Goal: Task Accomplishment & Management: Use online tool/utility

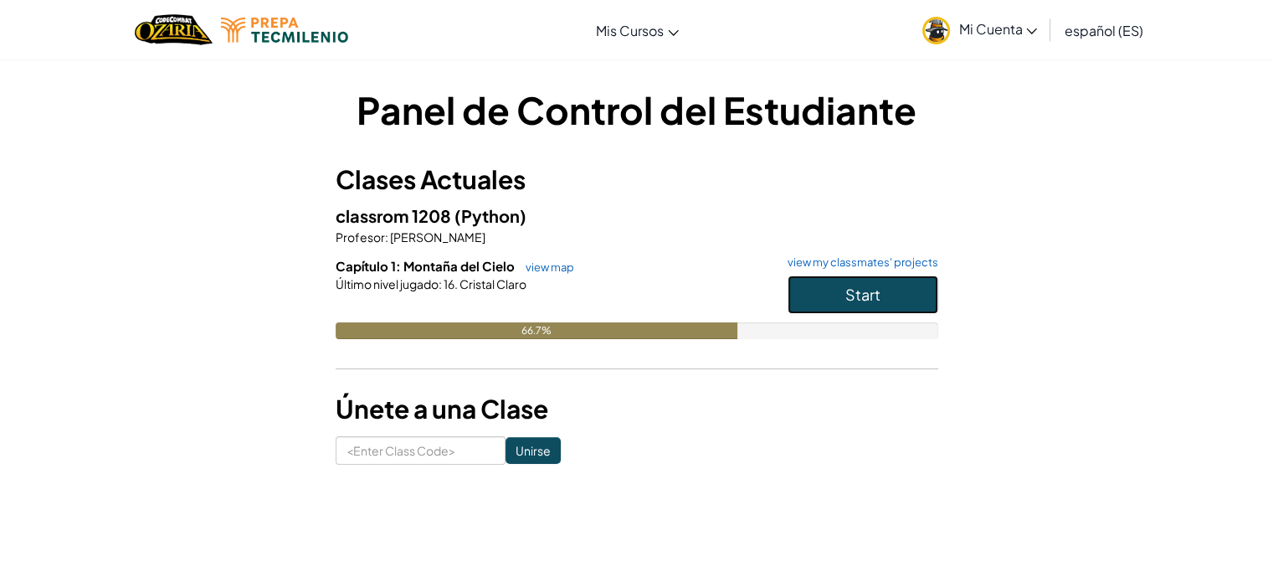
click at [874, 290] on span "Start" at bounding box center [862, 294] width 35 height 19
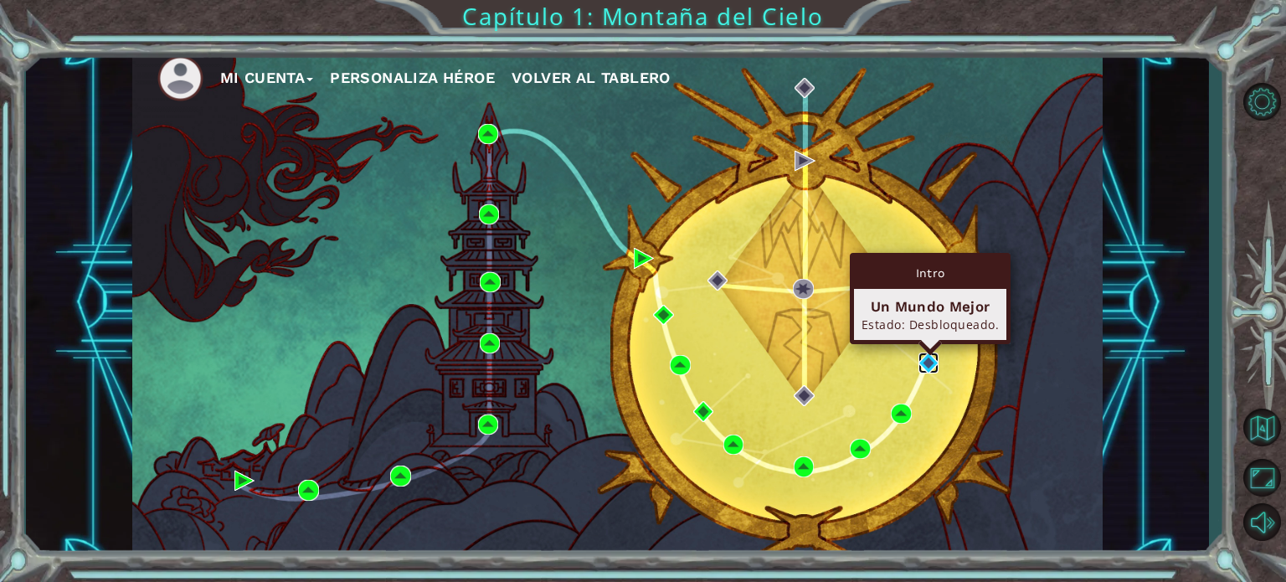
click at [927, 362] on img at bounding box center [928, 362] width 20 height 20
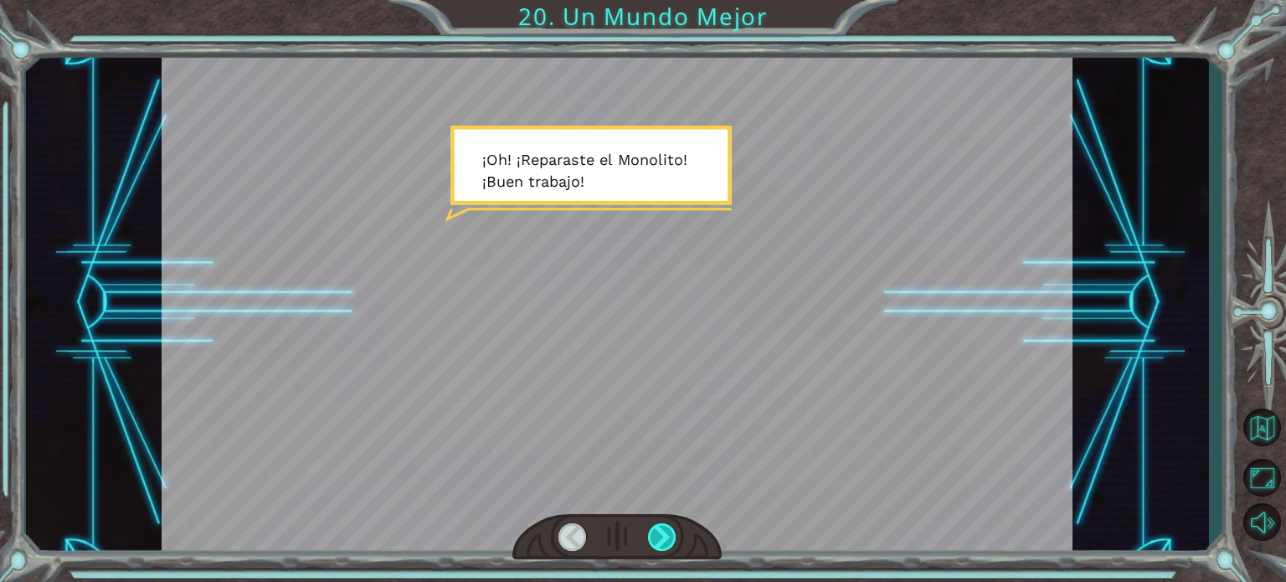
click at [667, 535] on div at bounding box center [662, 537] width 28 height 28
click at [665, 530] on div at bounding box center [662, 537] width 28 height 28
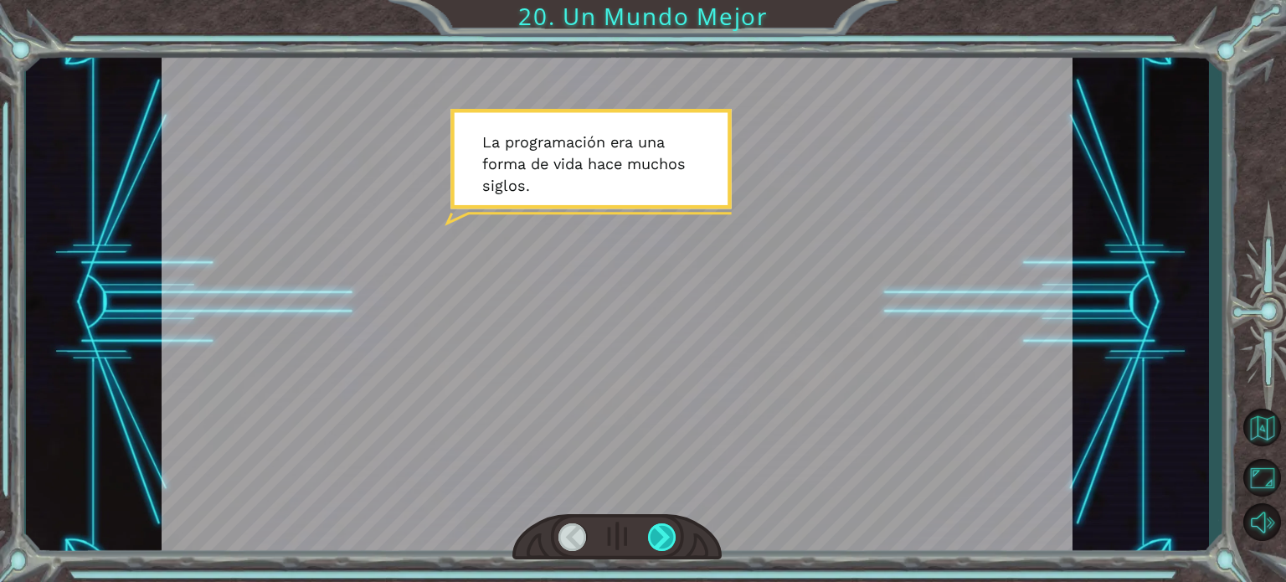
click at [665, 530] on div at bounding box center [662, 537] width 28 height 28
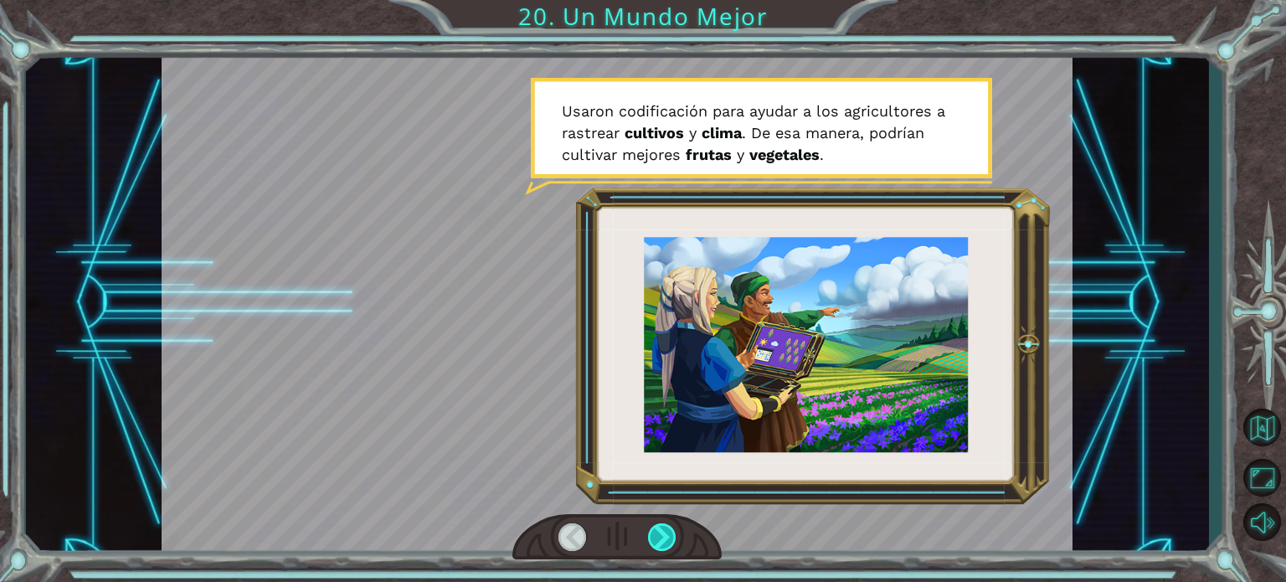
click at [665, 530] on div at bounding box center [662, 537] width 28 height 28
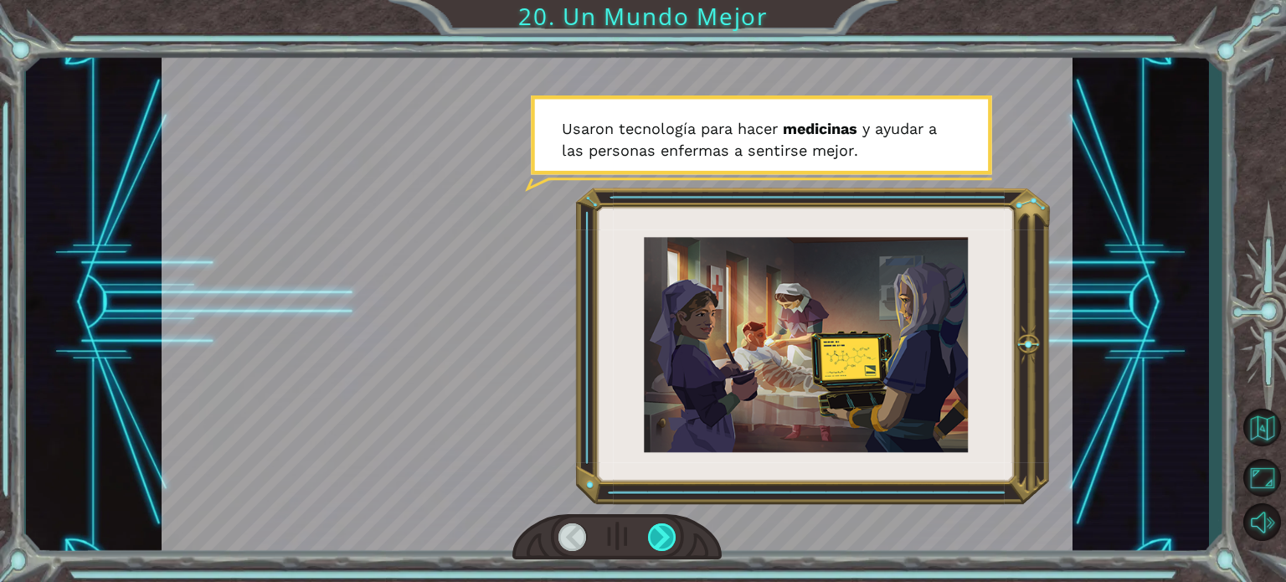
click at [665, 530] on div at bounding box center [662, 537] width 28 height 28
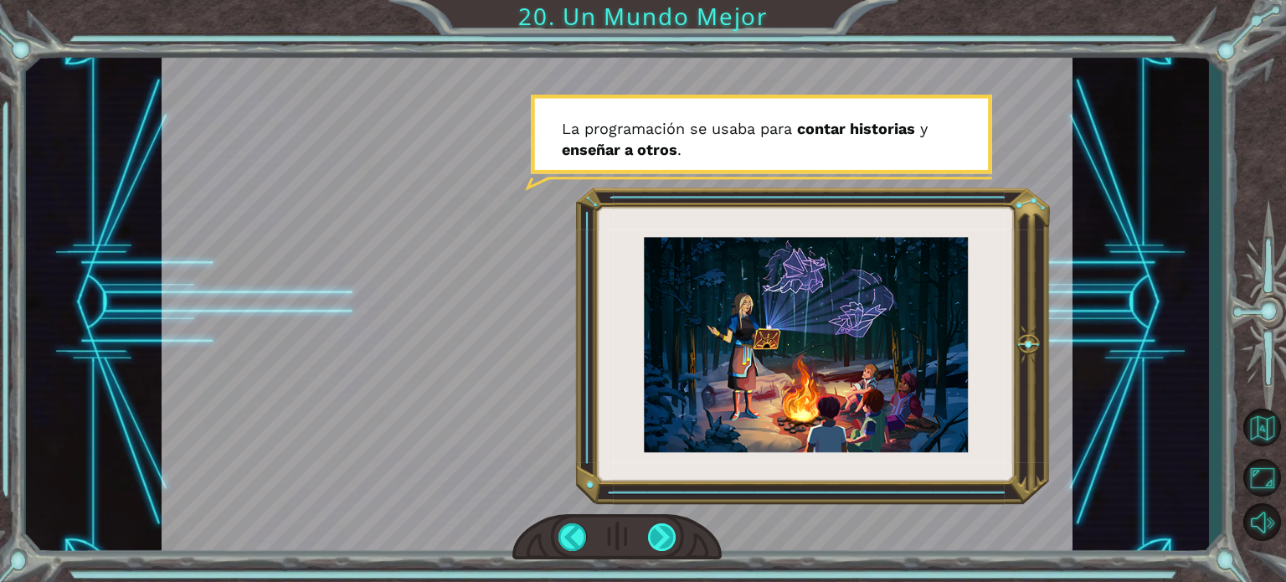
click at [665, 530] on div at bounding box center [662, 537] width 28 height 28
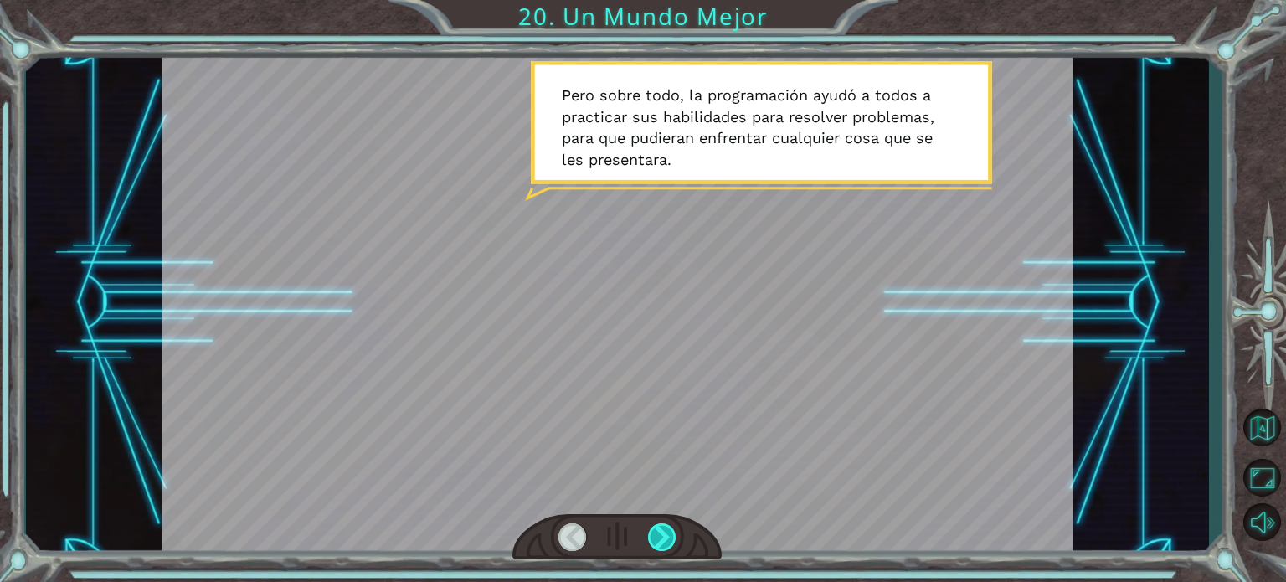
click at [663, 531] on div at bounding box center [662, 537] width 28 height 28
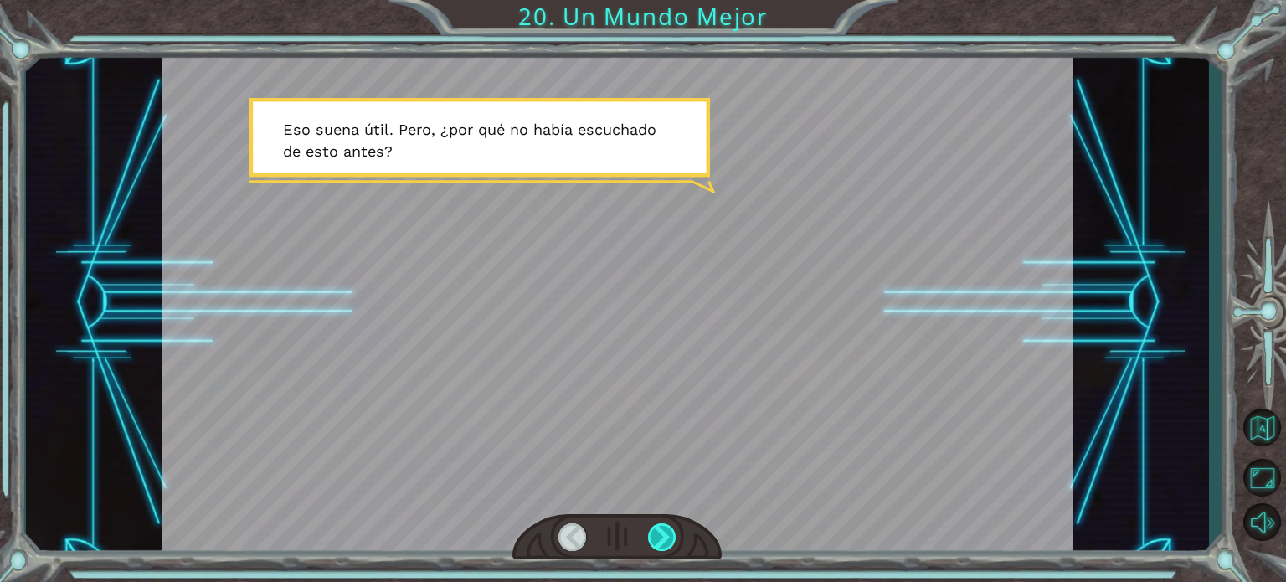
click at [663, 531] on div at bounding box center [662, 537] width 28 height 28
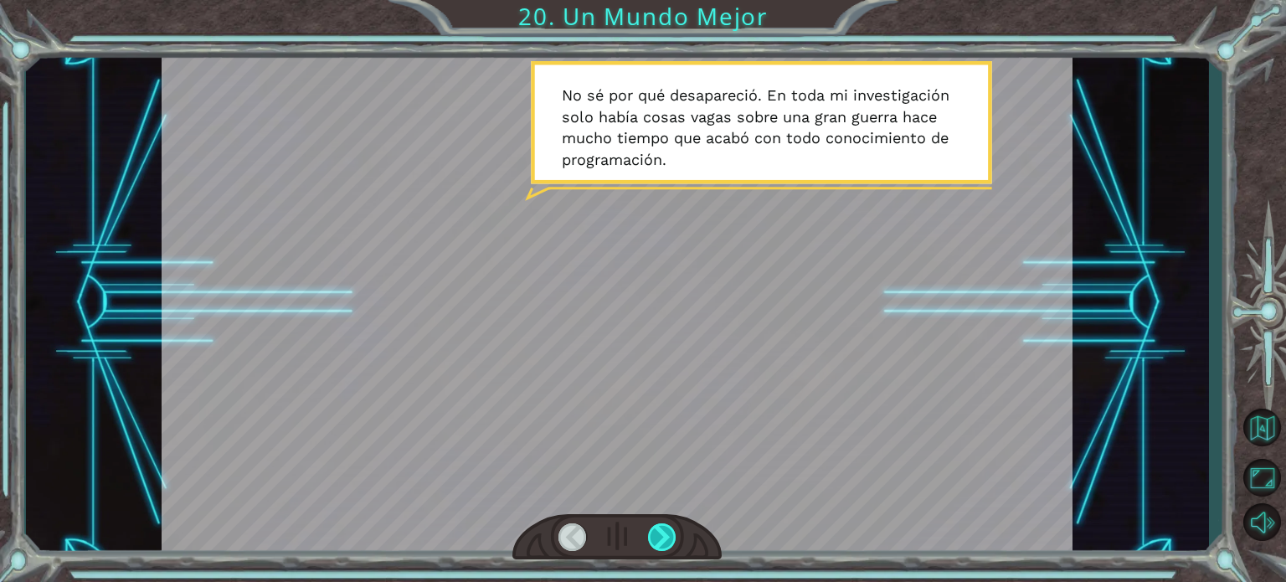
click at [663, 531] on div at bounding box center [662, 537] width 28 height 28
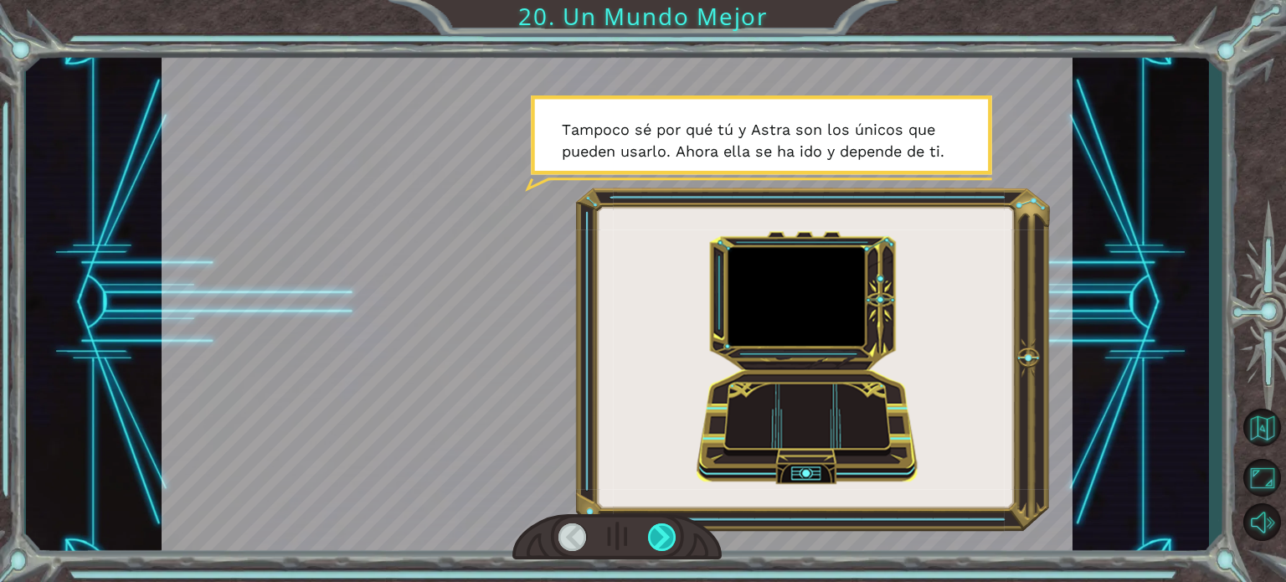
click at [663, 531] on div at bounding box center [662, 537] width 28 height 28
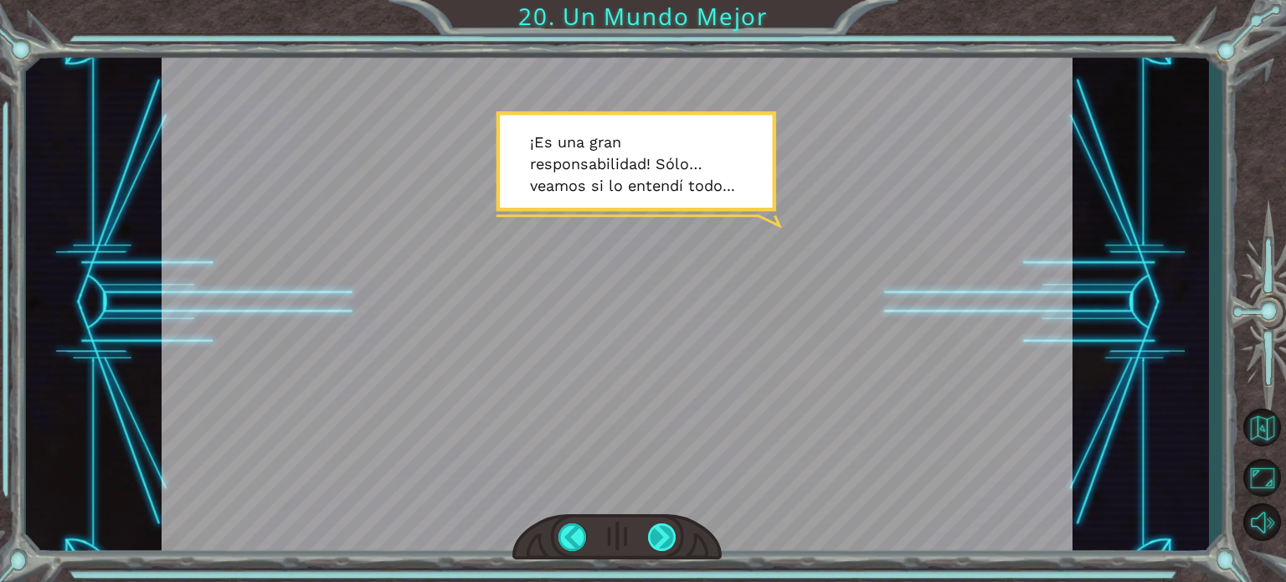
click at [663, 531] on div at bounding box center [662, 537] width 28 height 28
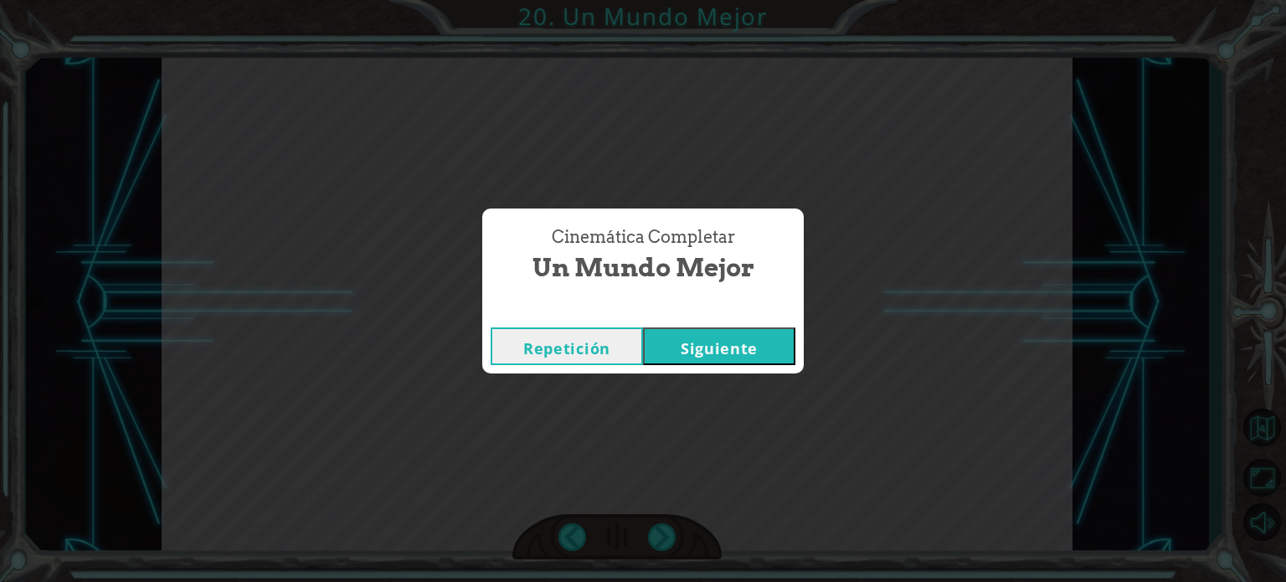
click at [723, 349] on button "Siguiente" at bounding box center [719, 346] width 152 height 38
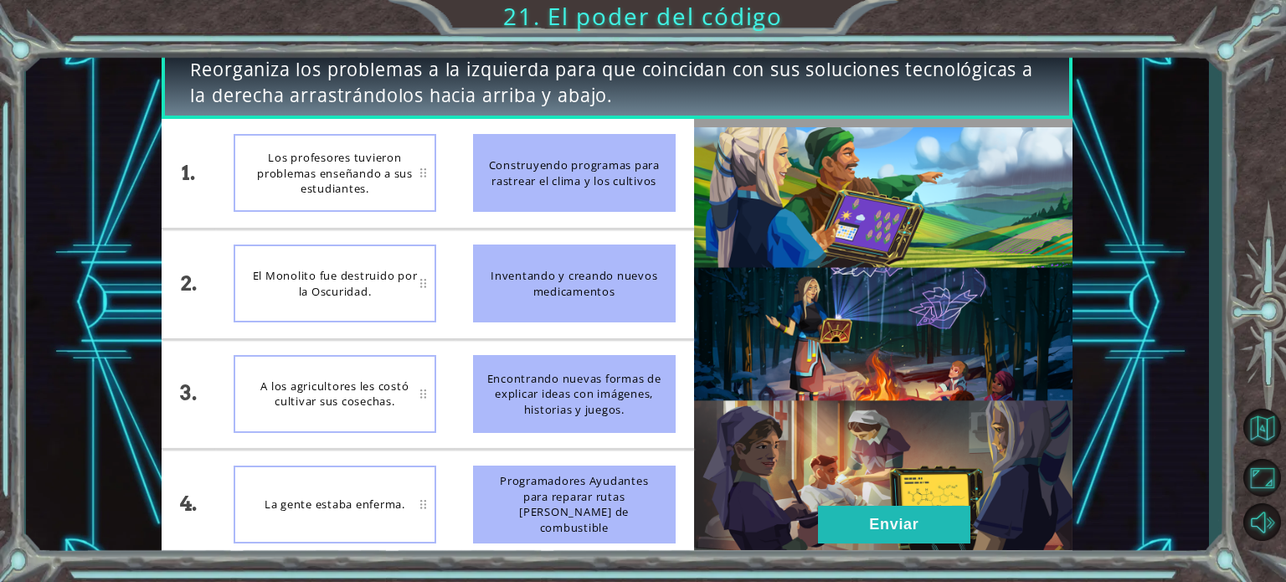
drag, startPoint x: 557, startPoint y: 402, endPoint x: 571, endPoint y: 155, distance: 247.4
click at [571, 155] on ul "Construyendo programas para rastrear el clima y los cultivos Inventando y crean…" at bounding box center [574, 338] width 239 height 439
drag, startPoint x: 571, startPoint y: 155, endPoint x: 570, endPoint y: 213, distance: 58.6
click at [570, 213] on li "Construyendo programas para rastrear el clima y los cultivos" at bounding box center [574, 173] width 239 height 109
drag, startPoint x: 578, startPoint y: 398, endPoint x: 551, endPoint y: 352, distance: 53.3
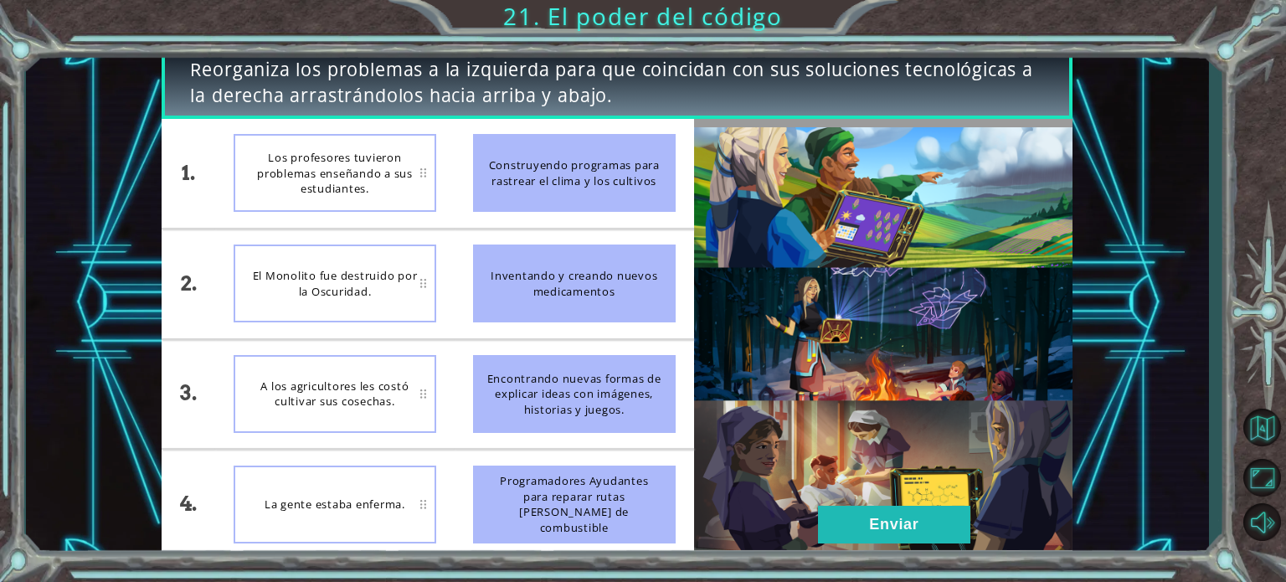
click at [551, 352] on li "Encontrando nuevas formas de explicar ideas con imágenes, historias y juegos." at bounding box center [574, 394] width 239 height 109
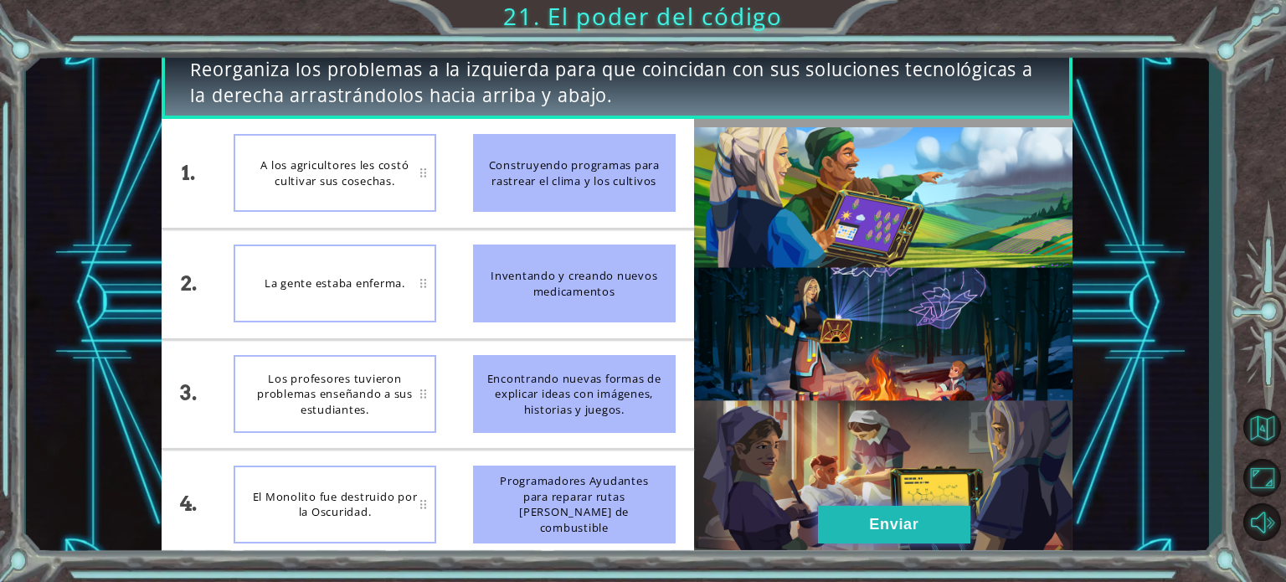
click at [896, 515] on button "Enviar" at bounding box center [894, 525] width 152 height 38
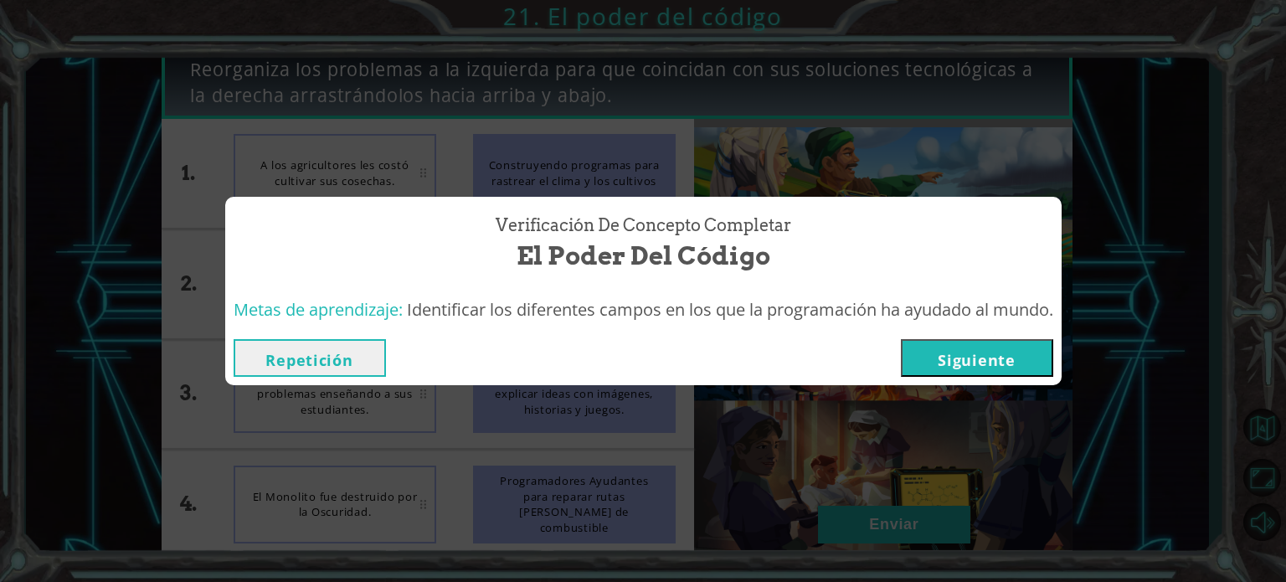
click at [996, 354] on button "Siguiente" at bounding box center [977, 358] width 152 height 38
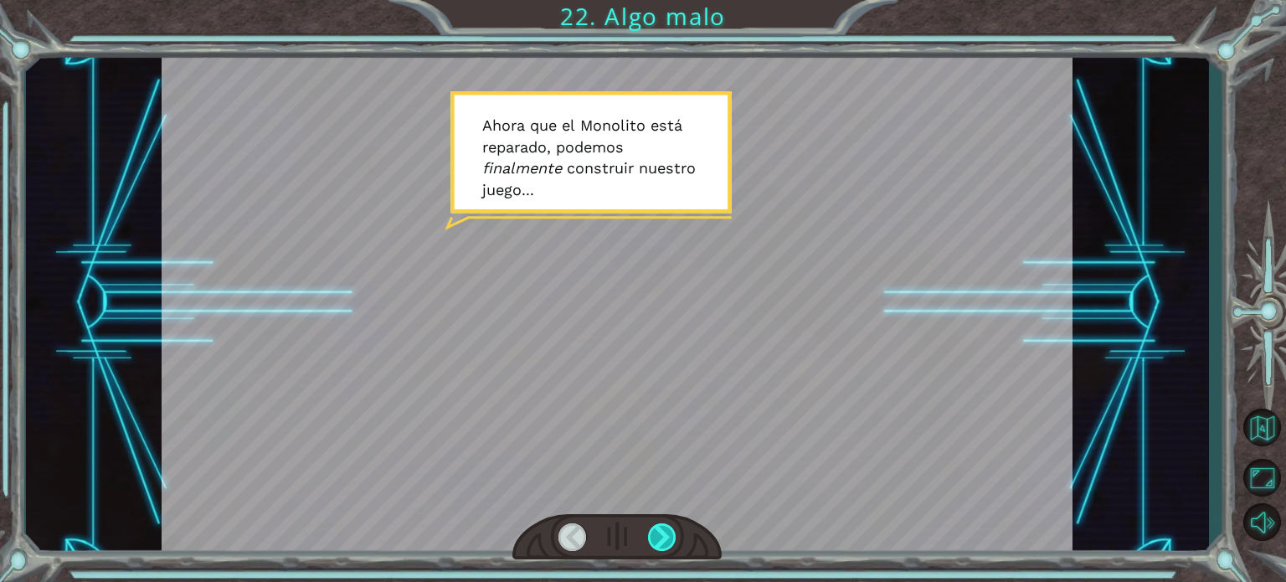
click at [660, 528] on div at bounding box center [662, 537] width 28 height 28
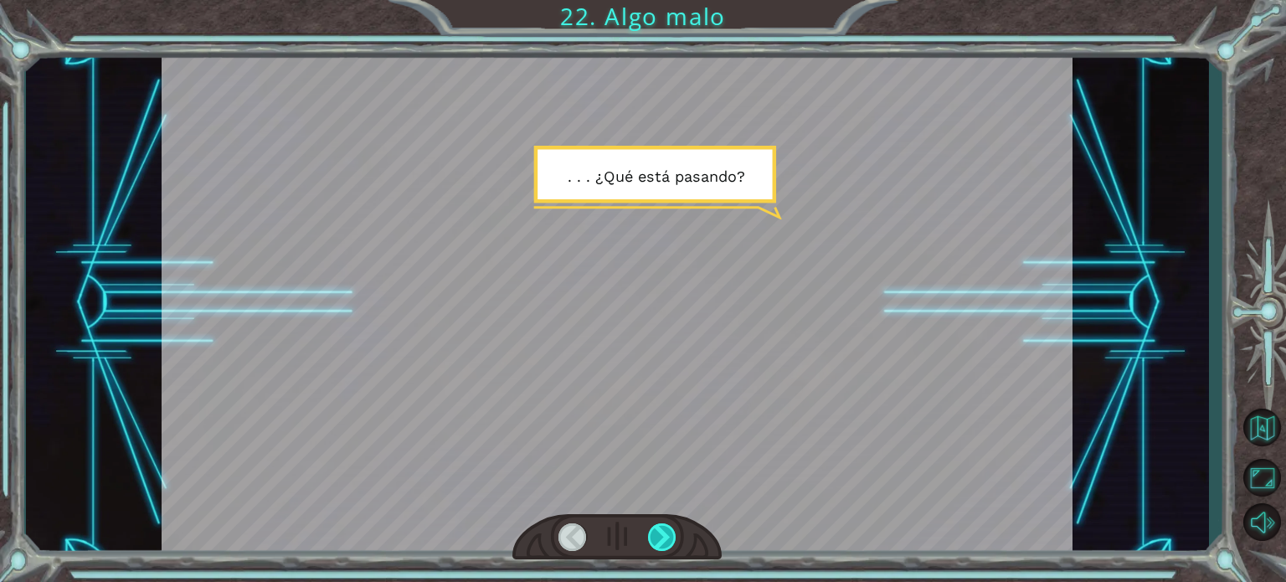
click at [660, 528] on div at bounding box center [662, 537] width 28 height 28
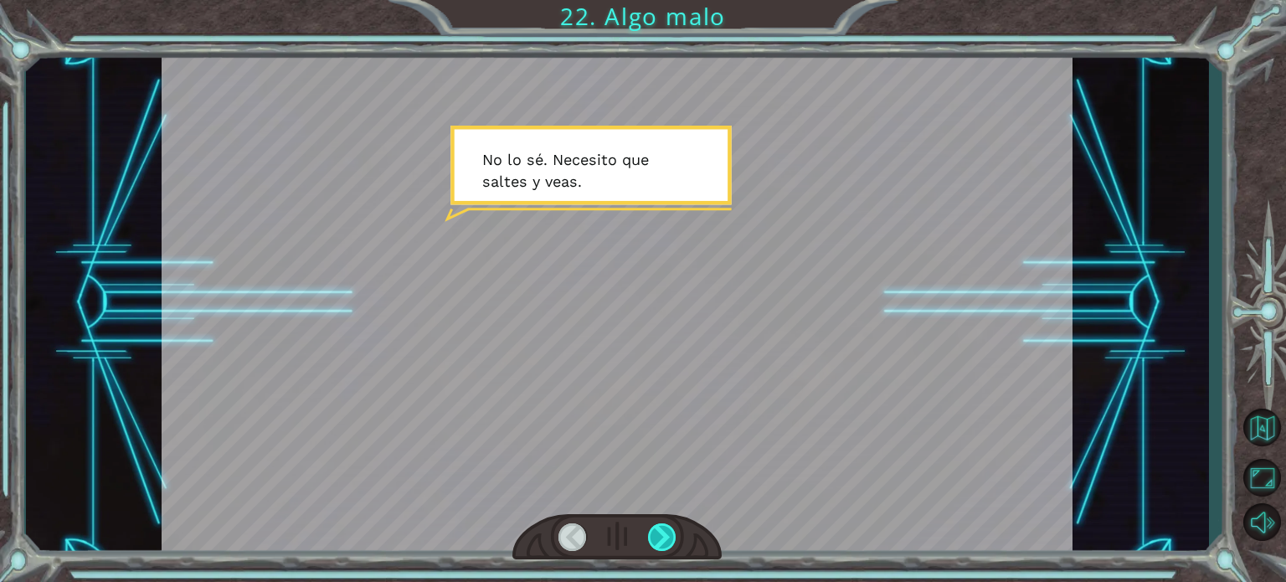
click at [660, 528] on div at bounding box center [662, 537] width 28 height 28
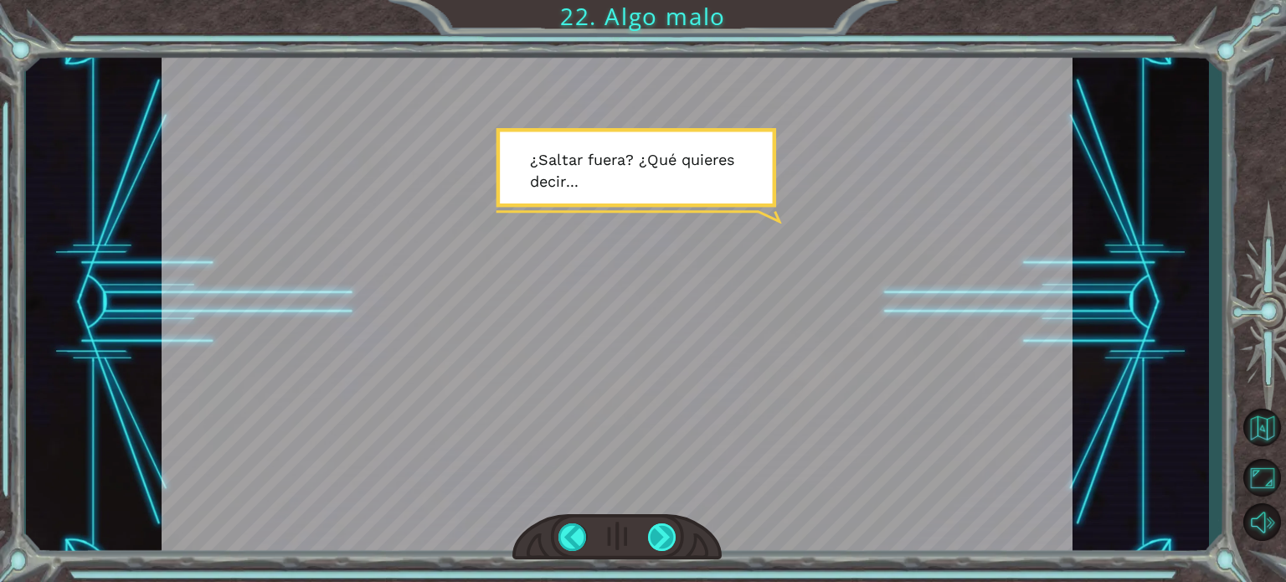
click at [660, 528] on div at bounding box center [662, 537] width 28 height 28
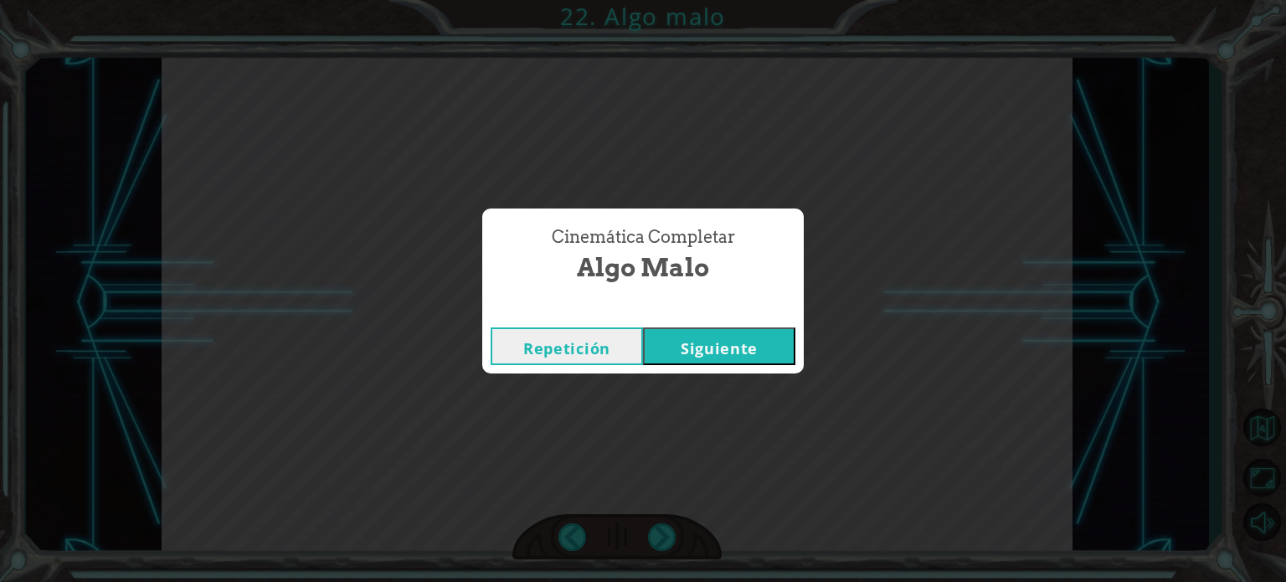
click at [731, 352] on button "Siguiente" at bounding box center [719, 346] width 152 height 38
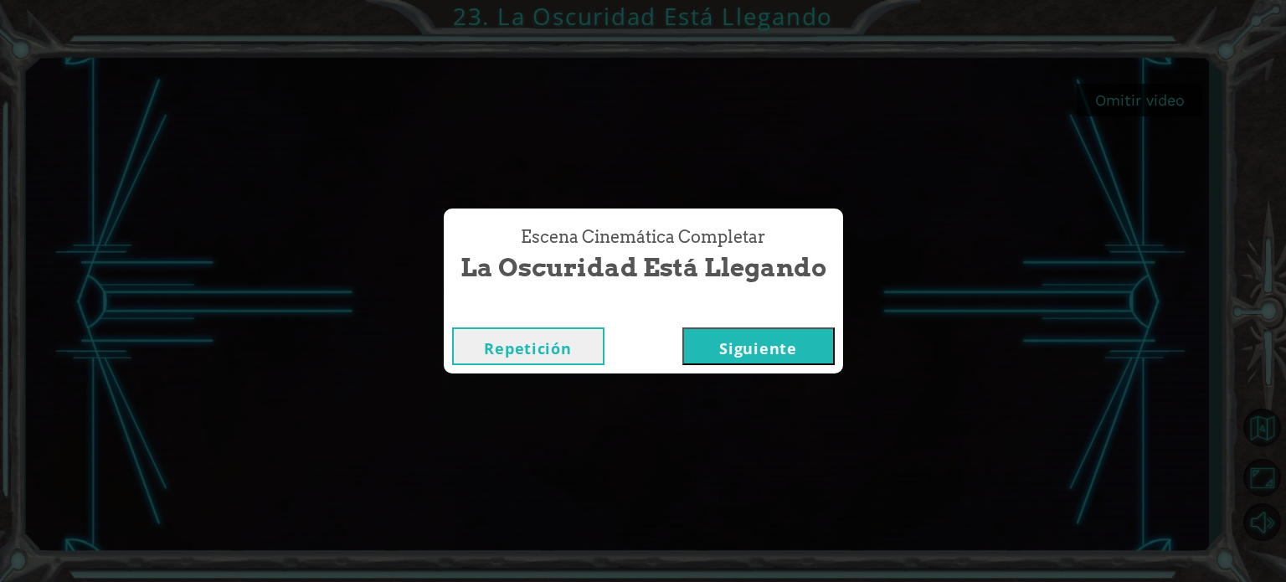
click at [747, 335] on button "Siguiente" at bounding box center [758, 346] width 152 height 38
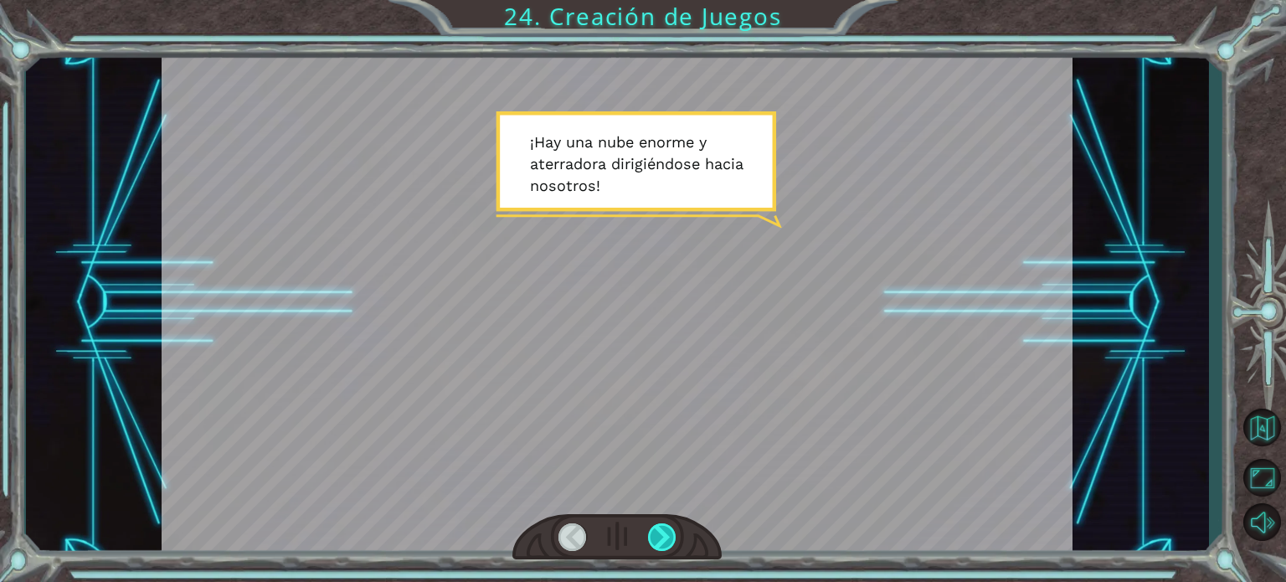
click at [669, 533] on div at bounding box center [662, 537] width 28 height 28
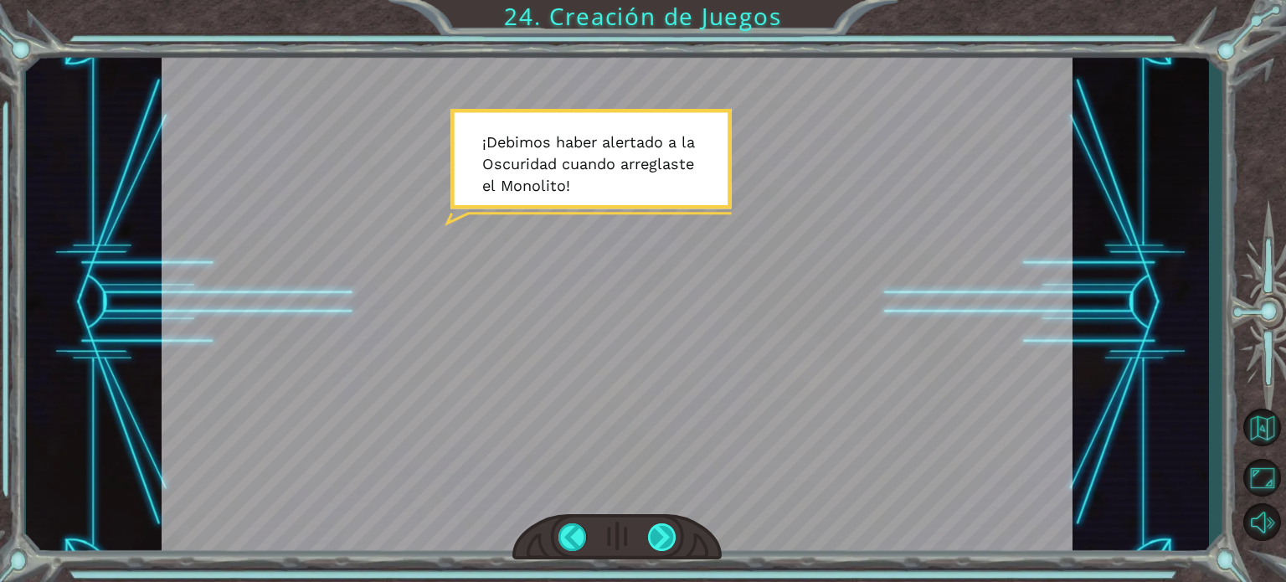
click at [669, 533] on div at bounding box center [662, 537] width 28 height 28
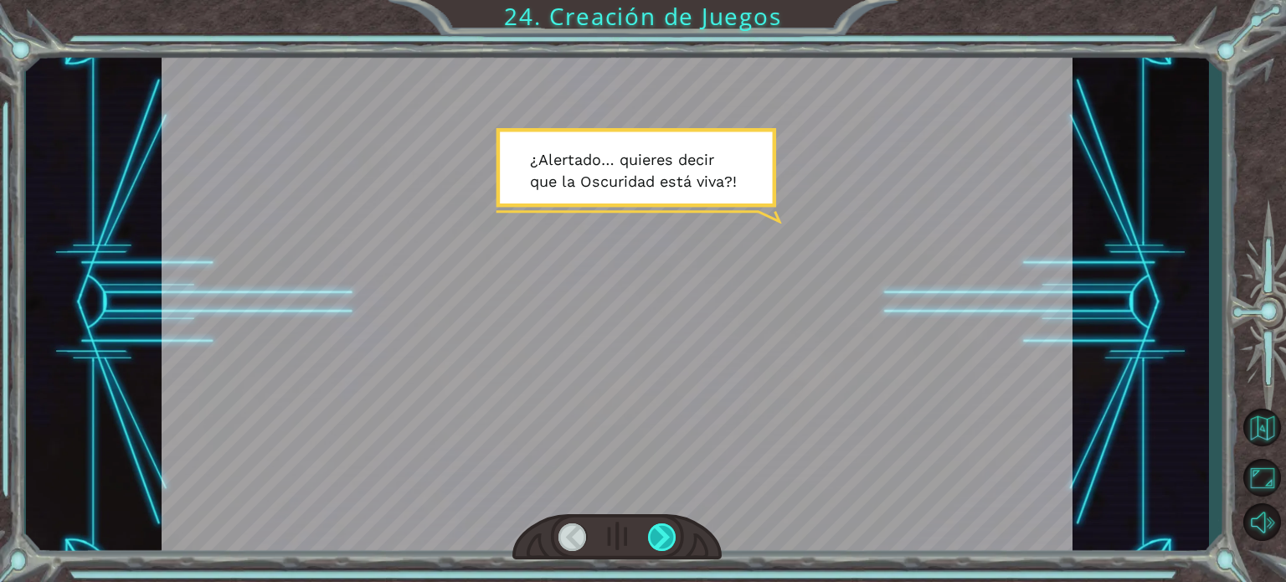
click at [669, 533] on div at bounding box center [662, 537] width 28 height 28
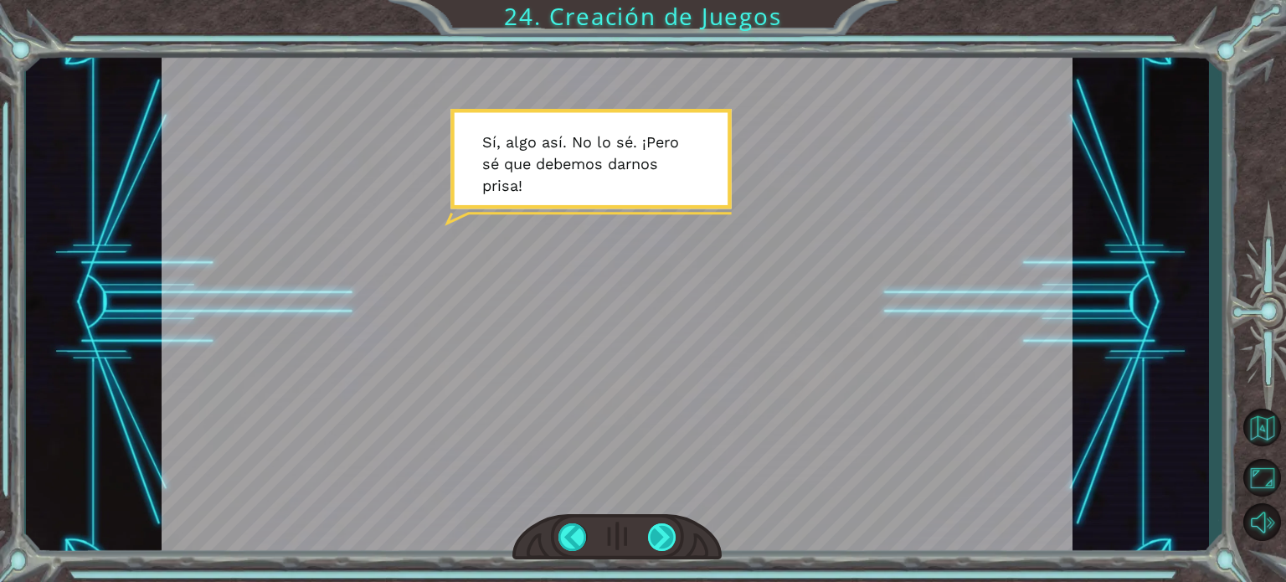
click at [669, 533] on div at bounding box center [662, 537] width 28 height 28
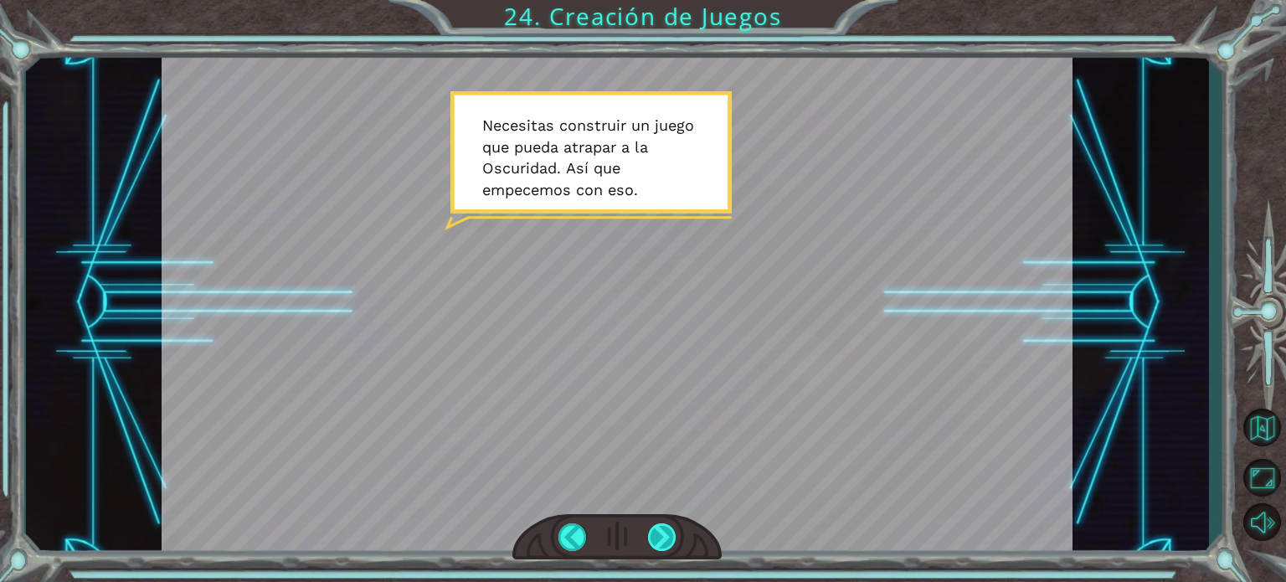
click at [669, 533] on div at bounding box center [662, 537] width 28 height 28
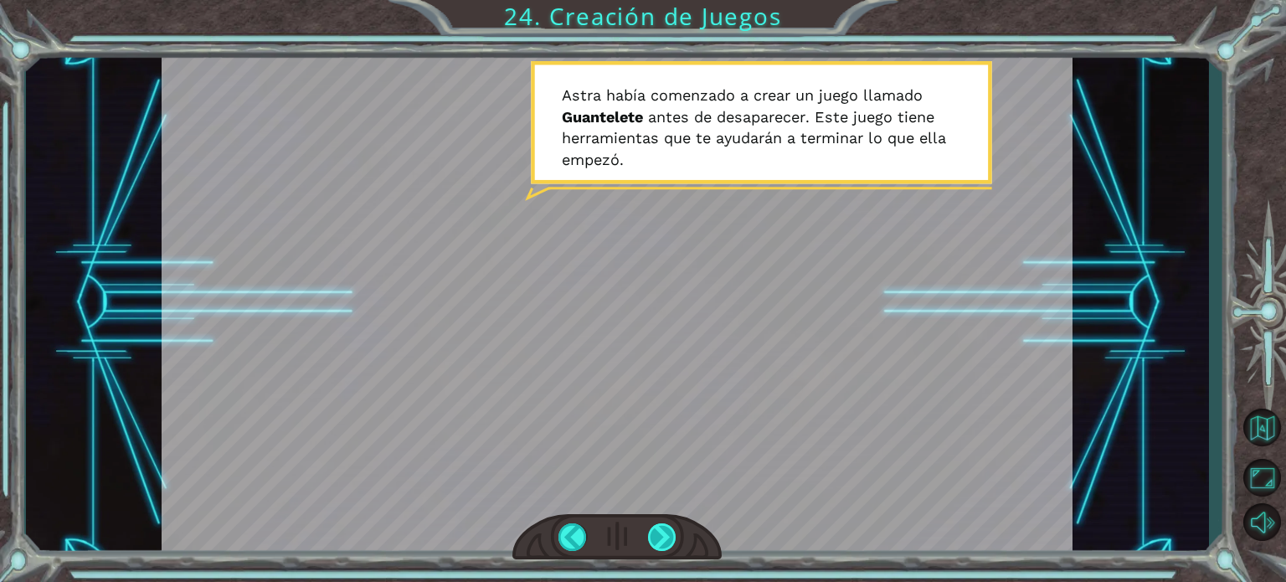
click at [669, 533] on div at bounding box center [662, 537] width 28 height 28
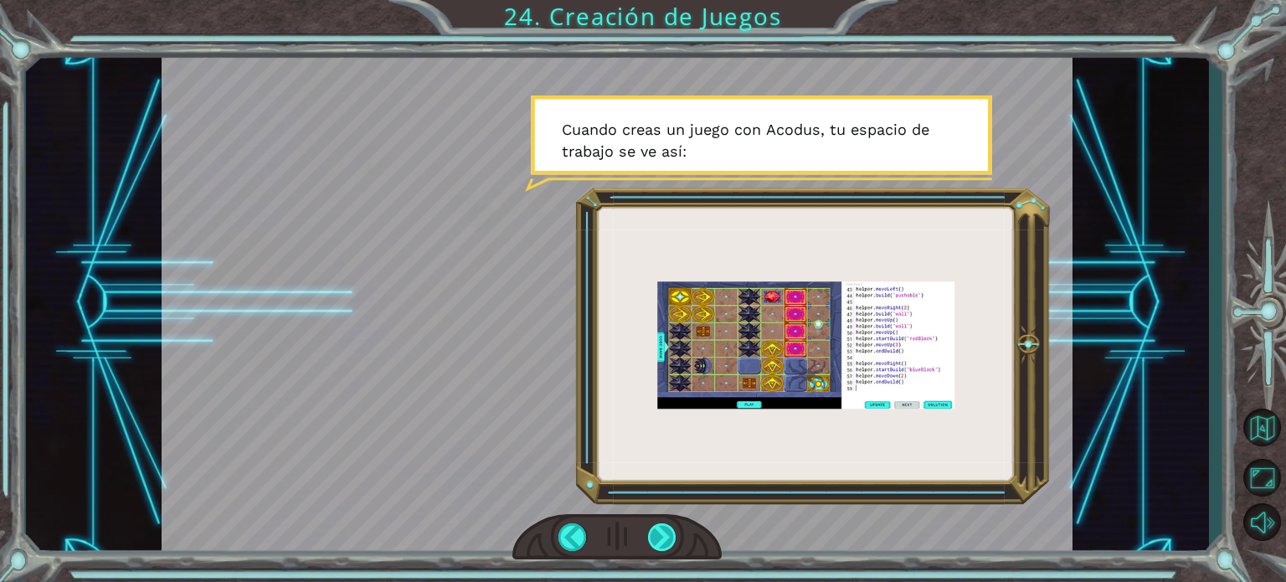
click at [669, 533] on div at bounding box center [662, 537] width 28 height 28
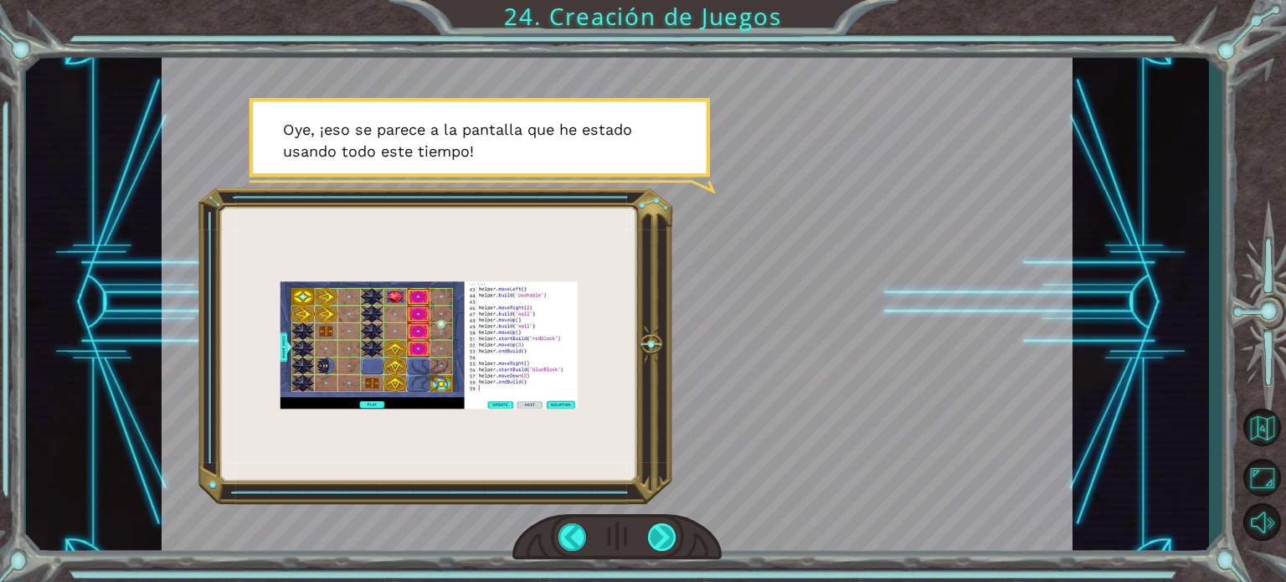
click at [667, 532] on div at bounding box center [662, 537] width 28 height 28
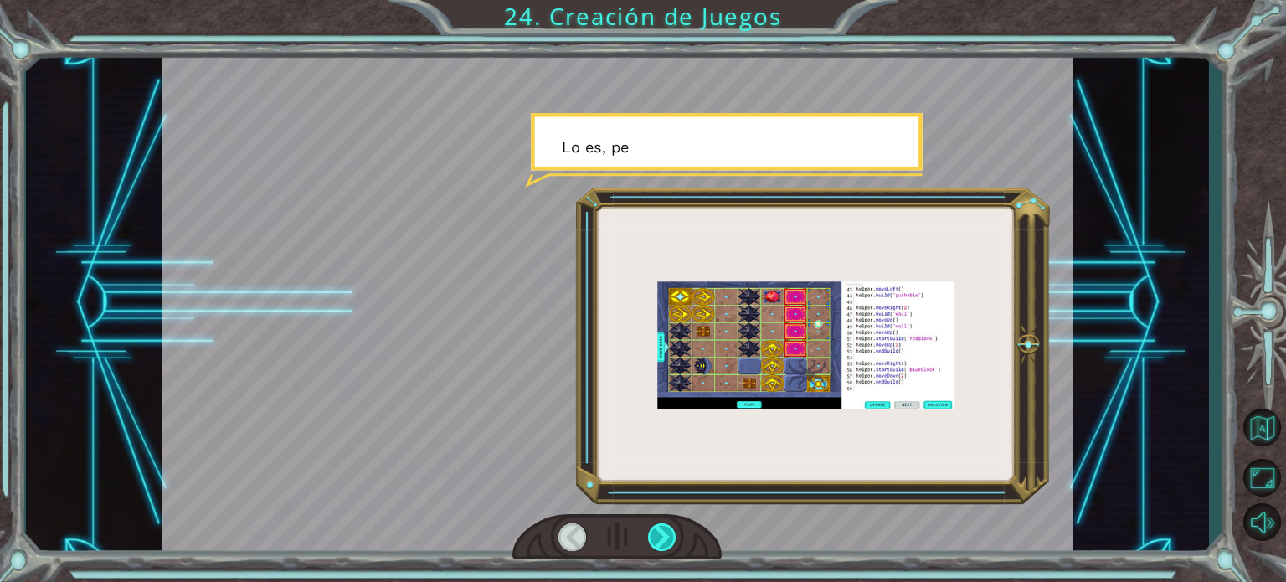
click at [667, 532] on div at bounding box center [662, 537] width 28 height 28
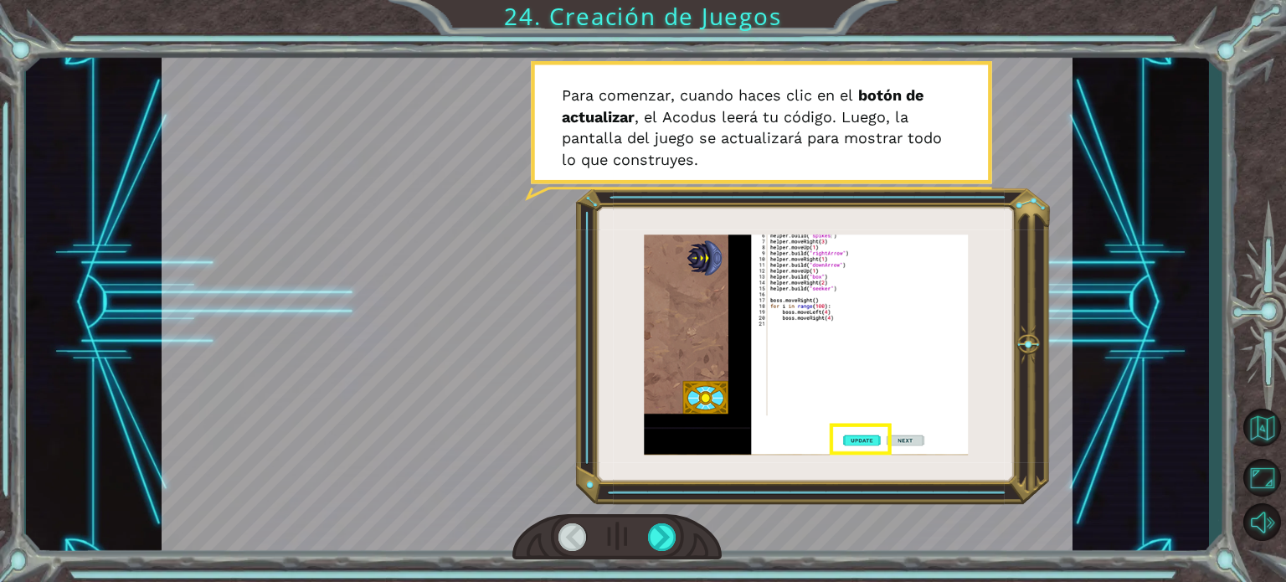
click at [569, 532] on div at bounding box center [572, 537] width 28 height 28
click at [665, 536] on div at bounding box center [662, 537] width 28 height 28
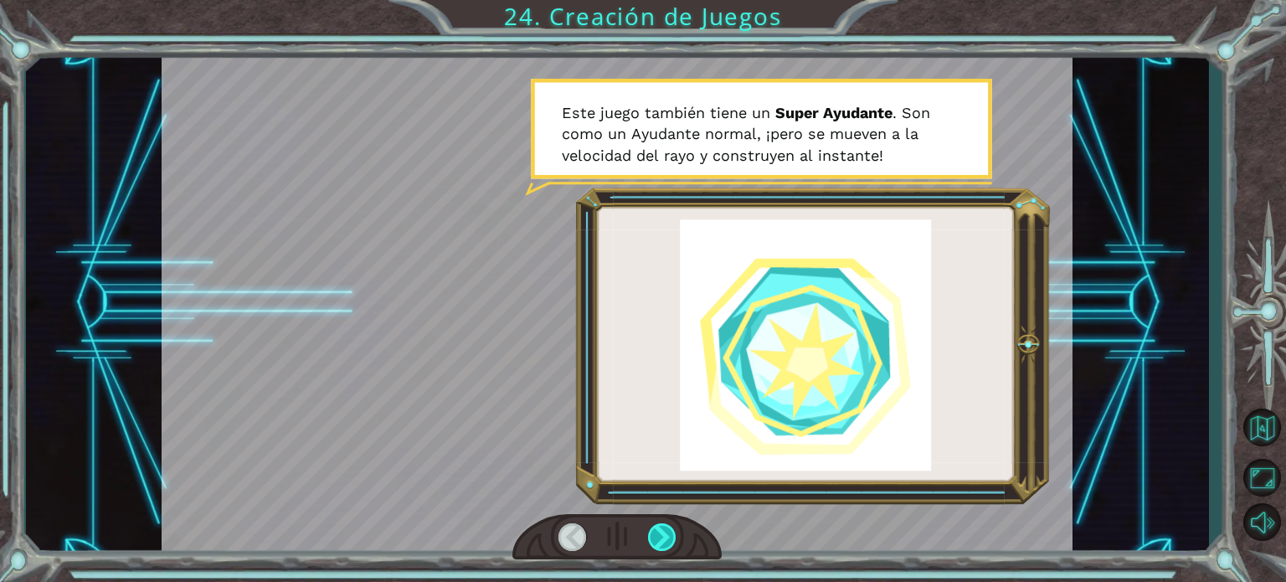
click at [665, 536] on div at bounding box center [662, 537] width 28 height 28
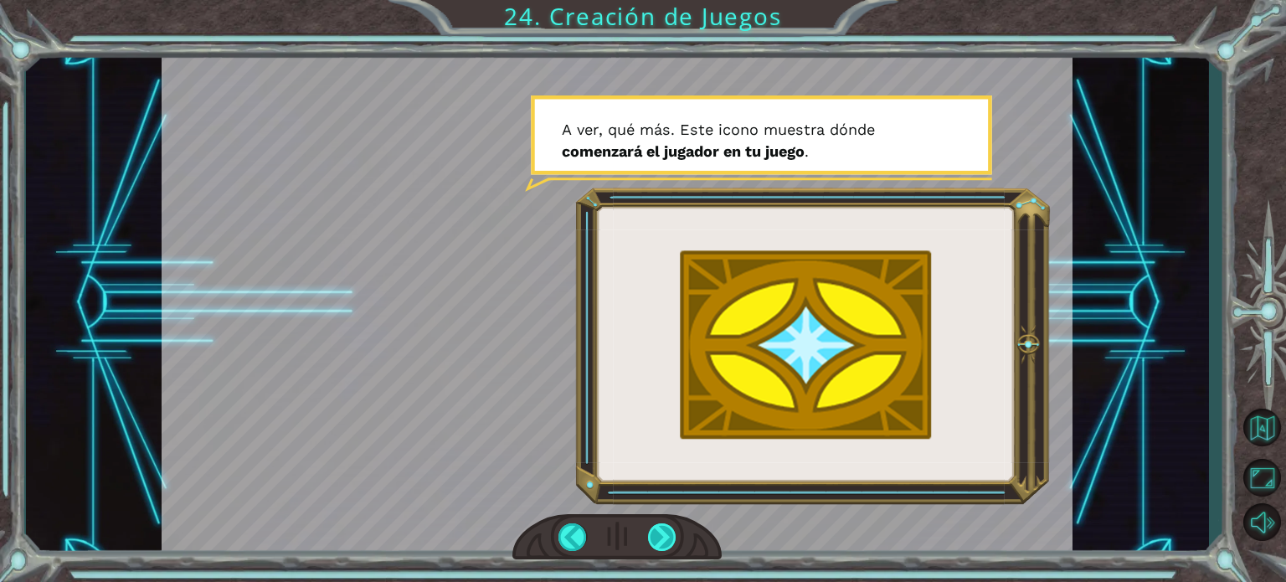
click at [665, 536] on div at bounding box center [662, 537] width 28 height 28
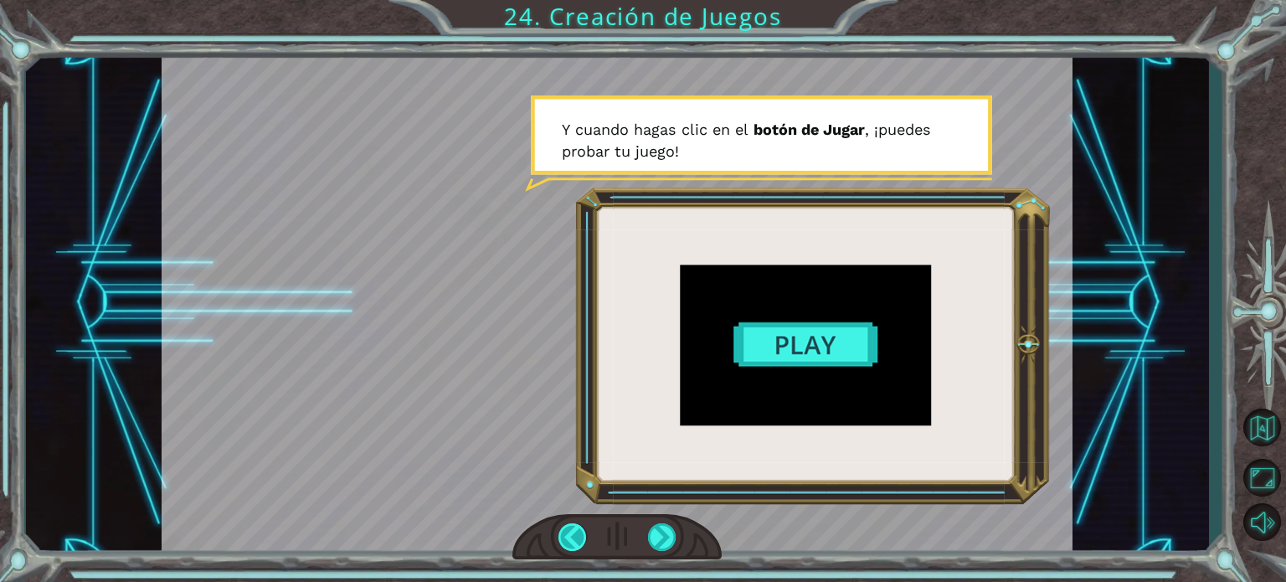
click at [572, 538] on div at bounding box center [572, 537] width 28 height 28
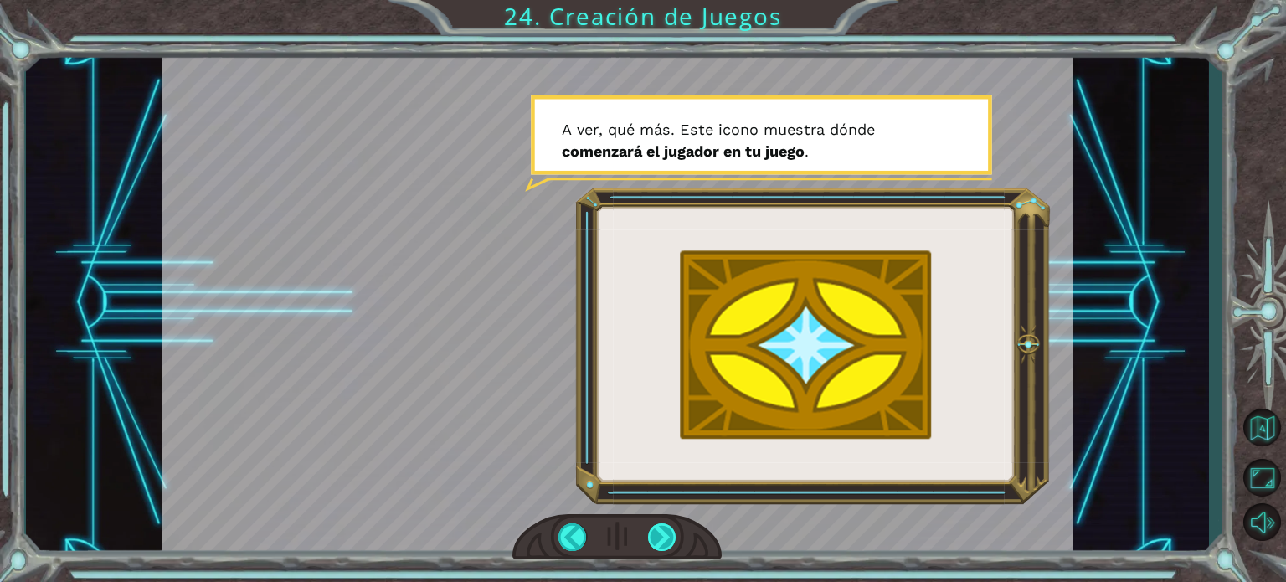
click at [663, 543] on div at bounding box center [662, 537] width 28 height 28
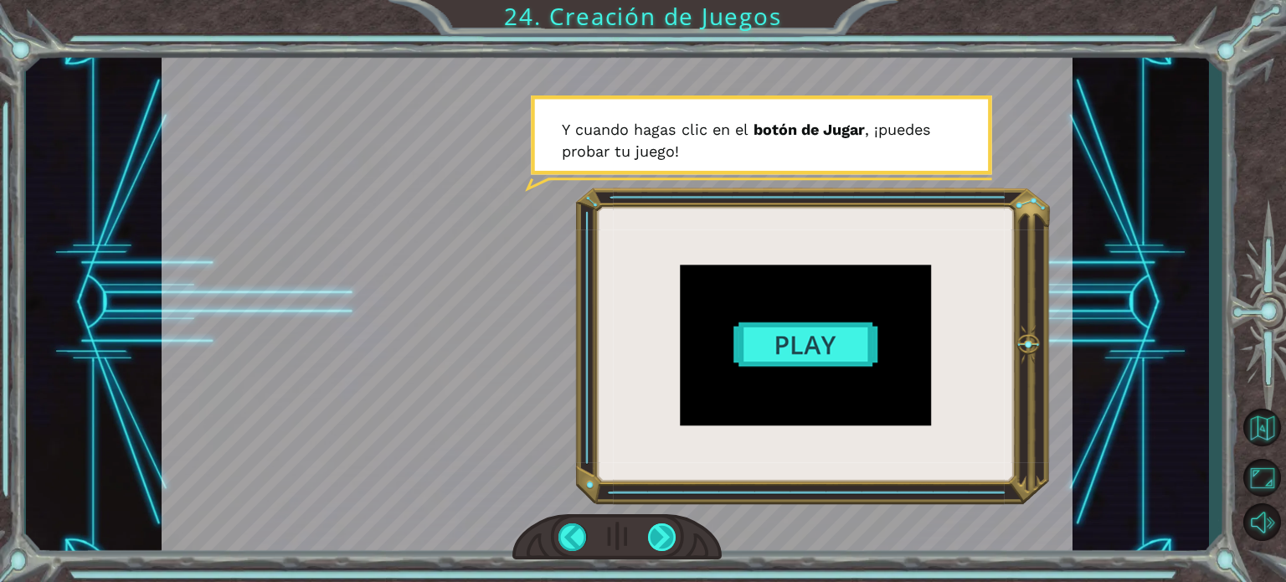
click at [663, 543] on div at bounding box center [662, 537] width 28 height 28
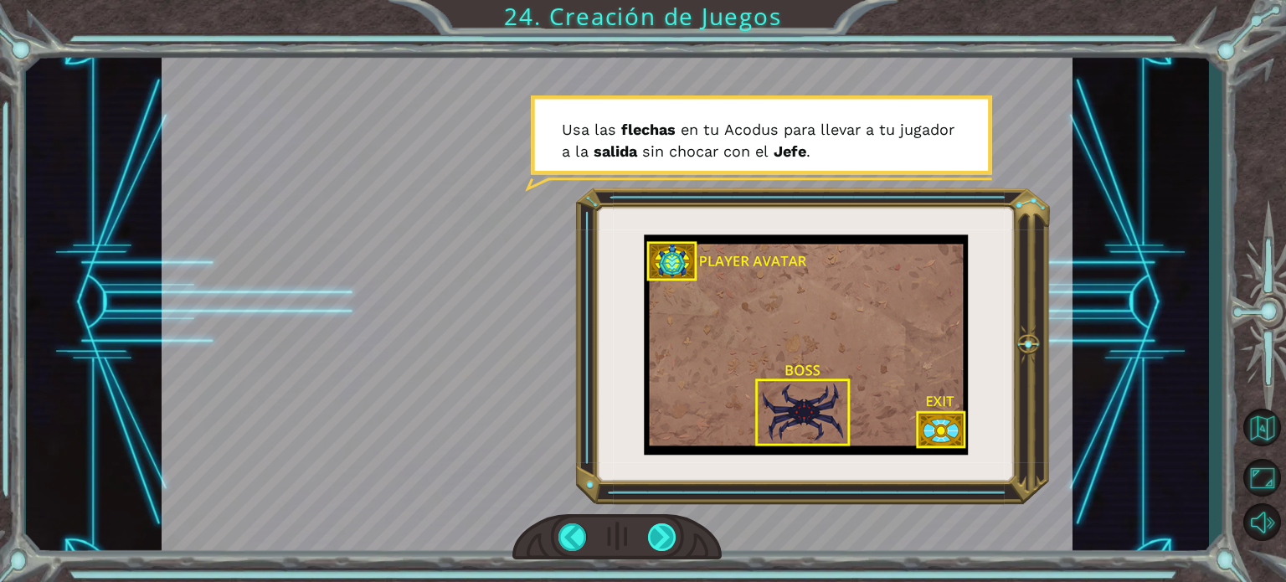
click at [663, 543] on div at bounding box center [662, 537] width 28 height 28
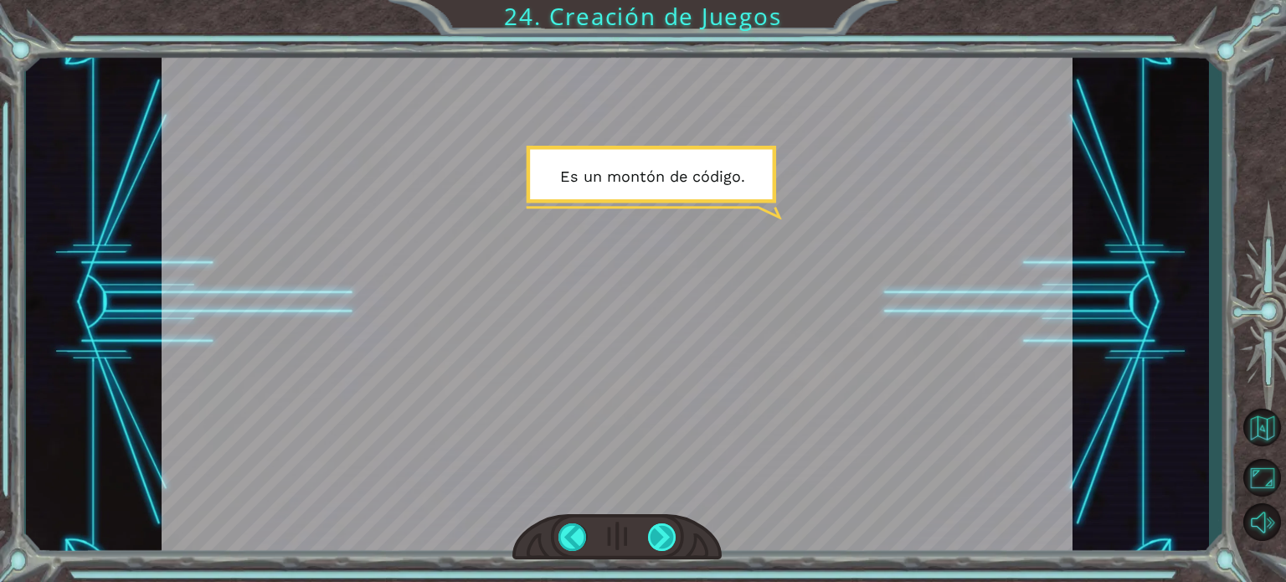
click at [665, 538] on div at bounding box center [662, 537] width 28 height 28
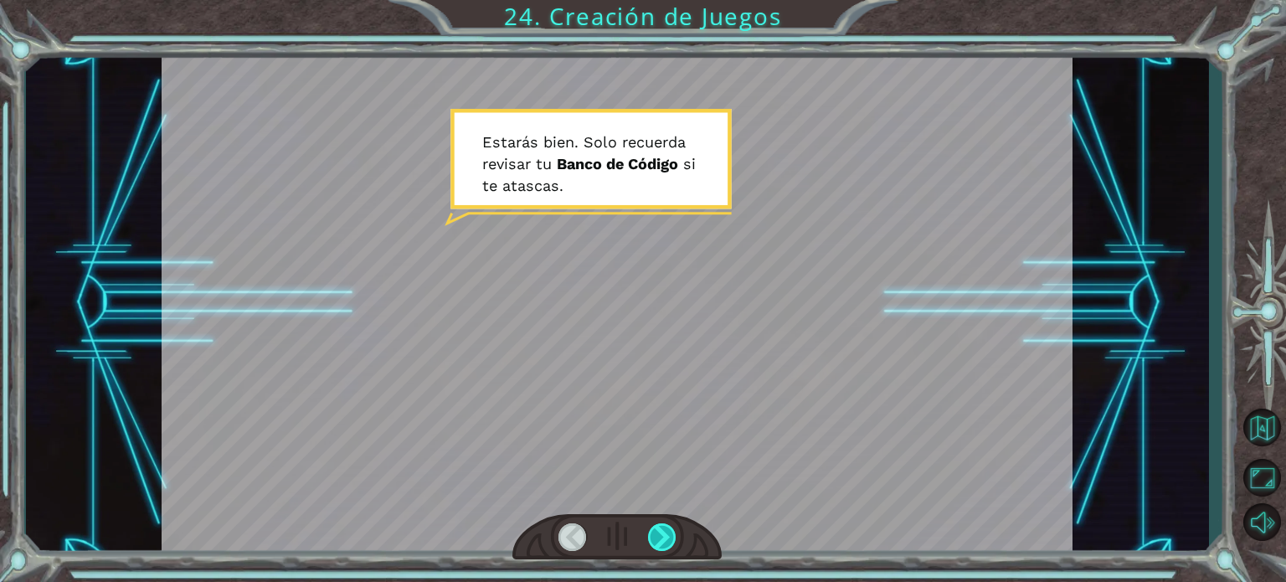
click at [665, 538] on div at bounding box center [662, 537] width 28 height 28
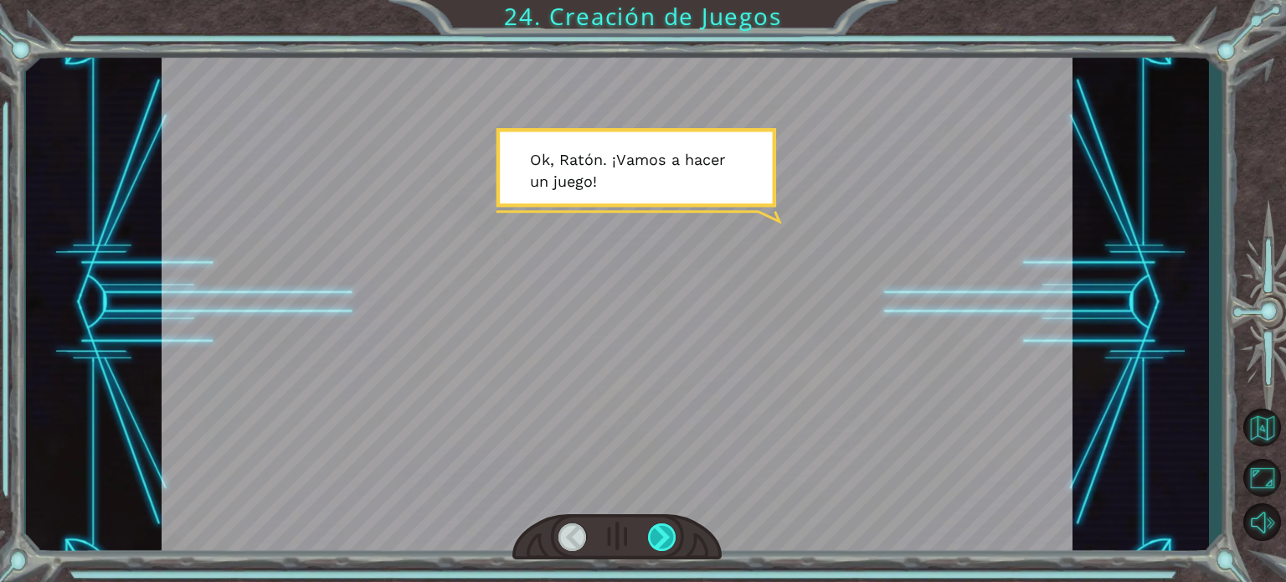
click at [665, 538] on div at bounding box center [662, 537] width 28 height 28
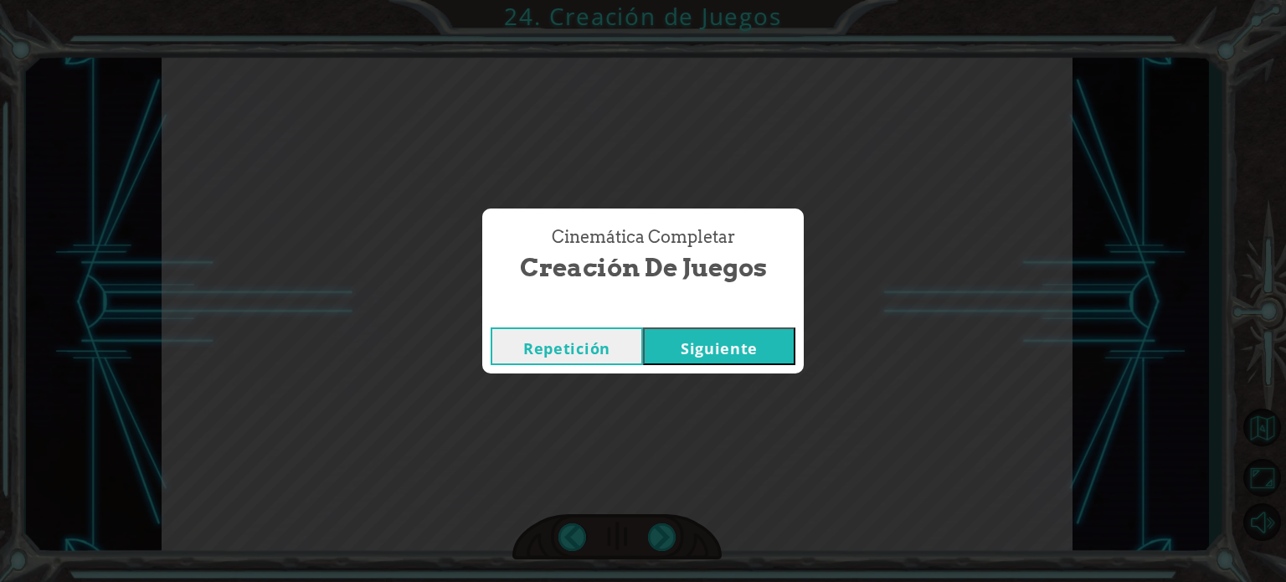
click at [733, 344] on button "Siguiente" at bounding box center [719, 346] width 152 height 38
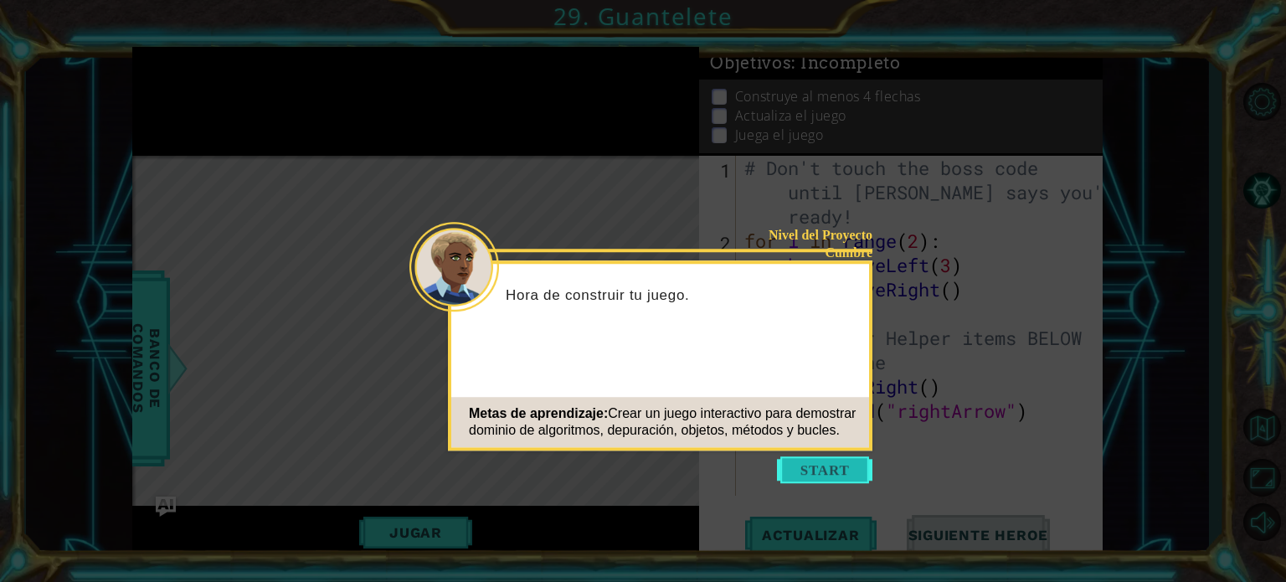
click at [827, 472] on button "Start" at bounding box center [824, 469] width 95 height 27
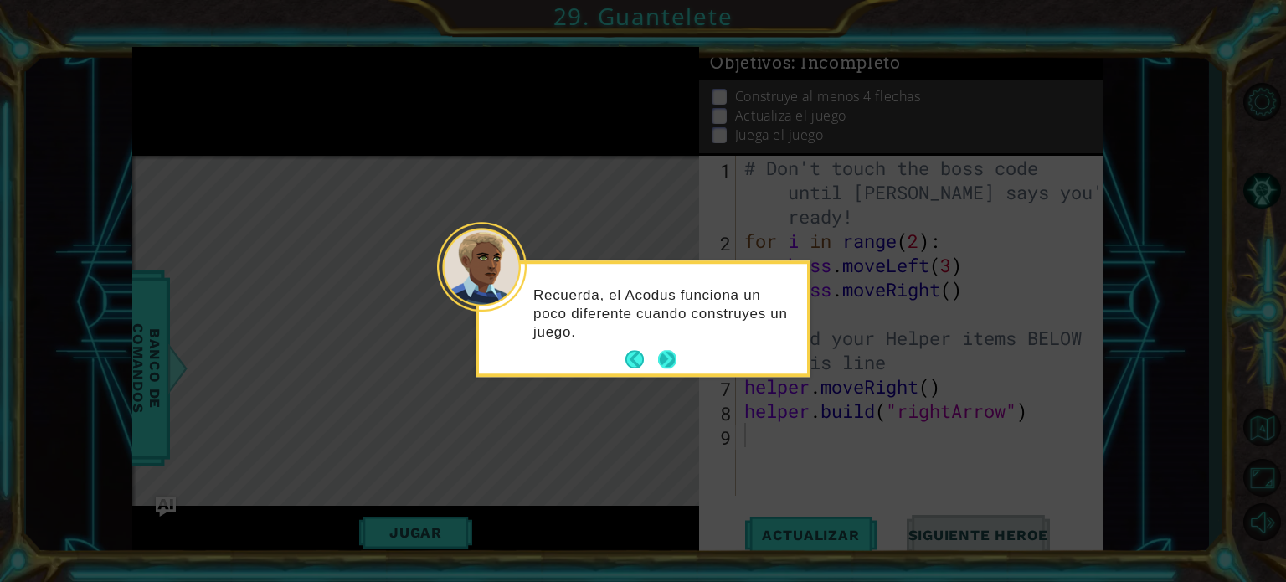
click at [664, 354] on button "Next" at bounding box center [667, 359] width 23 height 23
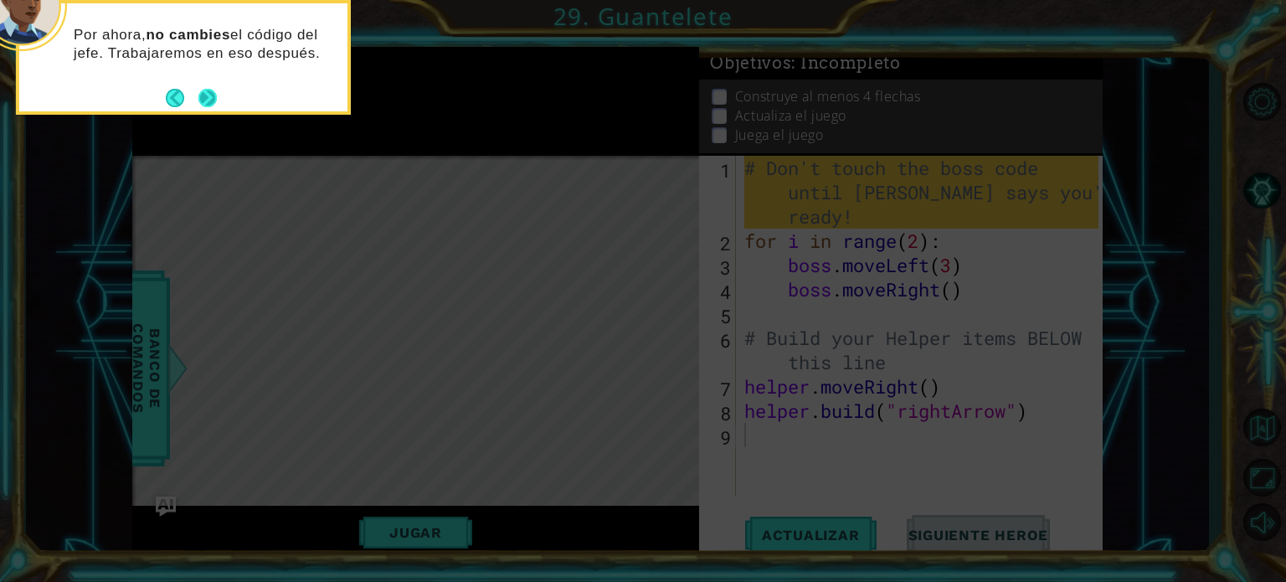
click at [203, 88] on button "Next" at bounding box center [207, 97] width 24 height 24
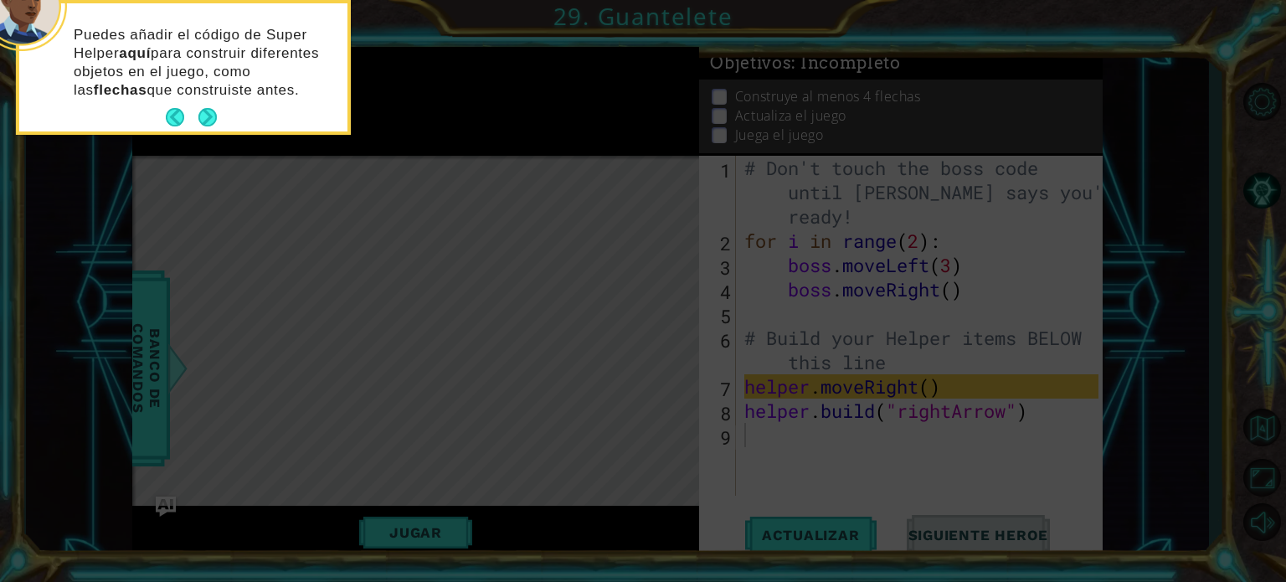
click at [214, 105] on button "Next" at bounding box center [208, 117] width 30 height 30
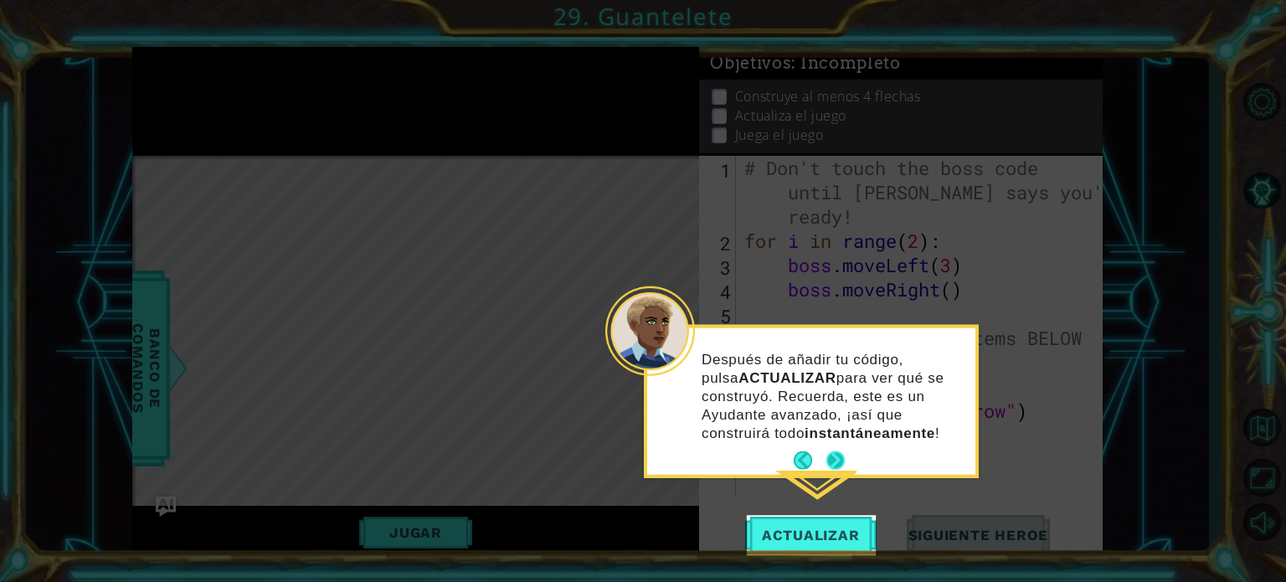
click at [840, 459] on button "Next" at bounding box center [835, 460] width 21 height 21
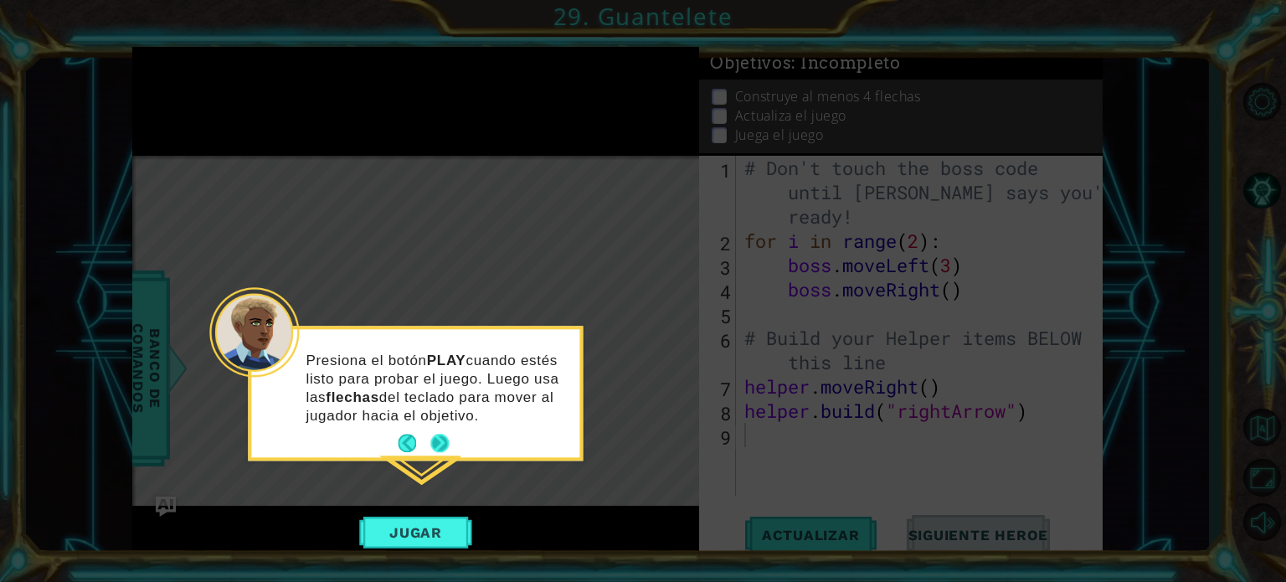
click at [444, 439] on button "Next" at bounding box center [439, 443] width 19 height 19
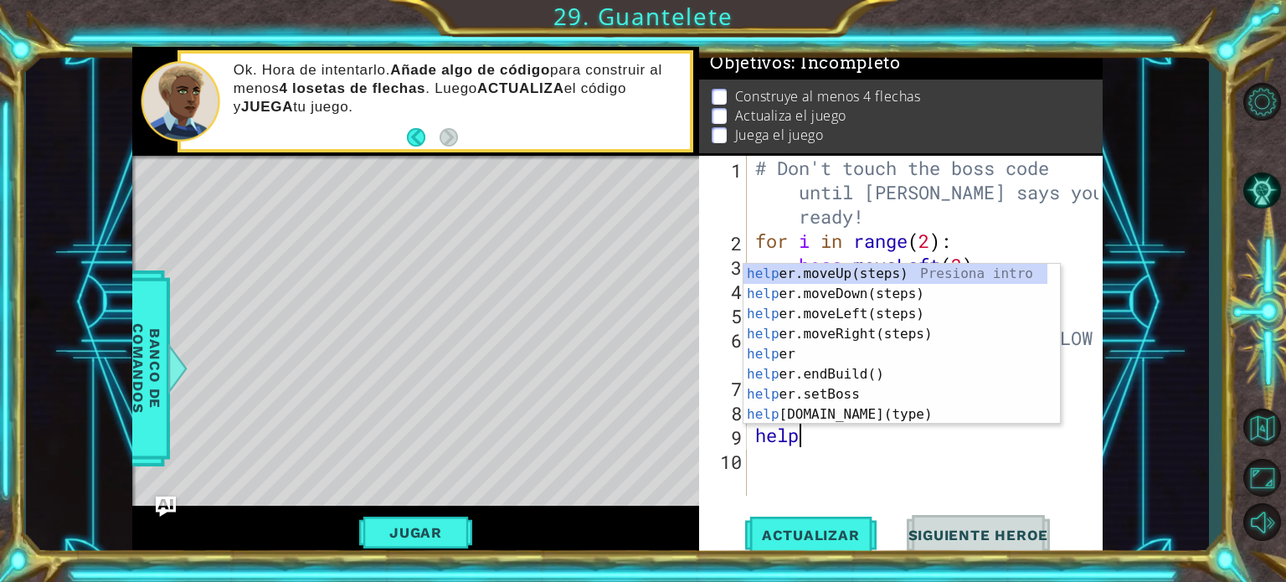
type textarea "helpe"
click at [829, 316] on div "helpe [PERSON_NAME]moveUp(steps) Presiona intro helpe r.moveDown(steps) Presion…" at bounding box center [895, 364] width 304 height 201
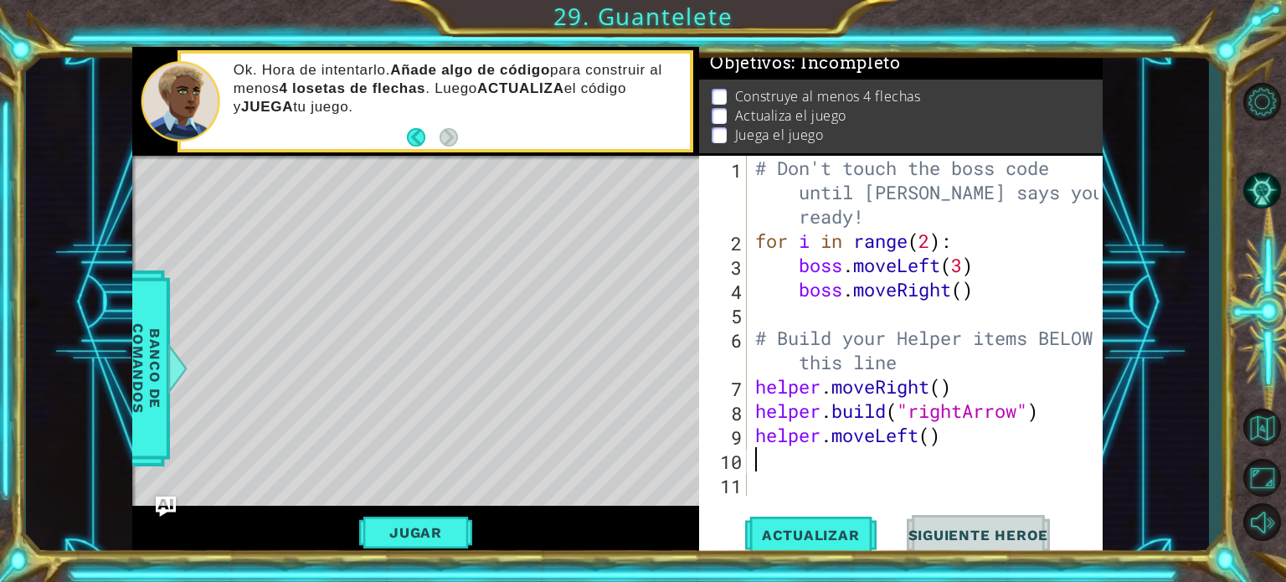
scroll to position [0, 0]
click at [927, 434] on div "# Don't touch the boss code until [PERSON_NAME] says you're ready! for i in ran…" at bounding box center [930, 374] width 356 height 437
click at [151, 347] on span "Banco de comandos" at bounding box center [147, 367] width 44 height 173
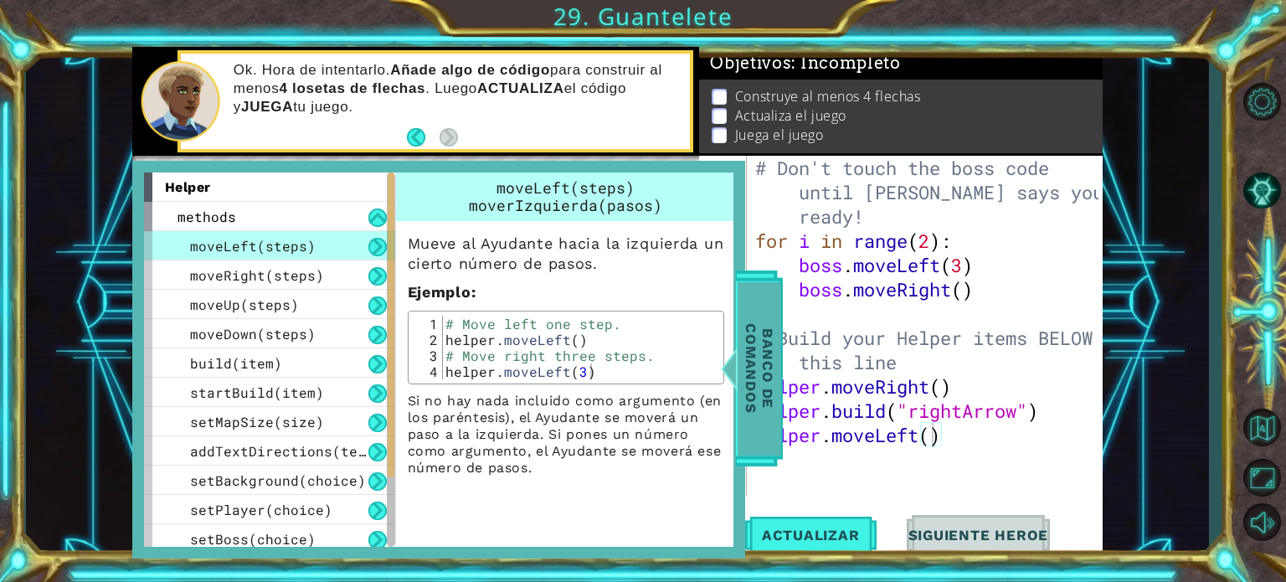
click at [763, 362] on span "Banco de comandos" at bounding box center [759, 367] width 44 height 173
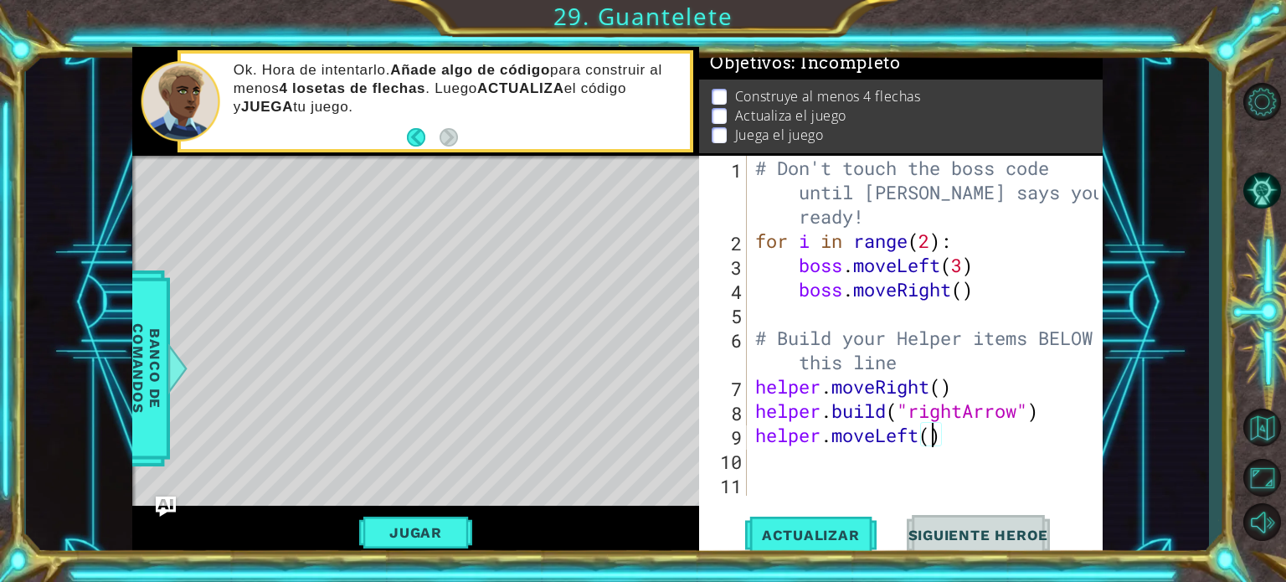
click at [934, 433] on div "# Don't touch the boss code until [PERSON_NAME] says you're ready! for i in ran…" at bounding box center [930, 374] width 356 height 437
type textarea "helper.moveLeft(2)"
click at [788, 539] on span "Actualizar" at bounding box center [810, 535] width 131 height 17
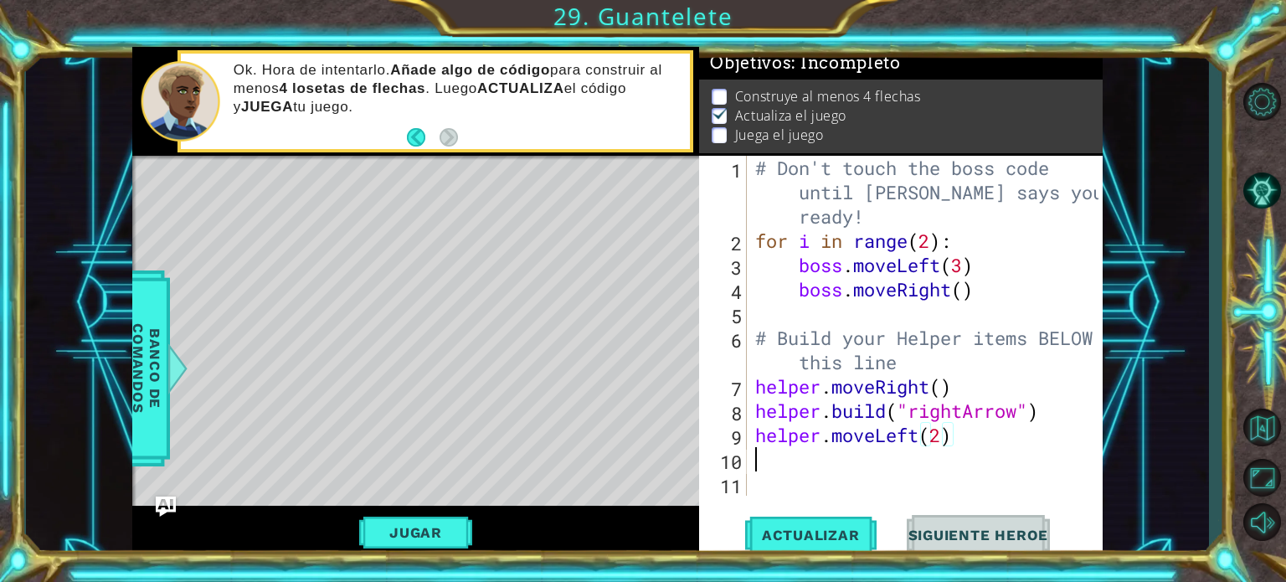
click at [813, 460] on div "# Don't touch the boss code until [PERSON_NAME] says you're ready! for i in ran…" at bounding box center [930, 374] width 356 height 437
click at [800, 538] on span "Actualizar" at bounding box center [810, 535] width 131 height 17
click at [952, 431] on div "# Don't touch the boss code until [PERSON_NAME] says you're ready! for i in ran…" at bounding box center [930, 374] width 356 height 437
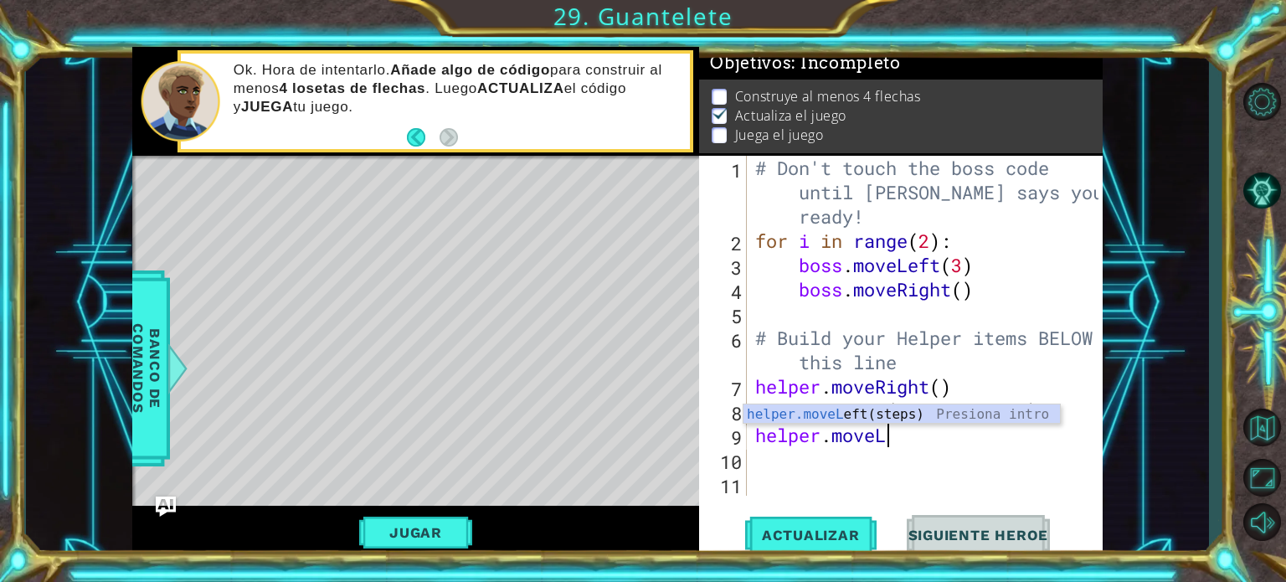
type textarea "helper.move"
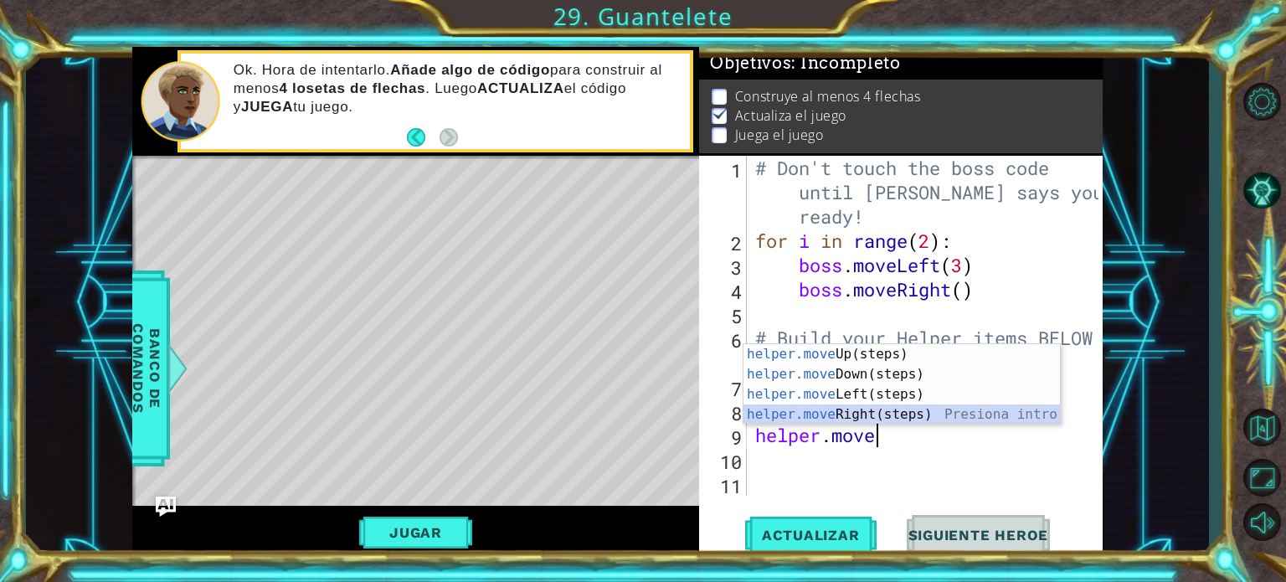
click at [864, 414] on div "helper.move Up(steps) Presiona intro helper.move Down(steps) Presiona intro hel…" at bounding box center [901, 404] width 316 height 121
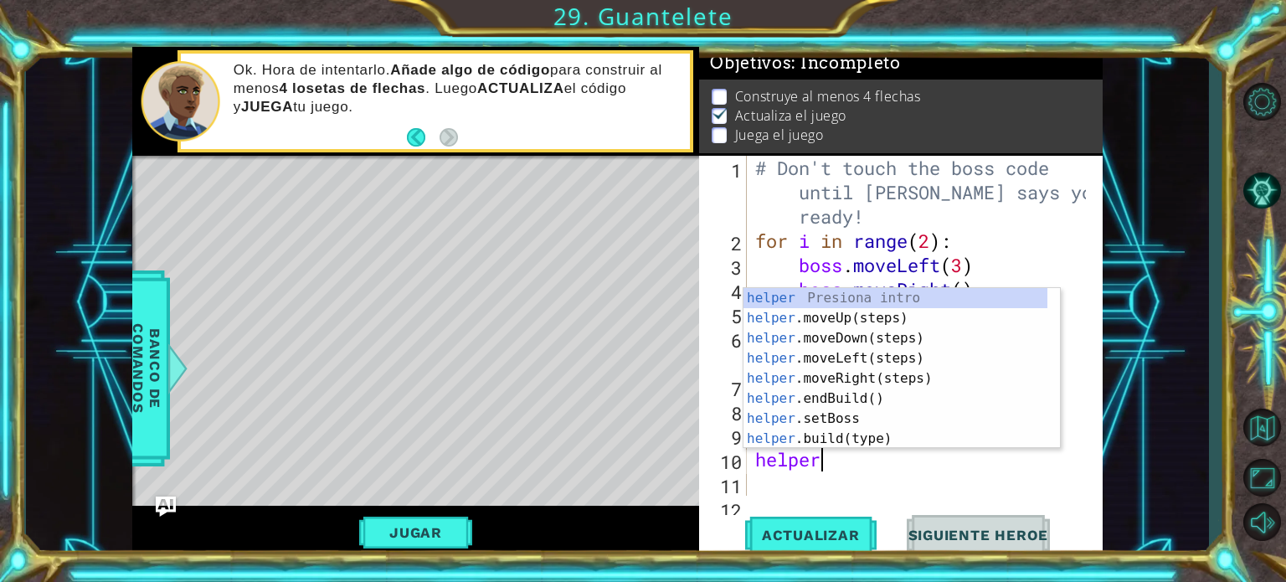
scroll to position [0, 2]
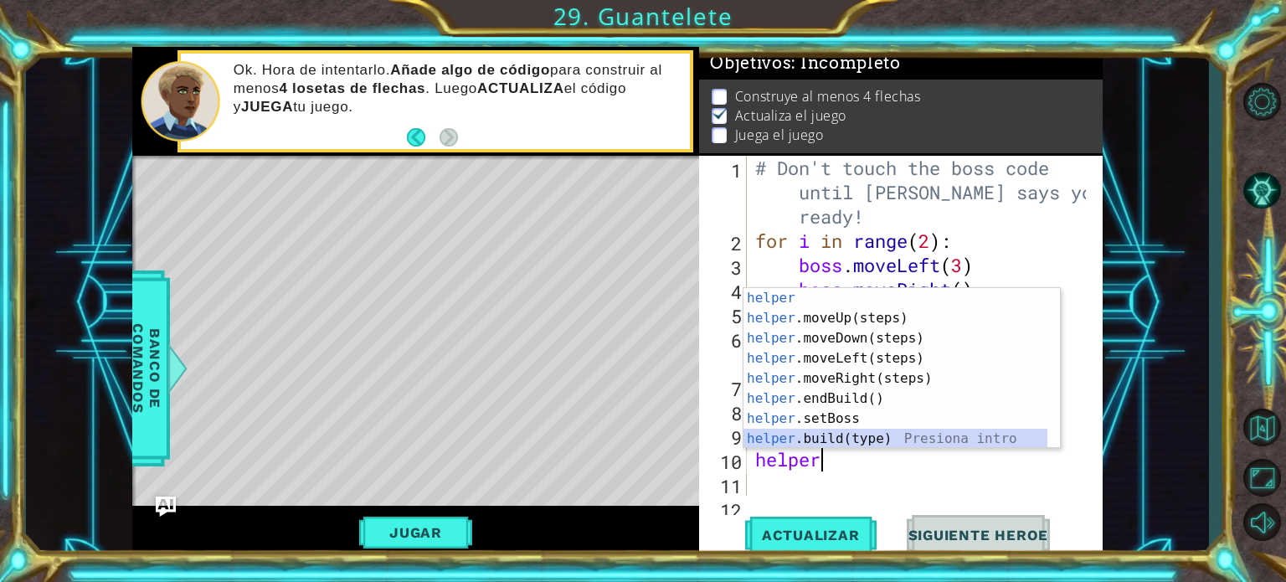
click at [847, 431] on div "helper Presiona intro helper .moveUp(steps) Presiona intro helper .moveDown(ste…" at bounding box center [895, 388] width 304 height 201
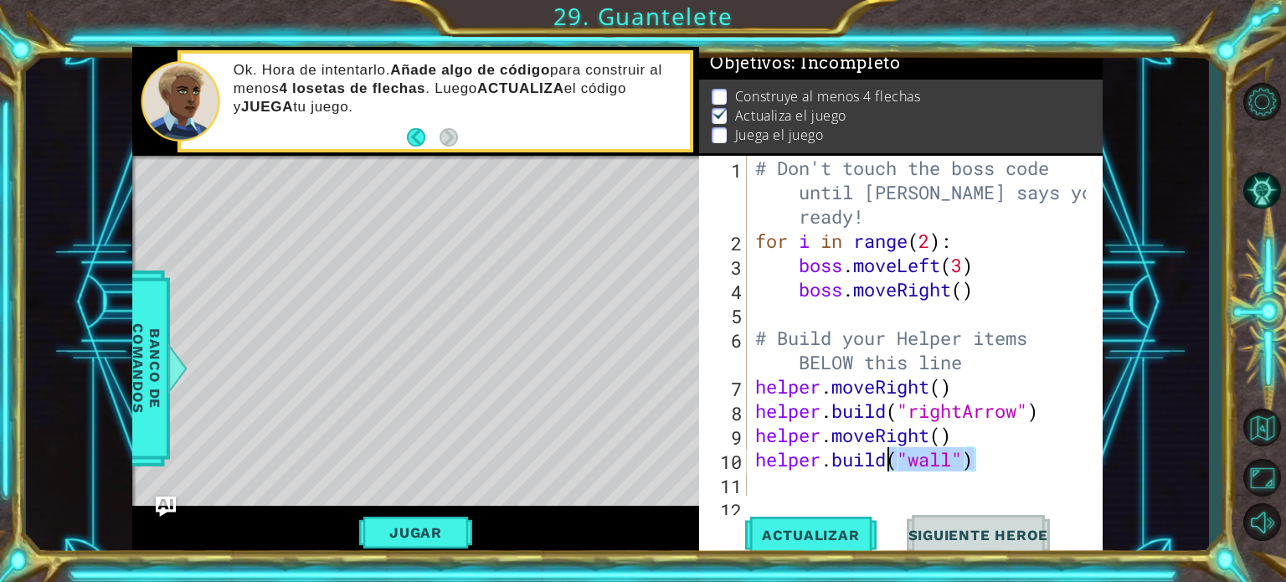
drag, startPoint x: 989, startPoint y: 460, endPoint x: 884, endPoint y: 465, distance: 104.7
click at [884, 465] on div "# Don't touch the boss code until [PERSON_NAME] says you're ready! for i in ran…" at bounding box center [923, 374] width 342 height 437
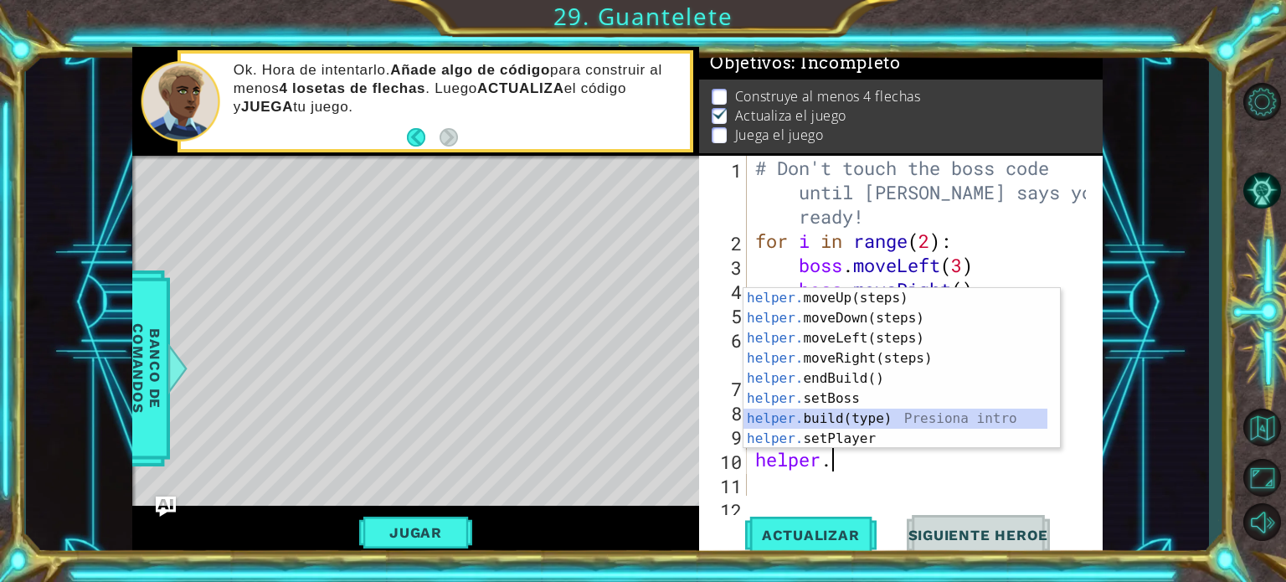
click at [873, 413] on div "helper. moveUp(steps) Presiona intro helper. moveDown(steps) Presiona intro hel…" at bounding box center [895, 388] width 304 height 201
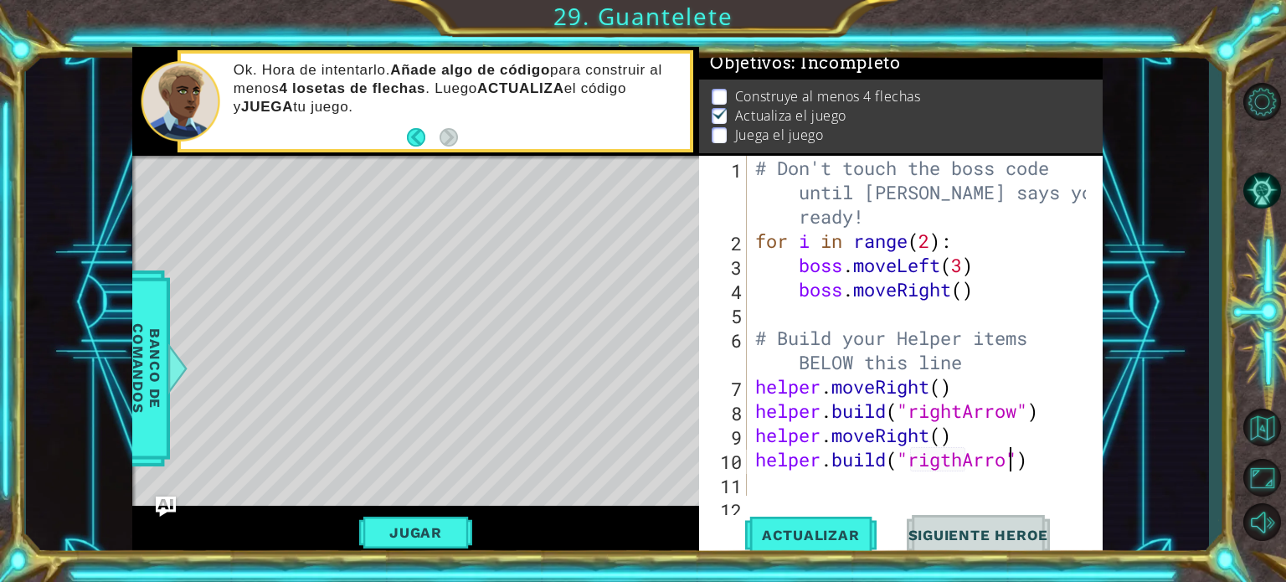
scroll to position [0, 11]
click at [801, 542] on span "Actualizar" at bounding box center [810, 535] width 131 height 17
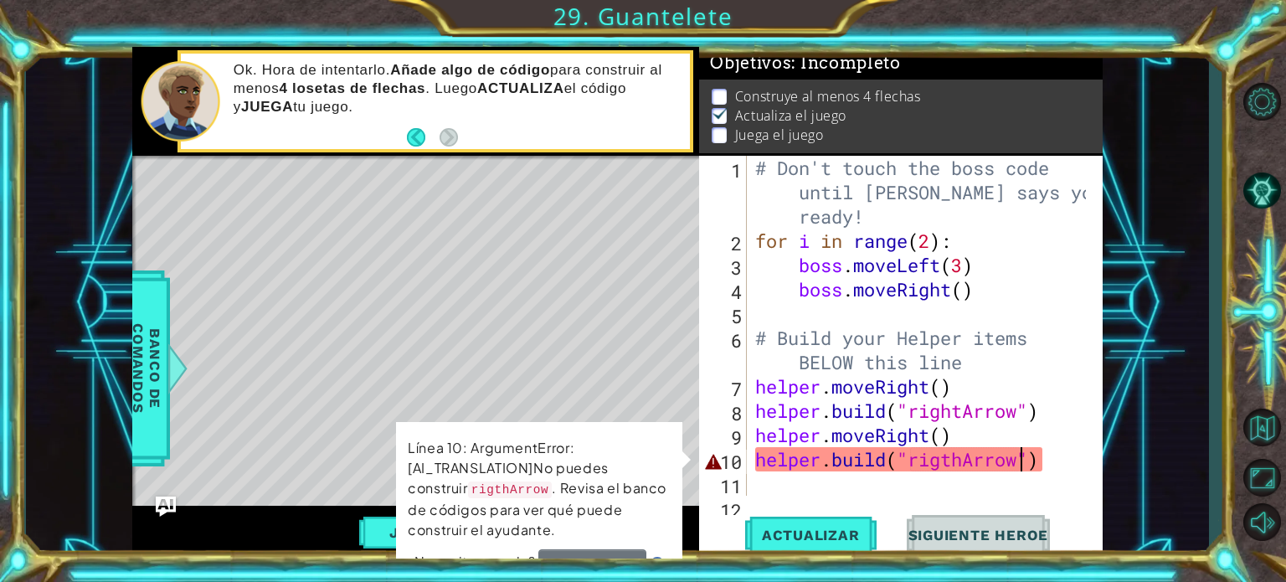
click at [683, 461] on div "Línea 10: ArgumentError:[AI_TRANSLATION]No puedes construir rigthArrow . Revisa…" at bounding box center [538, 507] width 289 height 176
type textarea "[DOMAIN_NAME]("rigthArro")"
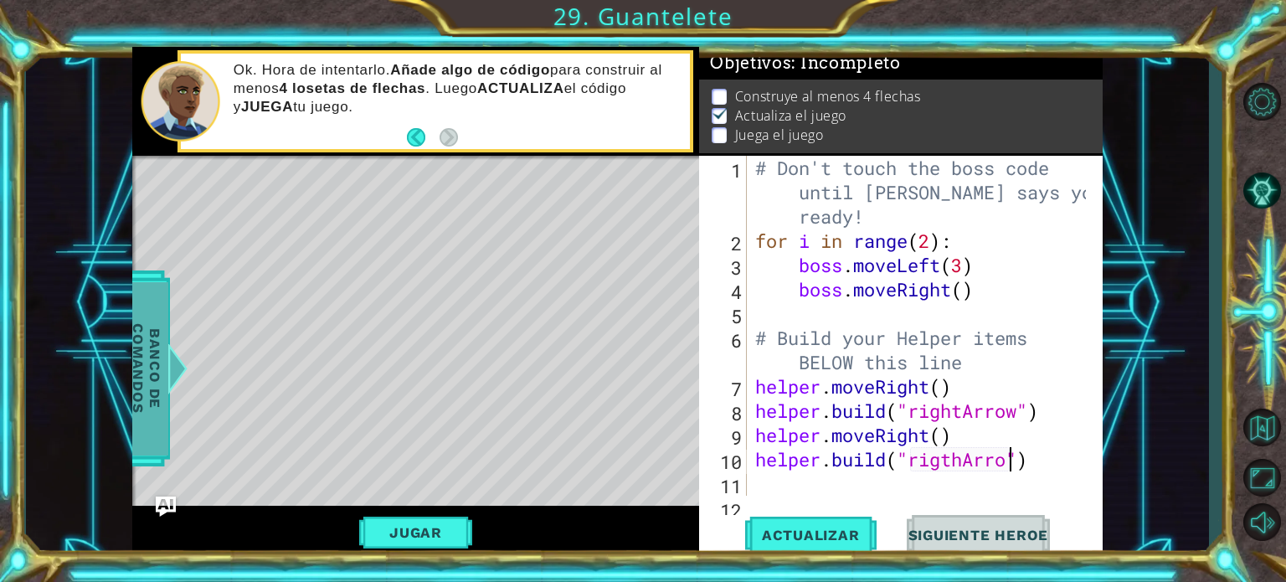
click at [144, 357] on span "Banco de comandos" at bounding box center [147, 367] width 44 height 173
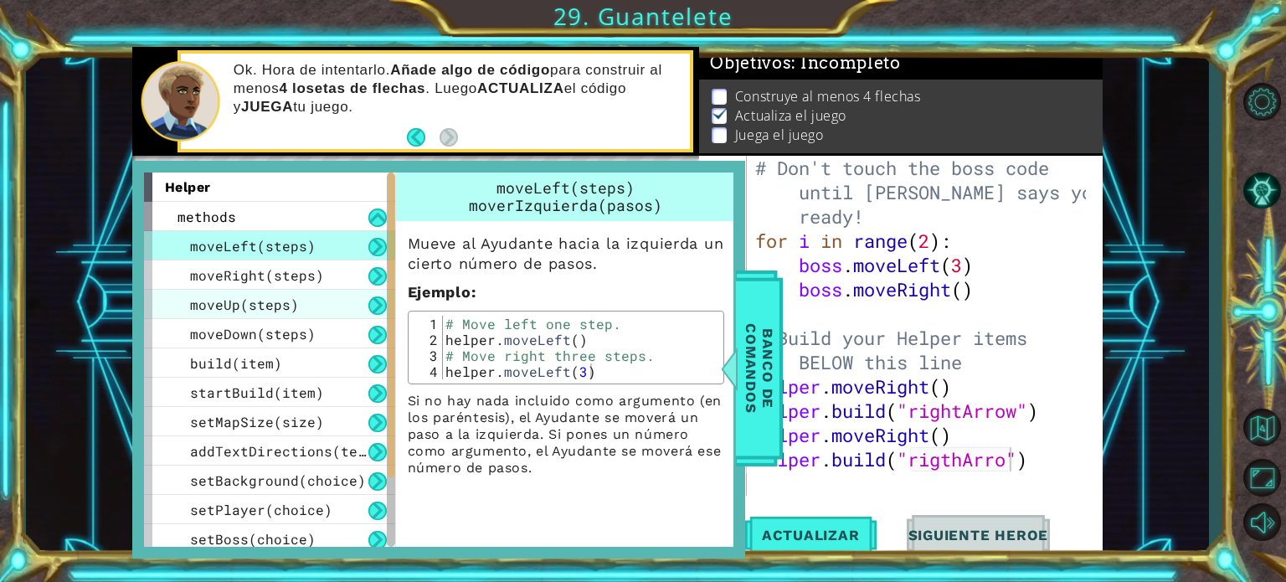
drag, startPoint x: 327, startPoint y: 407, endPoint x: 318, endPoint y: 301, distance: 105.9
click at [318, 301] on div "moveLeft(steps) moveRight(steps) moveUp(steps) moveDown(steps) build(item) star…" at bounding box center [269, 392] width 251 height 322
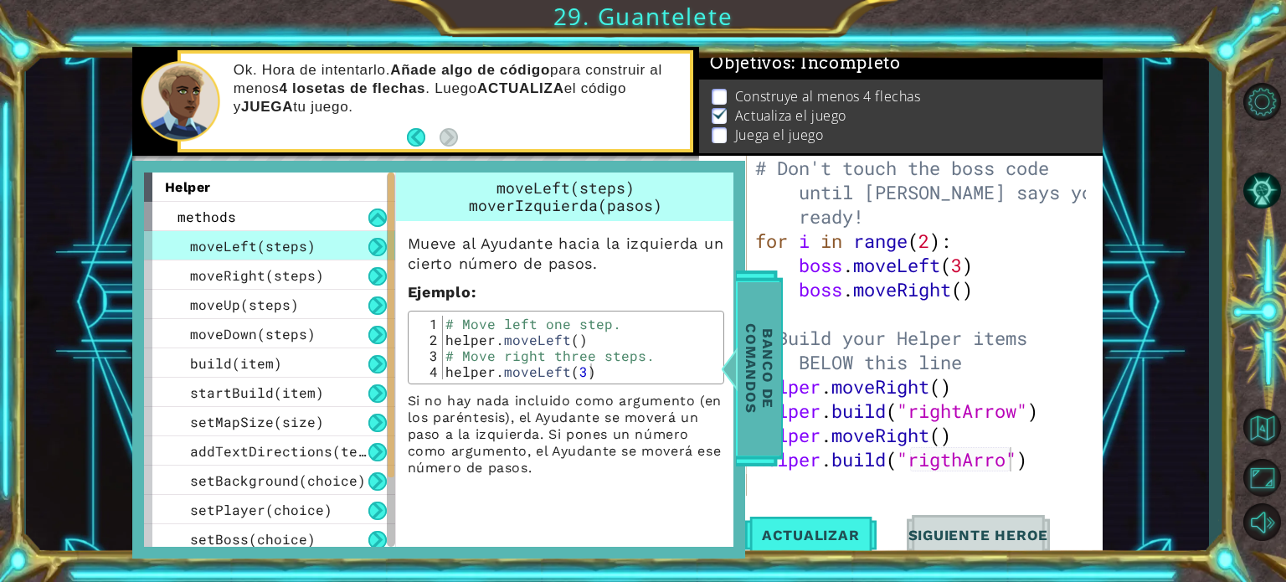
click at [762, 393] on span "Banco de comandos" at bounding box center [759, 367] width 44 height 173
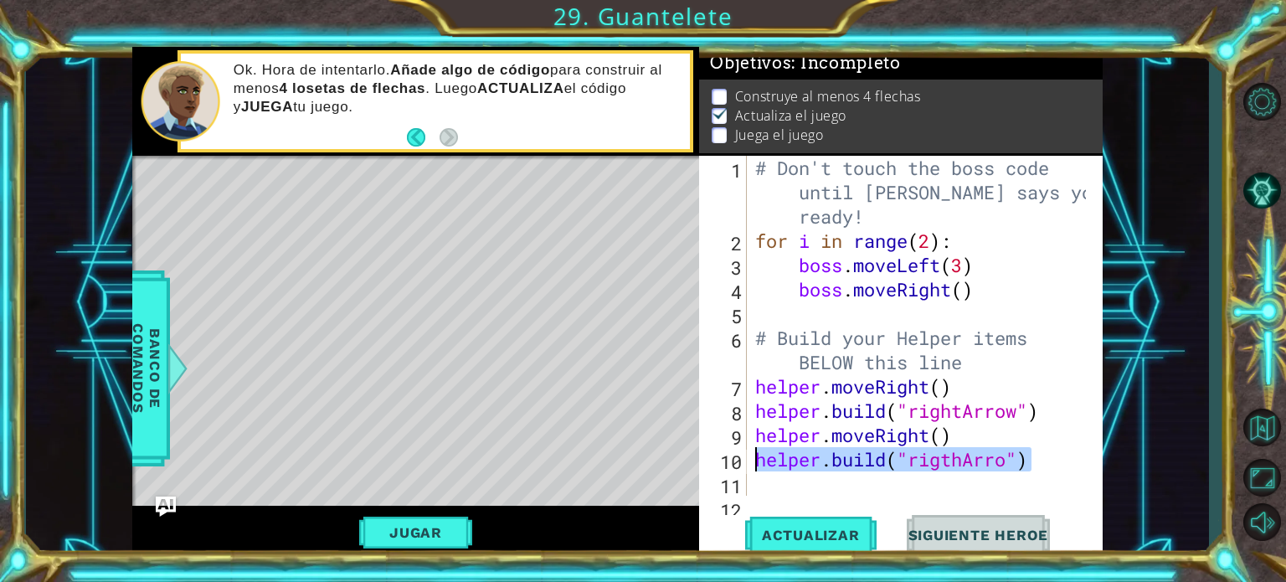
drag, startPoint x: 1041, startPoint y: 459, endPoint x: 747, endPoint y: 459, distance: 294.7
click at [747, 459] on div "[DOMAIN_NAME]("rigthArro") 1 2 3 4 5 6 7 8 9 10 11 12 # Don't touch the boss co…" at bounding box center [898, 326] width 399 height 340
click at [944, 440] on div "# Don't touch the boss code until [PERSON_NAME] says you're ready! for i in ran…" at bounding box center [923, 374] width 342 height 437
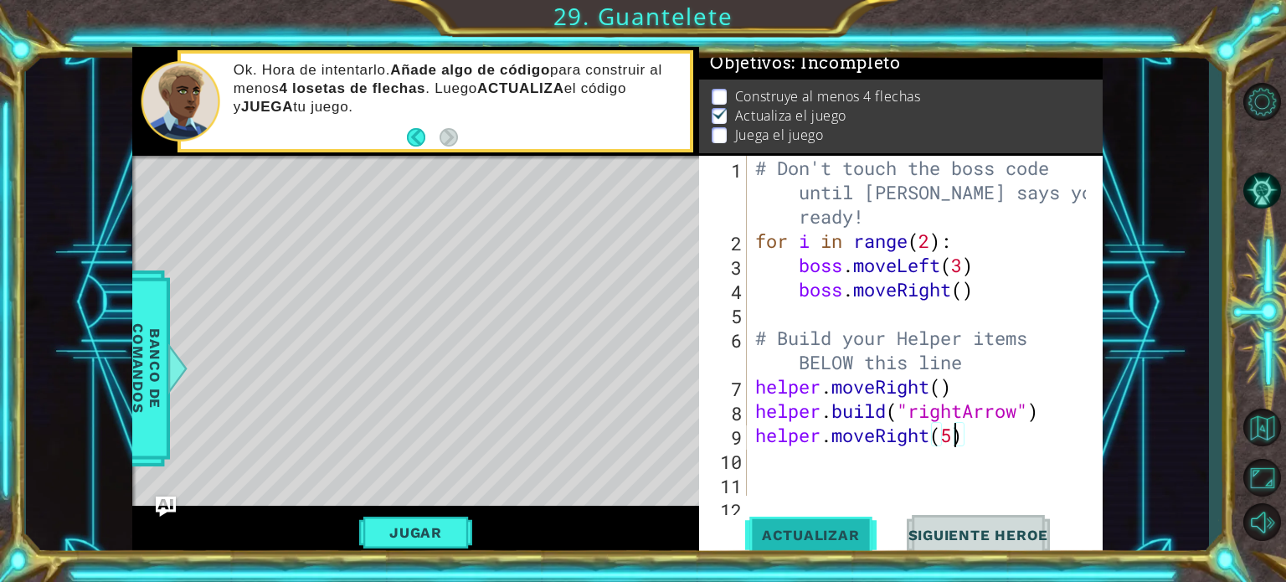
type textarea "helper.moveRight(5)"
click at [824, 532] on span "Actualizar" at bounding box center [810, 535] width 131 height 17
click at [761, 472] on div "# Don't touch the boss code until [PERSON_NAME] says you're ready! for i in ran…" at bounding box center [923, 374] width 342 height 437
click at [757, 463] on div "# Don't touch the boss code until [PERSON_NAME] says you're ready! for i in ran…" at bounding box center [923, 374] width 342 height 437
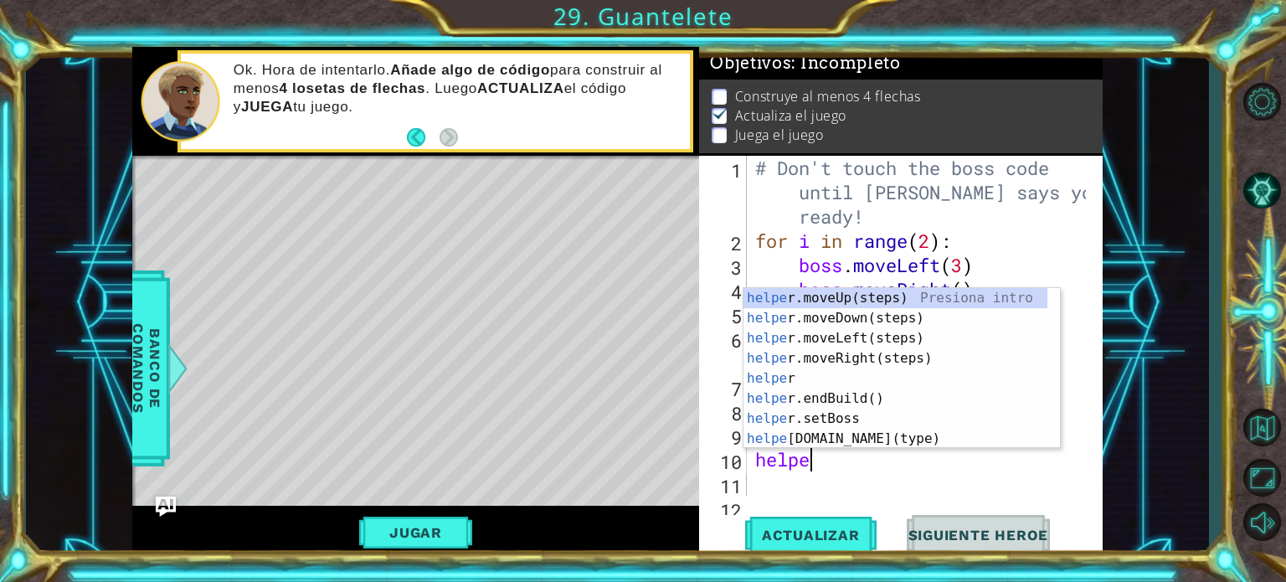
type textarea "helper"
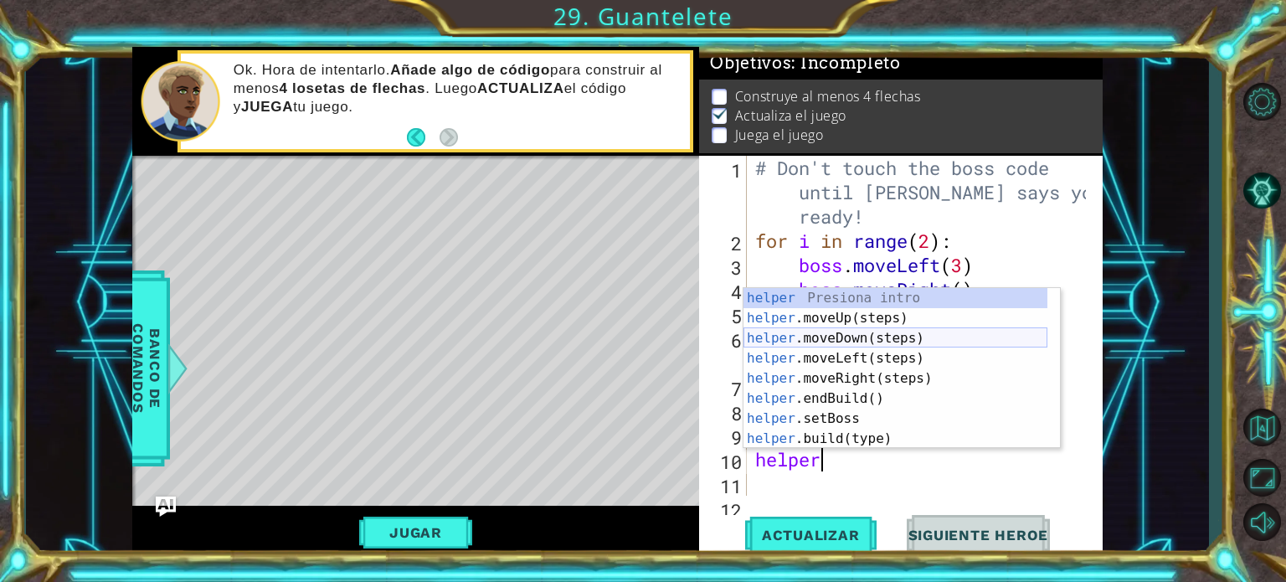
click at [797, 341] on div "helper Presiona intro helper .moveUp(steps) Presiona intro helper .moveDown(ste…" at bounding box center [895, 388] width 304 height 201
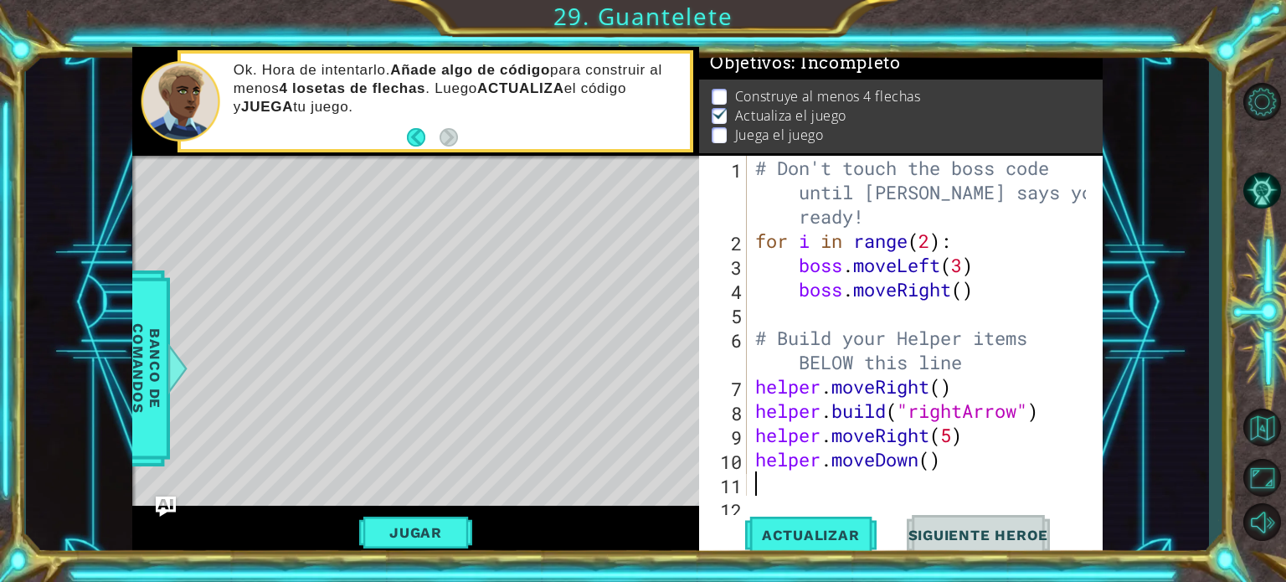
scroll to position [0, 0]
click at [937, 470] on div "# Don't touch the boss code until [PERSON_NAME] says you're ready! for i in ran…" at bounding box center [923, 374] width 342 height 437
type textarea "helper.moveDown(5)"
click at [812, 538] on span "Actualizar" at bounding box center [810, 535] width 131 height 17
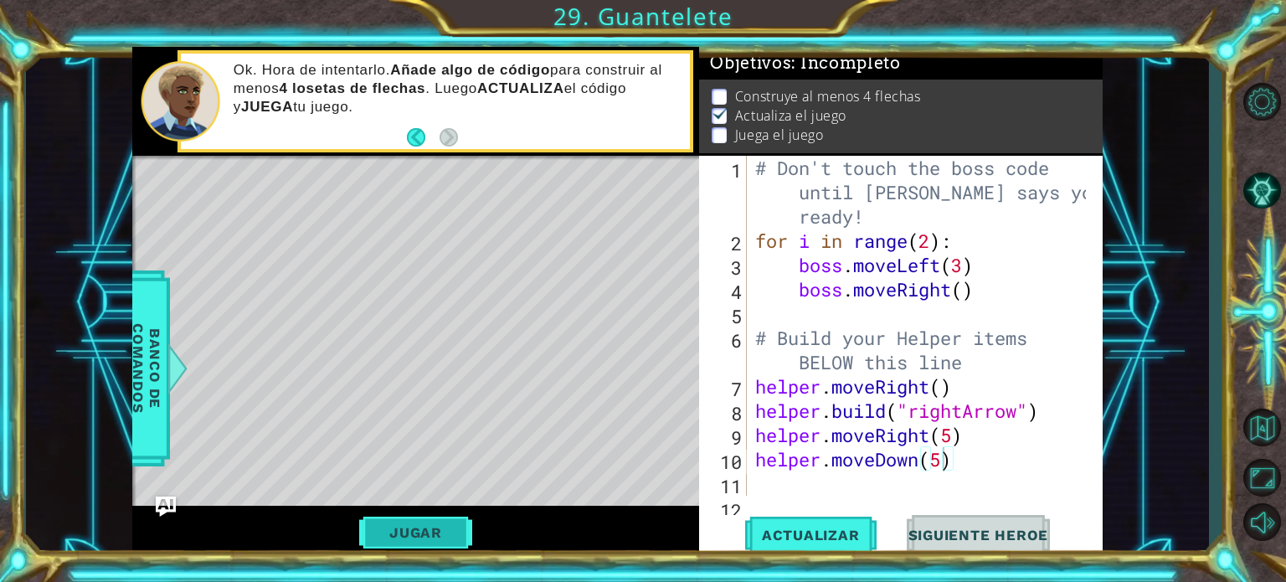
click at [383, 530] on button "Jugar" at bounding box center [415, 532] width 113 height 32
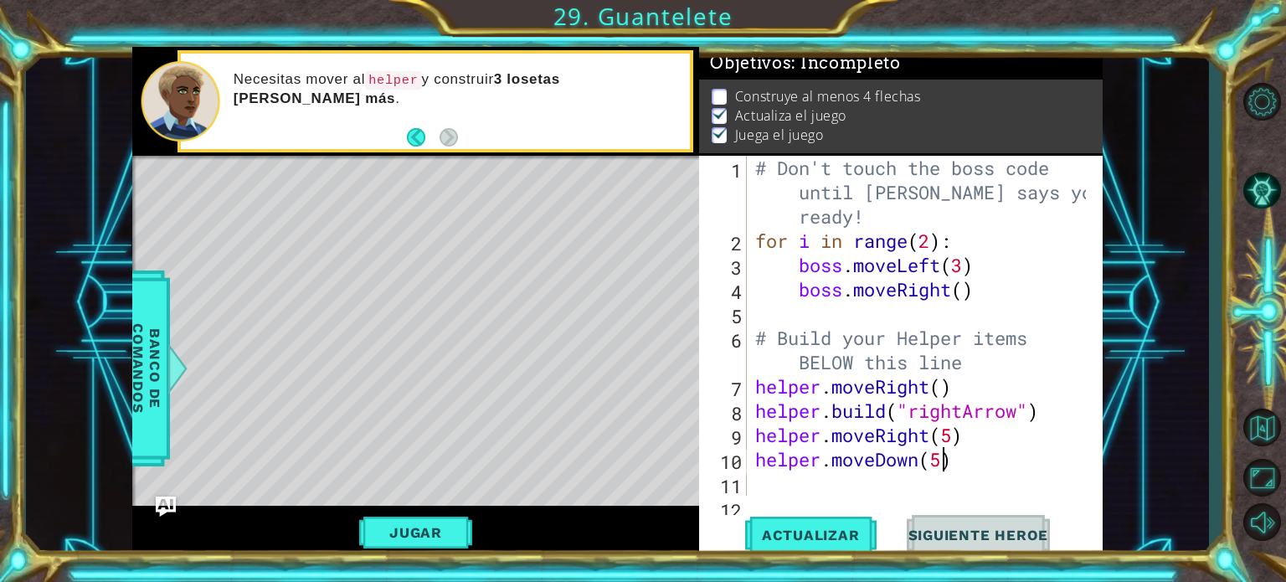
click at [758, 482] on div "# Don't touch the boss code until [PERSON_NAME] says you're ready! for i in ran…" at bounding box center [923, 374] width 342 height 437
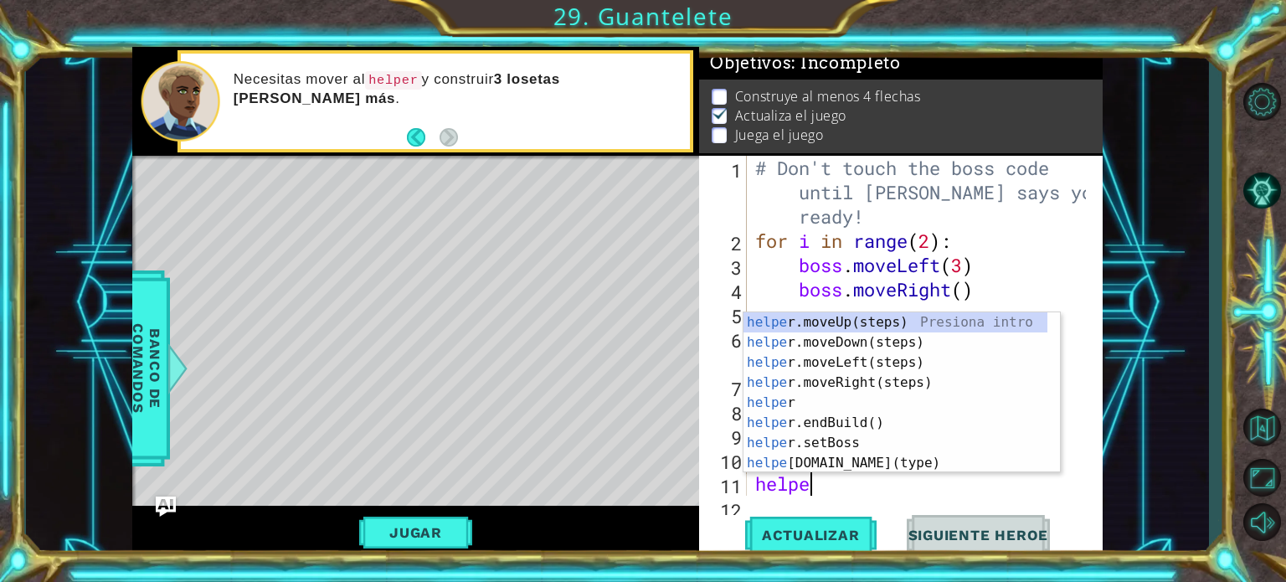
scroll to position [0, 2]
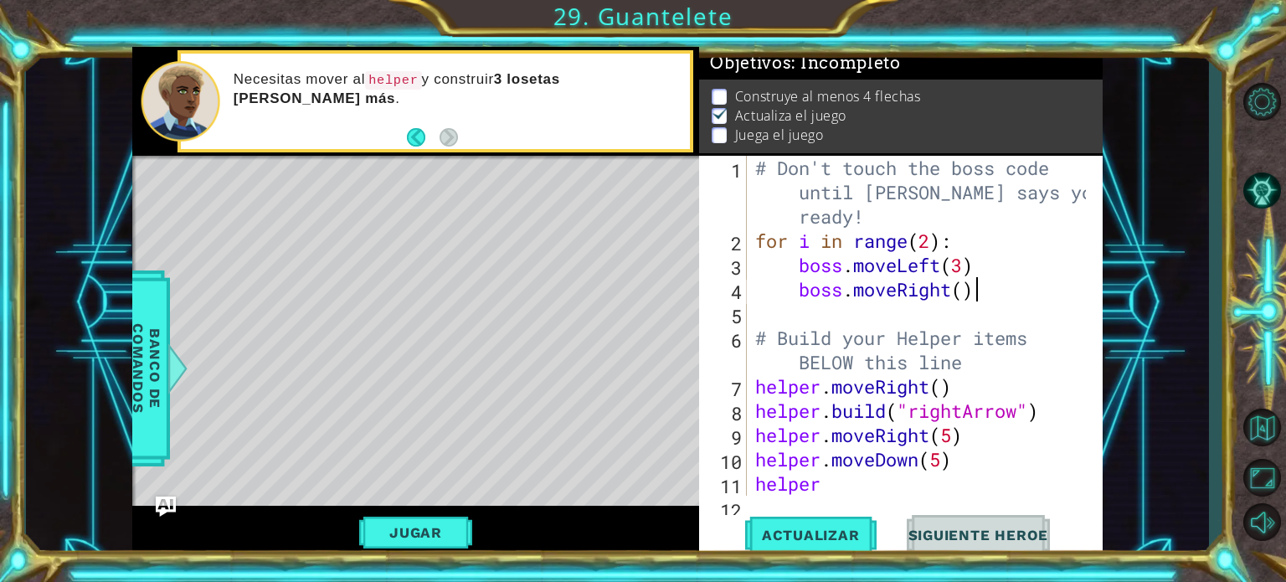
click at [1058, 288] on div "# Don't touch the boss code until [PERSON_NAME] says you're ready! for i in ran…" at bounding box center [923, 374] width 342 height 437
click at [828, 484] on div "# Don't touch the boss code until [PERSON_NAME] says you're ready! for i in ran…" at bounding box center [923, 374] width 342 height 437
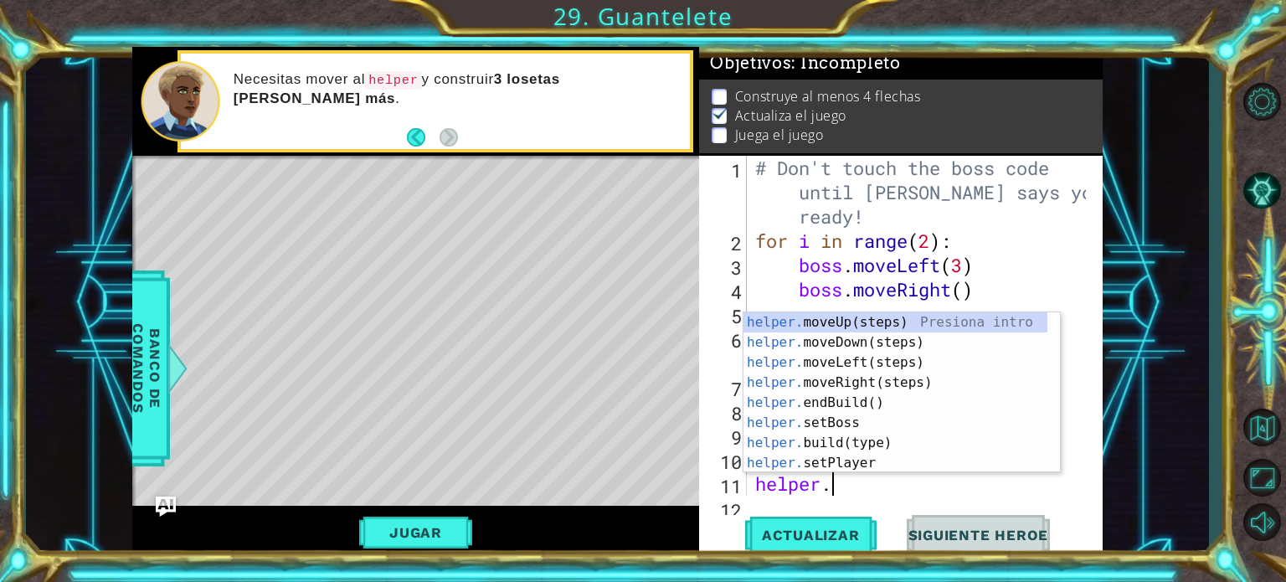
scroll to position [0, 3]
click at [897, 442] on div "helper. moveUp(steps) Presiona intro helper. moveDown(steps) Presiona intro hel…" at bounding box center [895, 412] width 304 height 201
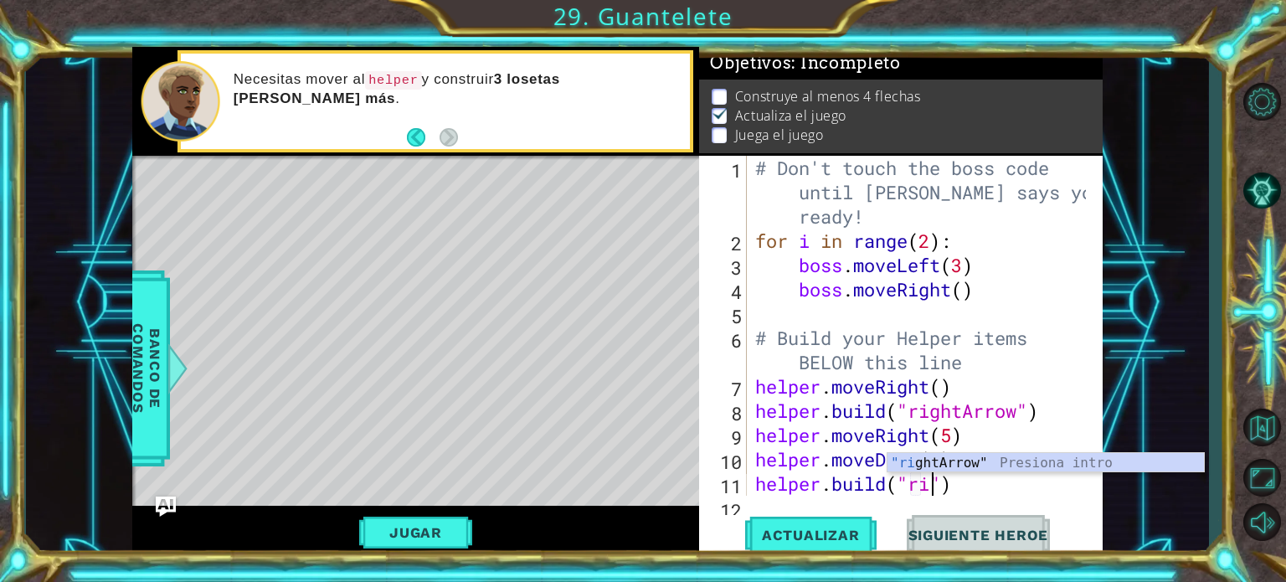
scroll to position [0, 8]
click at [934, 466] on div ""rig htArrow" Presiona intro" at bounding box center [1045, 483] width 316 height 60
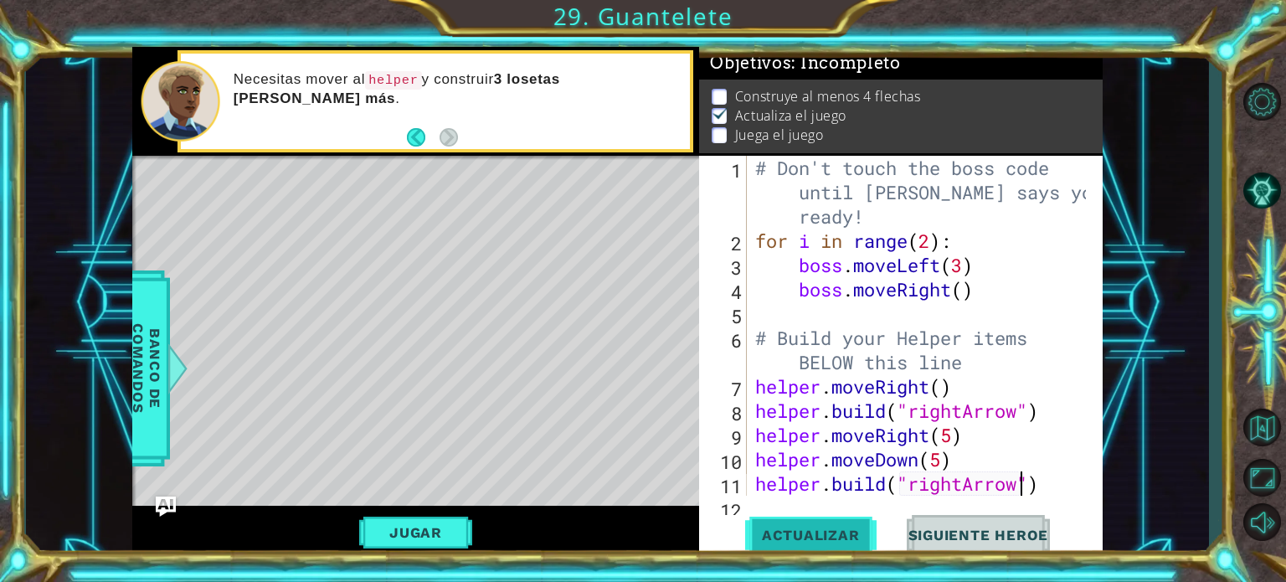
type textarea "[DOMAIN_NAME]("rightArrow")"
click at [851, 538] on span "Actualizar" at bounding box center [810, 535] width 131 height 17
click at [822, 528] on span "Actualizar" at bounding box center [810, 535] width 131 height 17
drag, startPoint x: 632, startPoint y: 446, endPoint x: 569, endPoint y: 279, distance: 178.8
click at [581, 297] on div "Level Map" at bounding box center [518, 402] width 773 height 493
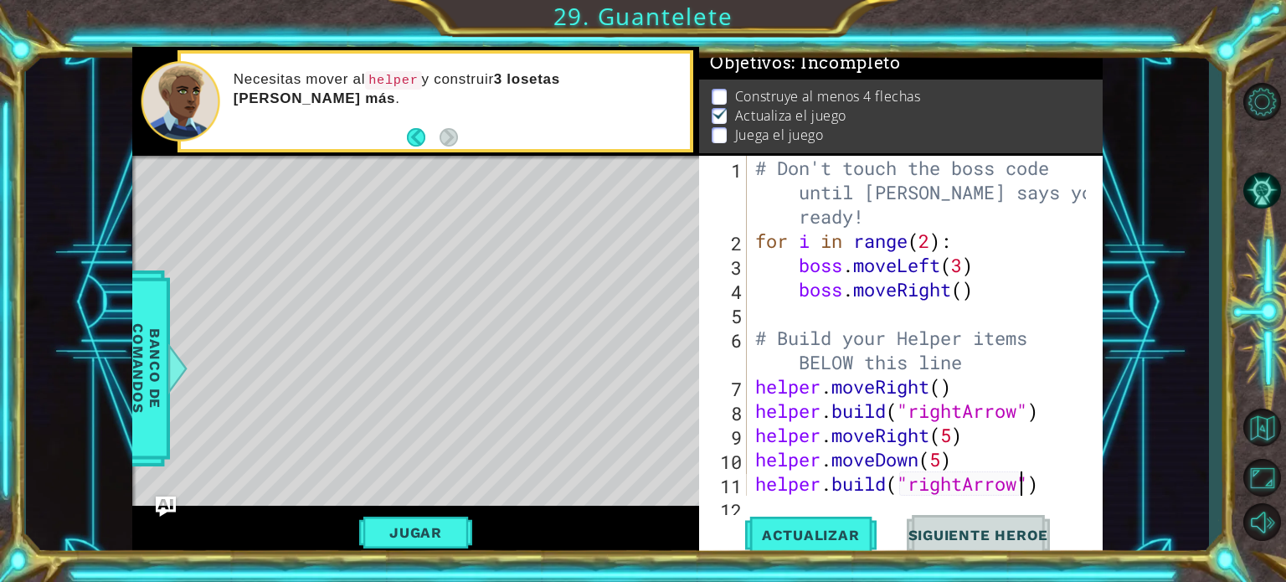
drag, startPoint x: 737, startPoint y: 483, endPoint x: 737, endPoint y: 441, distance: 41.9
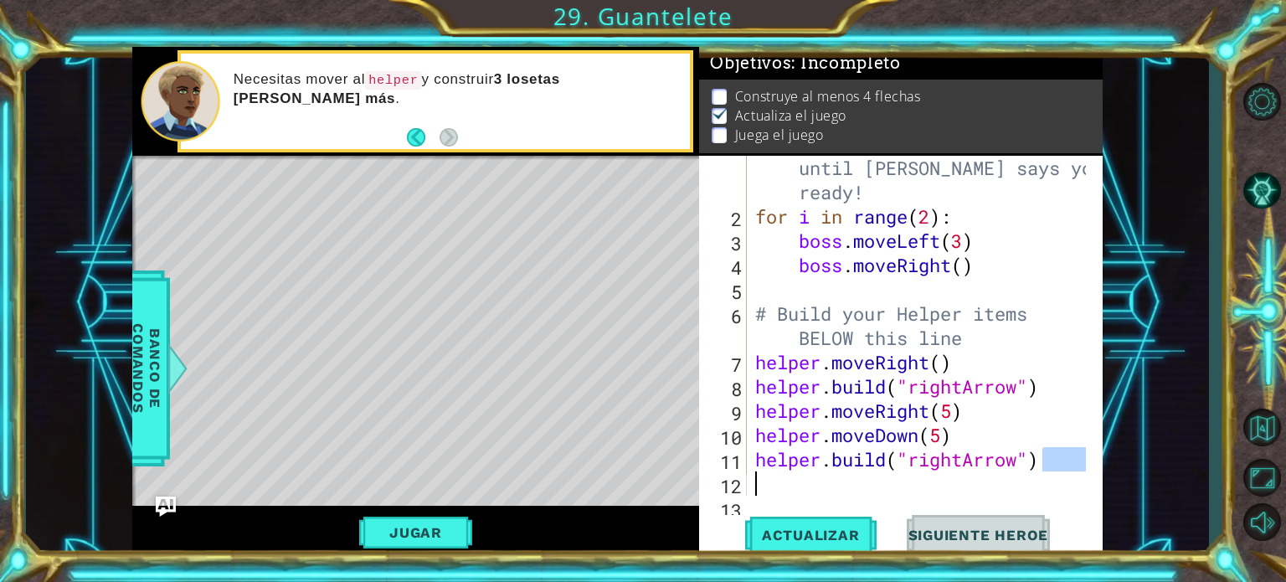
scroll to position [48, 0]
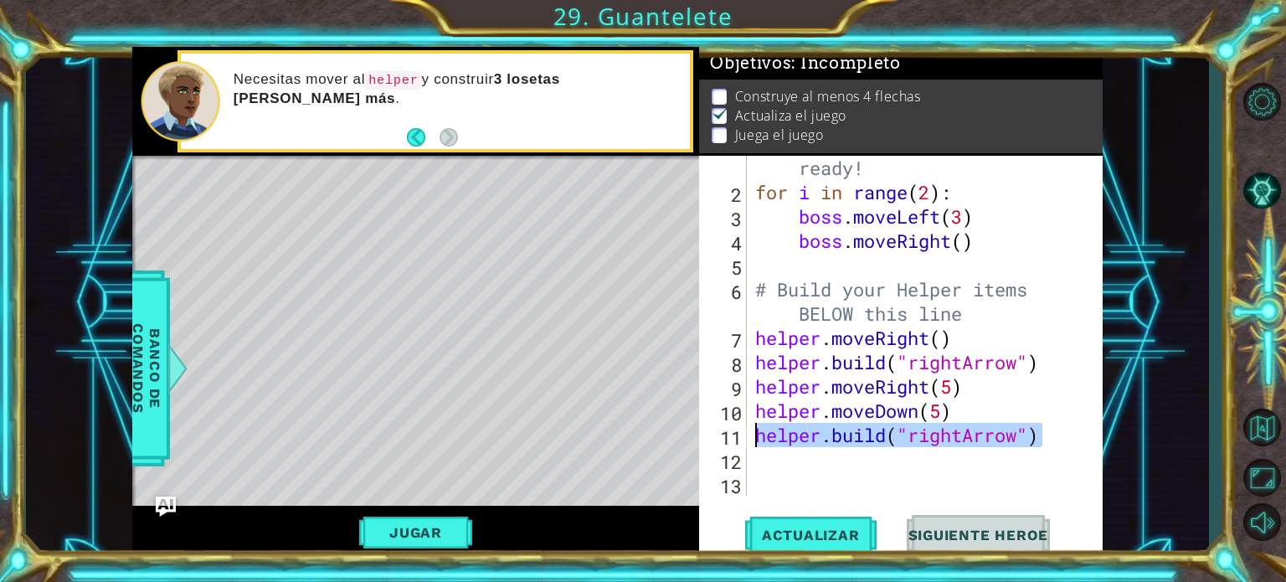
drag, startPoint x: 1051, startPoint y: 491, endPoint x: 753, endPoint y: 438, distance: 302.8
click at [753, 438] on div "# Don't touch the boss code until [PERSON_NAME] says you're ready! for i in ran…" at bounding box center [923, 325] width 342 height 437
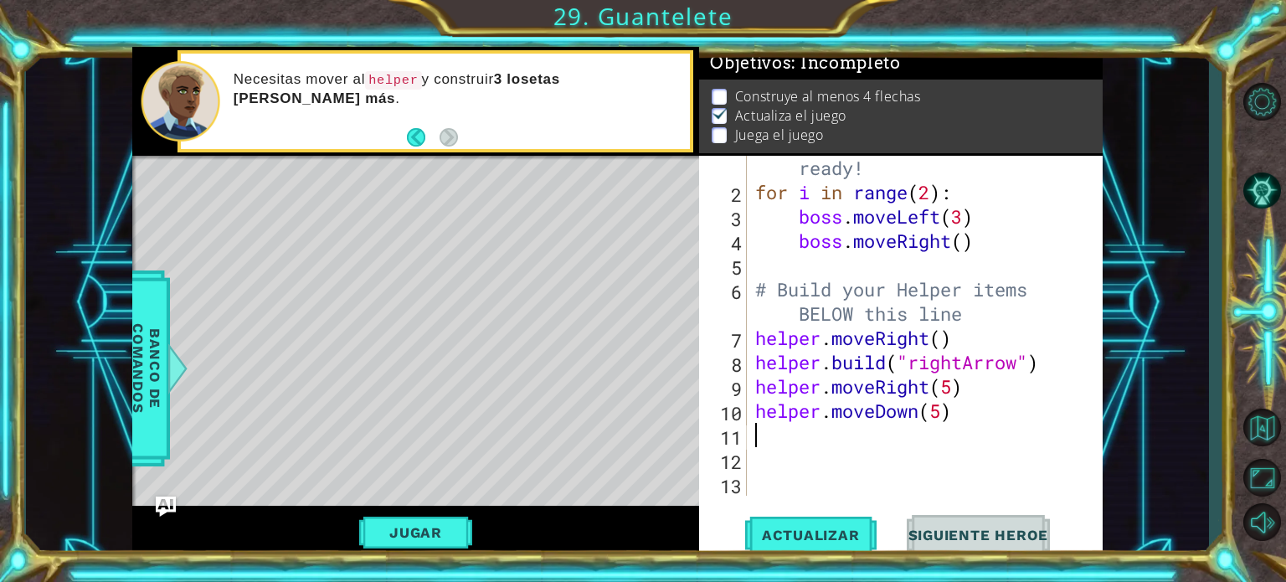
scroll to position [0, 0]
drag, startPoint x: 954, startPoint y: 417, endPoint x: 749, endPoint y: 414, distance: 205.1
click at [749, 414] on div "1 2 3 4 5 6 7 8 9 10 11 12 13 # Don't touch the boss code until [PERSON_NAME] s…" at bounding box center [898, 326] width 399 height 340
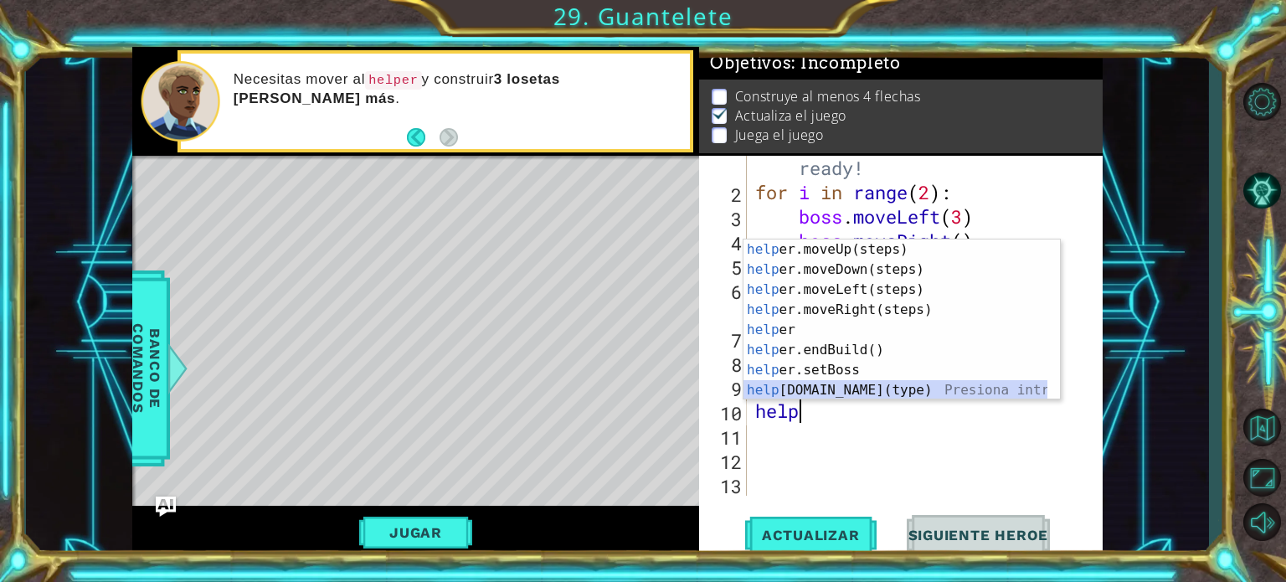
click at [873, 391] on div "help er.moveUp(steps) Presiona intro help er.moveDown(steps) Presiona intro hel…" at bounding box center [895, 339] width 304 height 201
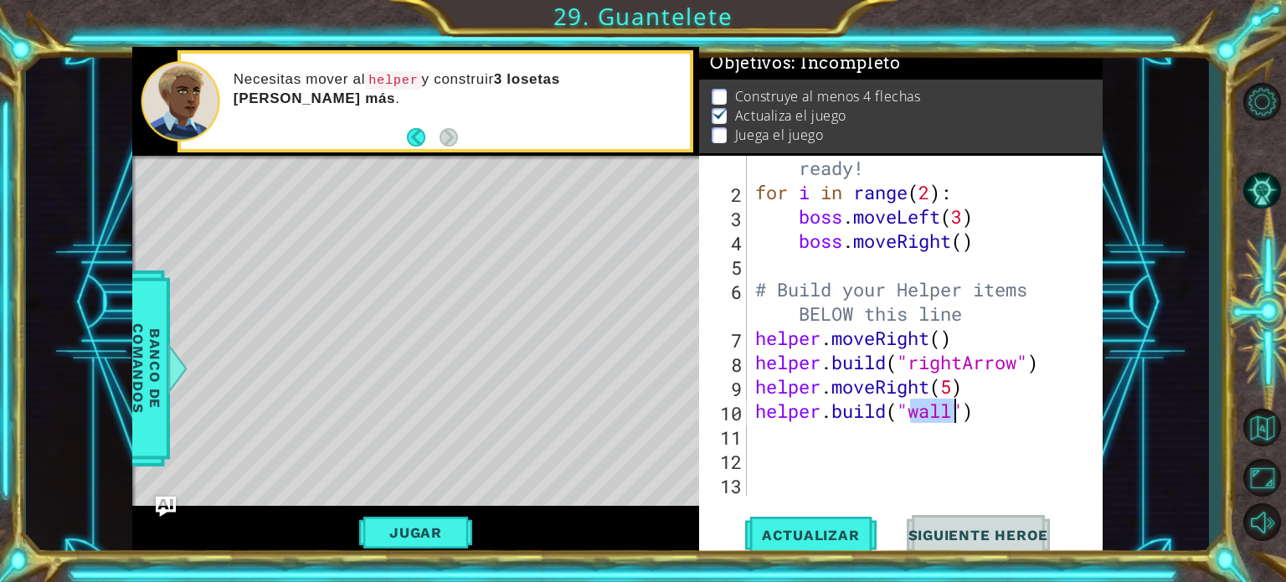
scroll to position [0, 7]
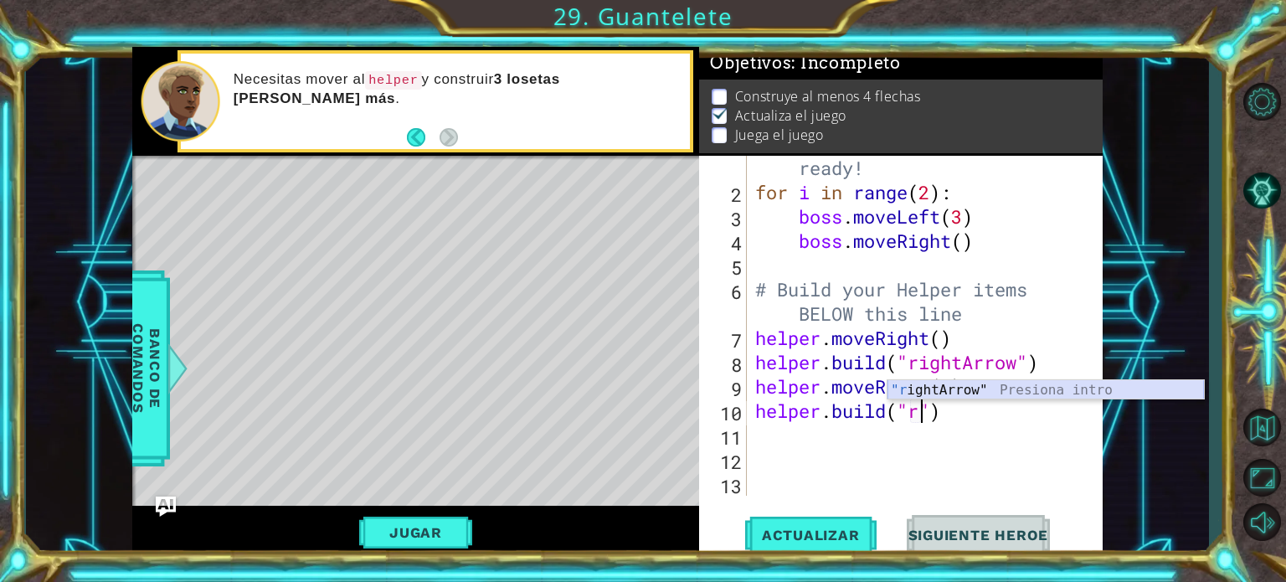
click at [951, 387] on div ""r ightArrow" Presiona intro" at bounding box center [1045, 410] width 316 height 60
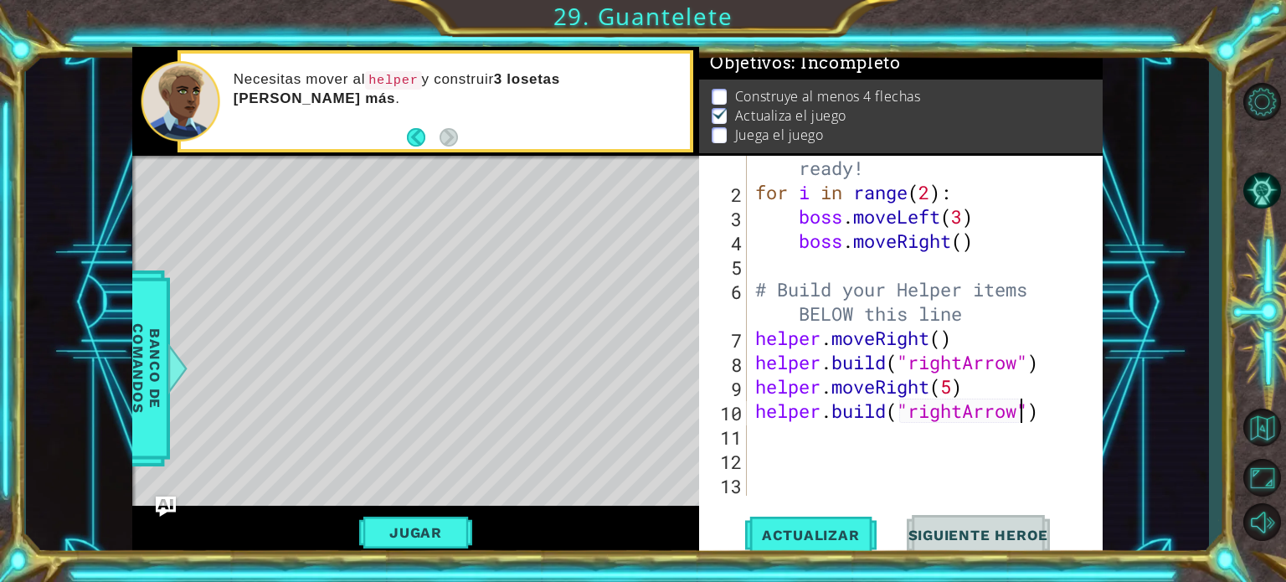
click at [958, 385] on div "# Don't touch the boss code until [PERSON_NAME] says you're ready! for i in ran…" at bounding box center [923, 325] width 342 height 437
type textarea "helper.moveRight(4)"
click at [758, 433] on div "# Don't touch the boss code until [PERSON_NAME] says you're ready! for i in ran…" at bounding box center [923, 325] width 342 height 437
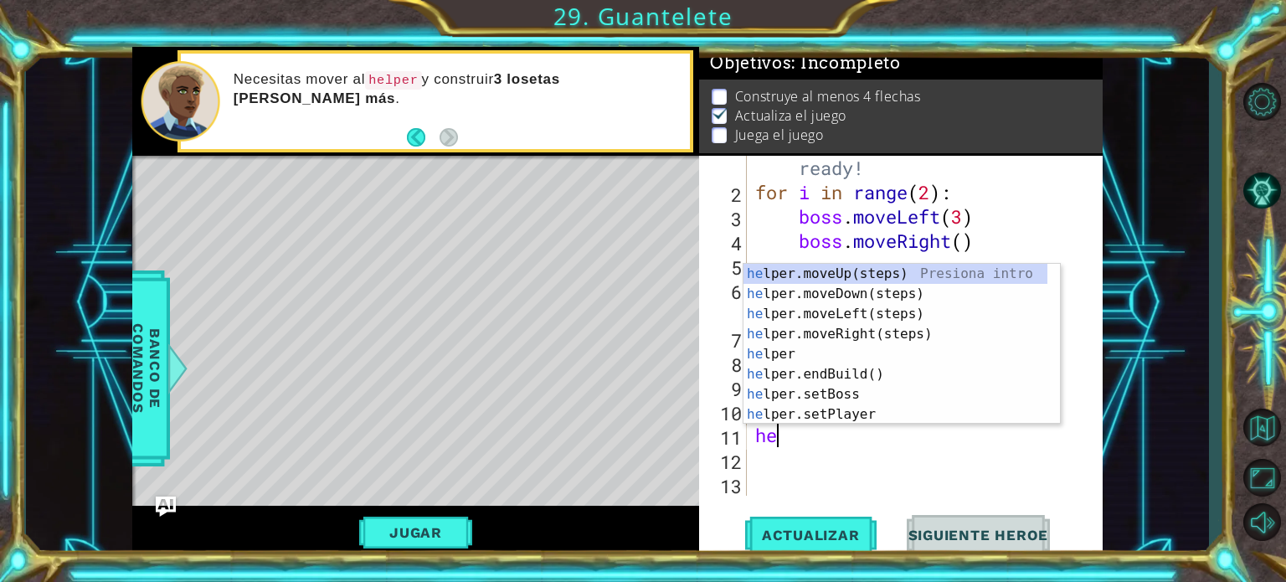
scroll to position [0, 0]
type textarea "helper"
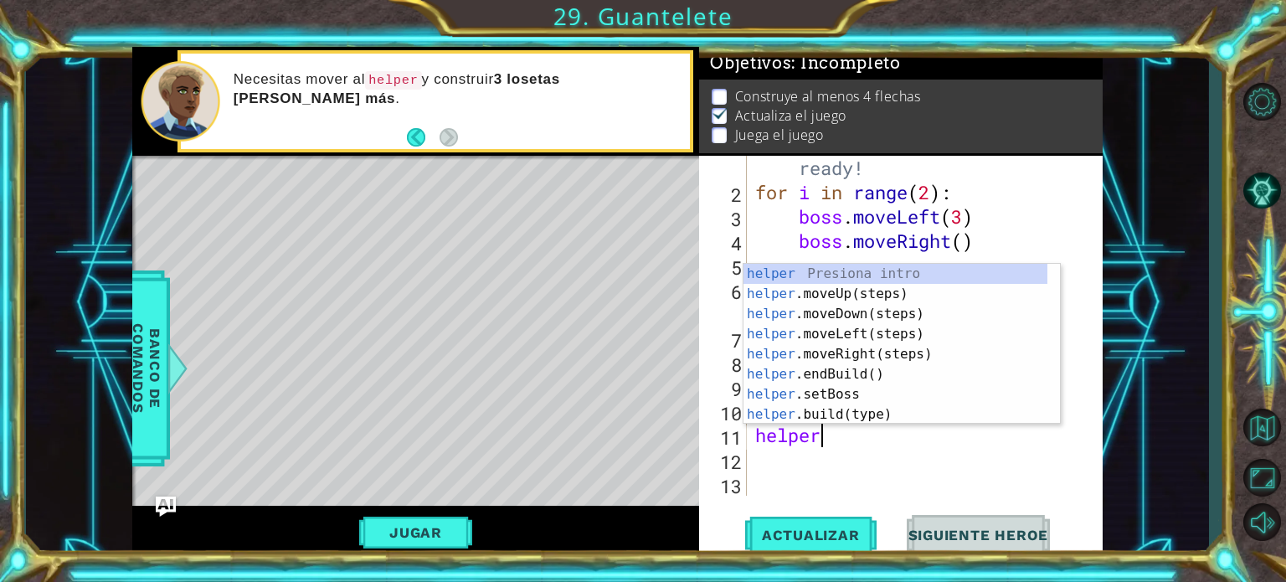
scroll to position [0, 2]
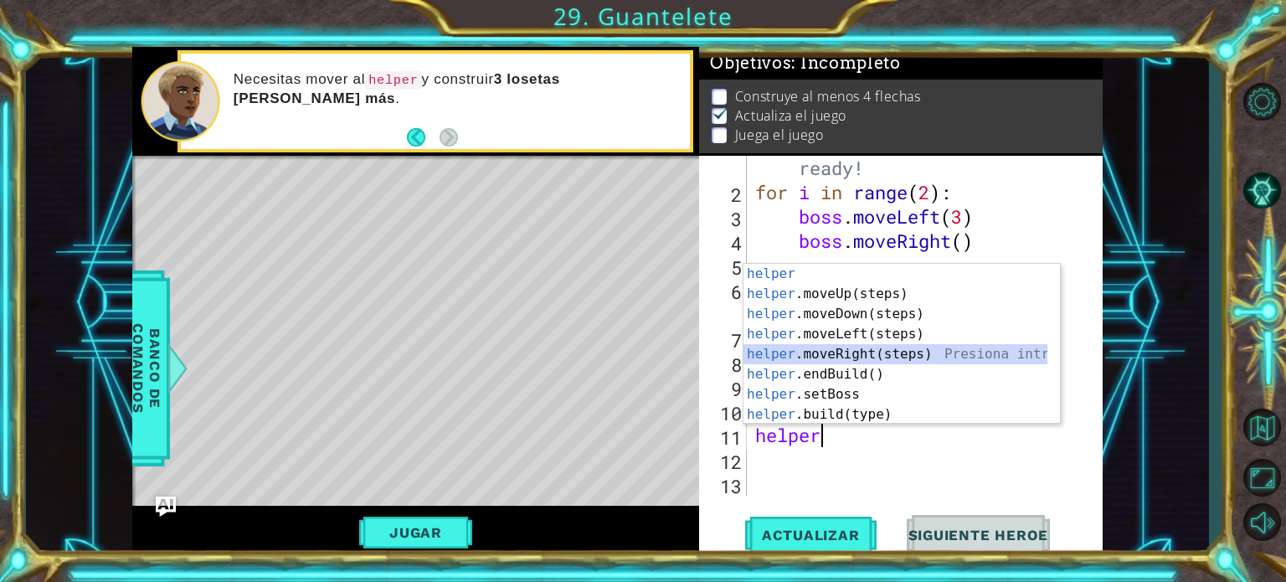
click at [861, 351] on div "helper Presiona intro helper .moveUp(steps) Presiona intro helper .moveDown(ste…" at bounding box center [895, 364] width 304 height 201
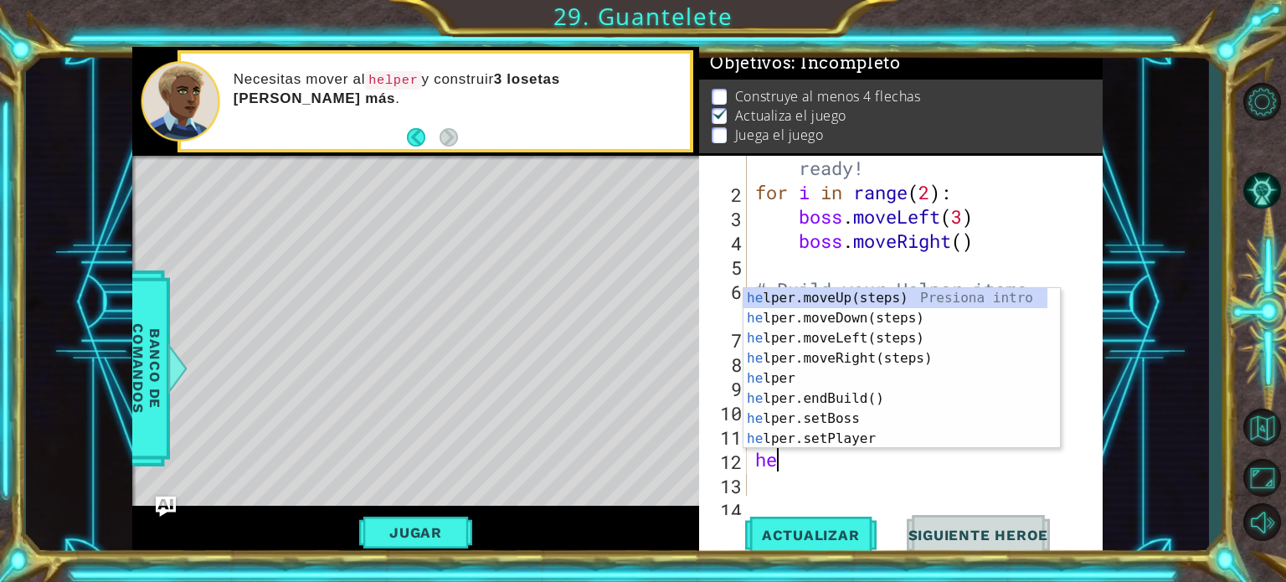
type textarea "hel"
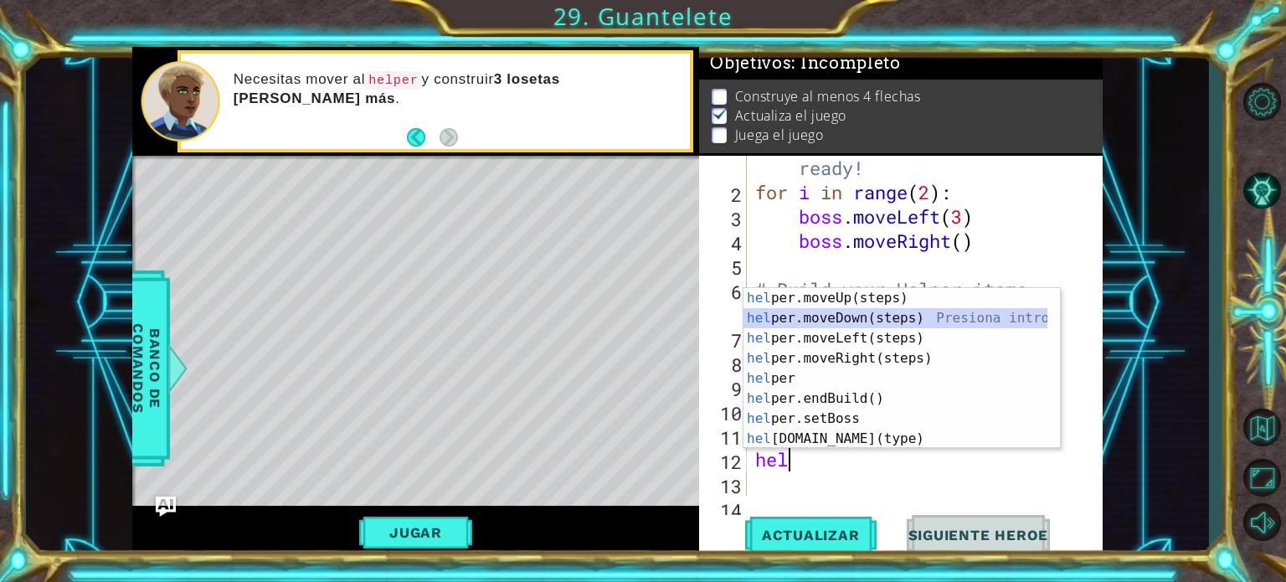
click at [867, 317] on div "hel per.moveUp(steps) Presiona intro hel per.moveDown(steps) Presiona intro hel…" at bounding box center [895, 388] width 304 height 201
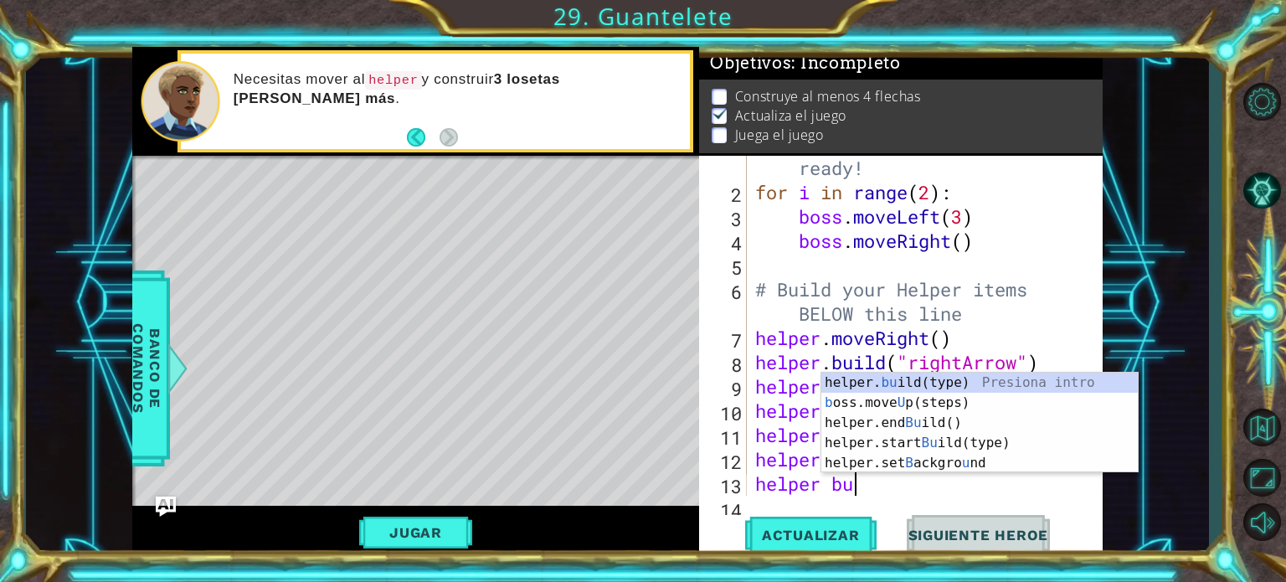
scroll to position [0, 3]
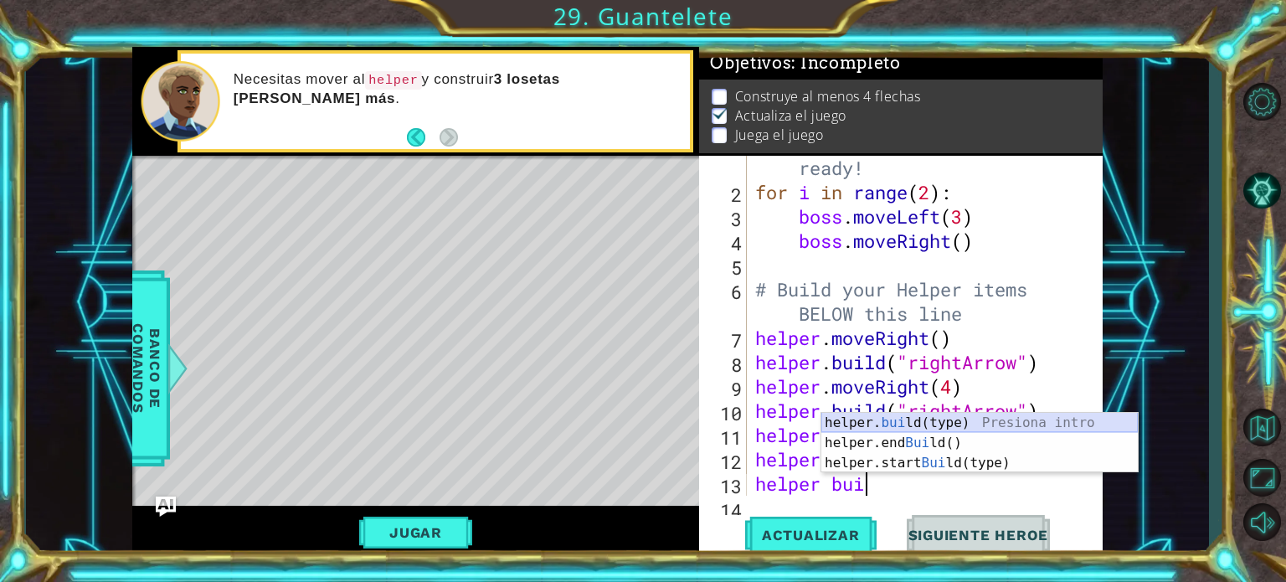
click at [922, 426] on div "helper. [PERSON_NAME](type) Presiona intro helper.end [PERSON_NAME]() Presiona …" at bounding box center [979, 463] width 316 height 100
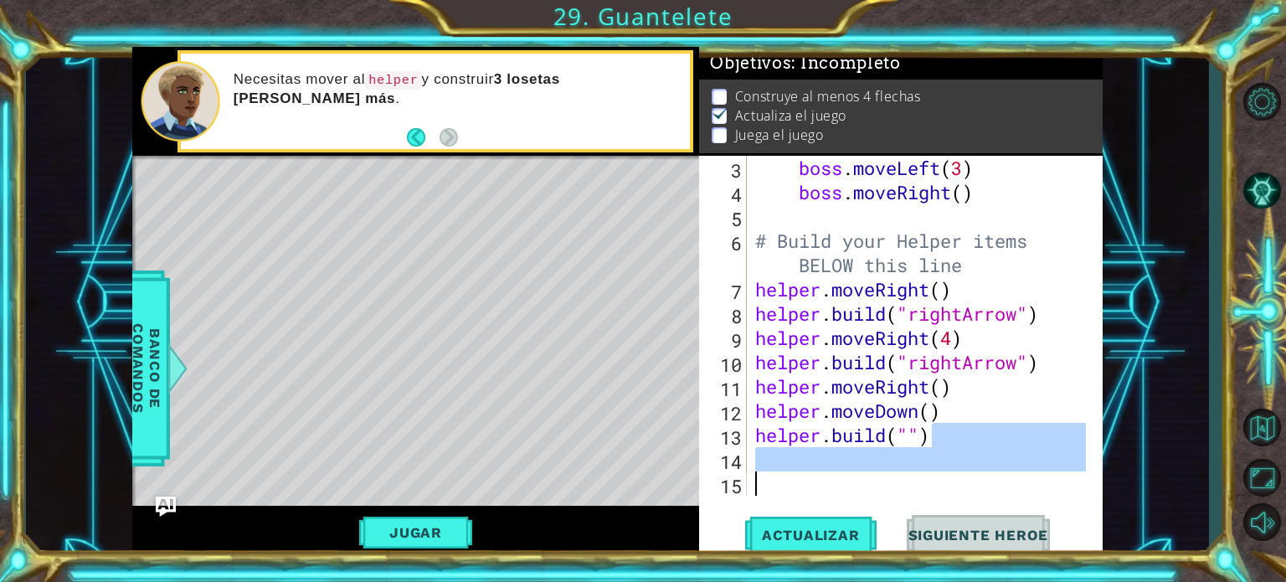
scroll to position [97, 0]
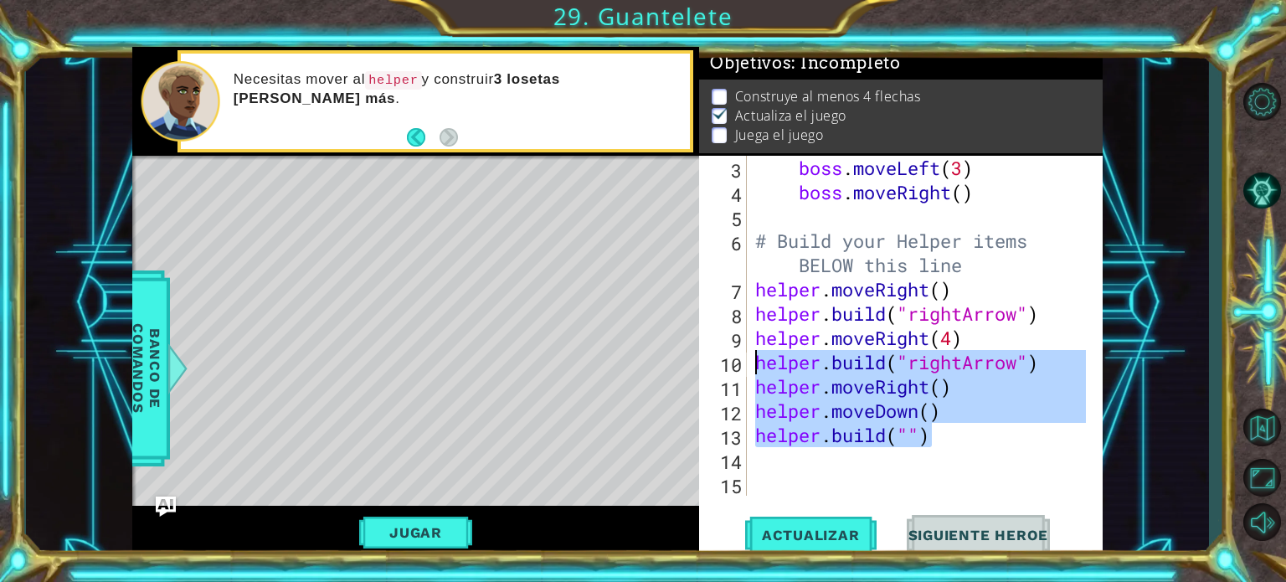
drag, startPoint x: 950, startPoint y: 488, endPoint x: 715, endPoint y: 371, distance: 262.8
click at [715, 371] on div "[DOMAIN_NAME]("") 3 4 5 6 7 8 9 10 11 12 13 14 15 boss . moveLeft ( 3 ) boss . …" at bounding box center [898, 326] width 399 height 340
type textarea "[DOMAIN_NAME]("rightArrow") helper.moveRight()"
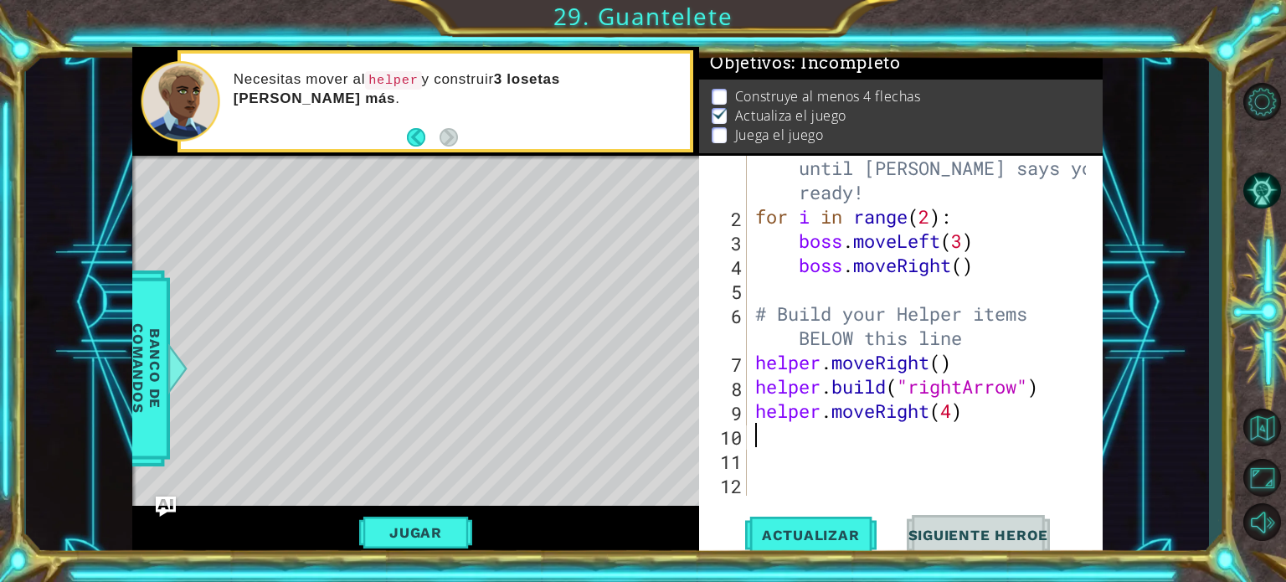
scroll to position [23, 0]
click at [956, 417] on div "# Don't touch the boss code until [PERSON_NAME] says you're ready! for i in ran…" at bounding box center [923, 349] width 342 height 437
type textarea "helper.moveRight(2)"
click at [773, 443] on div "# Don't touch the boss code until [PERSON_NAME] says you're ready! for i in ran…" at bounding box center [923, 349] width 342 height 437
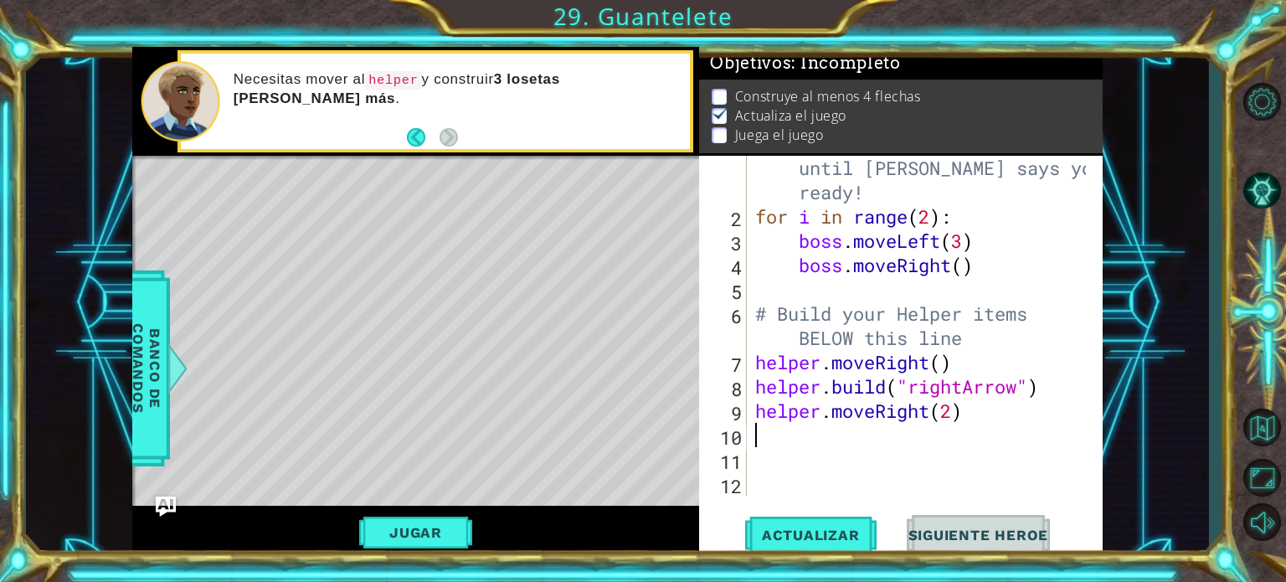
scroll to position [0, 0]
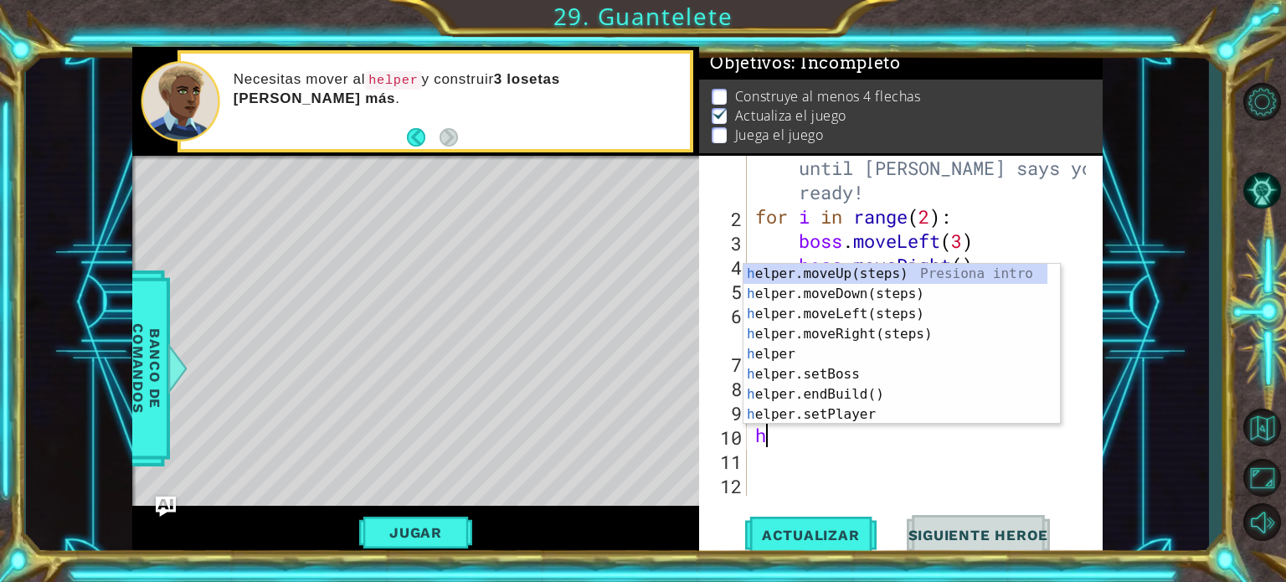
type textarea "he"
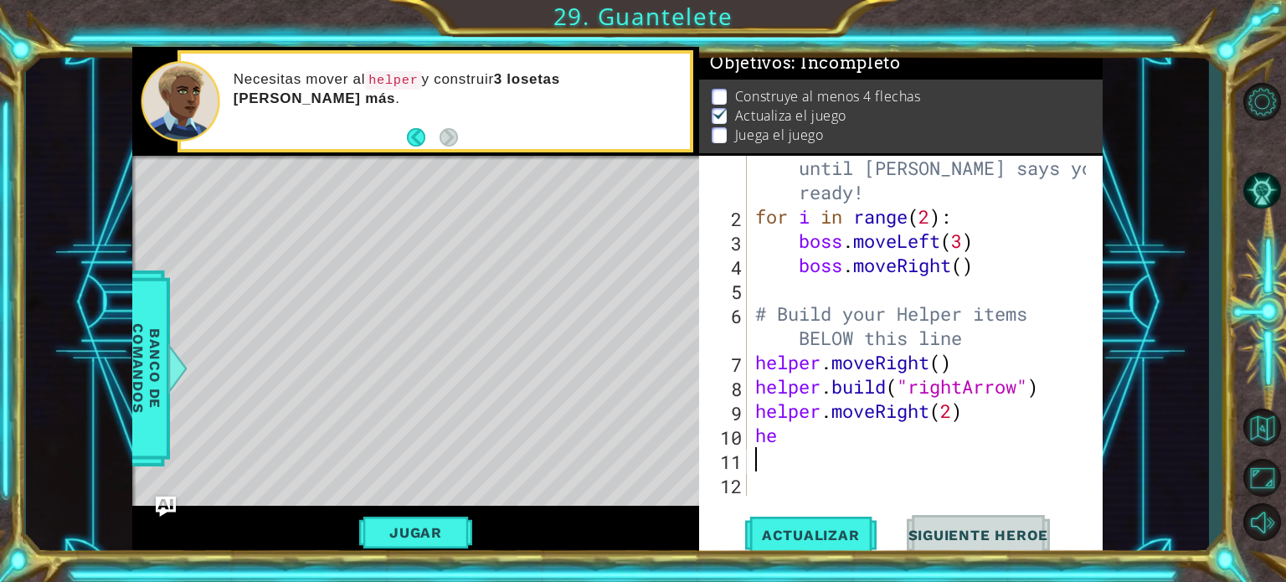
click at [881, 466] on div "# Don't touch the boss code until [PERSON_NAME] says you're ready! for i in ran…" at bounding box center [923, 349] width 342 height 437
click at [820, 442] on div "# Don't touch the boss code until [PERSON_NAME] says you're ready! for i in ran…" at bounding box center [923, 349] width 342 height 437
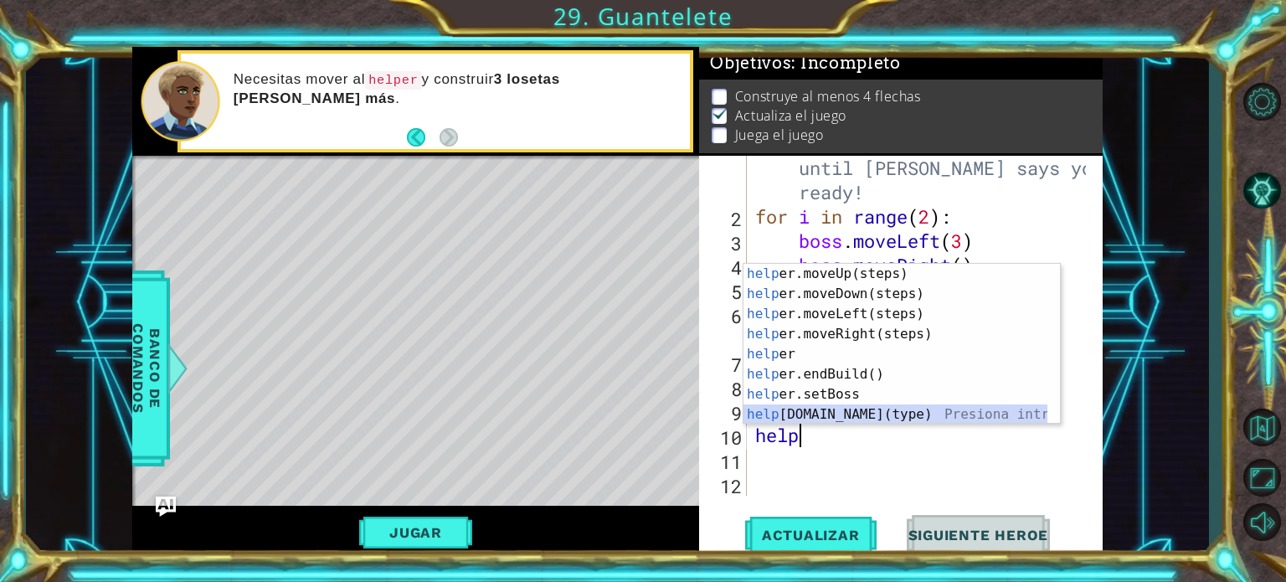
click at [829, 418] on div "help er.moveUp(steps) Presiona intro help er.moveDown(steps) Presiona intro hel…" at bounding box center [895, 364] width 304 height 201
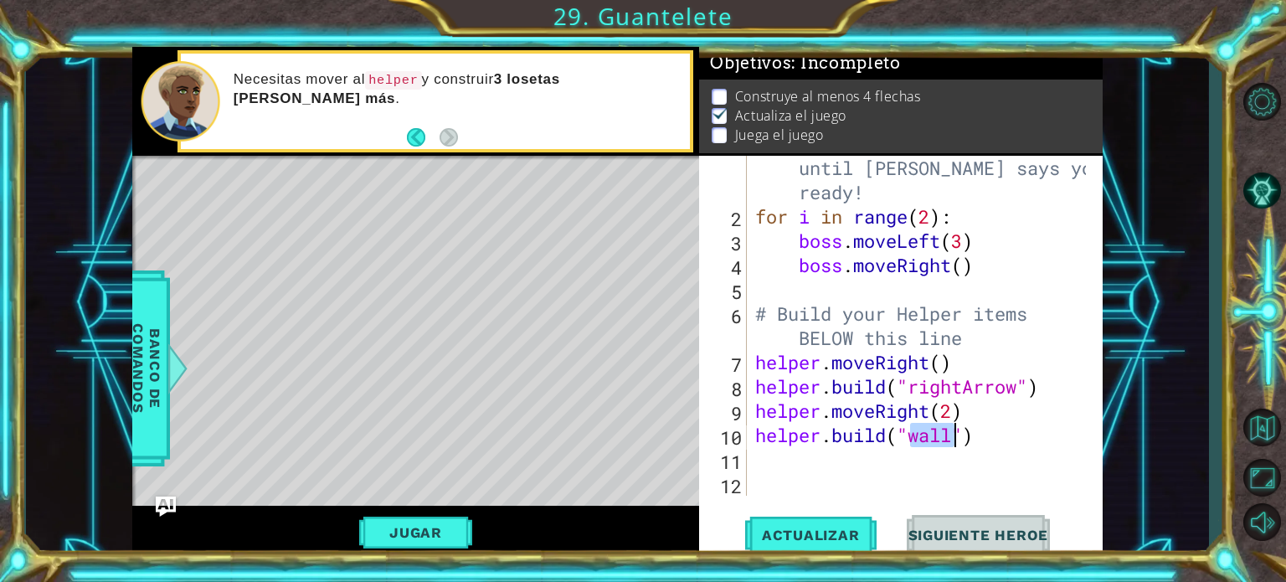
scroll to position [0, 7]
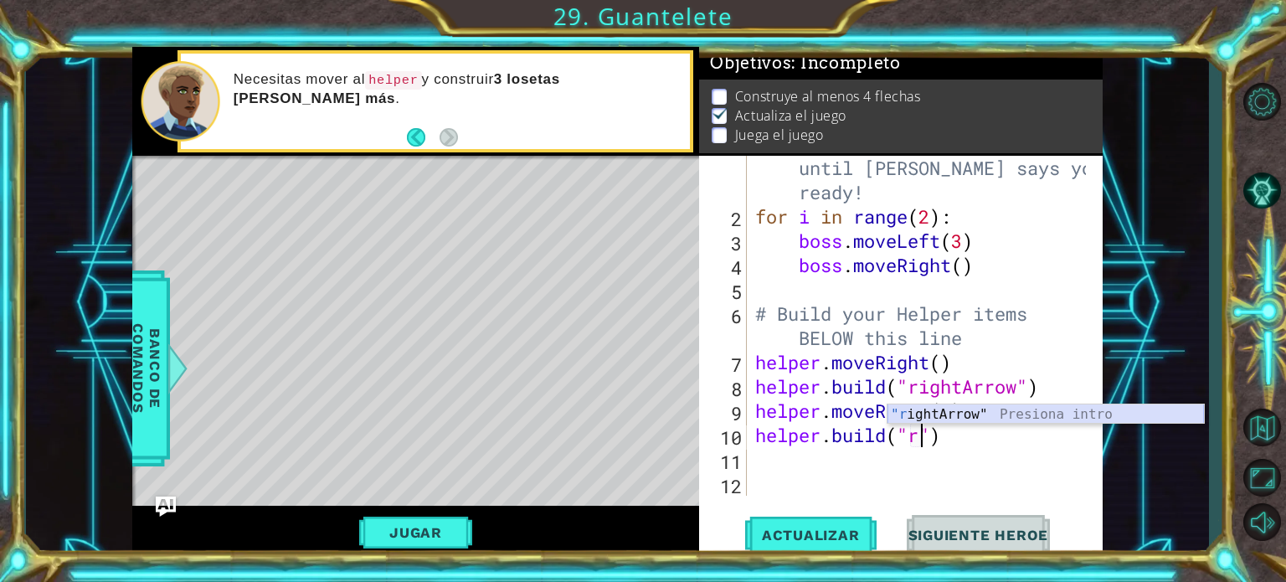
click at [924, 421] on div ""r ightArrow" Presiona intro" at bounding box center [1045, 434] width 316 height 60
type textarea "[DOMAIN_NAME]("rightArrow")"
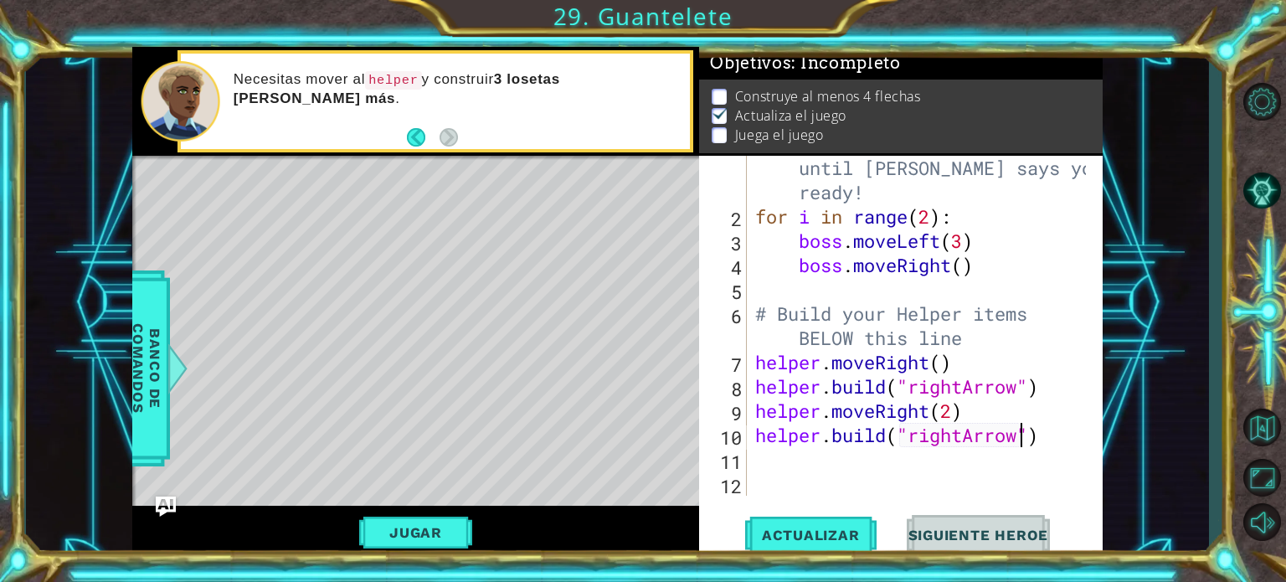
click at [763, 461] on div "# Don't touch the boss code until [PERSON_NAME] says you're ready! for i in ran…" at bounding box center [923, 349] width 342 height 437
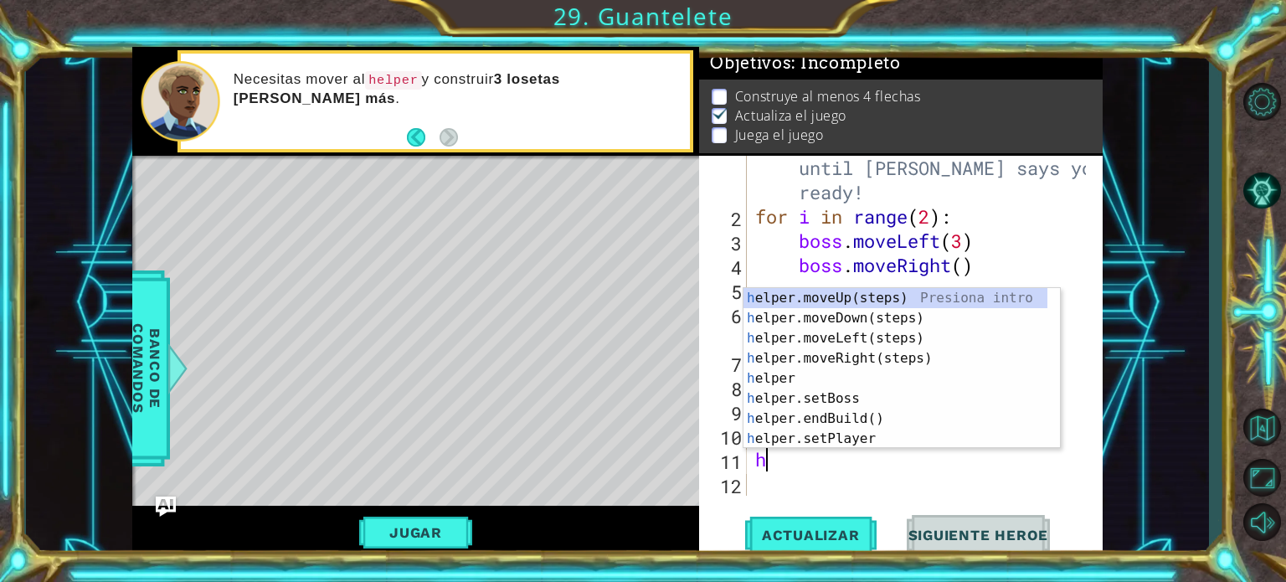
type textarea "he"
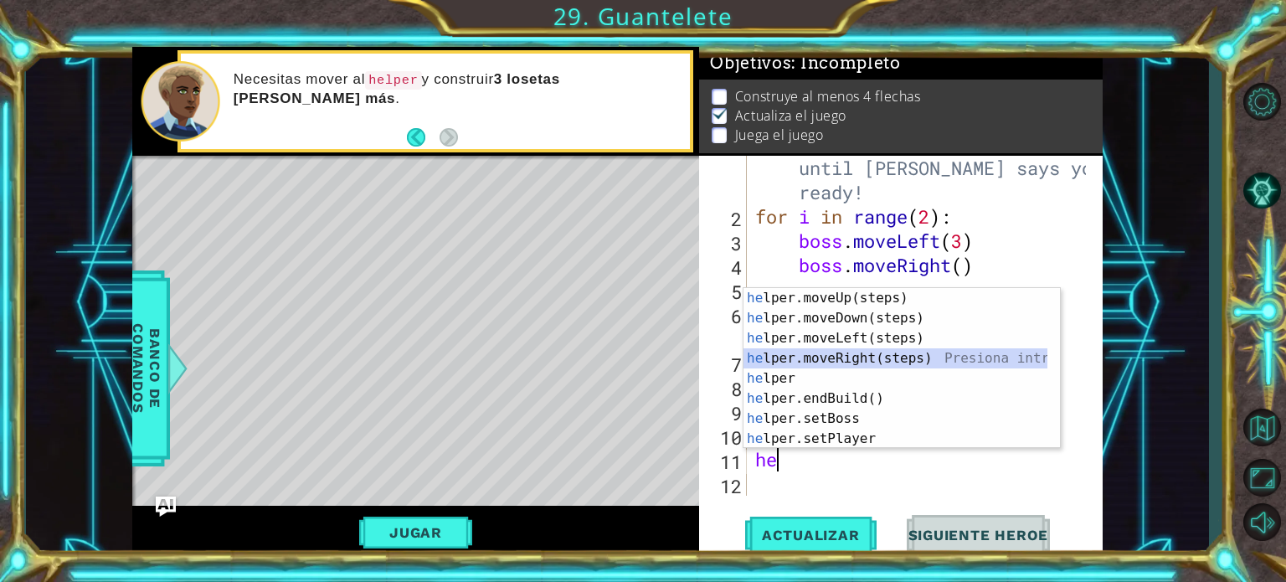
click at [830, 352] on div "he lper.moveUp(steps) Presiona intro he lper.moveDown(steps) Presiona intro he …" at bounding box center [895, 388] width 304 height 201
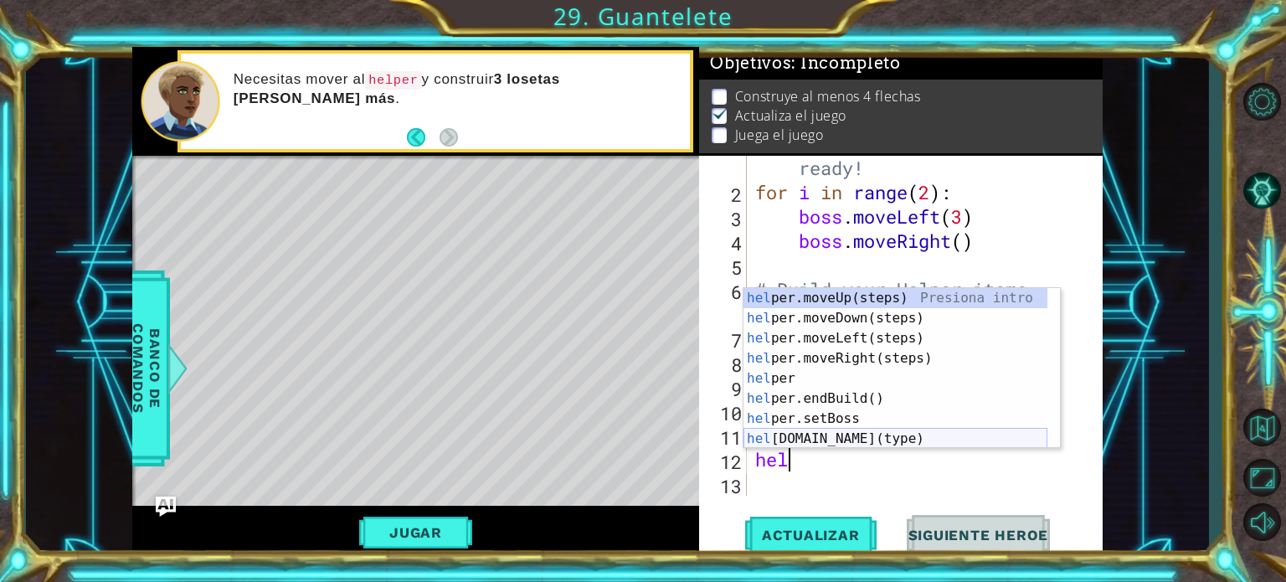
click at [837, 437] on div "hel per.moveUp(steps) Presiona intro hel per.moveDown(steps) Presiona intro hel…" at bounding box center [895, 388] width 304 height 201
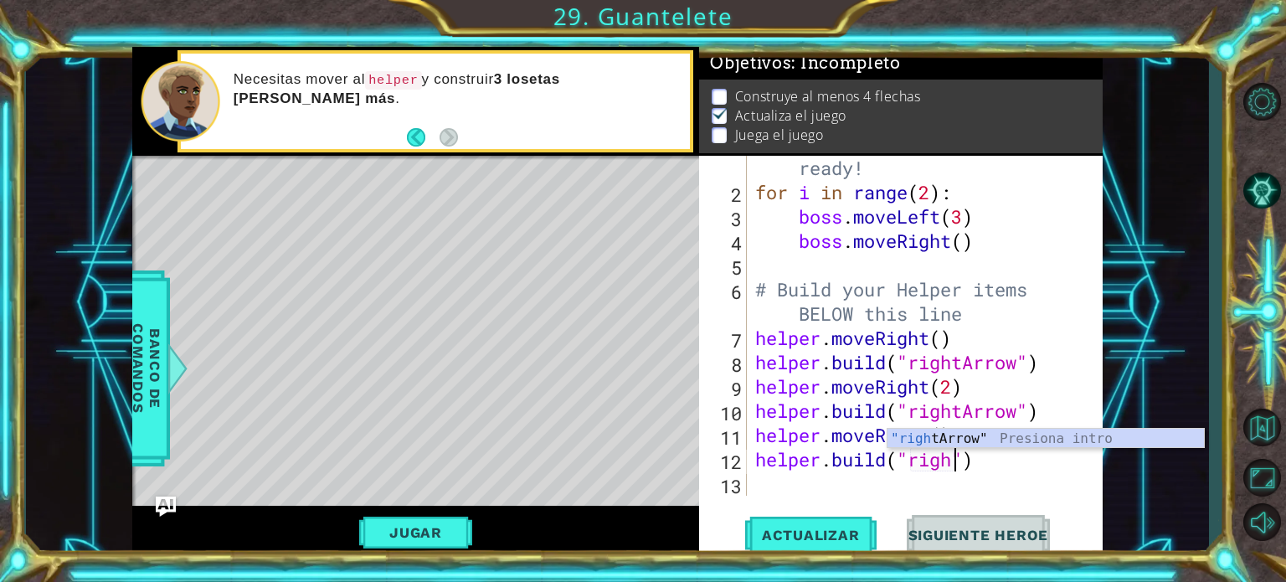
scroll to position [0, 9]
click at [942, 437] on div ""right Arrow" Presiona intro" at bounding box center [1045, 459] width 316 height 60
type textarea "[DOMAIN_NAME]("rightArrow")"
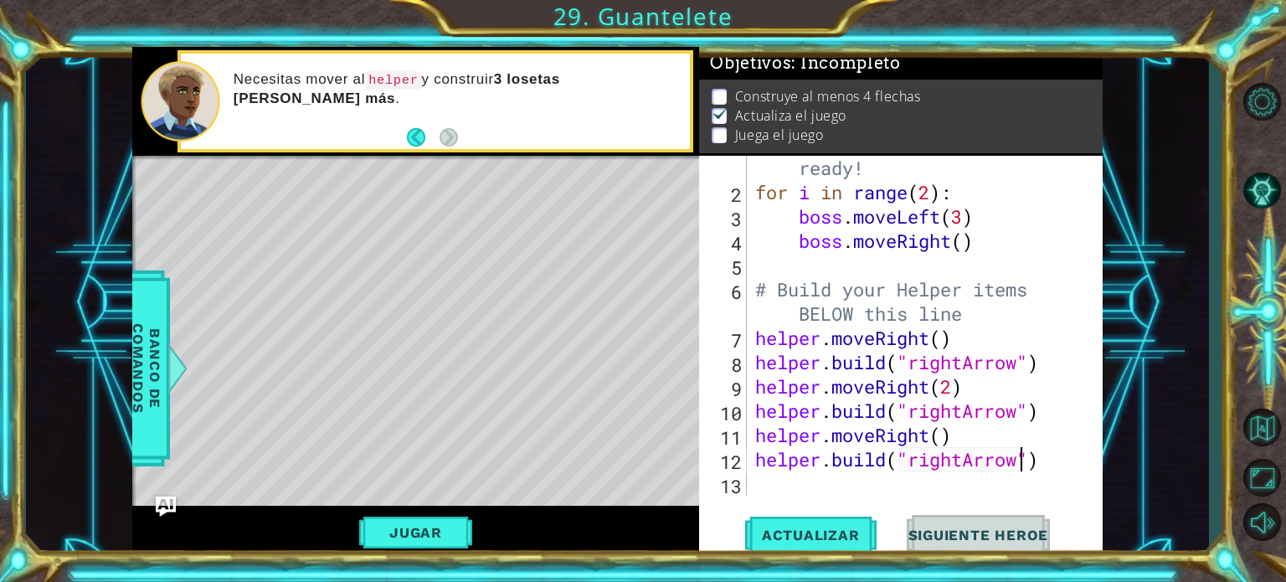
click at [760, 484] on div "# Don't touch the boss code until [PERSON_NAME] says you're ready! for i in ran…" at bounding box center [923, 325] width 342 height 437
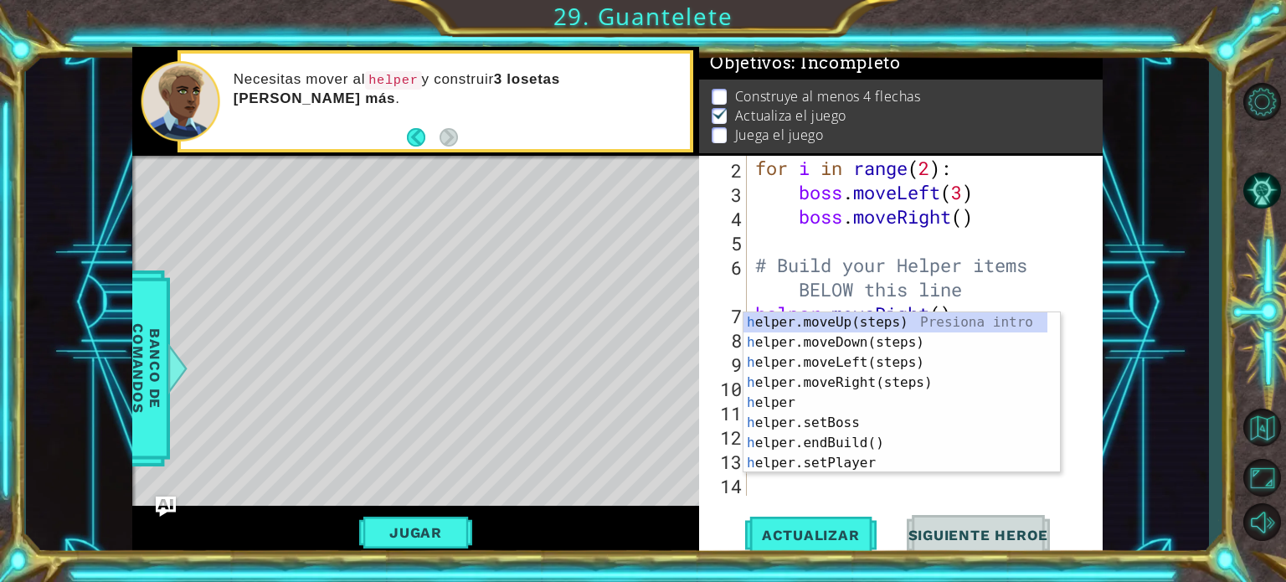
scroll to position [72, 0]
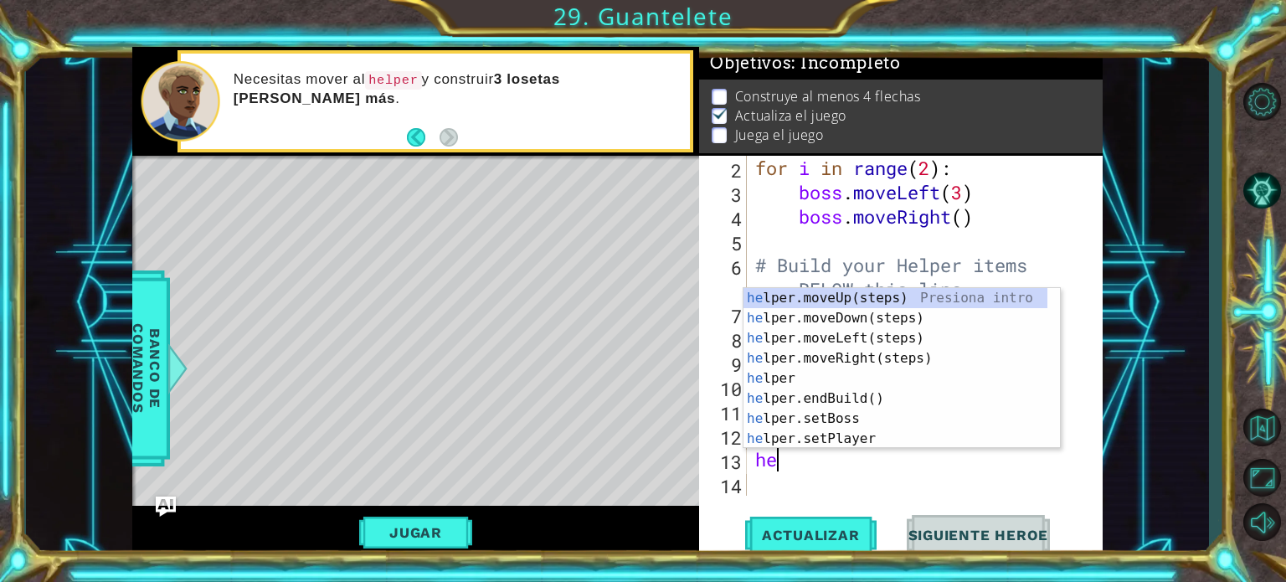
type textarea "hel"
click at [799, 357] on div "hel per.moveUp(steps) Presiona intro hel per.moveDown(steps) Presiona intro hel…" at bounding box center [895, 388] width 304 height 201
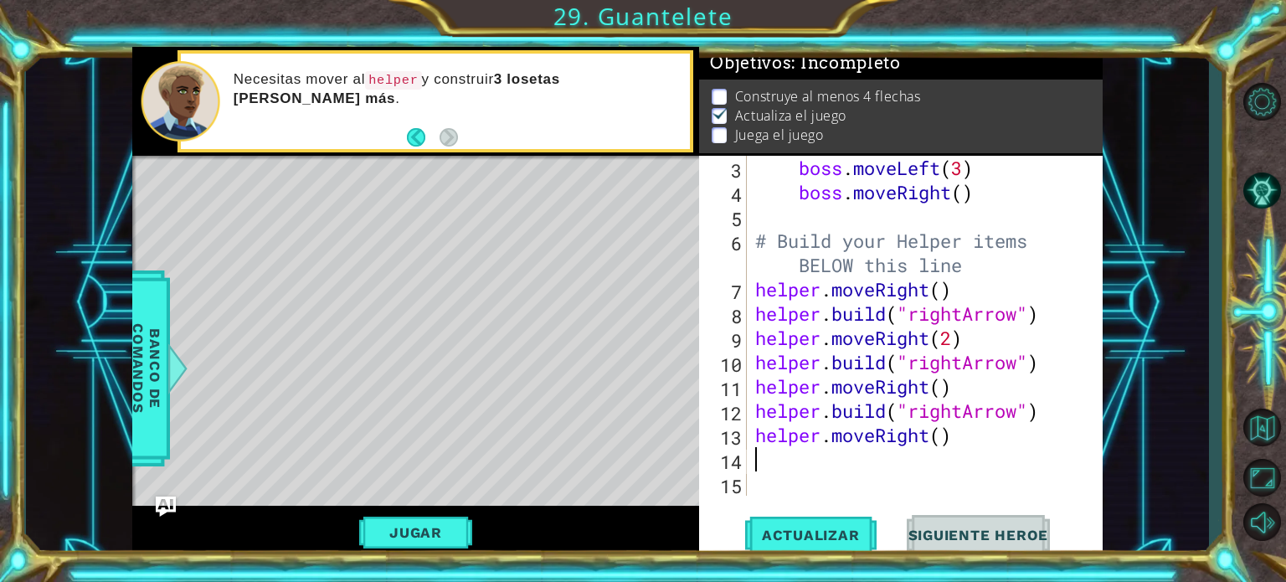
scroll to position [97, 0]
click at [944, 444] on div "boss . moveLeft ( 3 ) boss . moveRight ( ) # Build your Helper items BELOW this…" at bounding box center [923, 350] width 342 height 388
type textarea "helper.moveRight(2)"
click at [790, 454] on div "boss . moveLeft ( 3 ) boss . moveRight ( ) # Build your Helper items BELOW this…" at bounding box center [923, 350] width 342 height 388
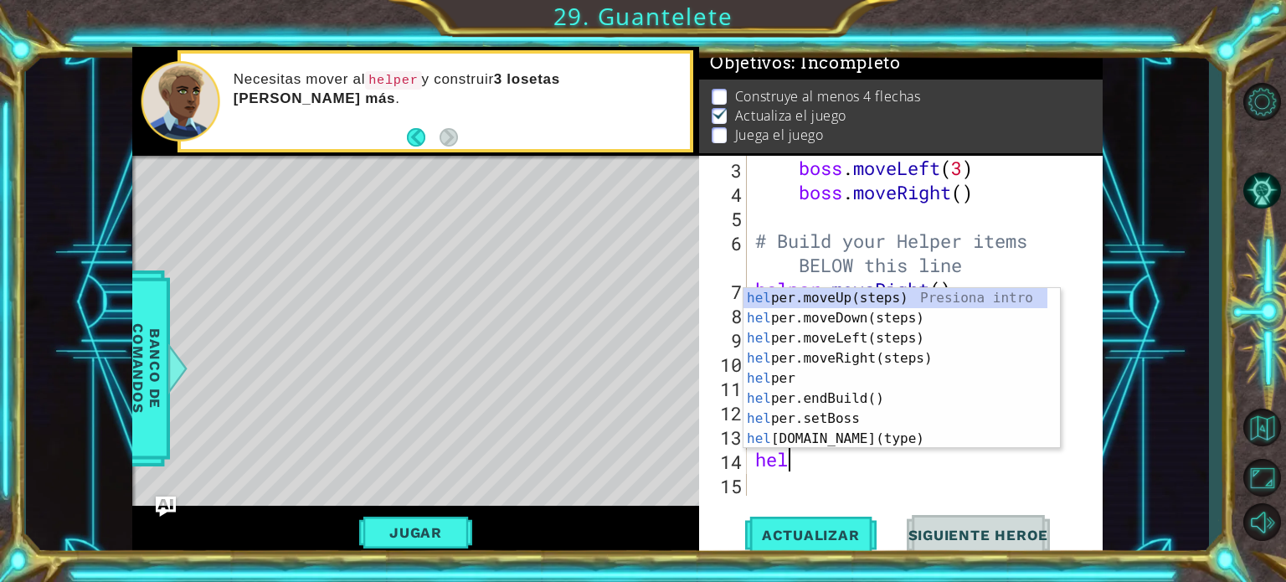
scroll to position [0, 0]
type textarea "helper"
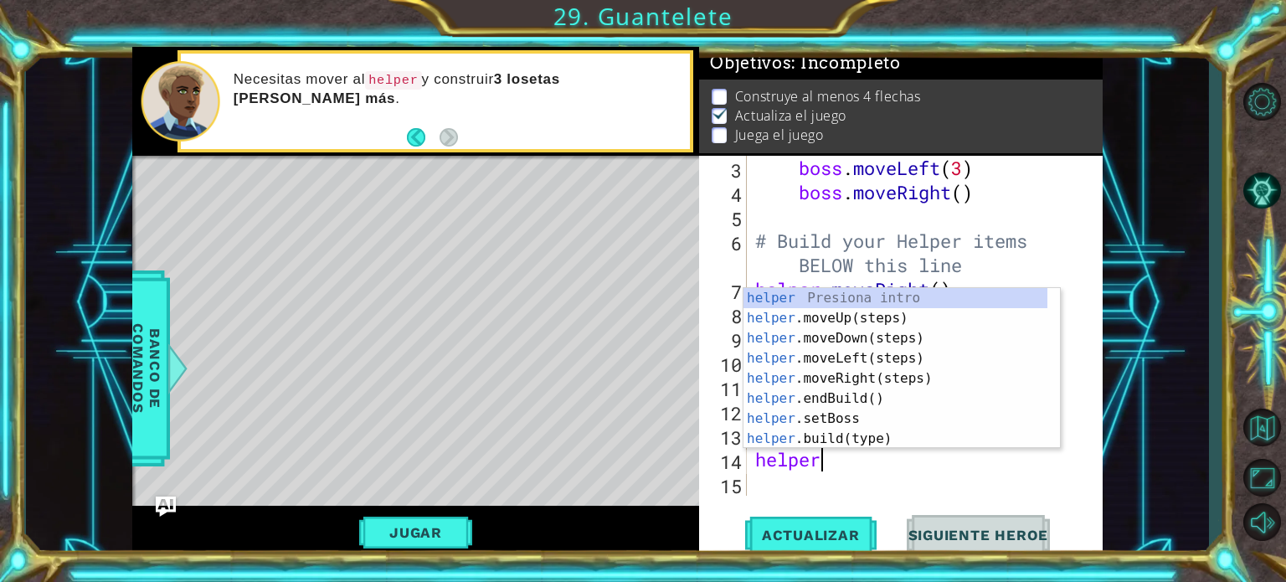
scroll to position [0, 2]
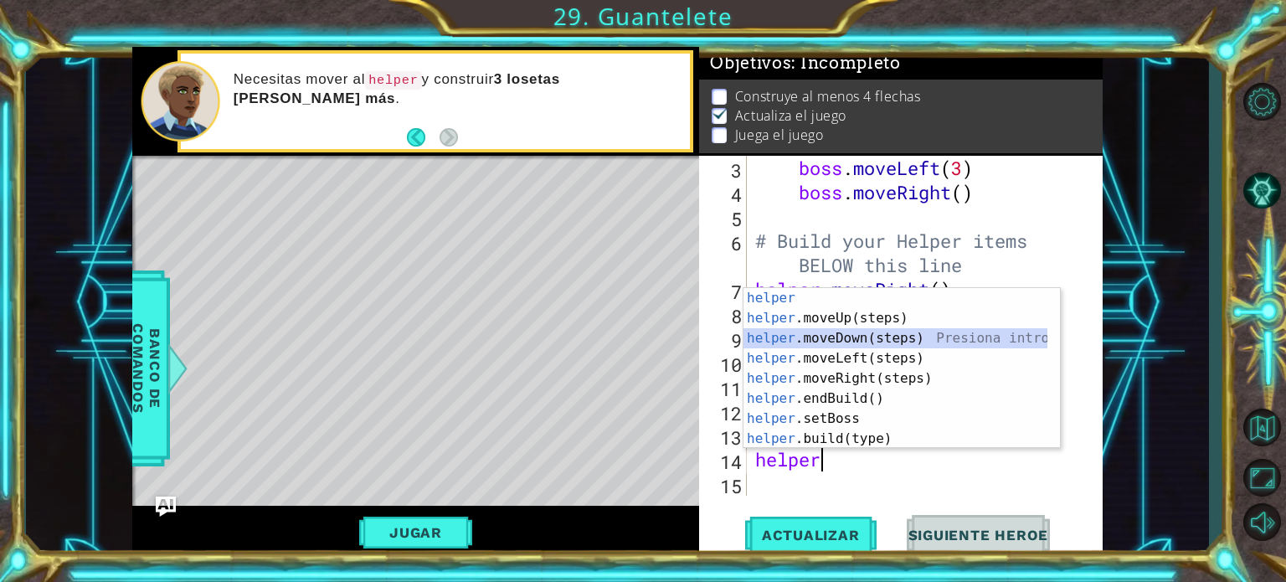
click at [830, 337] on div "helper Presiona intro helper .moveUp(steps) Presiona intro helper .moveDown(ste…" at bounding box center [895, 388] width 304 height 201
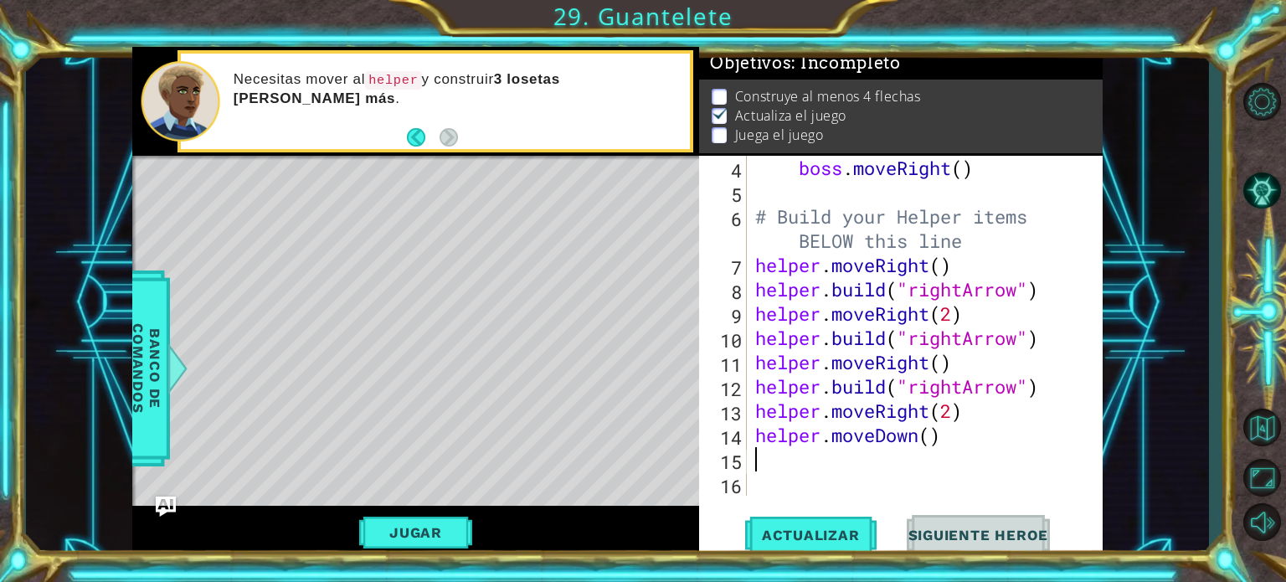
scroll to position [121, 0]
click at [931, 444] on div "boss . moveRight ( ) # Build your Helper items BELOW this line helper . moveRig…" at bounding box center [923, 350] width 342 height 388
click at [849, 524] on button "Actualizar" at bounding box center [810, 535] width 131 height 40
click at [408, 533] on button "Jugar" at bounding box center [415, 532] width 113 height 32
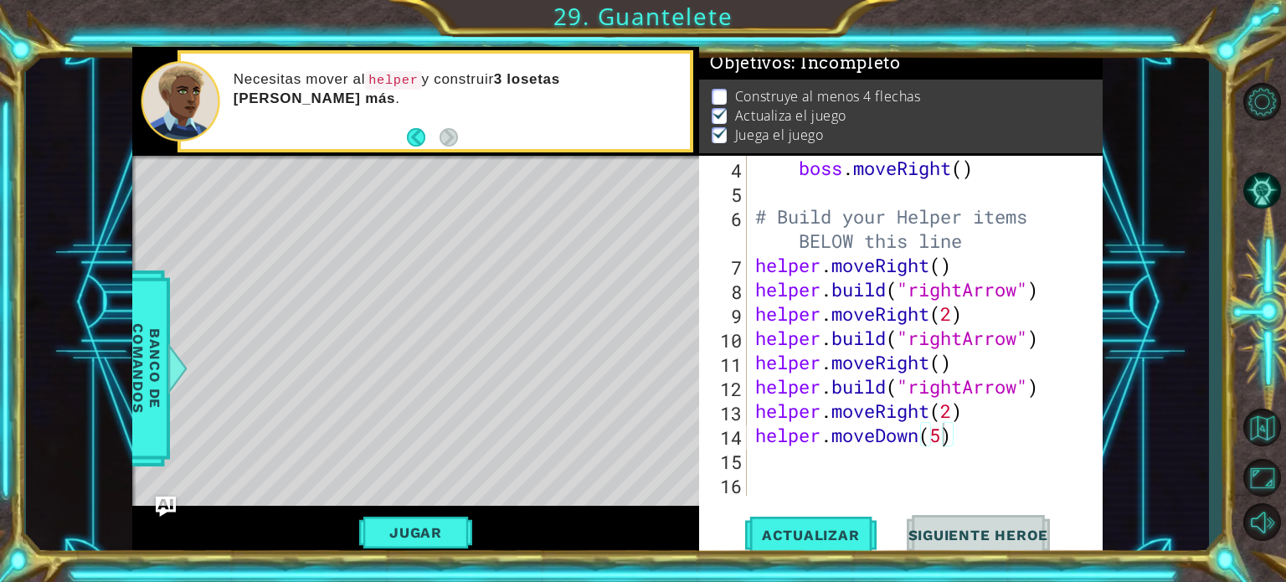
click at [967, 408] on div "boss . moveRight ( ) # Build your Helper items BELOW this line helper . moveRig…" at bounding box center [923, 350] width 342 height 388
click at [951, 411] on div "boss . moveRight ( ) # Build your Helper items BELOW this line helper . moveRig…" at bounding box center [923, 350] width 342 height 388
drag, startPoint x: 753, startPoint y: 433, endPoint x: 1005, endPoint y: 424, distance: 252.1
click at [1005, 424] on div "boss . moveRight ( ) # Build your Helper items BELOW this line helper . moveRig…" at bounding box center [923, 350] width 342 height 388
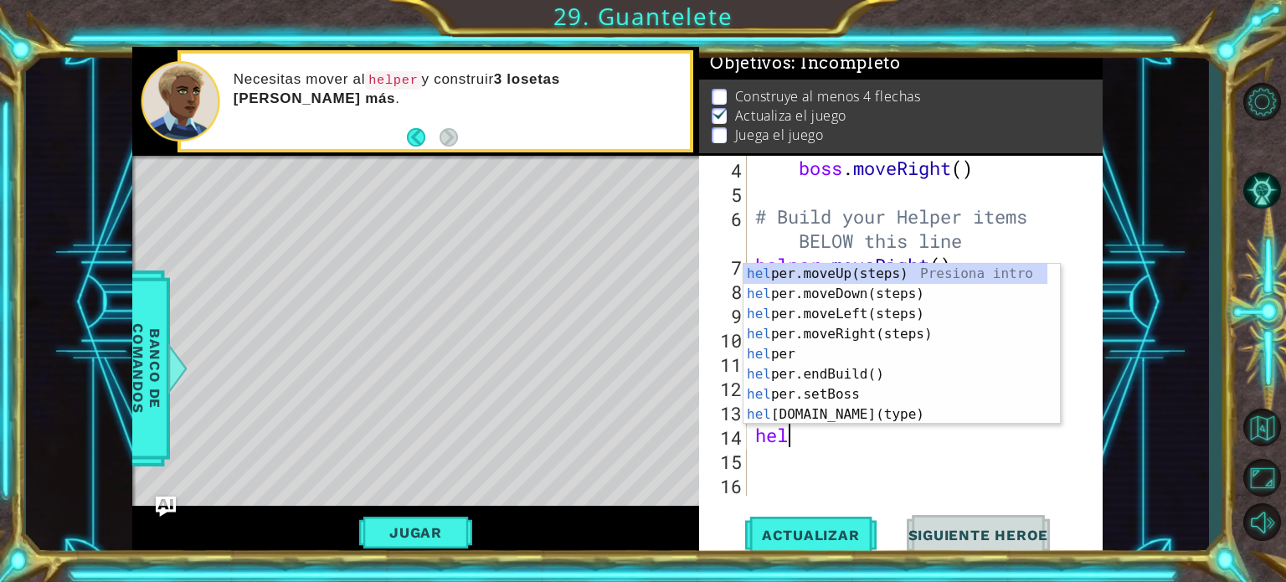
scroll to position [0, 0]
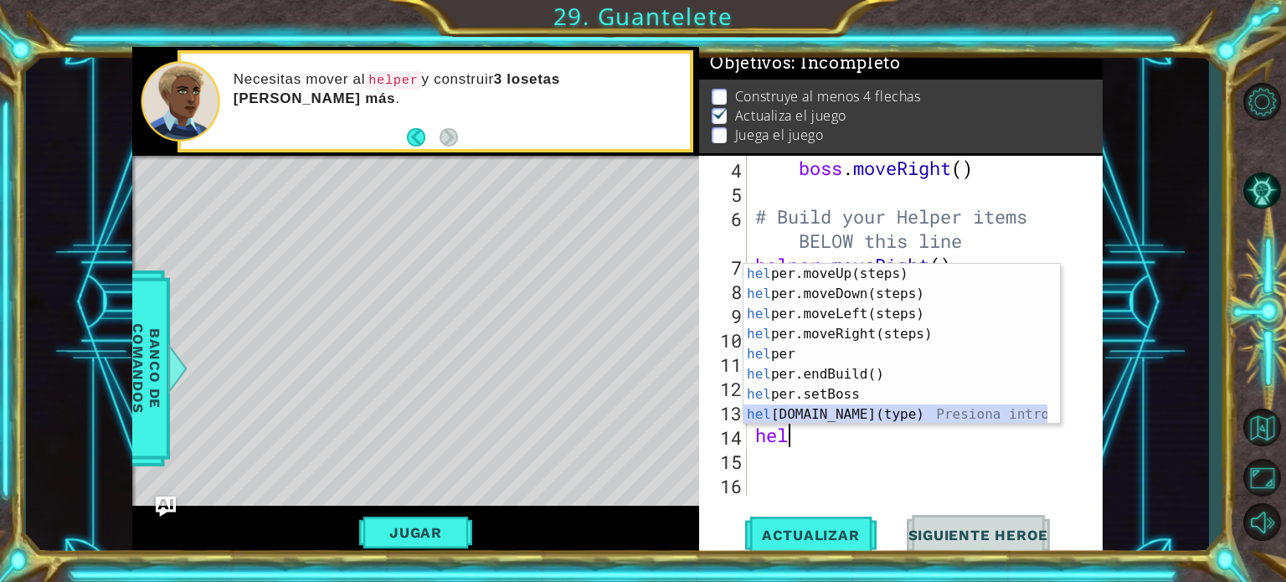
click at [981, 419] on div "hel per.moveUp(steps) Presiona intro hel per.moveDown(steps) Presiona intro hel…" at bounding box center [895, 364] width 304 height 201
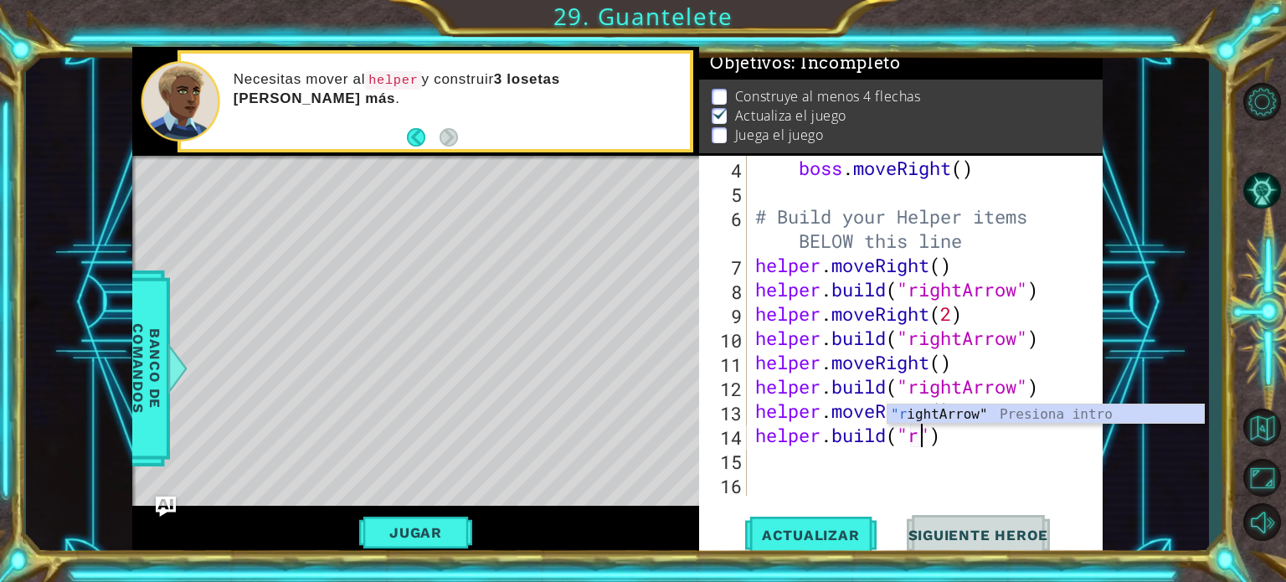
scroll to position [0, 7]
click at [978, 411] on div ""ri ghtArrow" Presiona intro" at bounding box center [1045, 434] width 316 height 60
type textarea "[DOMAIN_NAME]("rightArrow")"
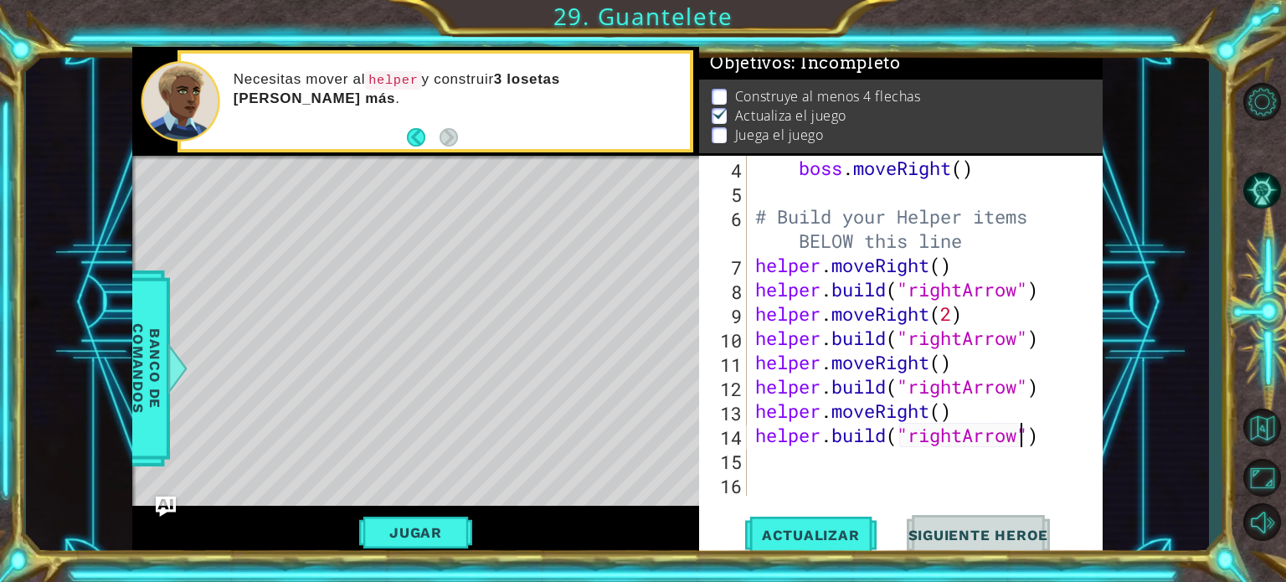
click at [769, 458] on div "boss . moveRight ( ) # Build your Helper items BELOW this line helper . moveRig…" at bounding box center [923, 350] width 342 height 388
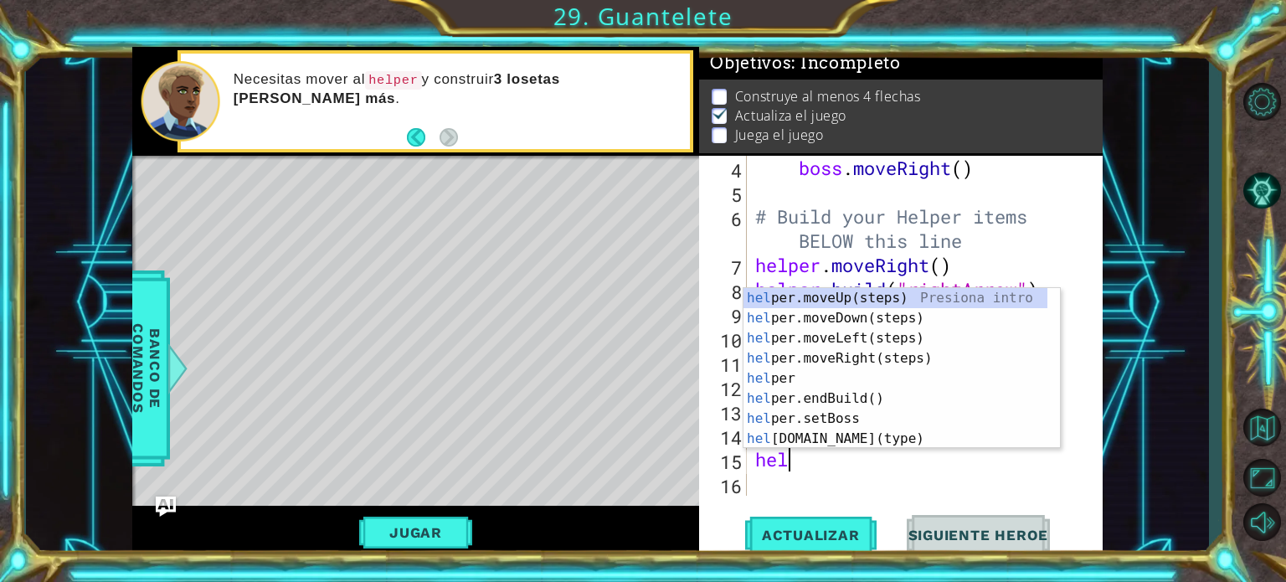
scroll to position [0, 0]
type textarea "helper"
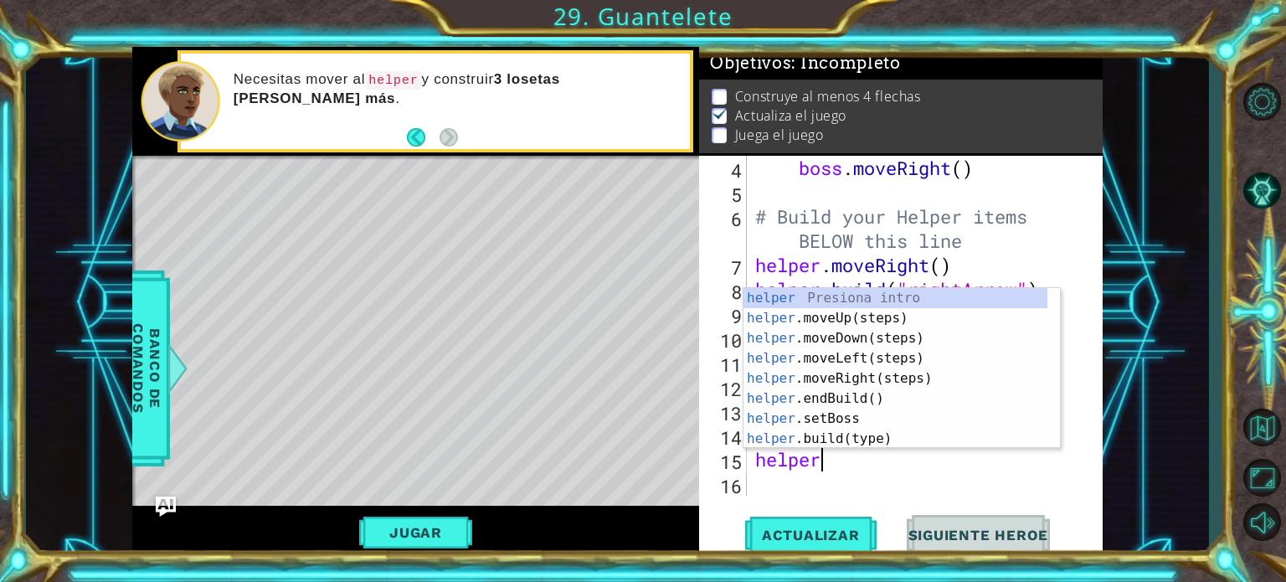
scroll to position [0, 2]
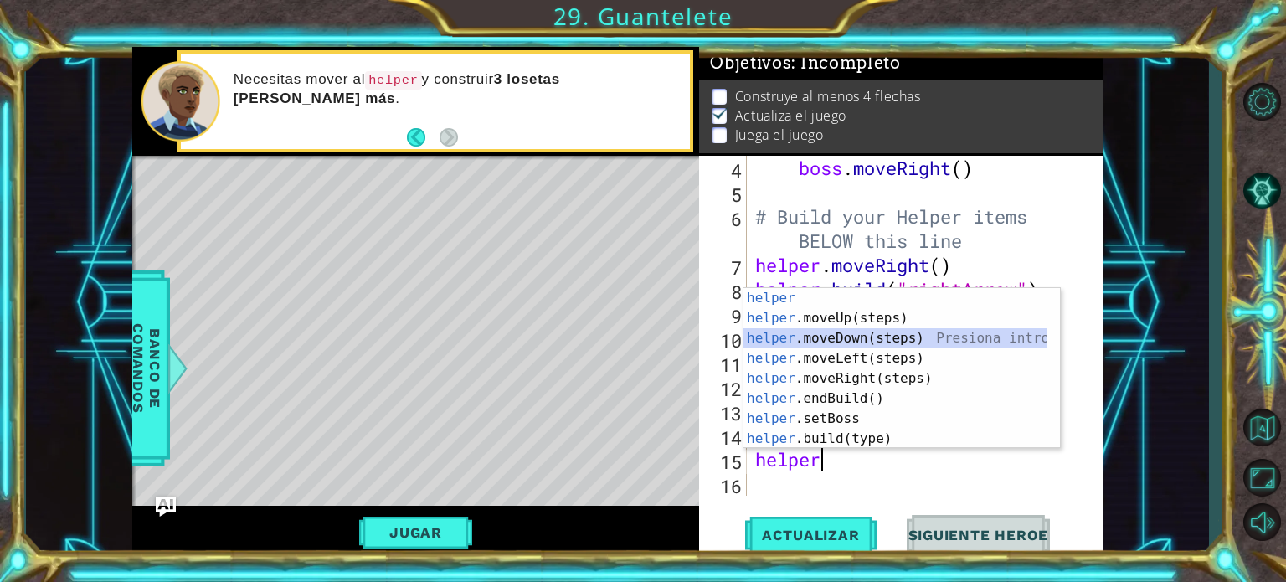
click at [808, 341] on div "helper Presiona intro helper .moveUp(steps) Presiona intro helper .moveDown(ste…" at bounding box center [895, 388] width 304 height 201
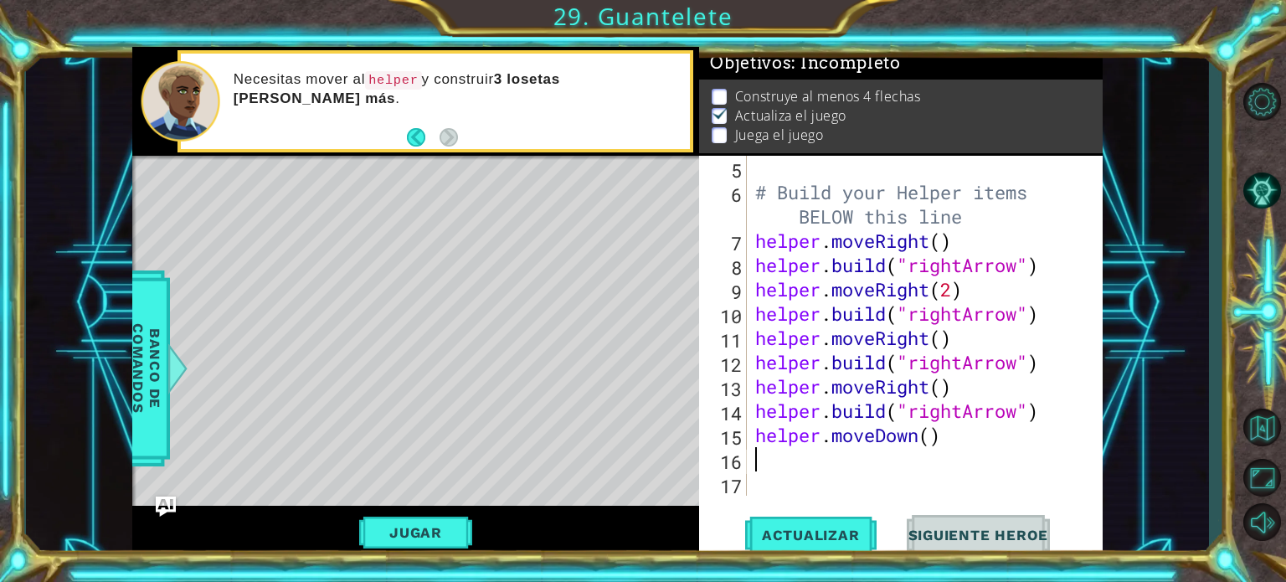
scroll to position [145, 0]
click at [933, 437] on div "# Build your Helper items BELOW this line helper . moveRight ( ) helper . build…" at bounding box center [923, 350] width 342 height 388
type textarea "helper.moveDown(5)"
click at [839, 532] on span "Actualizar" at bounding box center [810, 535] width 131 height 17
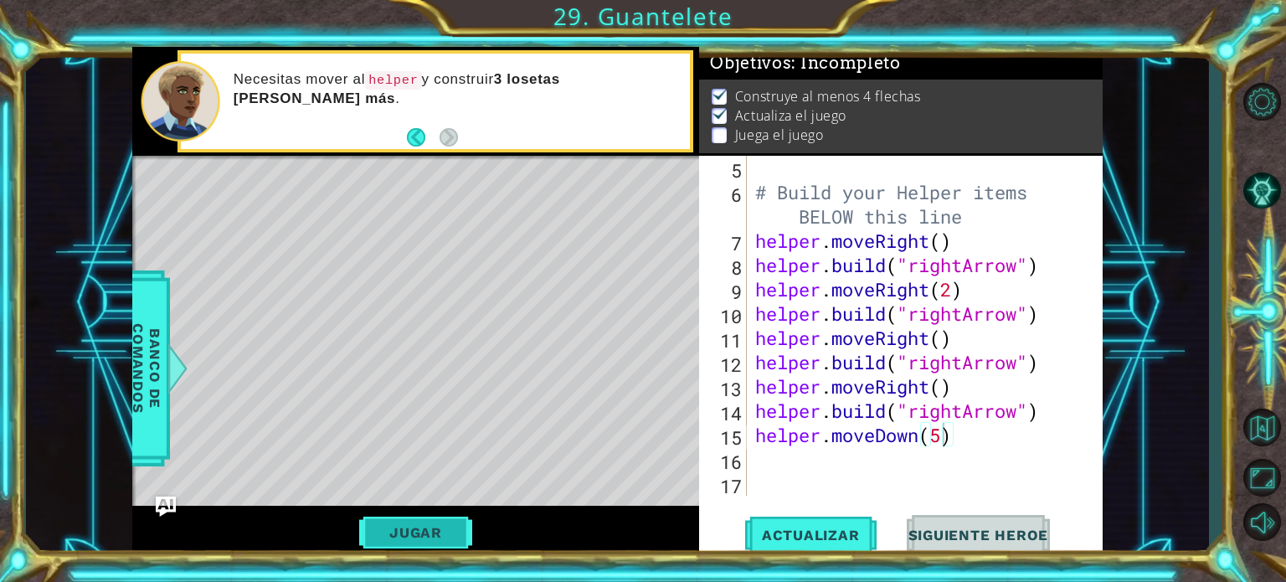
click at [373, 528] on button "Jugar" at bounding box center [415, 532] width 113 height 32
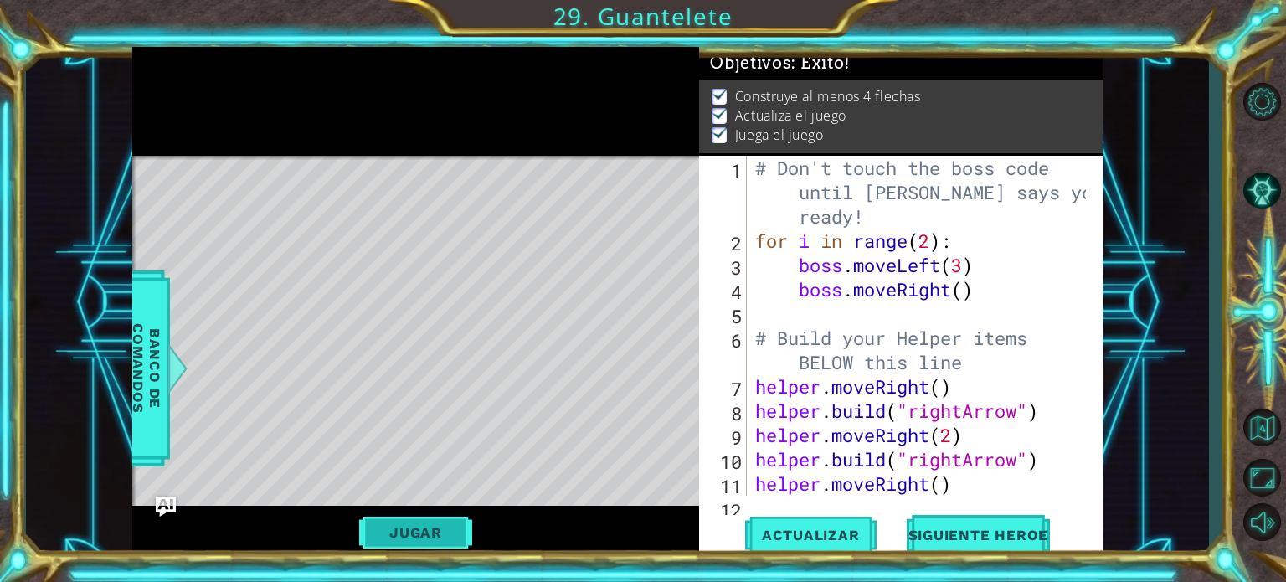
scroll to position [0, 0]
click at [985, 530] on span "Siguiente Heroe" at bounding box center [978, 531] width 174 height 17
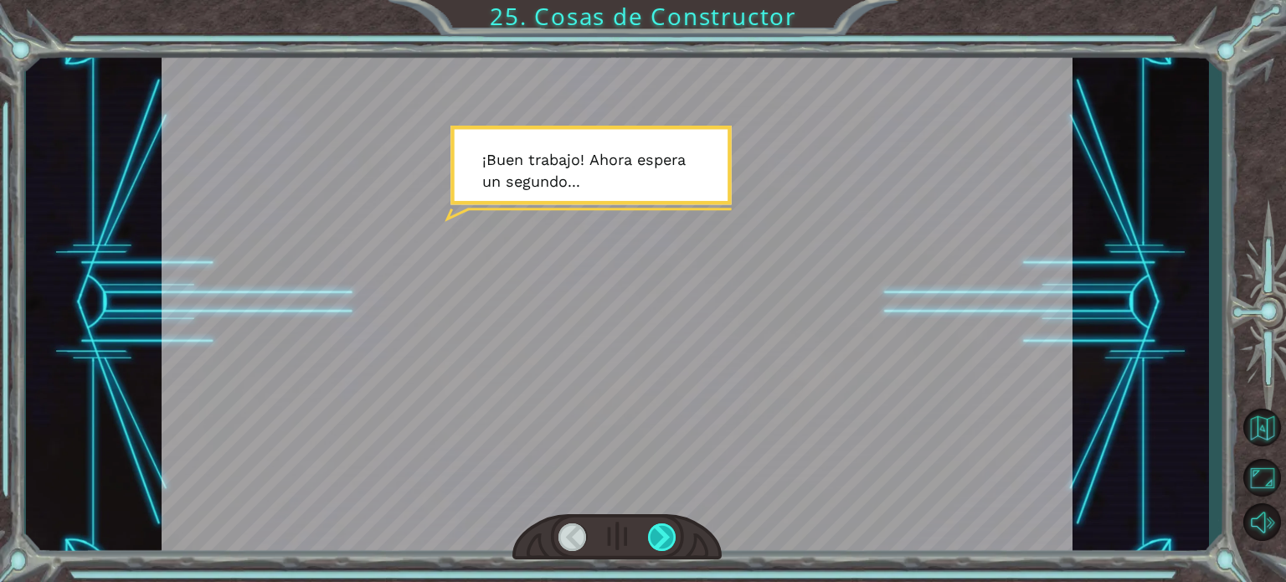
click at [658, 540] on div at bounding box center [662, 537] width 28 height 28
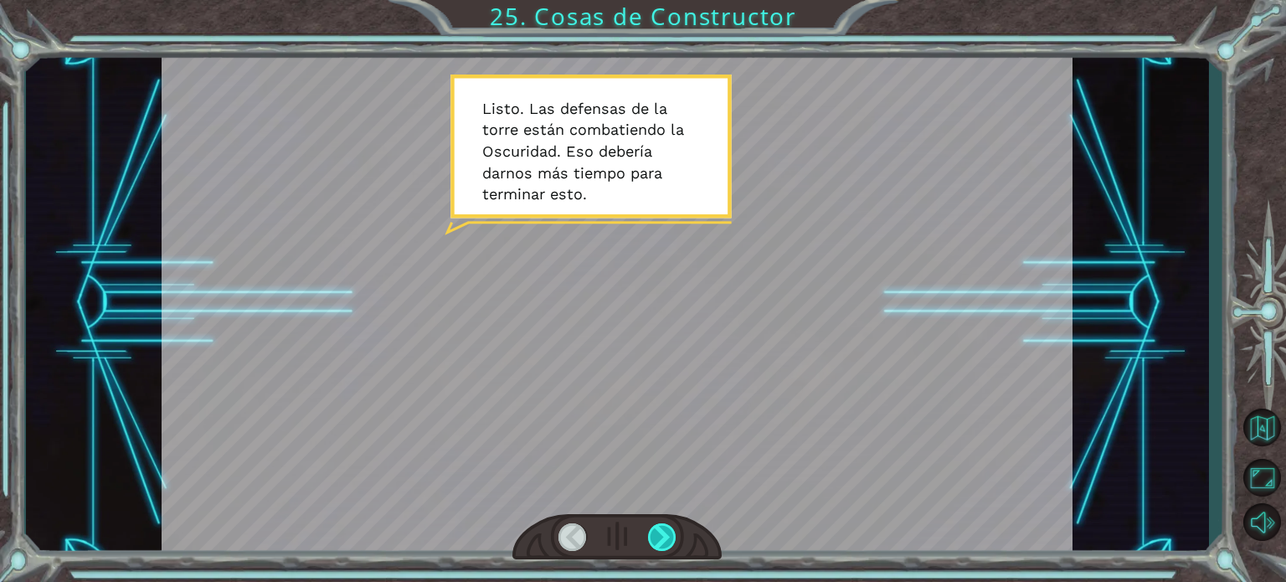
click at [658, 540] on div at bounding box center [662, 537] width 28 height 28
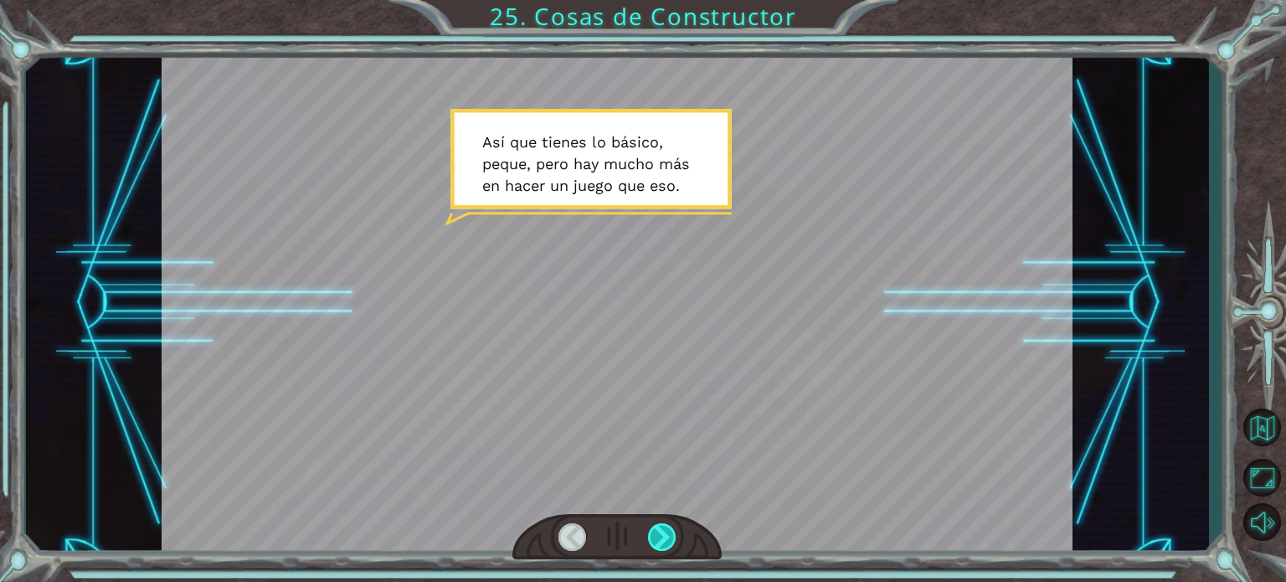
click at [658, 540] on div at bounding box center [662, 537] width 28 height 28
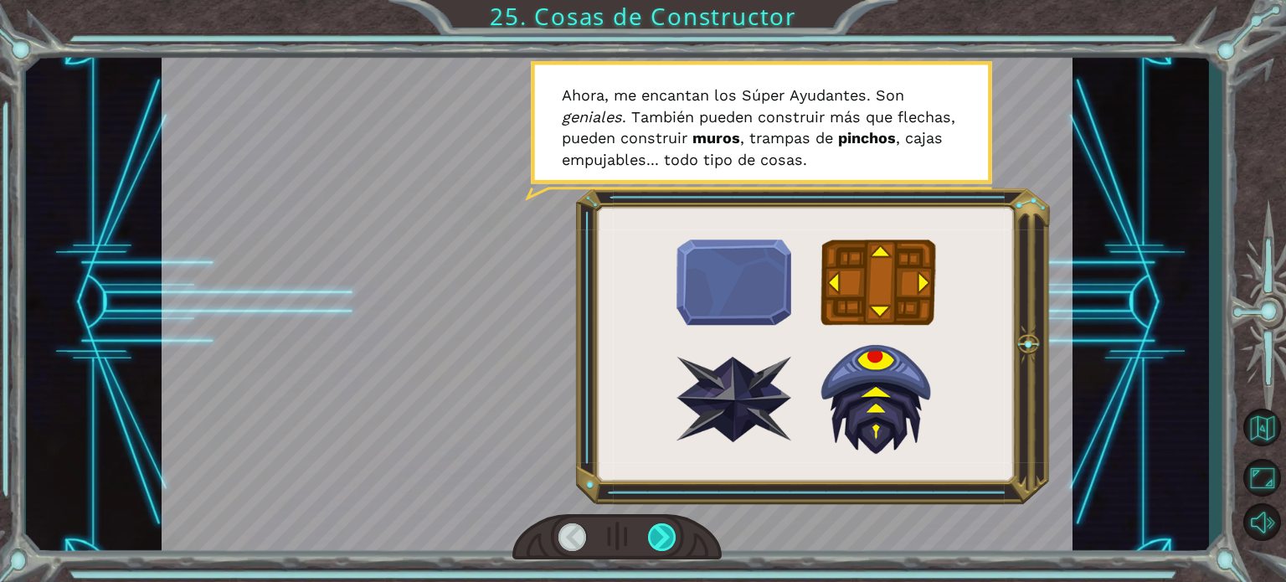
click at [658, 540] on div at bounding box center [662, 537] width 28 height 28
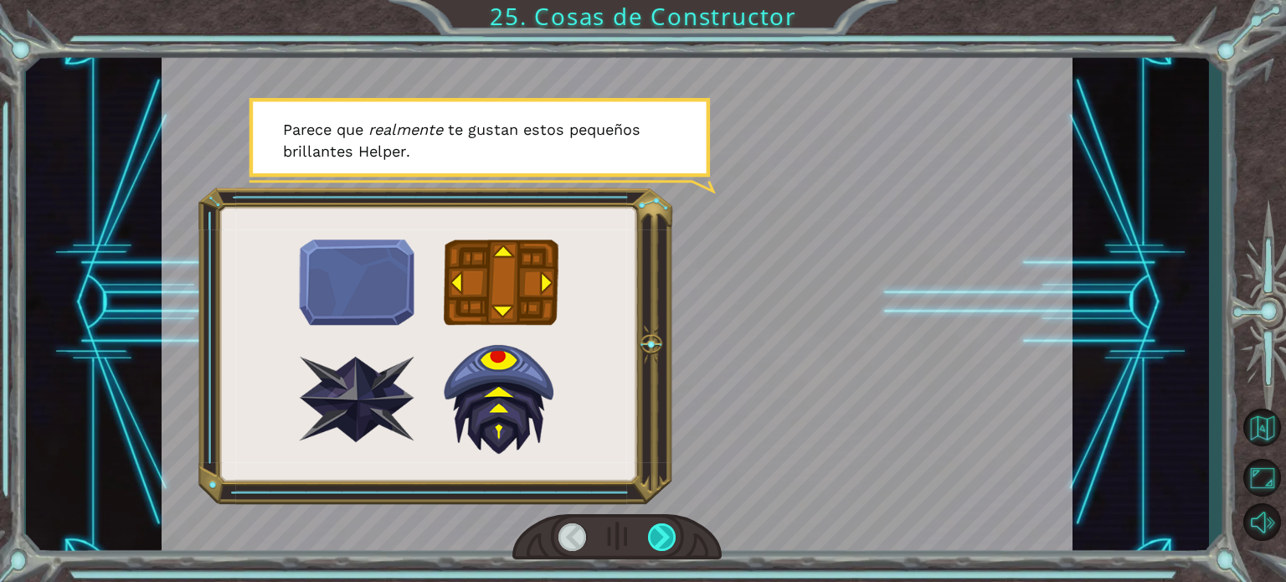
click at [658, 540] on div at bounding box center [662, 537] width 28 height 28
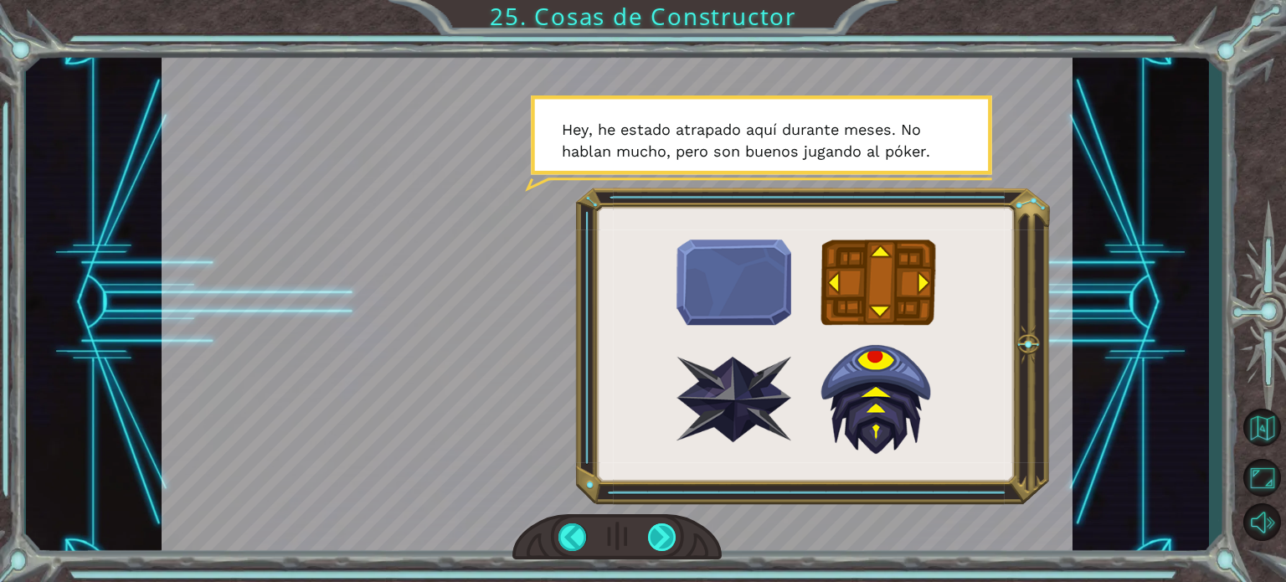
click at [655, 537] on div at bounding box center [662, 537] width 28 height 28
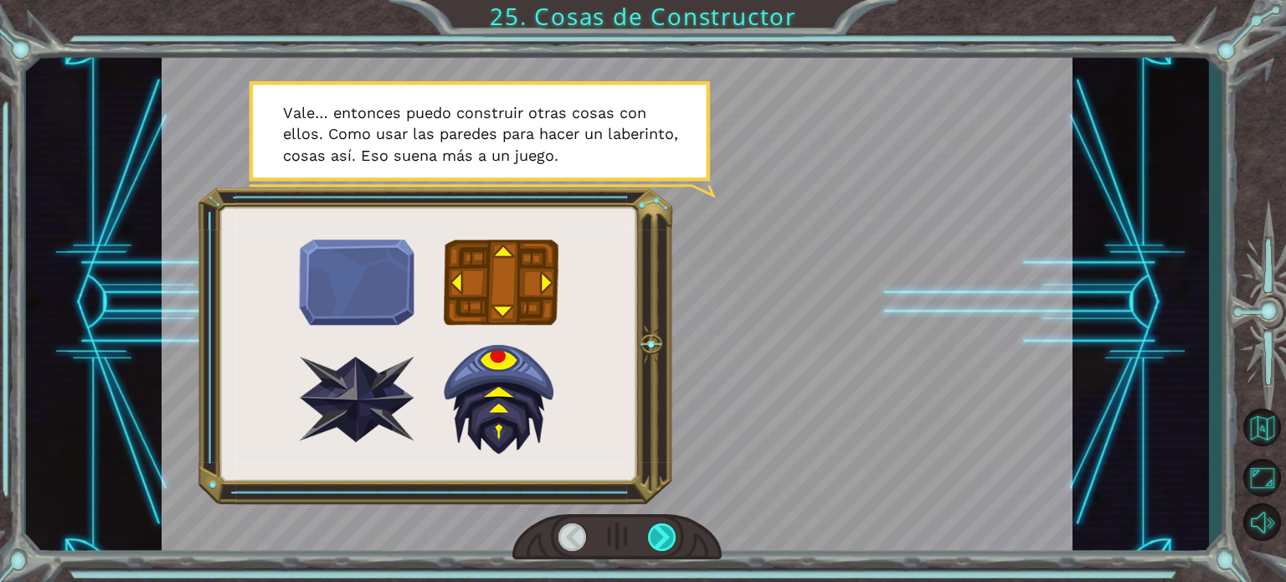
click at [655, 537] on div at bounding box center [662, 537] width 28 height 28
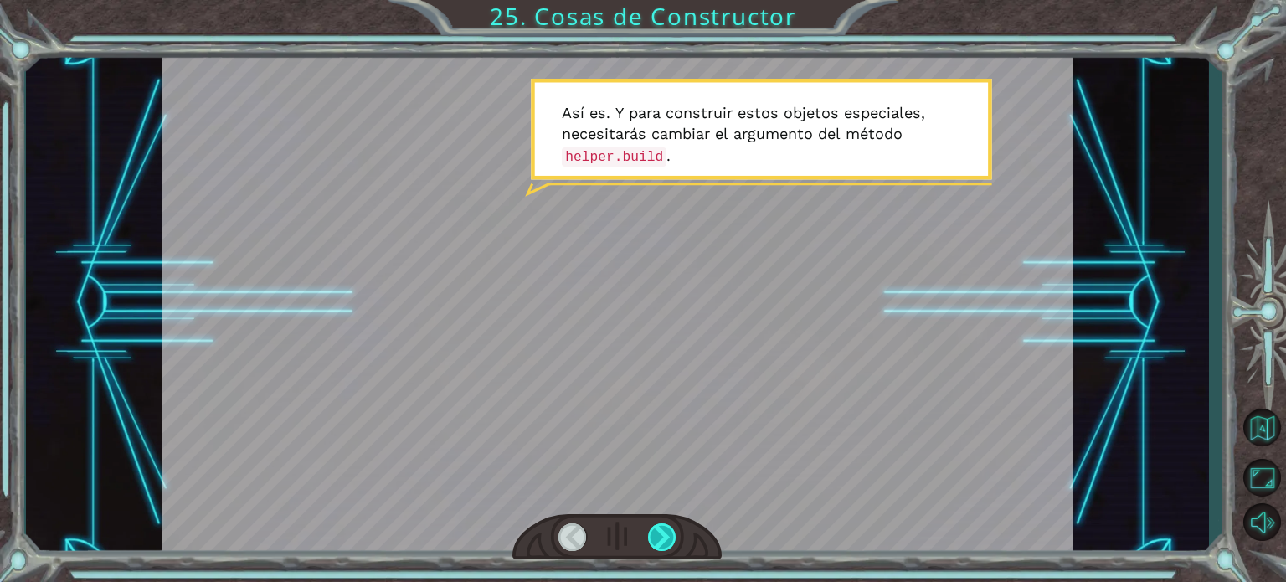
click at [654, 537] on div at bounding box center [662, 537] width 28 height 28
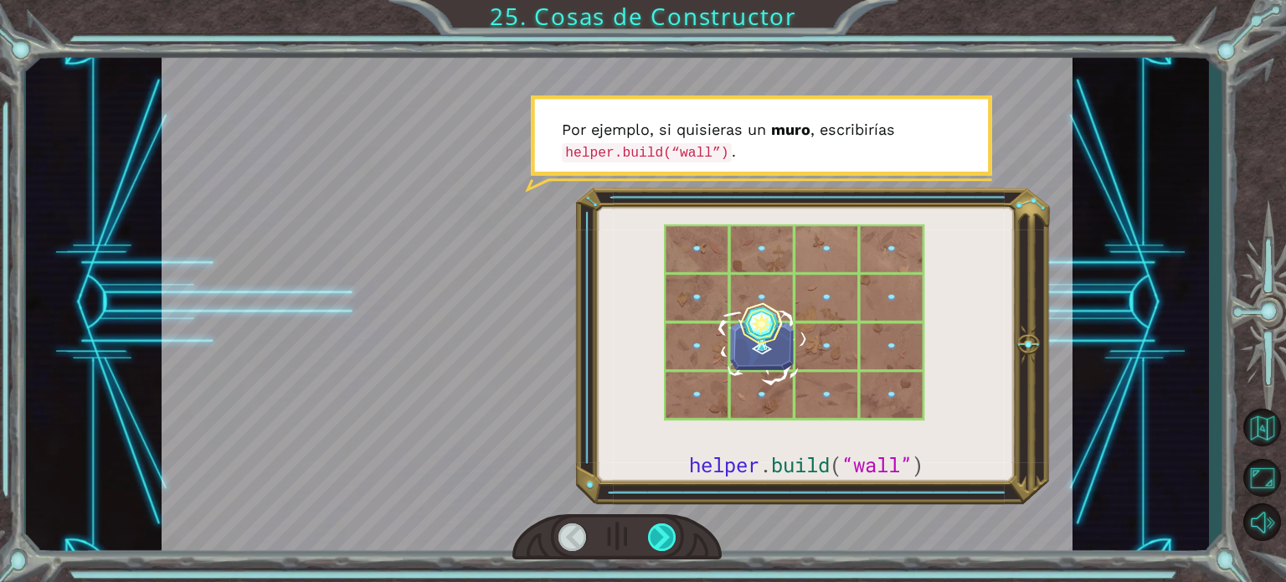
click at [650, 531] on div at bounding box center [662, 537] width 28 height 28
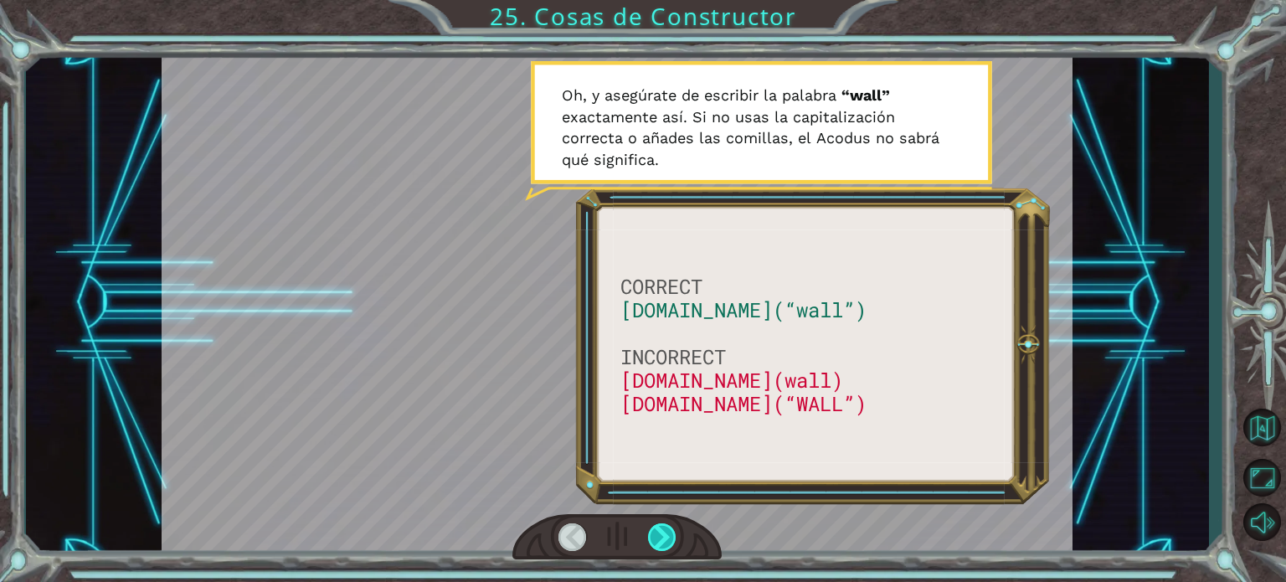
click at [676, 525] on div at bounding box center [662, 537] width 28 height 28
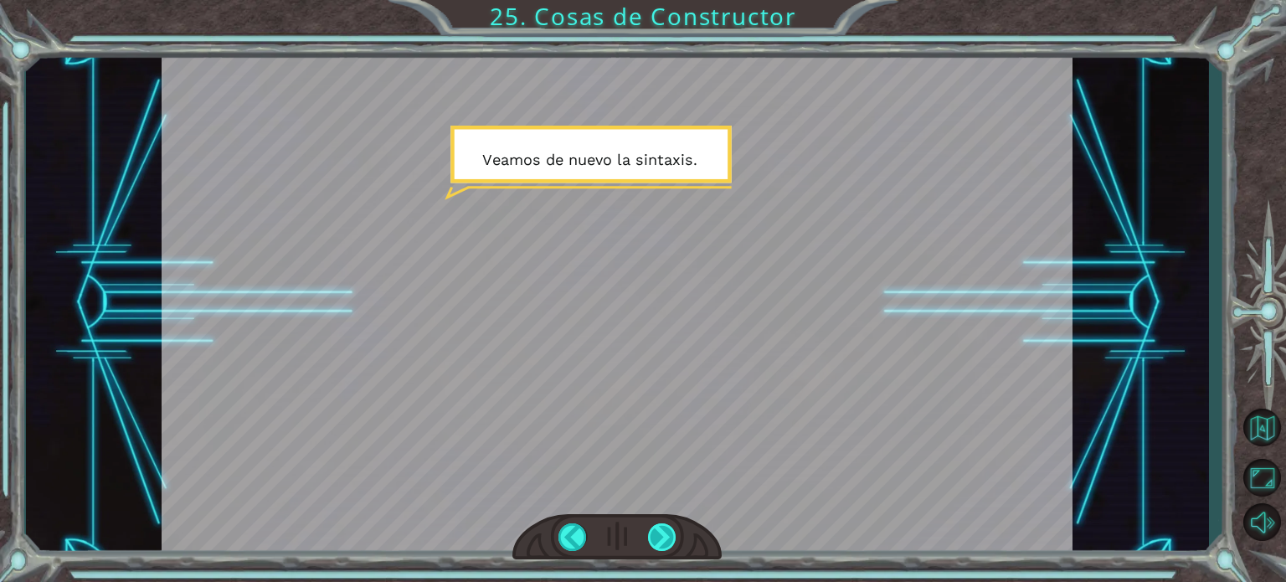
click at [665, 532] on div at bounding box center [662, 537] width 28 height 28
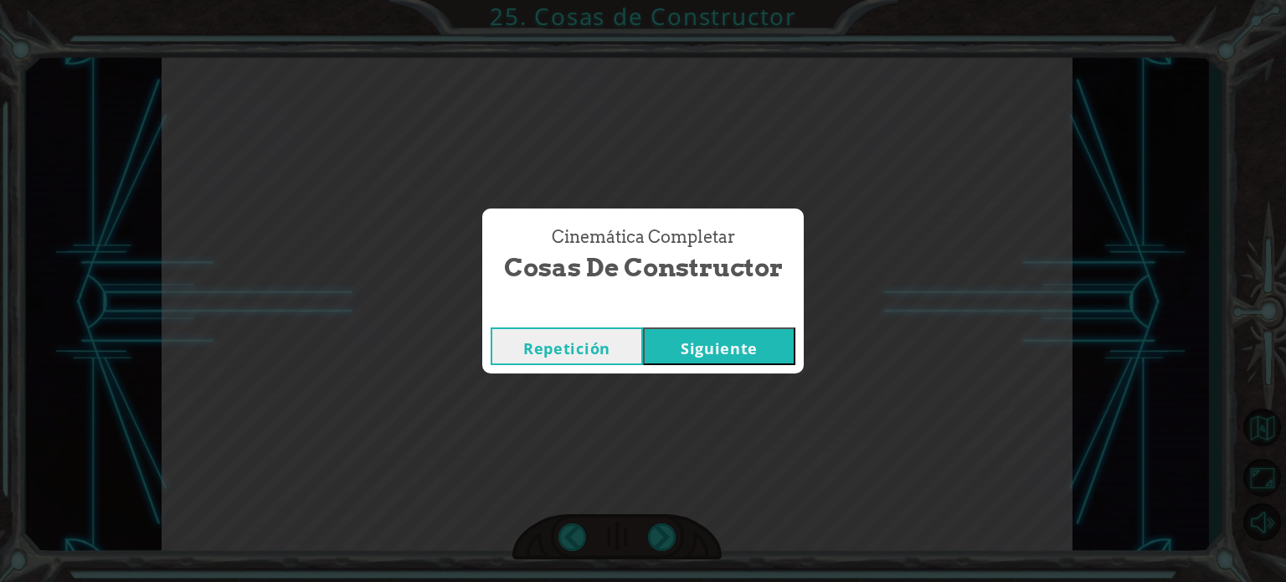
click at [683, 357] on button "Siguiente" at bounding box center [719, 346] width 152 height 38
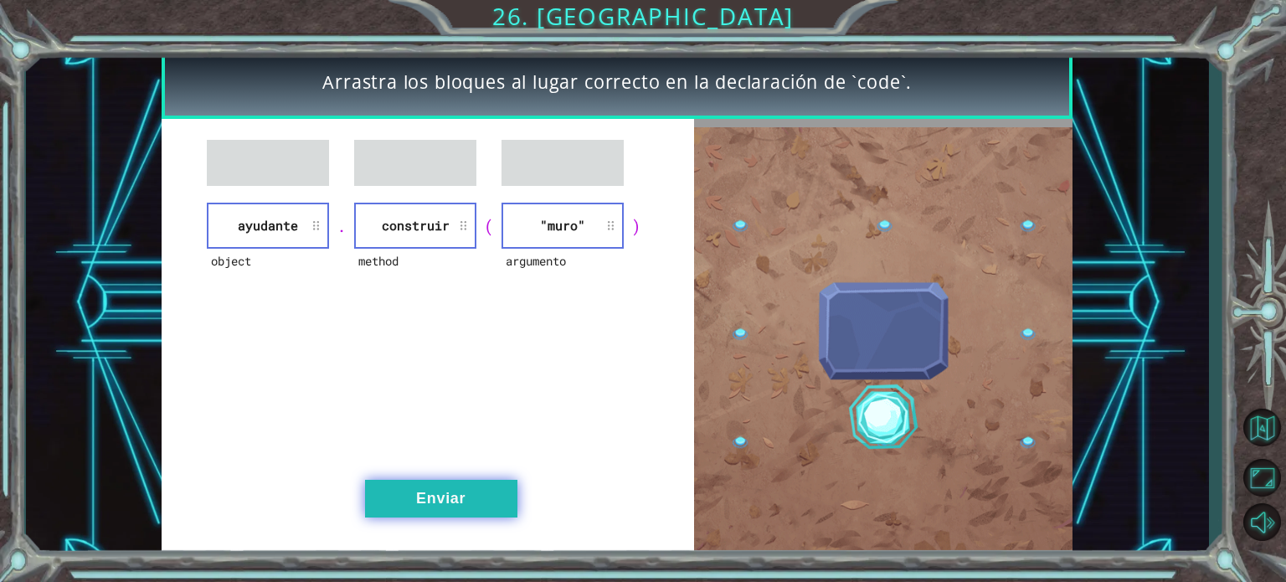
click at [426, 503] on button "Enviar" at bounding box center [441, 499] width 152 height 38
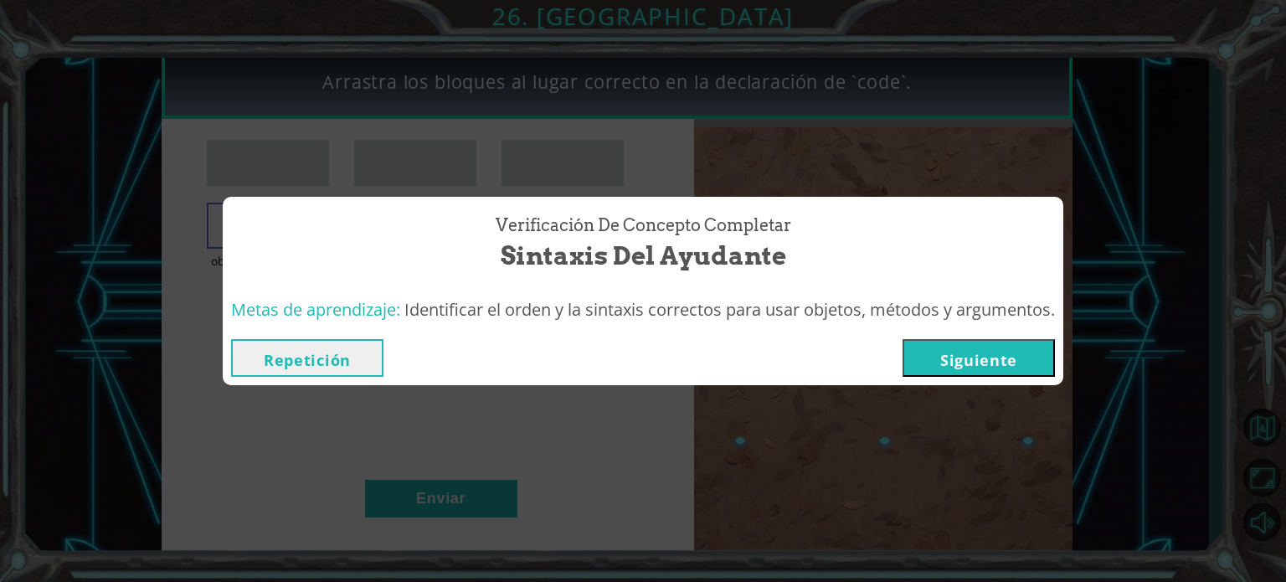
click at [1005, 351] on button "Siguiente" at bounding box center [978, 358] width 152 height 38
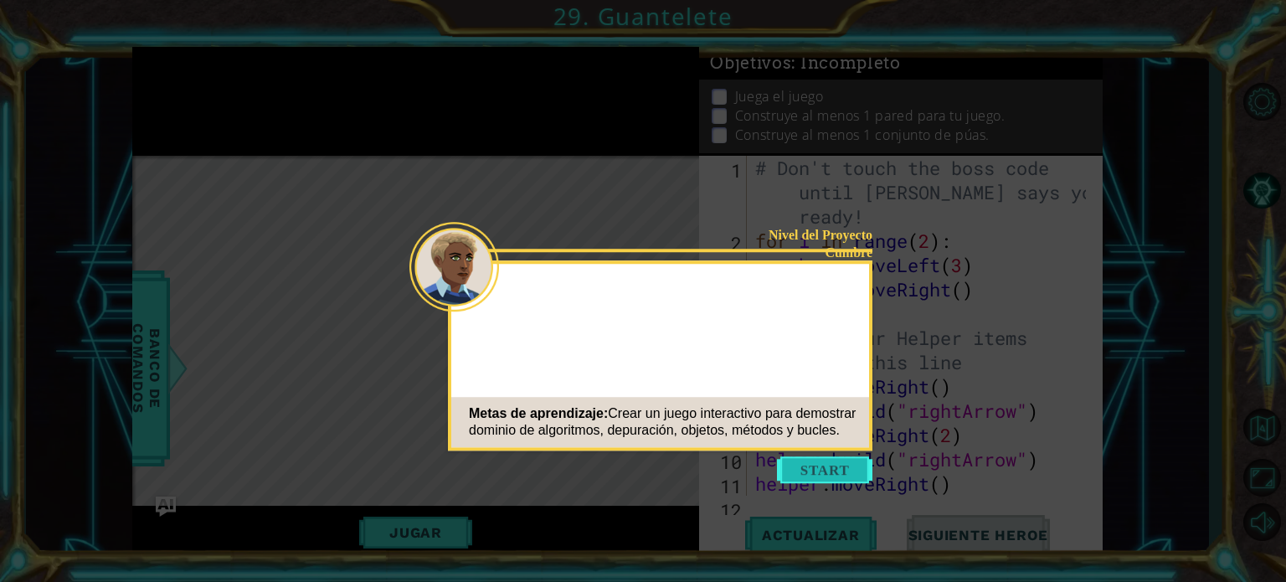
click at [830, 469] on button "Start" at bounding box center [824, 469] width 95 height 27
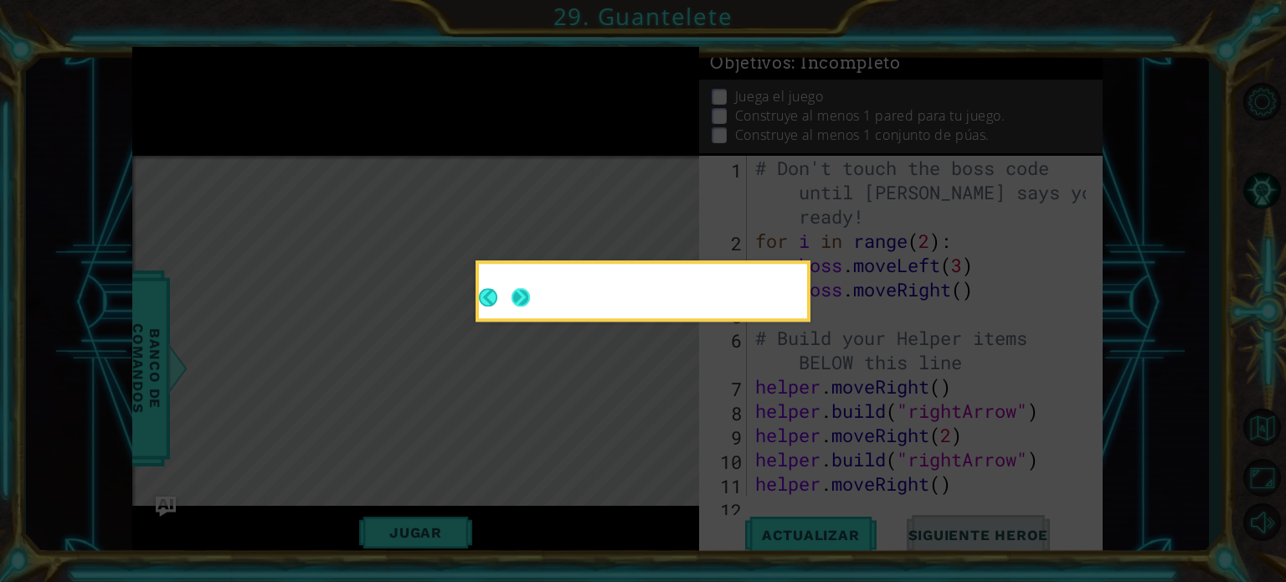
click at [521, 295] on button "Next" at bounding box center [520, 297] width 19 height 19
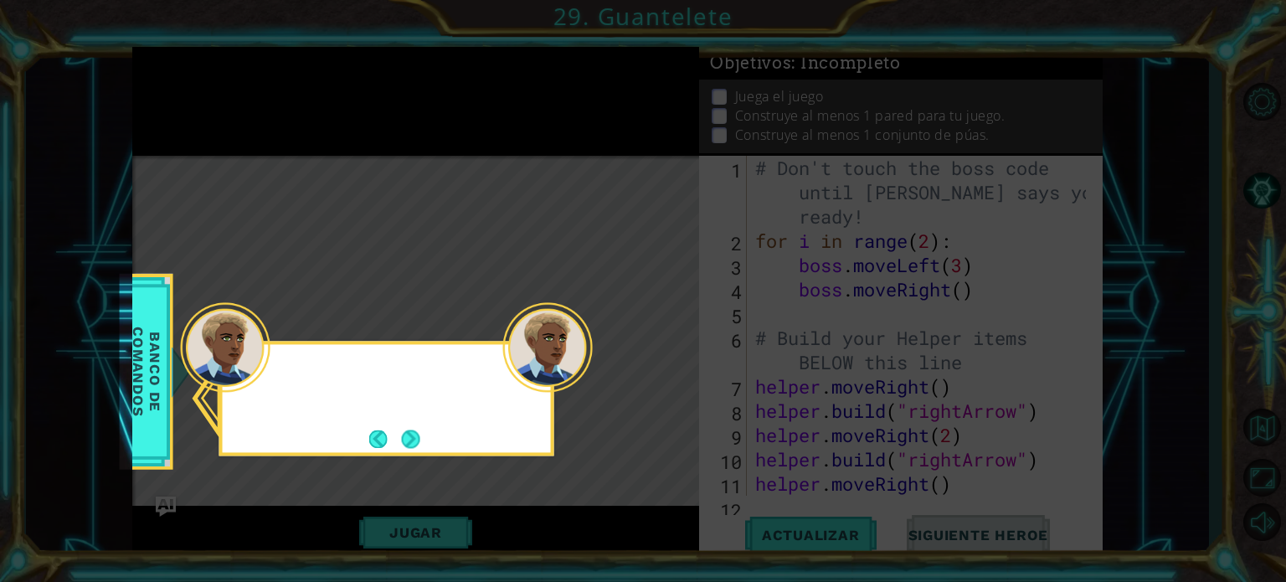
scroll to position [145, 0]
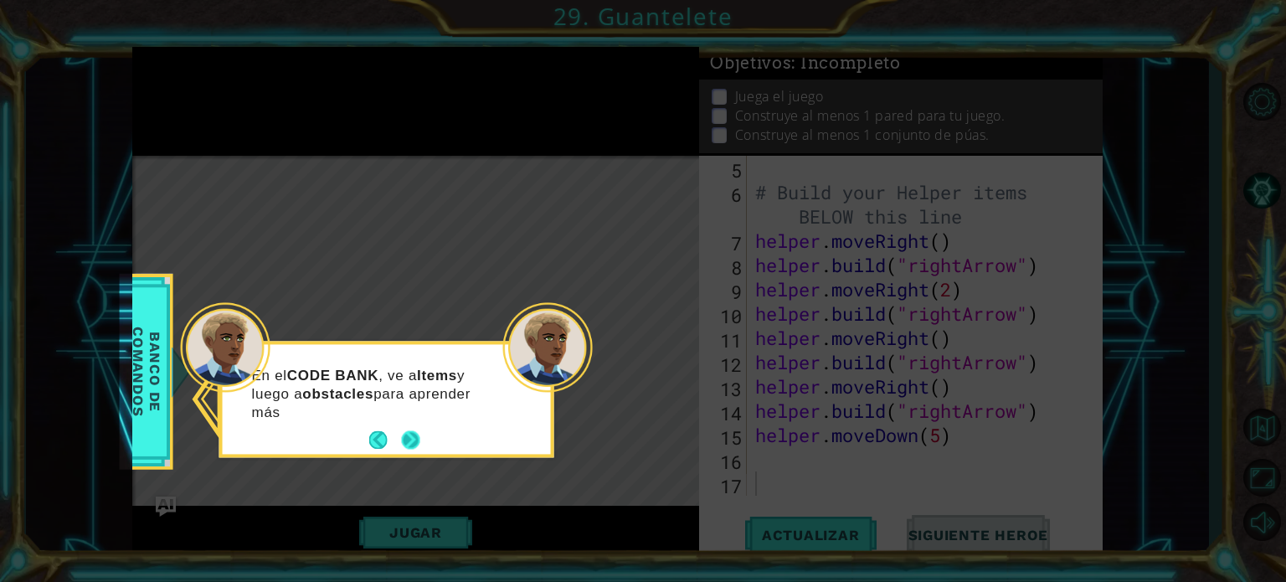
click at [415, 442] on button "Next" at bounding box center [410, 440] width 24 height 24
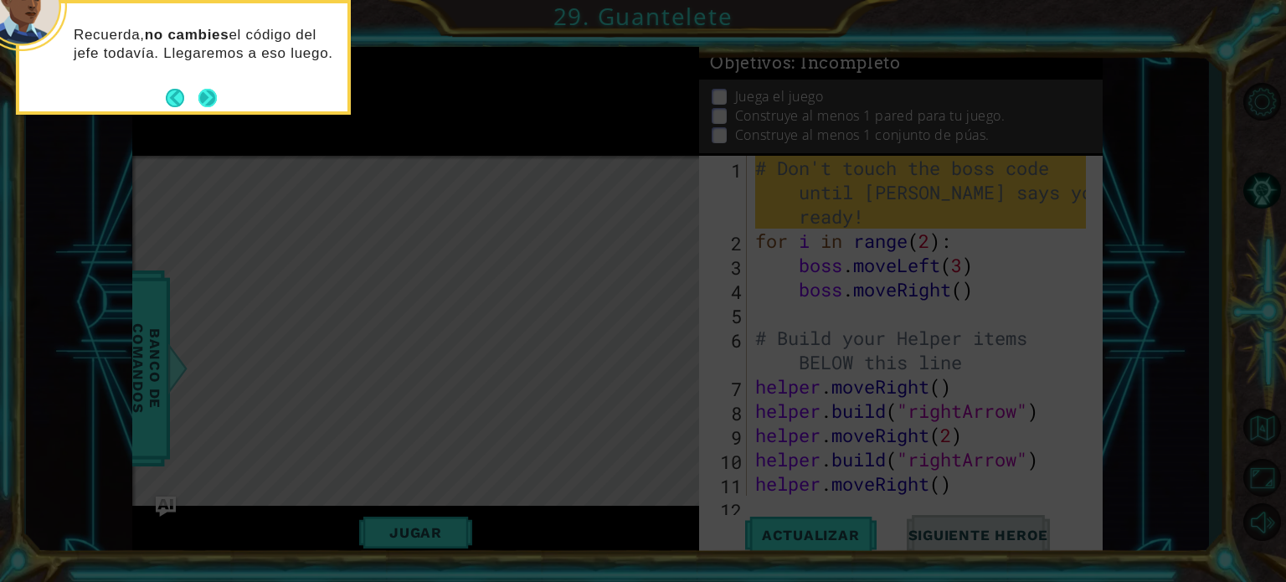
click at [200, 89] on button "Next" at bounding box center [208, 98] width 30 height 30
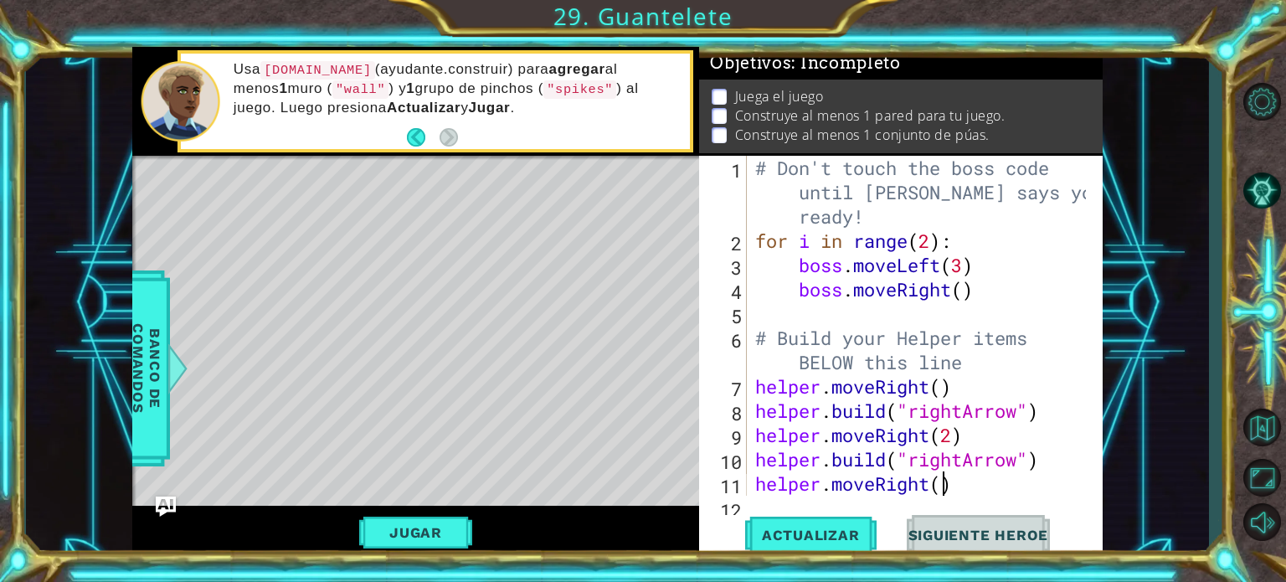
click at [942, 480] on div "# Don't touch the boss code until [PERSON_NAME] says you're ready! for i in ran…" at bounding box center [923, 374] width 342 height 437
click at [762, 495] on div "# Don't touch the boss code until [PERSON_NAME] says you're ready! for i in ran…" at bounding box center [923, 374] width 342 height 437
click at [763, 505] on div "helper.moveRight(2) 1 2 3 4 5 6 7 8 9 10 11 12 # Don't touch the boss code unti…" at bounding box center [900, 357] width 403 height 403
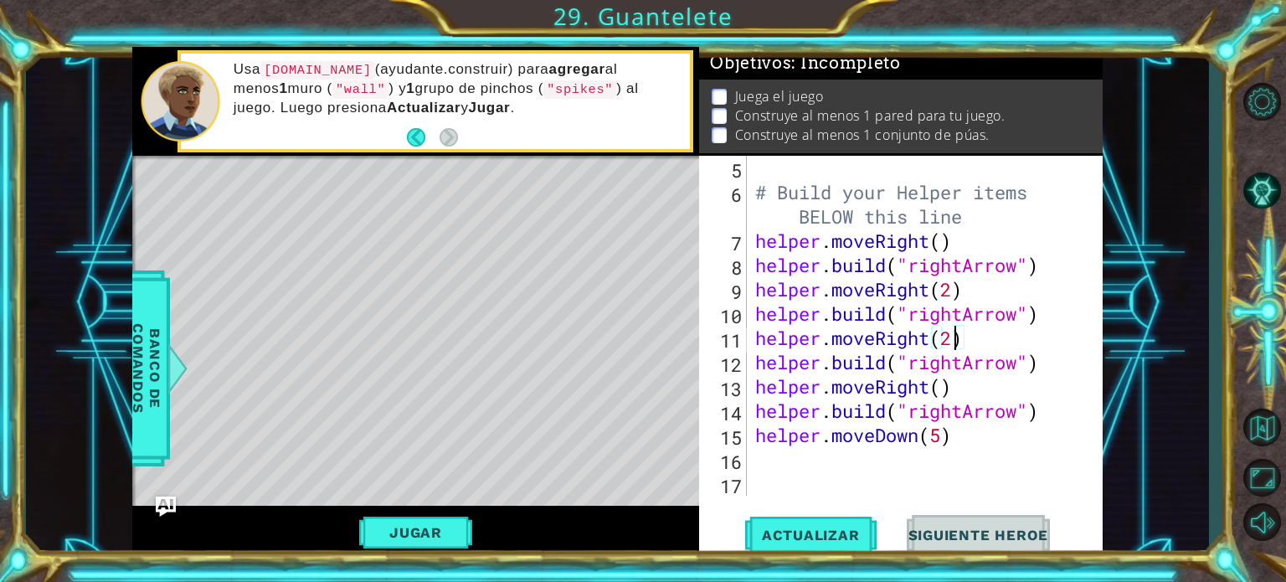
click at [954, 338] on div "# Build your Helper items BELOW this line helper . moveRight ( ) helper . build…" at bounding box center [923, 350] width 342 height 388
click at [941, 435] on div "# Build your Helper items BELOW this line helper . moveRight ( ) helper . build…" at bounding box center [923, 350] width 342 height 388
type textarea "helper.moveDown(4)"
click at [768, 461] on div "# Build your Helper items BELOW this line helper . moveRight ( ) helper . build…" at bounding box center [923, 350] width 342 height 388
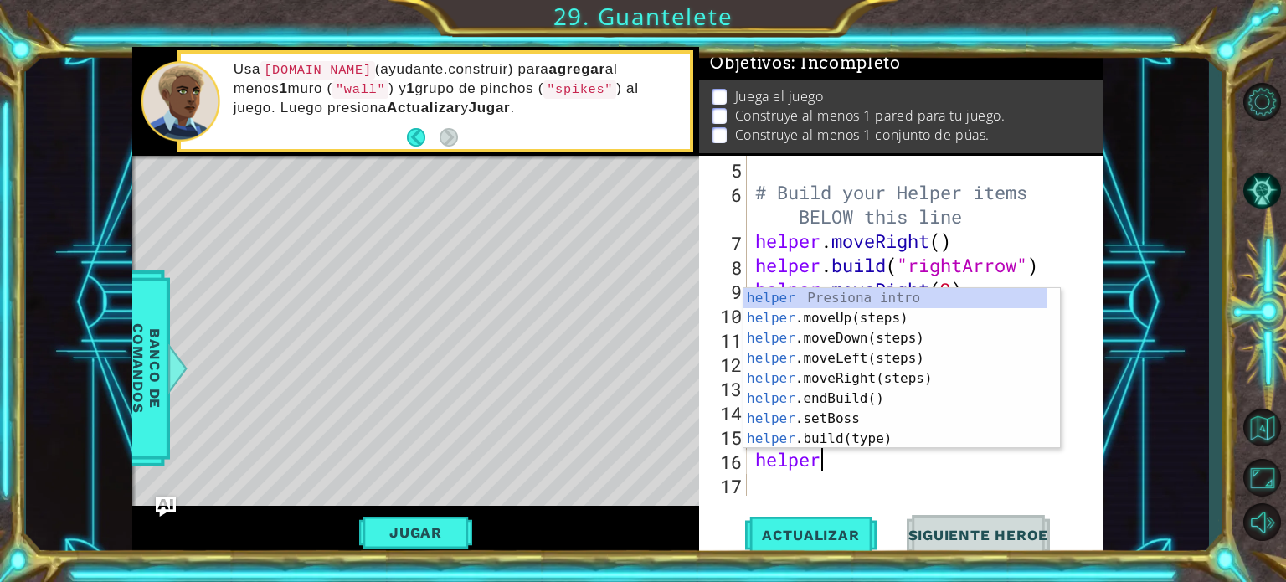
scroll to position [0, 2]
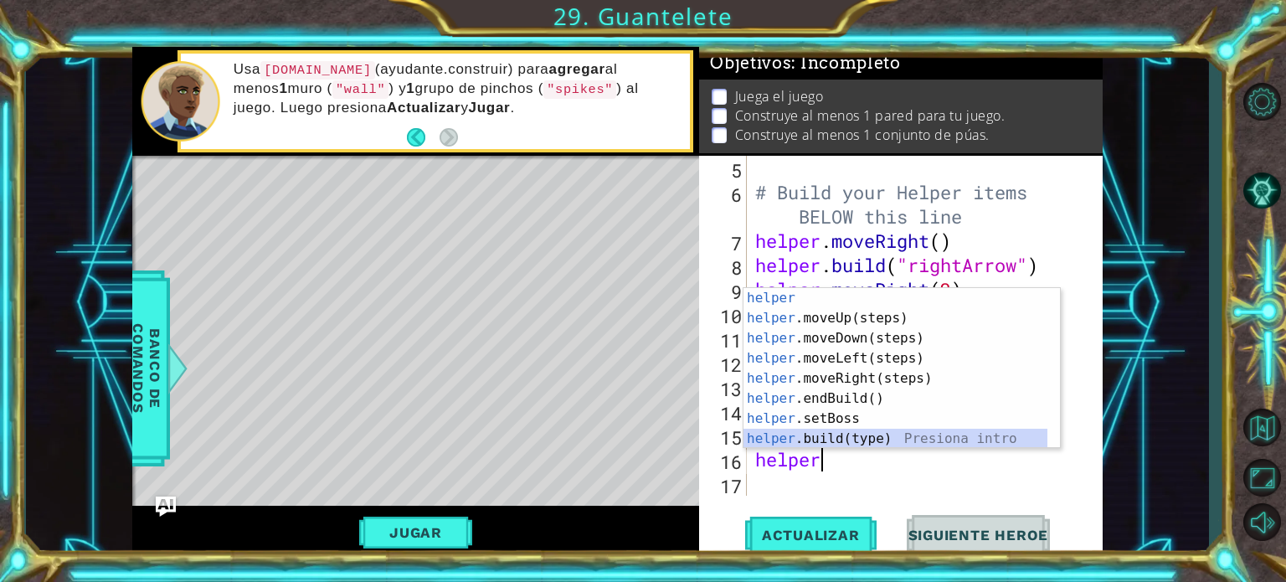
click at [822, 437] on div "helper Presiona intro helper .moveUp(steps) Presiona intro helper .moveDown(ste…" at bounding box center [895, 388] width 304 height 201
type textarea "[DOMAIN_NAME]("wall")"
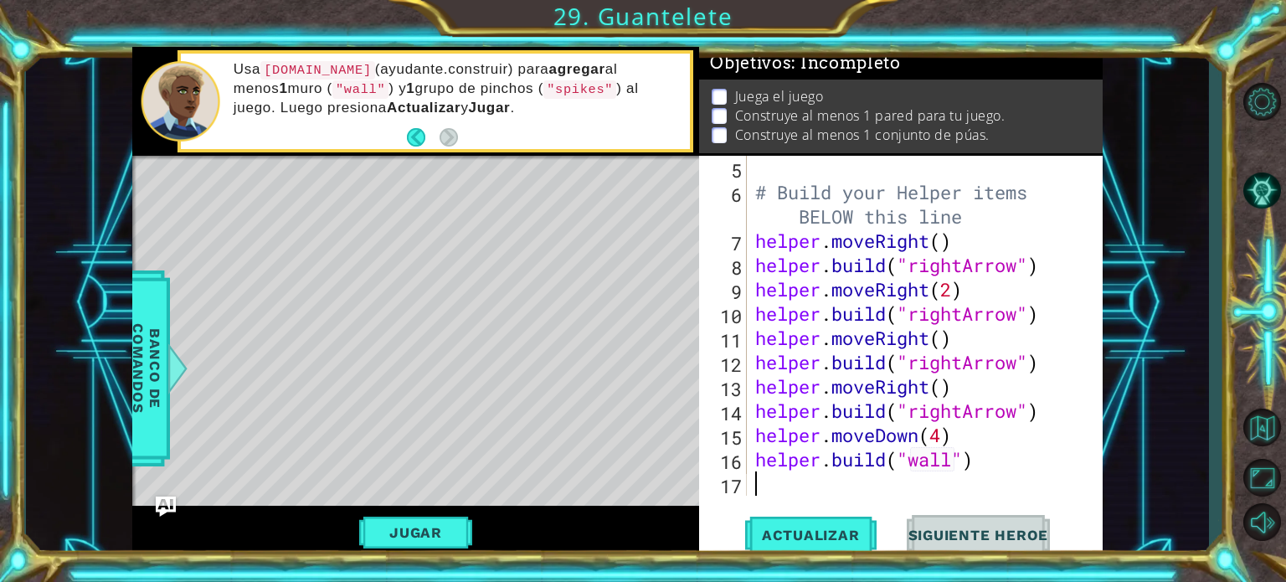
click at [988, 474] on div "# Build your Helper items BELOW this line helper . moveRight ( ) helper . build…" at bounding box center [923, 350] width 342 height 388
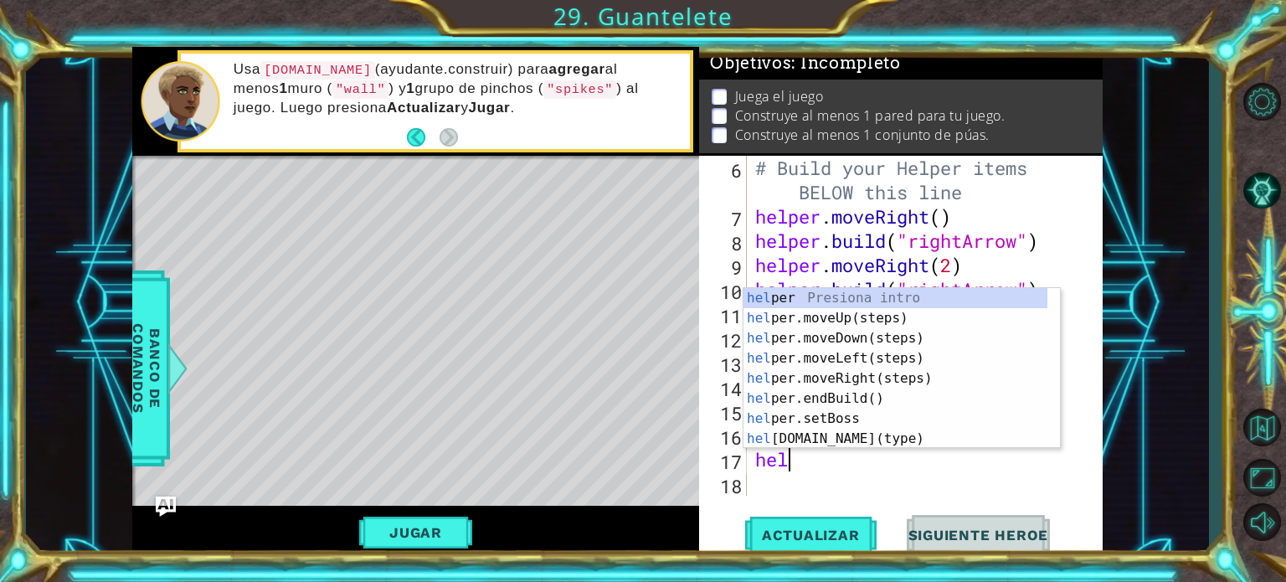
scroll to position [0, 0]
type textarea "helper"
click at [864, 359] on div "helper Presiona intro helper .moveUp(steps) Presiona intro helper .moveDown(ste…" at bounding box center [895, 388] width 304 height 201
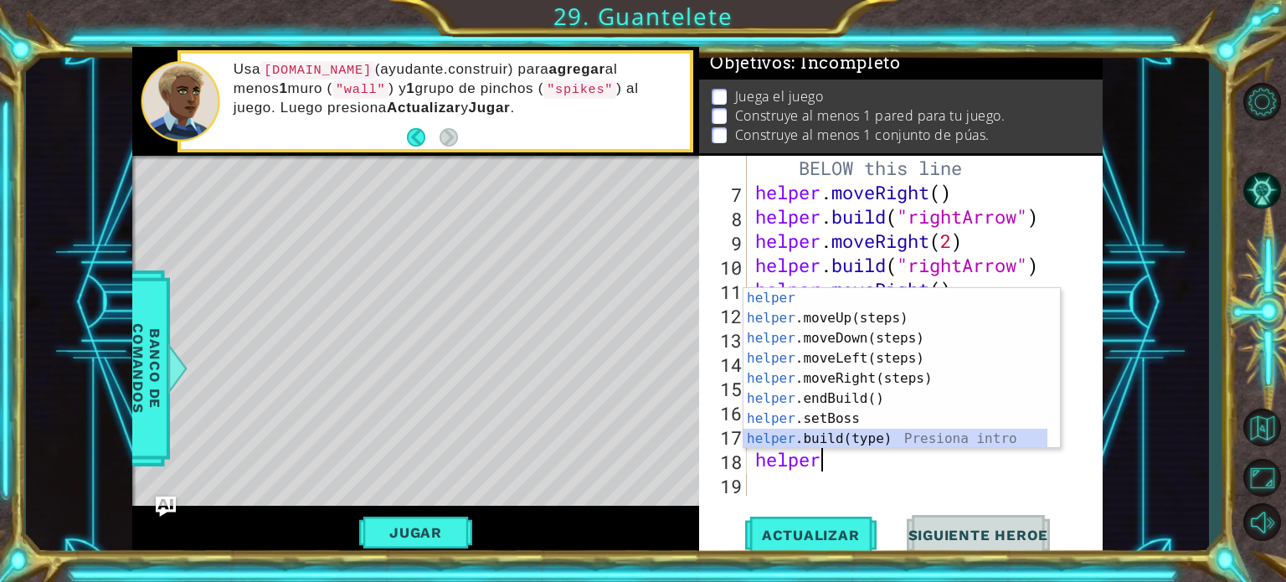
click at [788, 439] on div "helper Presiona intro helper .moveUp(steps) Presiona intro helper .moveDown(ste…" at bounding box center [895, 388] width 304 height 201
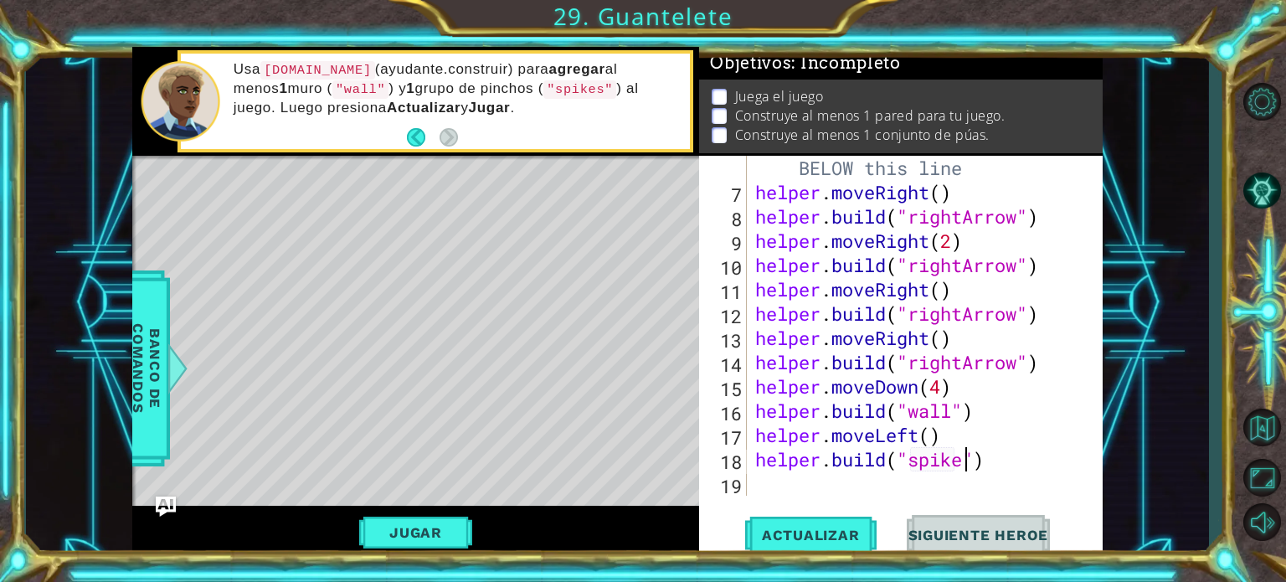
type textarea "[DOMAIN_NAME]("spikes")"
click at [770, 481] on div "# Build your Helper items BELOW this line helper . moveRight ( ) helper . build…" at bounding box center [923, 337] width 342 height 413
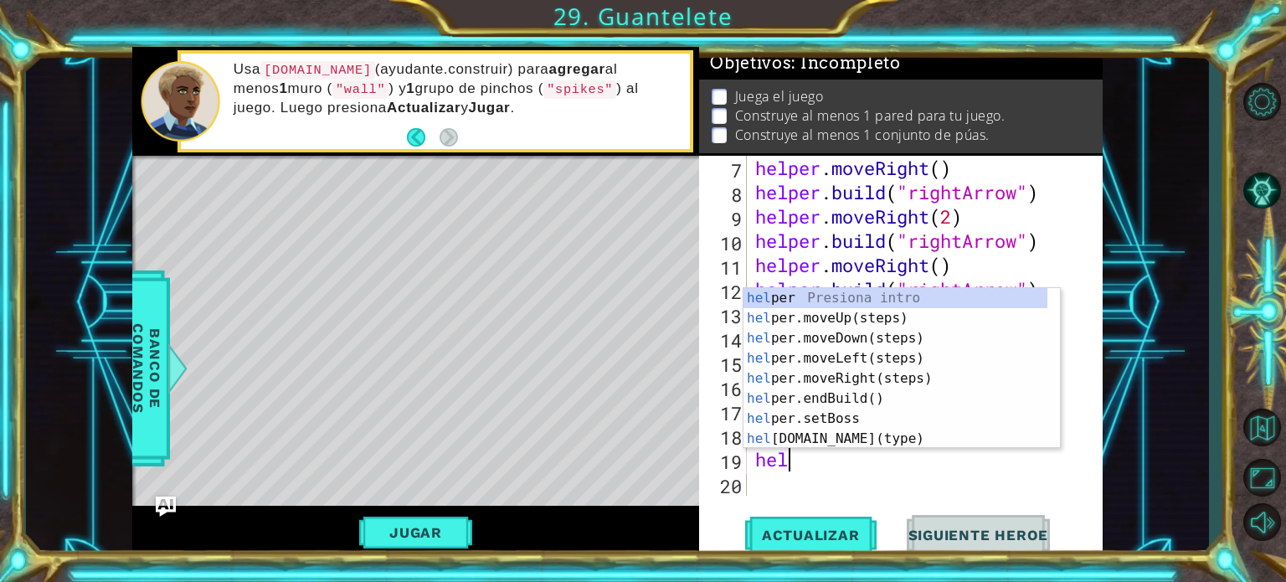
scroll to position [0, 0]
type textarea "helr"
click at [840, 341] on div "hel pe r Presiona intro hel pe r .moveUp(steps) Presiona intro hel pe r .moveDo…" at bounding box center [895, 388] width 304 height 201
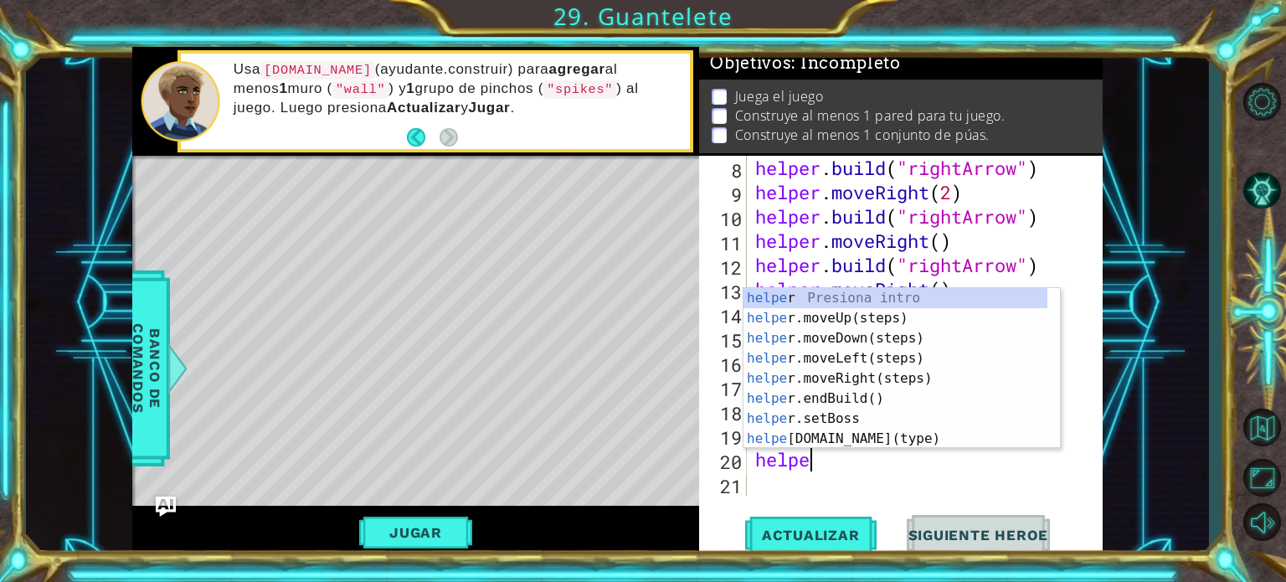
type textarea "helper"
click at [830, 374] on div "helper Presiona intro helper .moveUp(steps) Presiona intro helper .moveDown(ste…" at bounding box center [895, 388] width 304 height 201
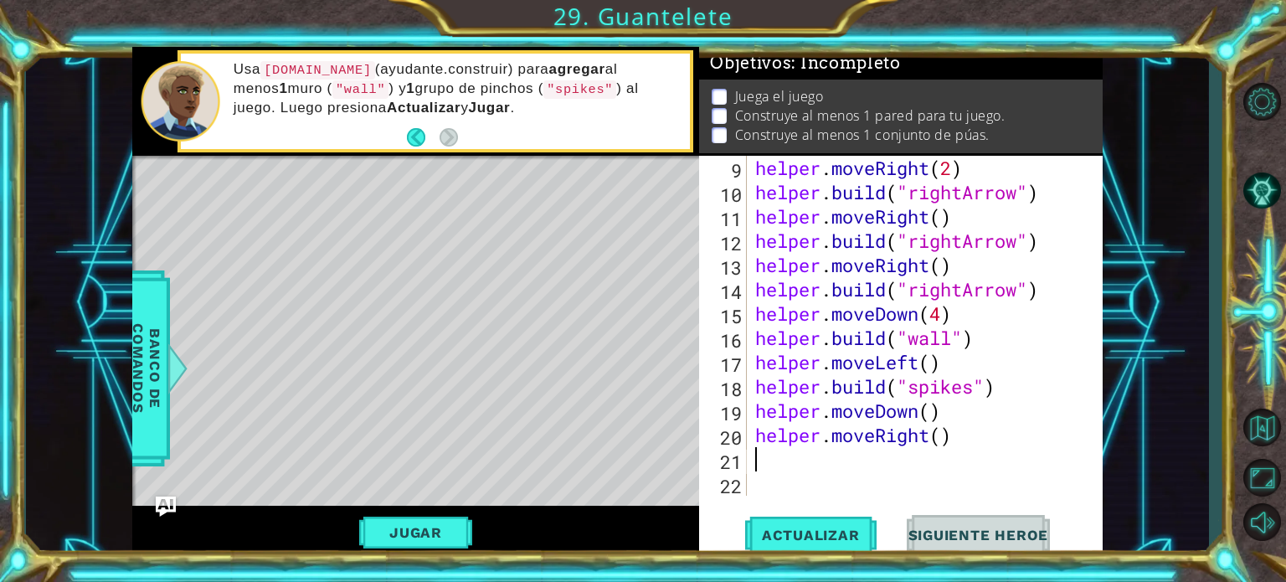
scroll to position [266, 0]
click at [850, 532] on span "Actualizar" at bounding box center [810, 535] width 131 height 17
click at [414, 523] on button "Jugar" at bounding box center [415, 532] width 113 height 32
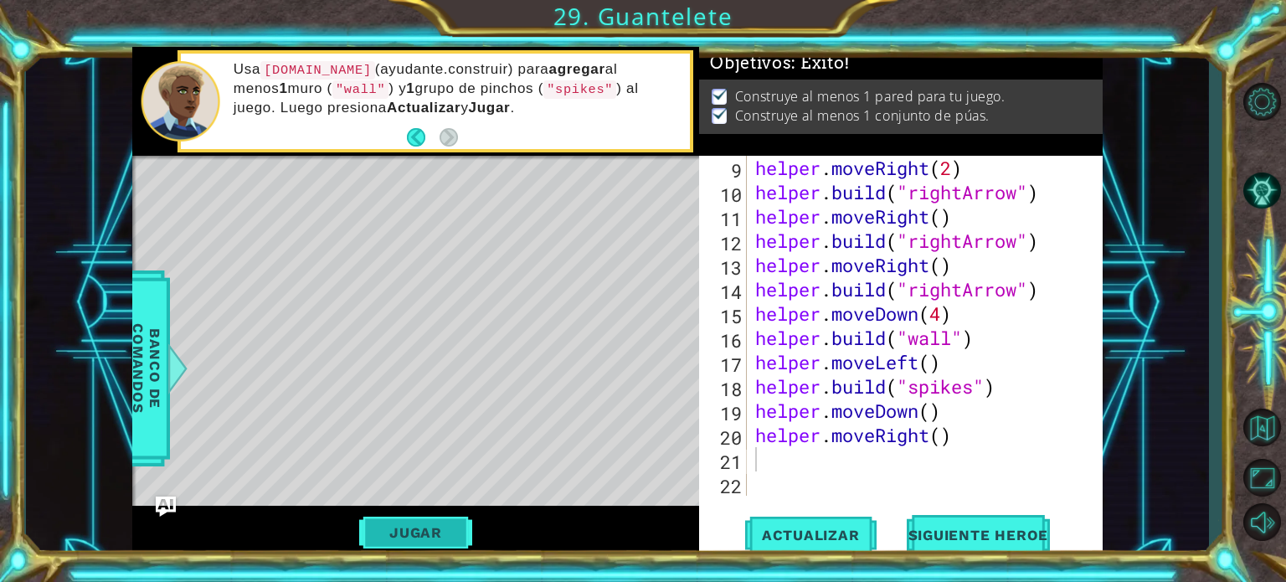
scroll to position [0, 0]
click at [962, 528] on span "Siguiente Heroe" at bounding box center [978, 536] width 174 height 17
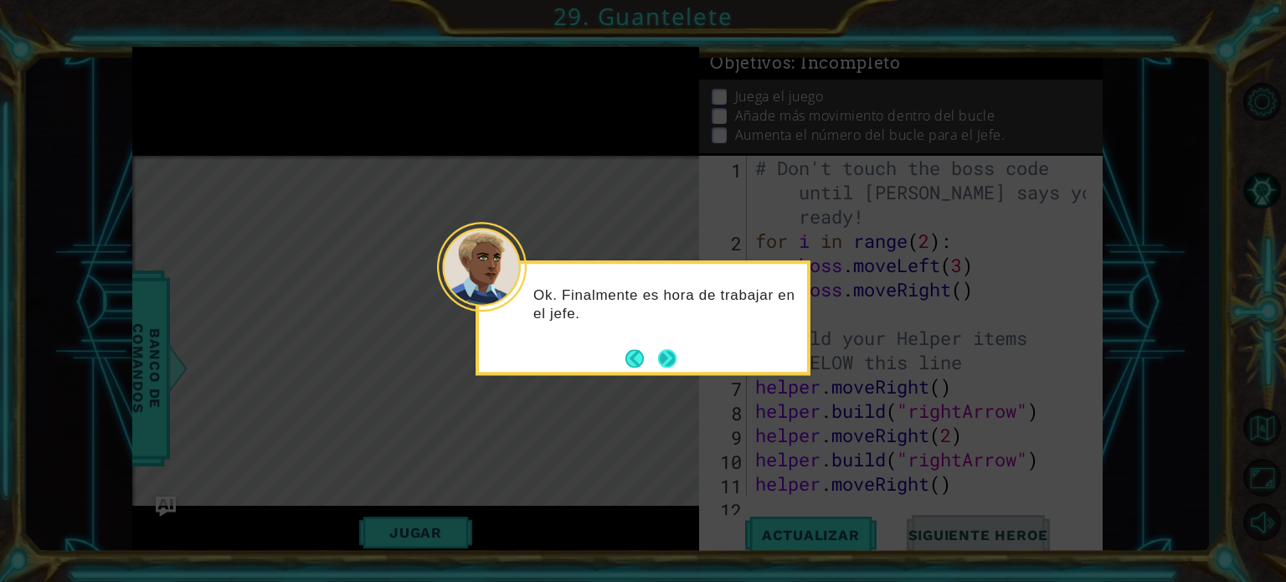
click at [666, 364] on button "Next" at bounding box center [666, 357] width 19 height 19
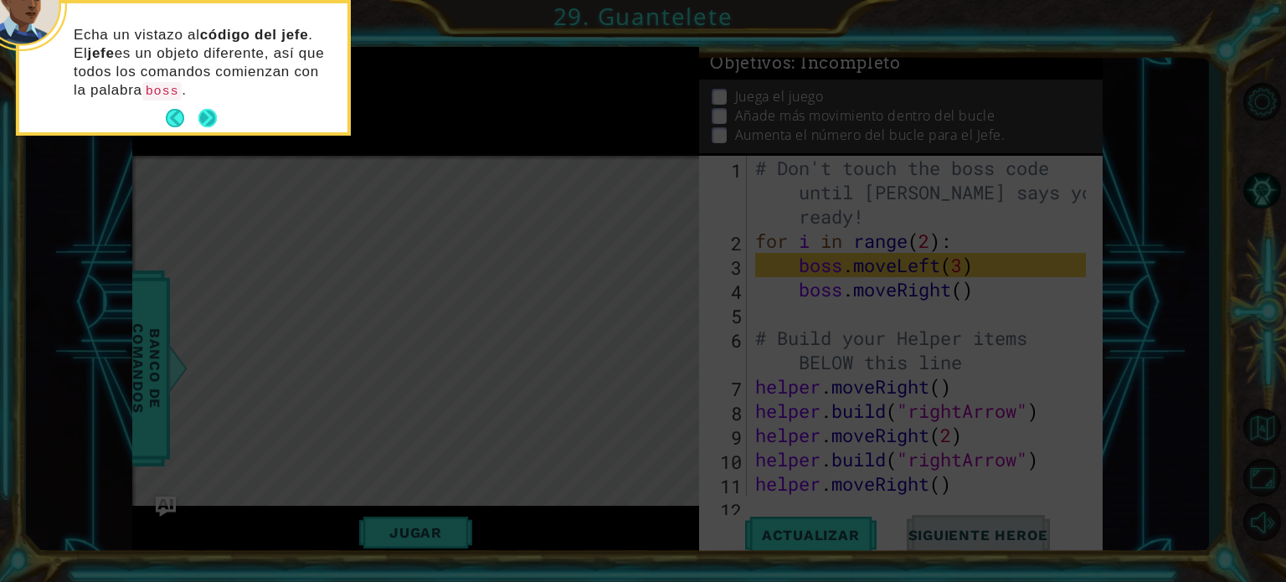
click at [211, 112] on button "Next" at bounding box center [207, 118] width 19 height 19
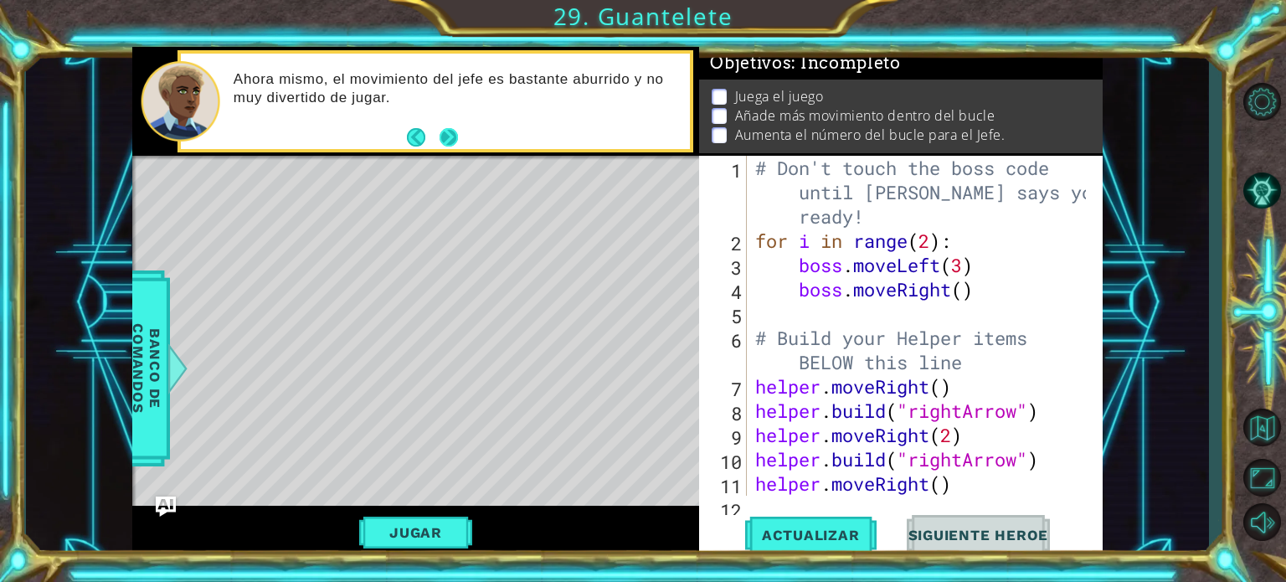
click at [458, 140] on button "Next" at bounding box center [448, 137] width 23 height 23
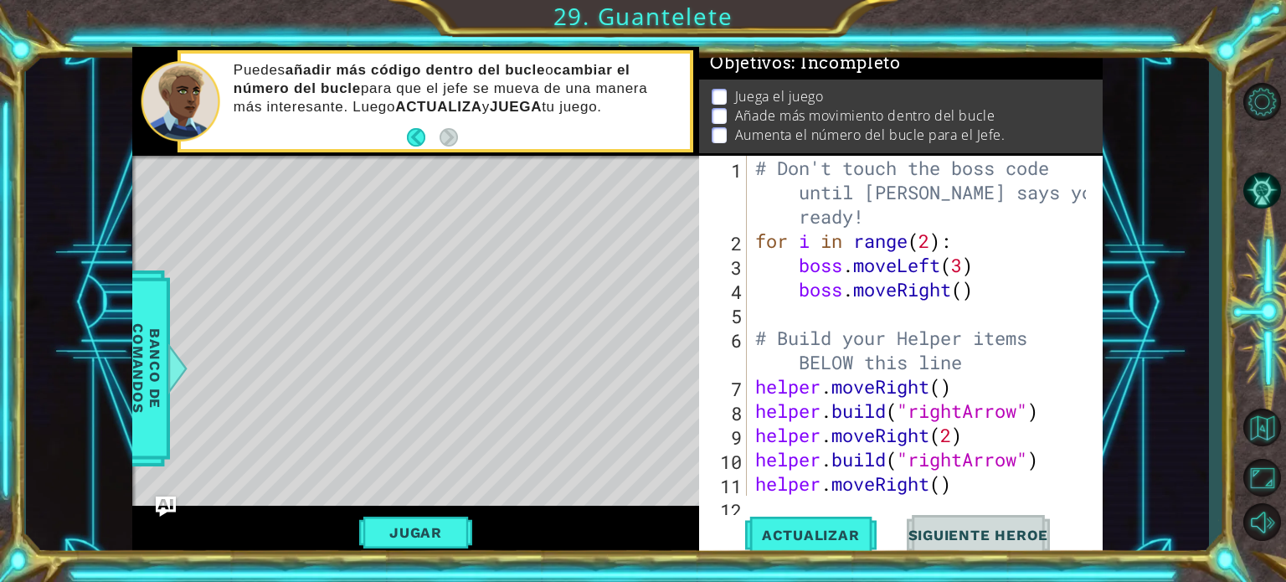
click at [966, 290] on div "# Don't touch the boss code until [PERSON_NAME] says you're ready! for i in ran…" at bounding box center [923, 374] width 342 height 437
type textarea "boss.moveRight(2)"
click at [825, 316] on div "# Don't touch the boss code until [PERSON_NAME] says you're ready! for i in ran…" at bounding box center [923, 374] width 342 height 437
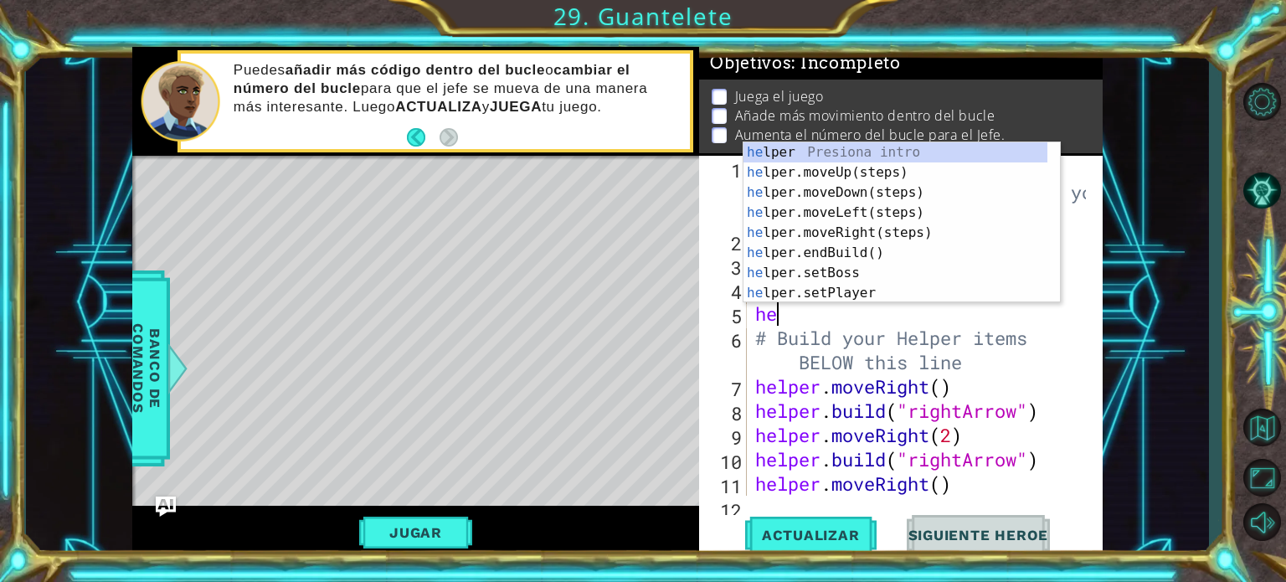
type textarea "h"
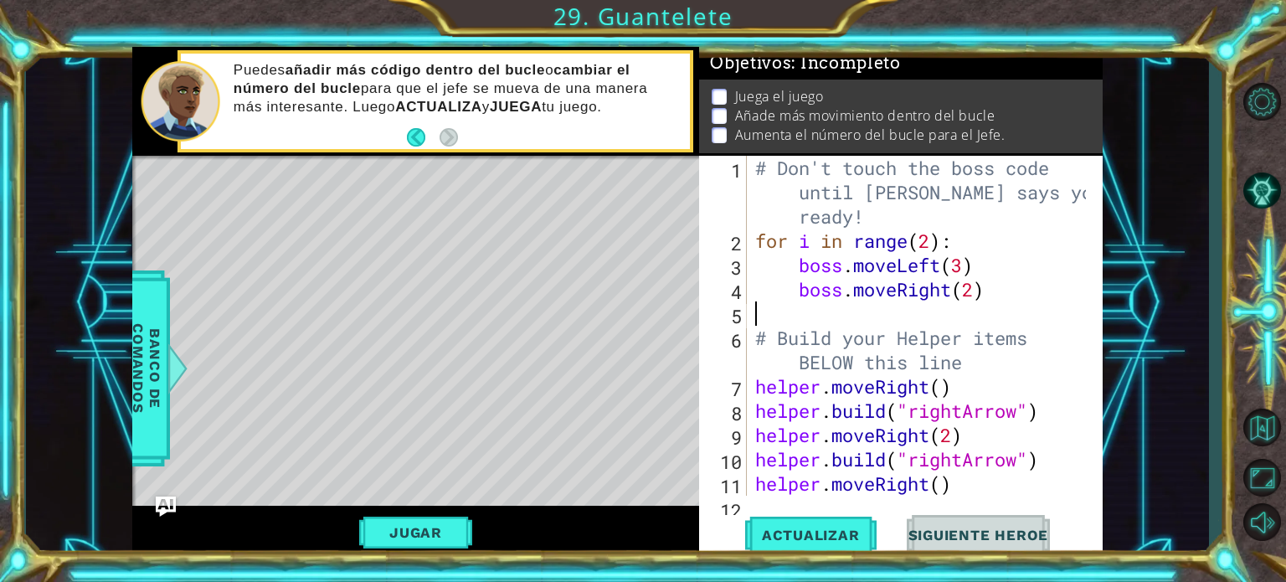
type textarea "bo"
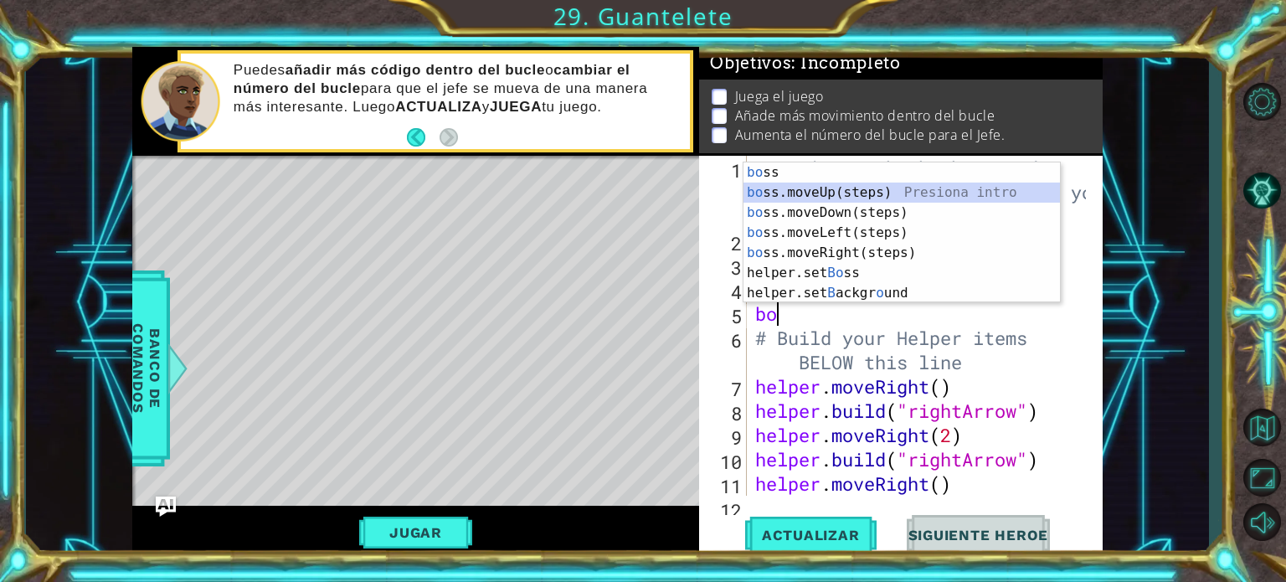
click at [810, 194] on div "bo ss Presiona intro bo ss.moveUp(steps) Presiona intro bo ss.moveDown(steps) P…" at bounding box center [901, 252] width 316 height 181
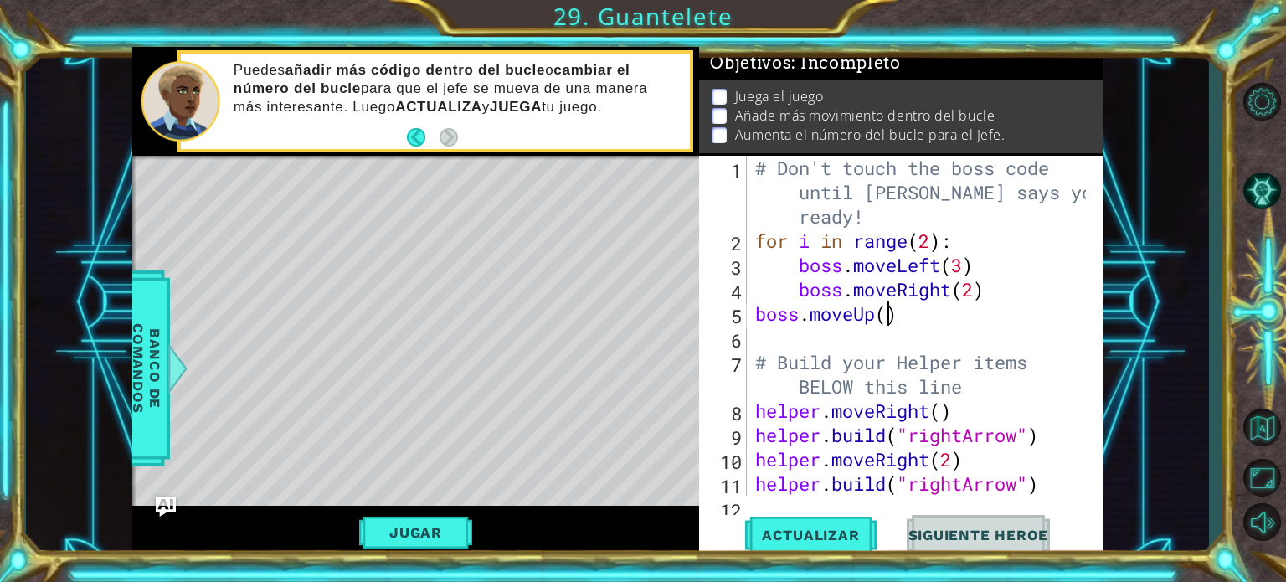
click at [887, 314] on div "# Don't touch the boss code until [PERSON_NAME] says you're ready! for i in ran…" at bounding box center [923, 374] width 342 height 437
click at [817, 531] on span "Actualizar" at bounding box center [810, 535] width 131 height 17
click at [433, 525] on button "Jugar" at bounding box center [415, 532] width 113 height 32
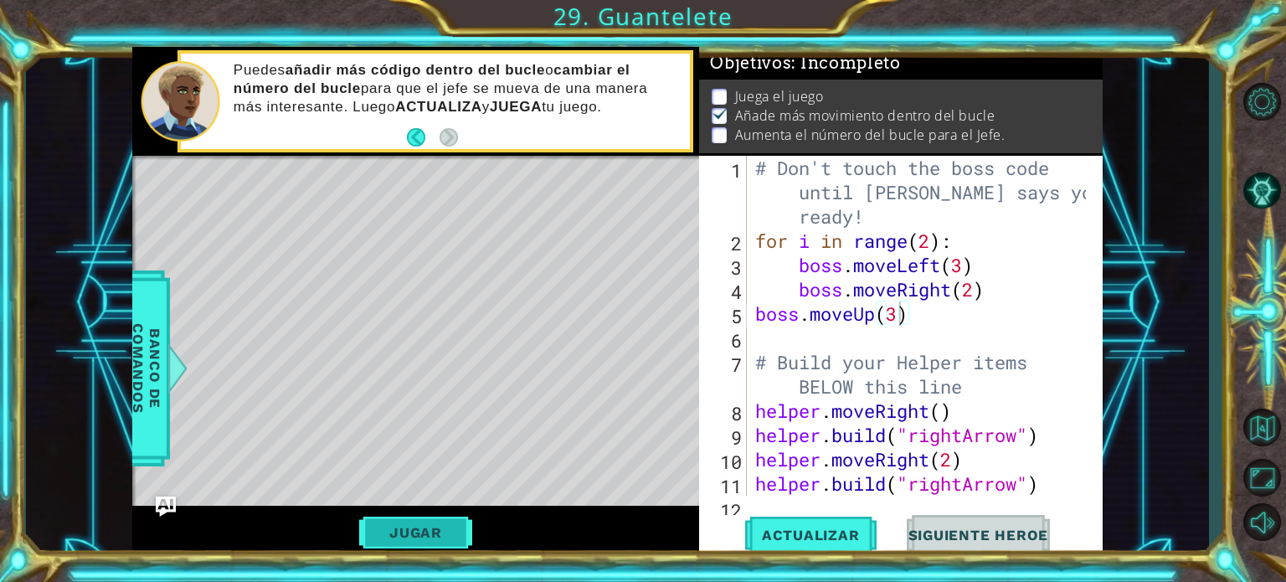
scroll to position [0, 0]
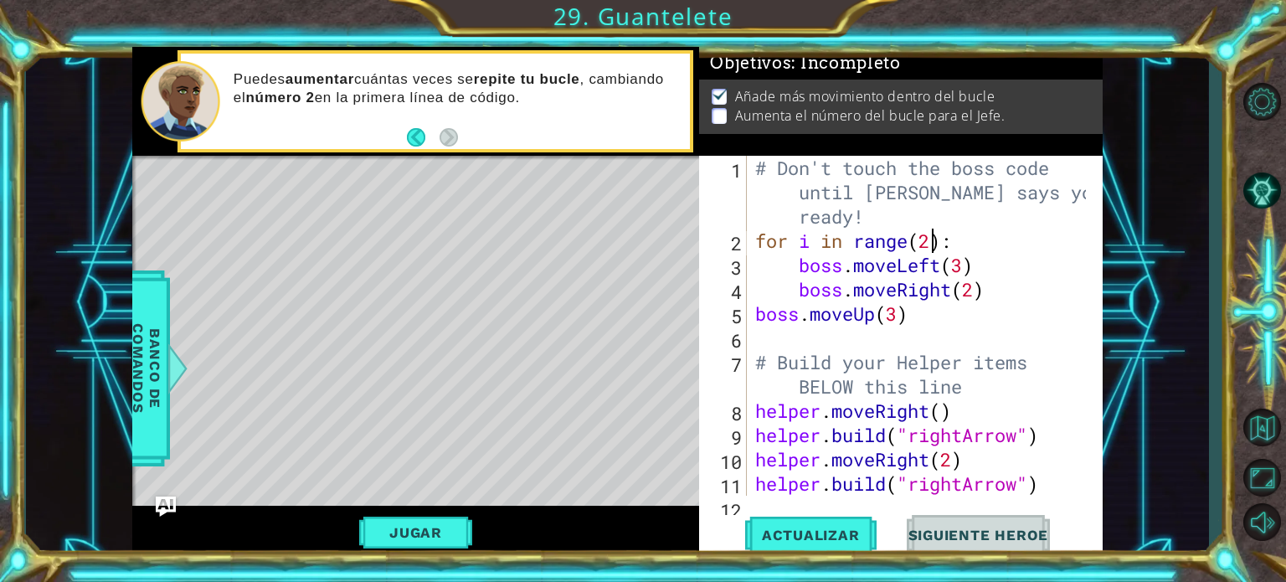
click at [927, 237] on div "# Don't touch the boss code until [PERSON_NAME] says you're ready! for i in ran…" at bounding box center [923, 374] width 342 height 437
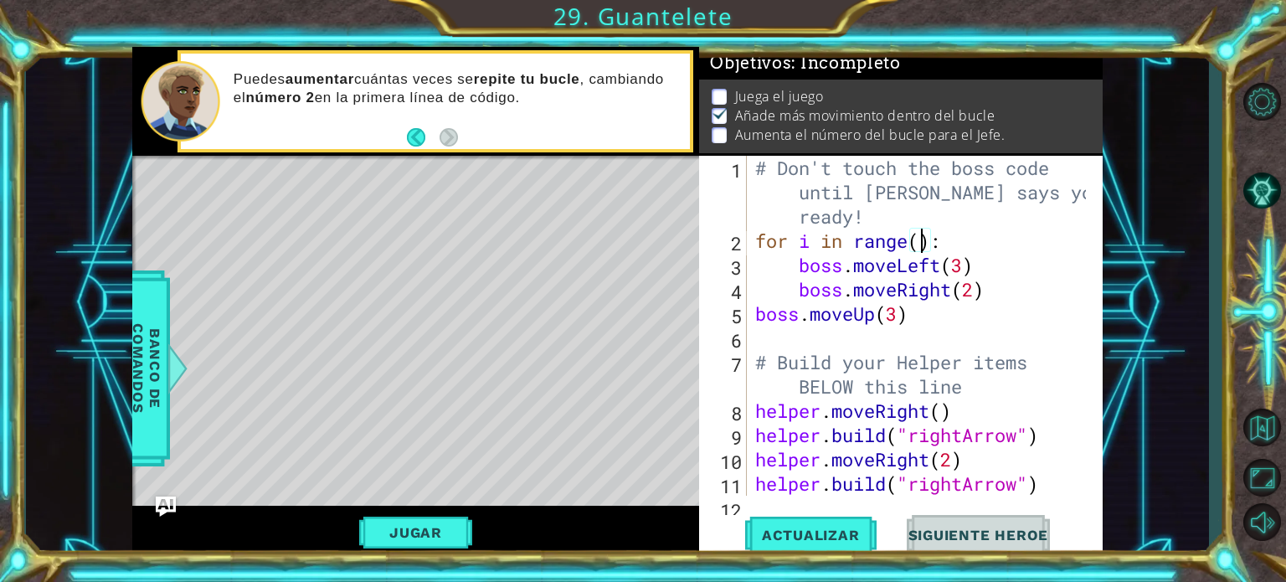
scroll to position [0, 7]
type textarea "for i in range(3):"
click at [819, 532] on span "Actualizar" at bounding box center [810, 535] width 131 height 17
click at [407, 532] on button "Jugar" at bounding box center [415, 532] width 113 height 32
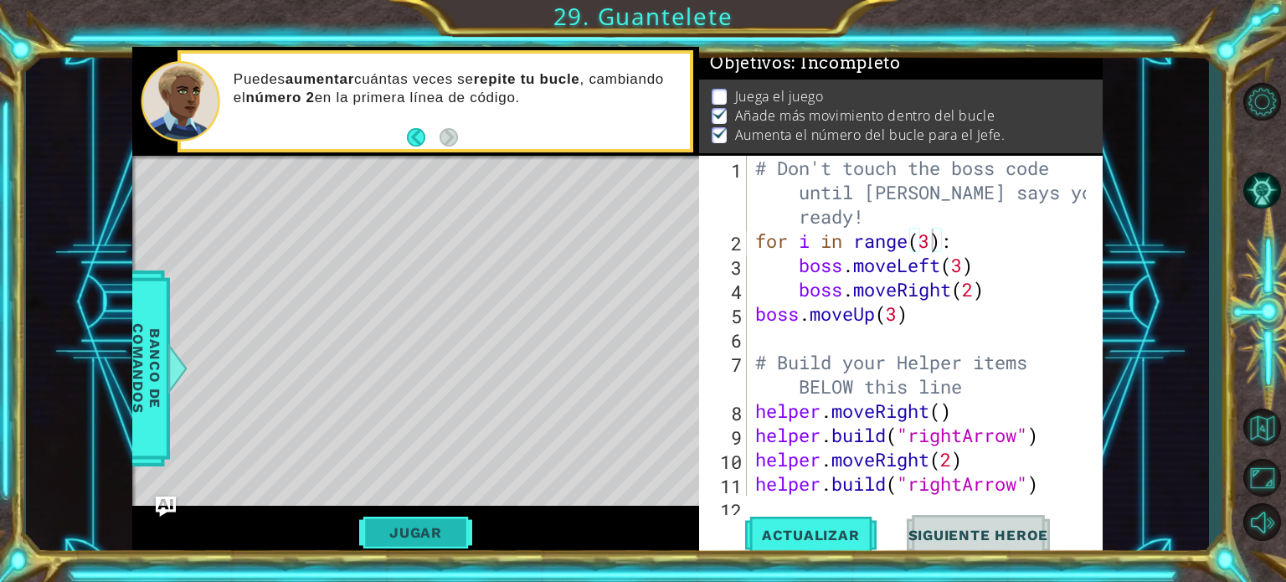
scroll to position [0, 0]
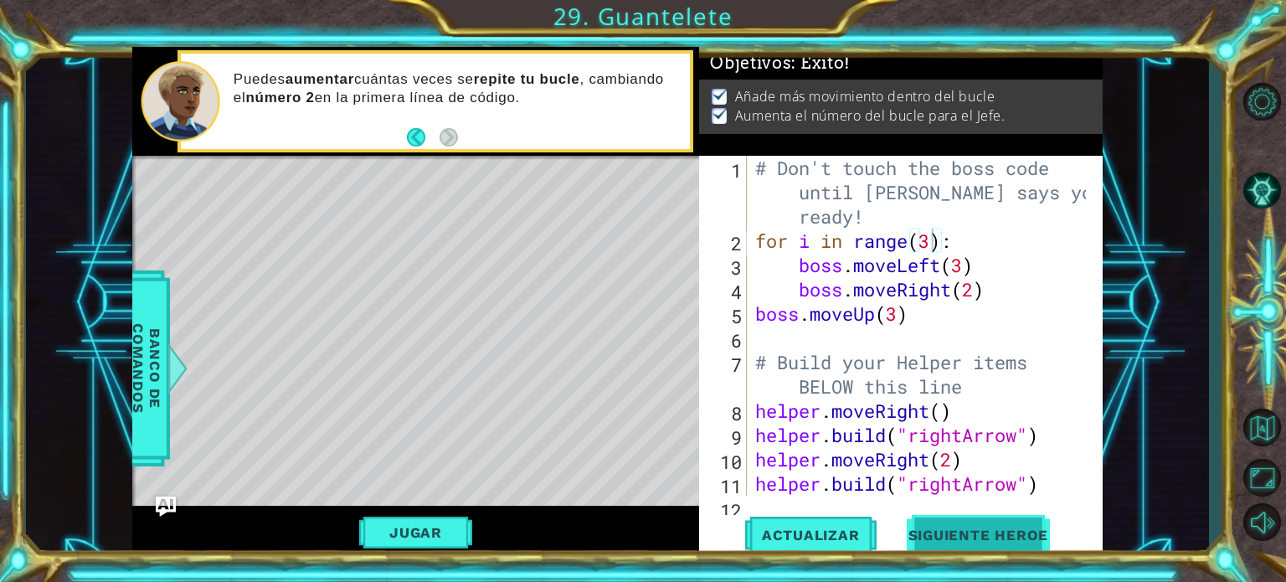
click at [998, 522] on button "Siguiente Heroe" at bounding box center [978, 532] width 174 height 40
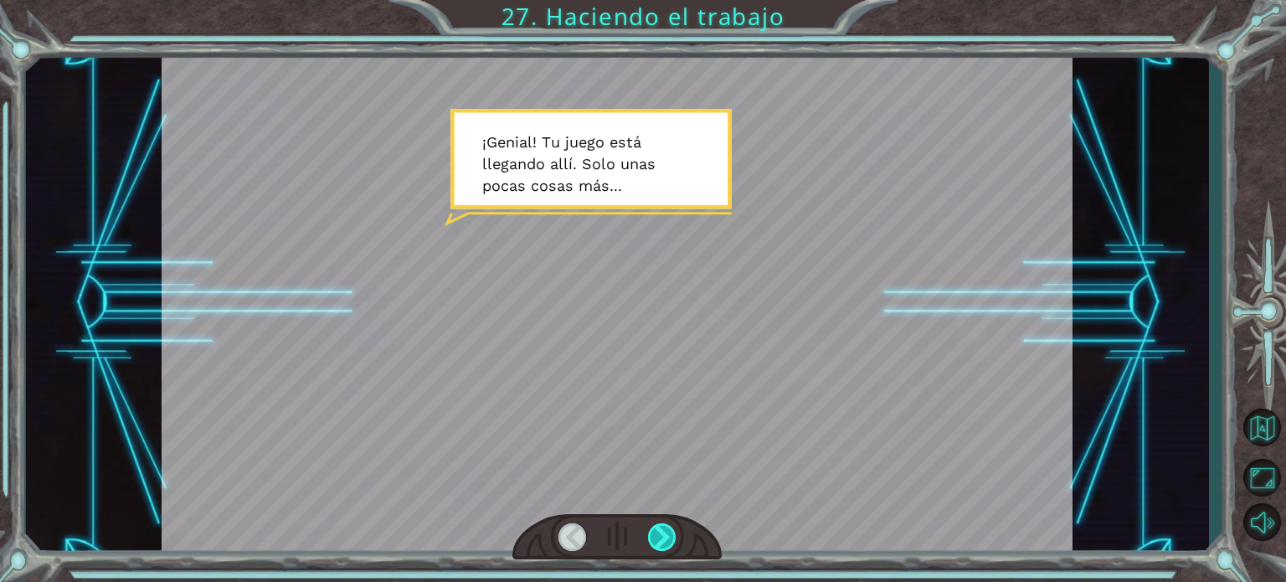
click at [662, 535] on div at bounding box center [662, 537] width 28 height 28
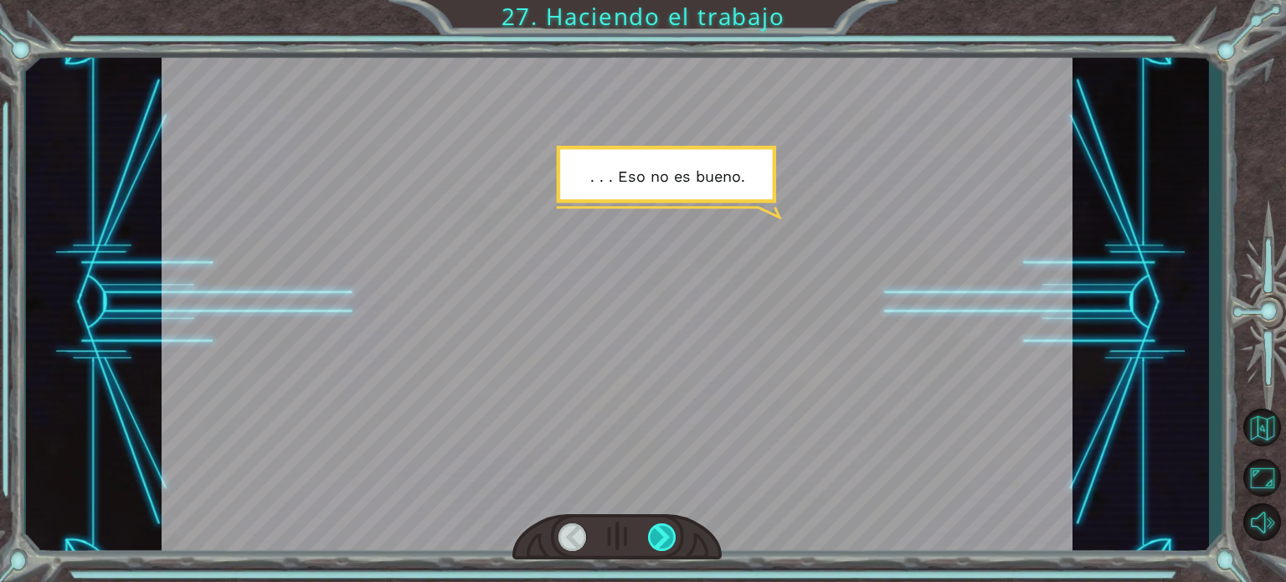
click at [662, 535] on div at bounding box center [662, 537] width 28 height 28
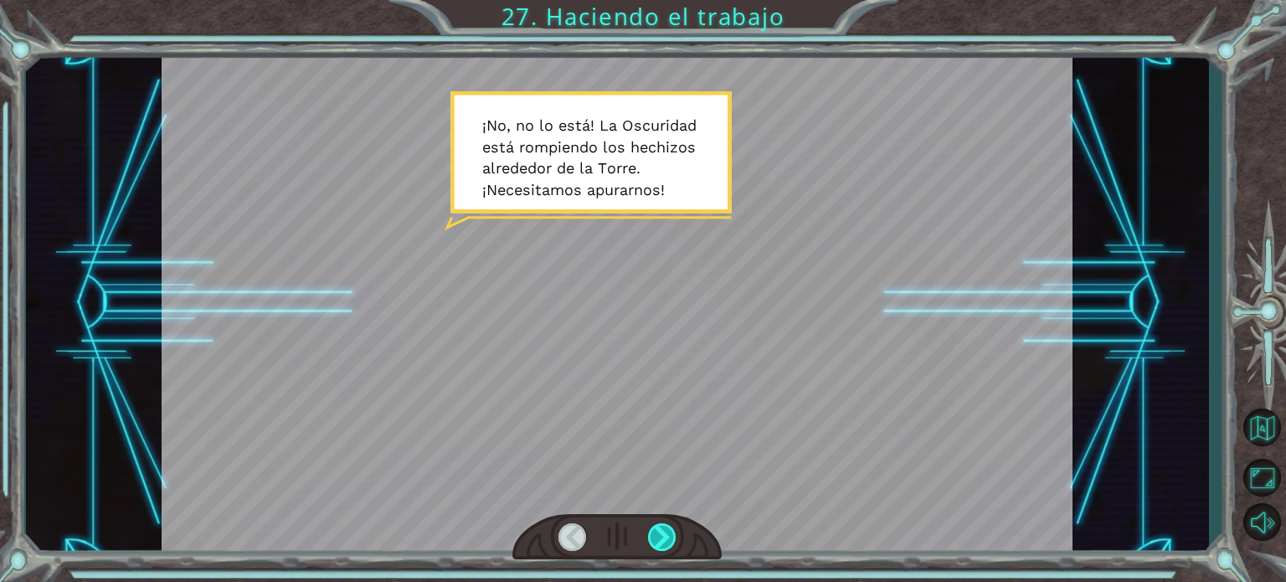
click at [655, 535] on div at bounding box center [662, 537] width 28 height 28
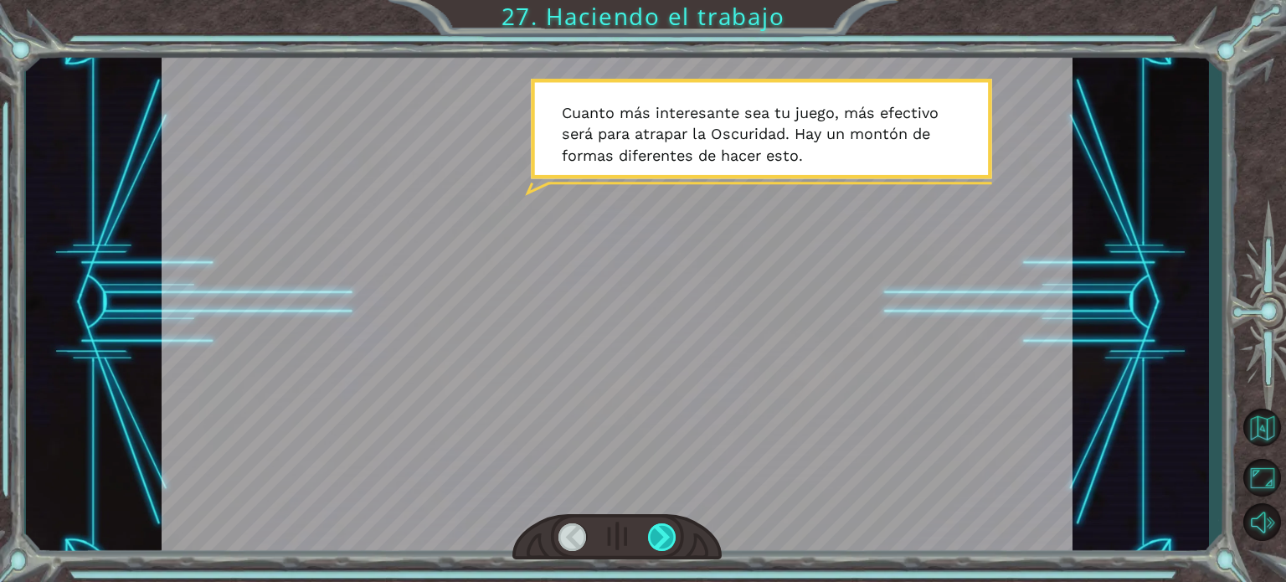
click at [655, 535] on div at bounding box center [662, 537] width 28 height 28
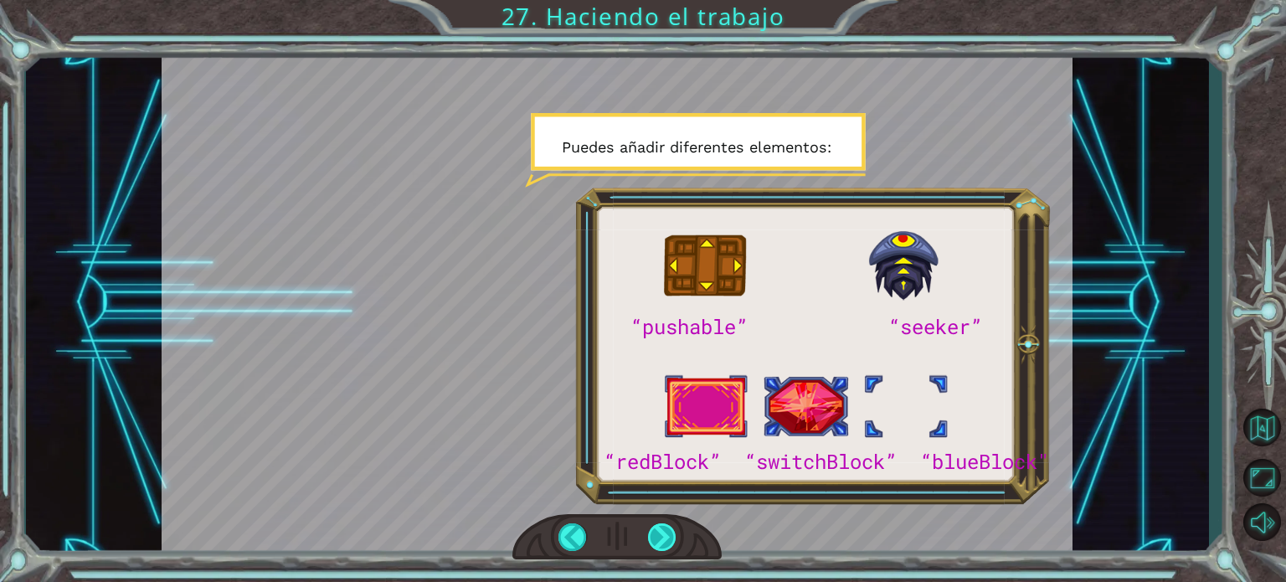
click at [655, 535] on div at bounding box center [662, 537] width 28 height 28
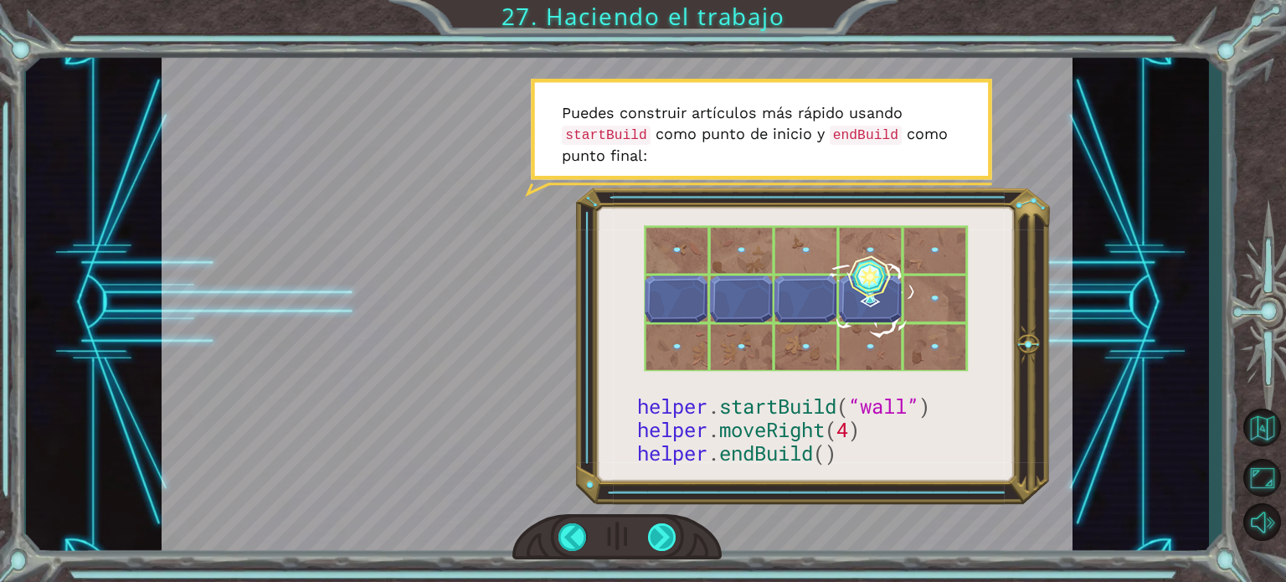
click at [662, 528] on div at bounding box center [662, 537] width 28 height 28
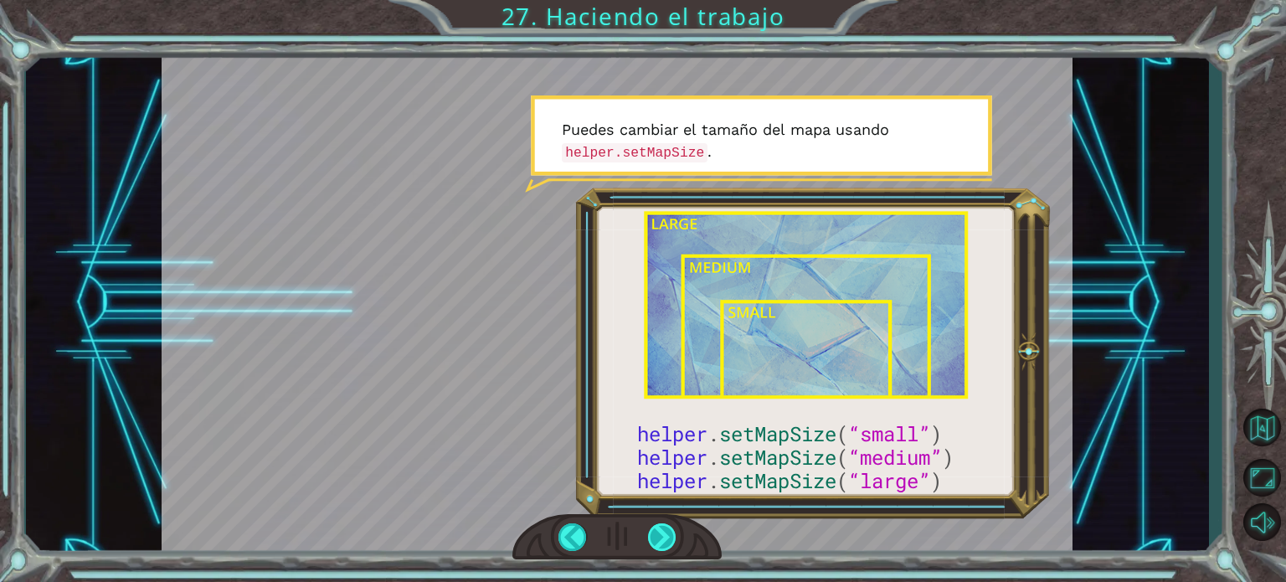
click at [662, 528] on div at bounding box center [662, 537] width 28 height 28
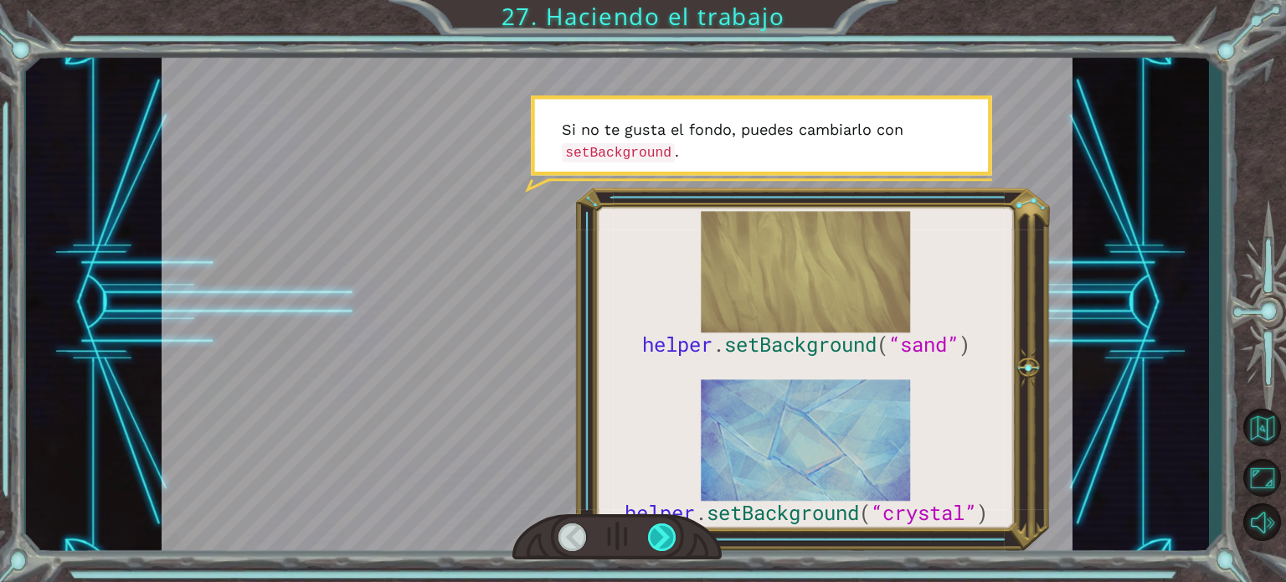
click at [662, 528] on div at bounding box center [662, 537] width 28 height 28
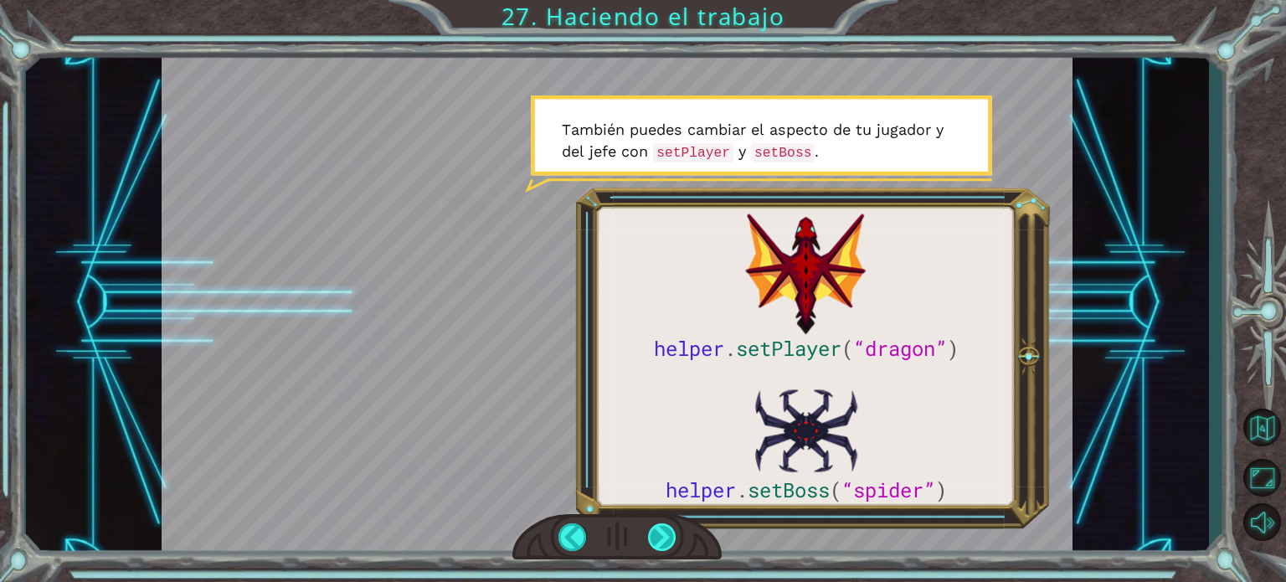
click at [662, 528] on div at bounding box center [662, 537] width 28 height 28
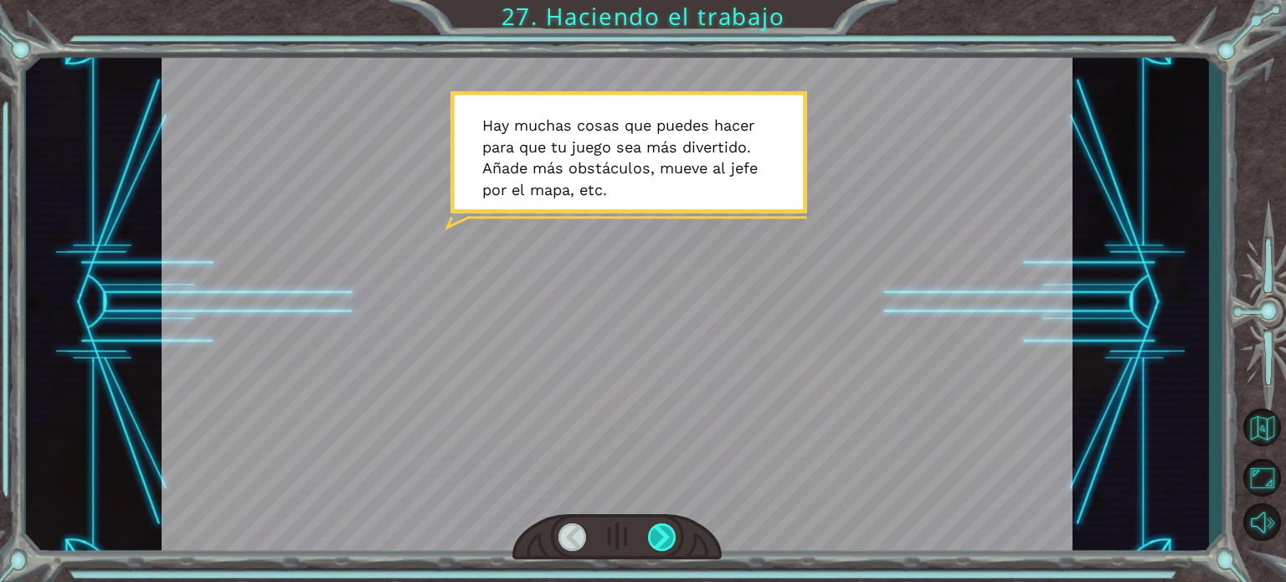
click at [663, 533] on div at bounding box center [662, 537] width 28 height 28
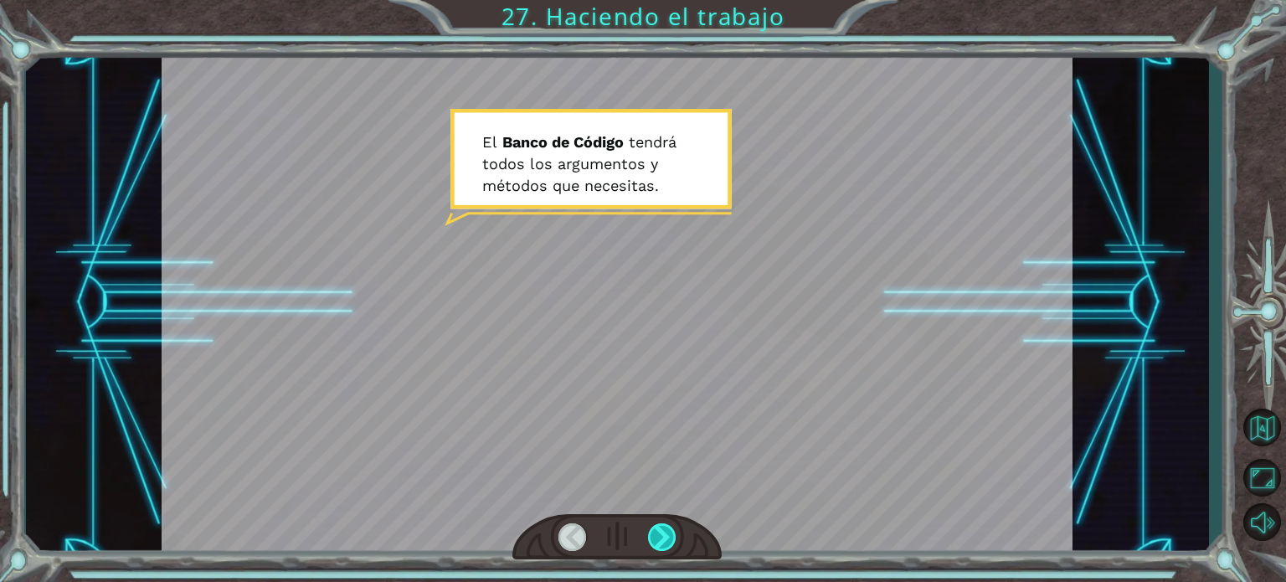
click at [663, 533] on div at bounding box center [662, 537] width 28 height 28
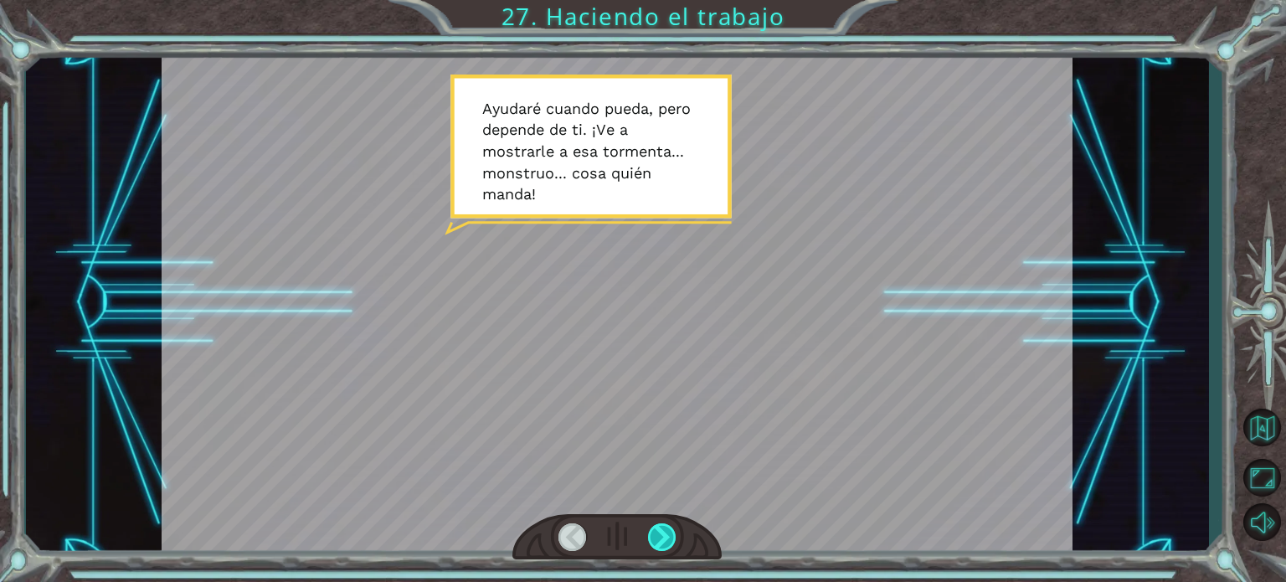
click at [657, 528] on div at bounding box center [662, 537] width 28 height 28
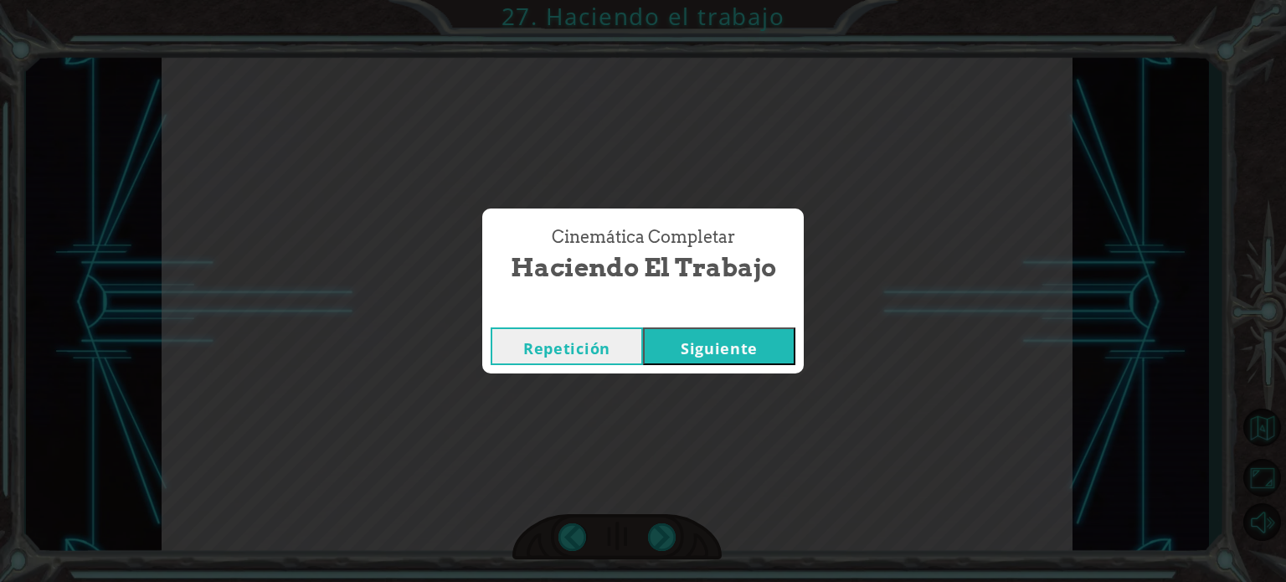
click at [694, 344] on button "Siguiente" at bounding box center [719, 346] width 152 height 38
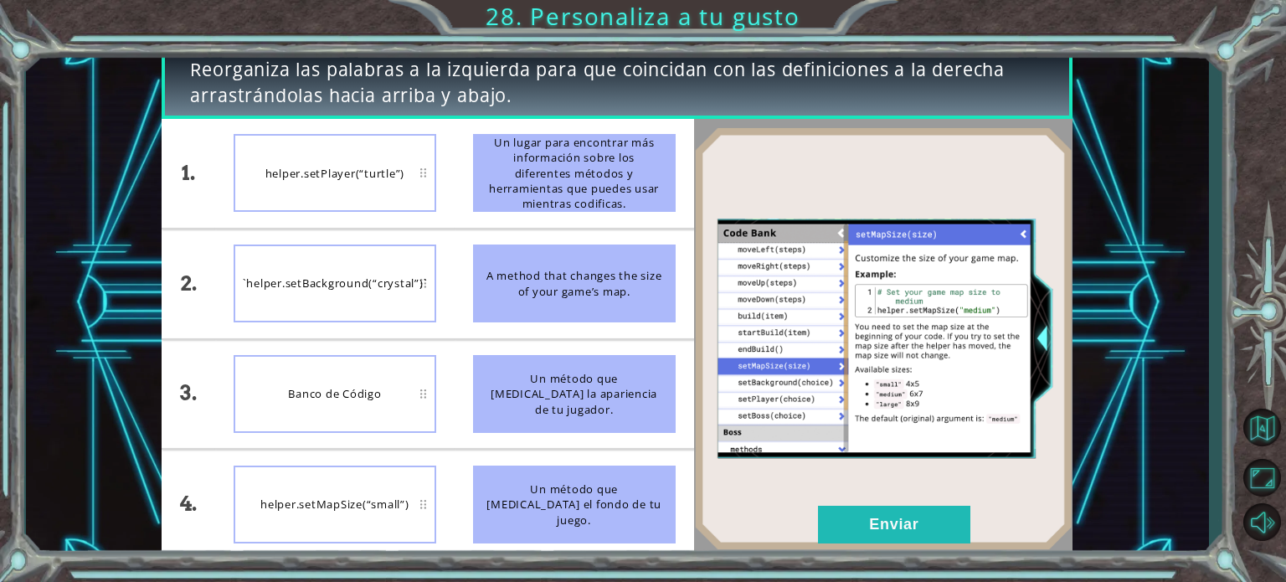
click at [578, 413] on div "Un método que [MEDICAL_DATA] la apariencia de tu jugador." at bounding box center [574, 394] width 203 height 78
drag, startPoint x: 586, startPoint y: 407, endPoint x: 559, endPoint y: 187, distance: 221.8
click at [559, 187] on ul "Un lugar para encontrar más información sobre los diferentes métodos y herramie…" at bounding box center [574, 338] width 239 height 439
click at [855, 514] on button "Enviar" at bounding box center [894, 525] width 152 height 38
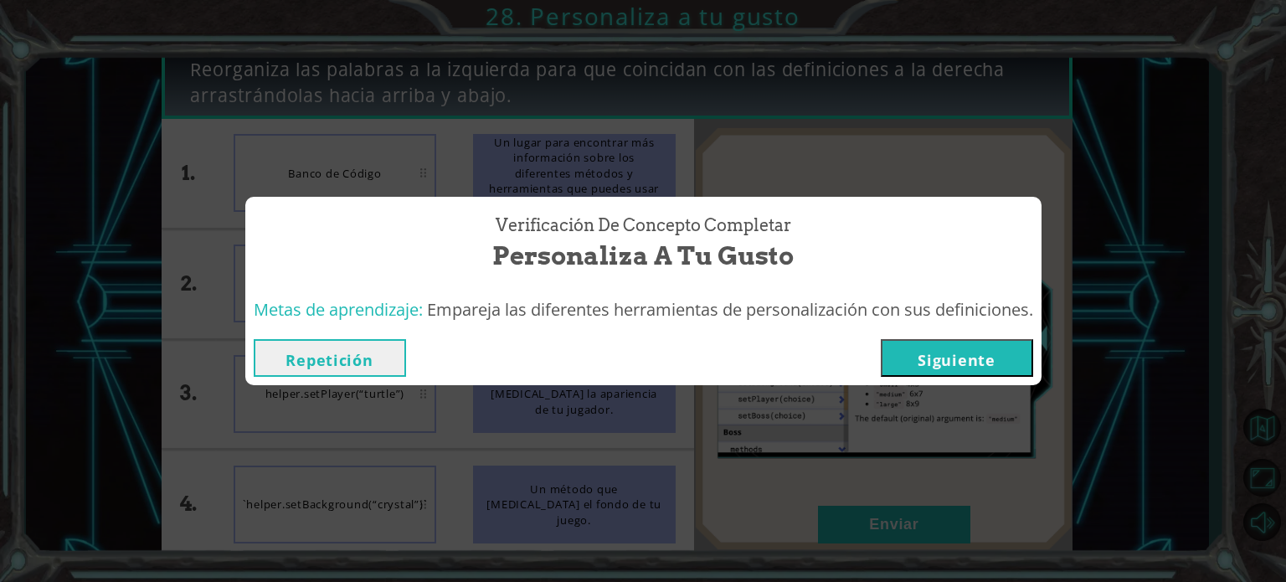
click at [943, 347] on button "Siguiente" at bounding box center [957, 358] width 152 height 38
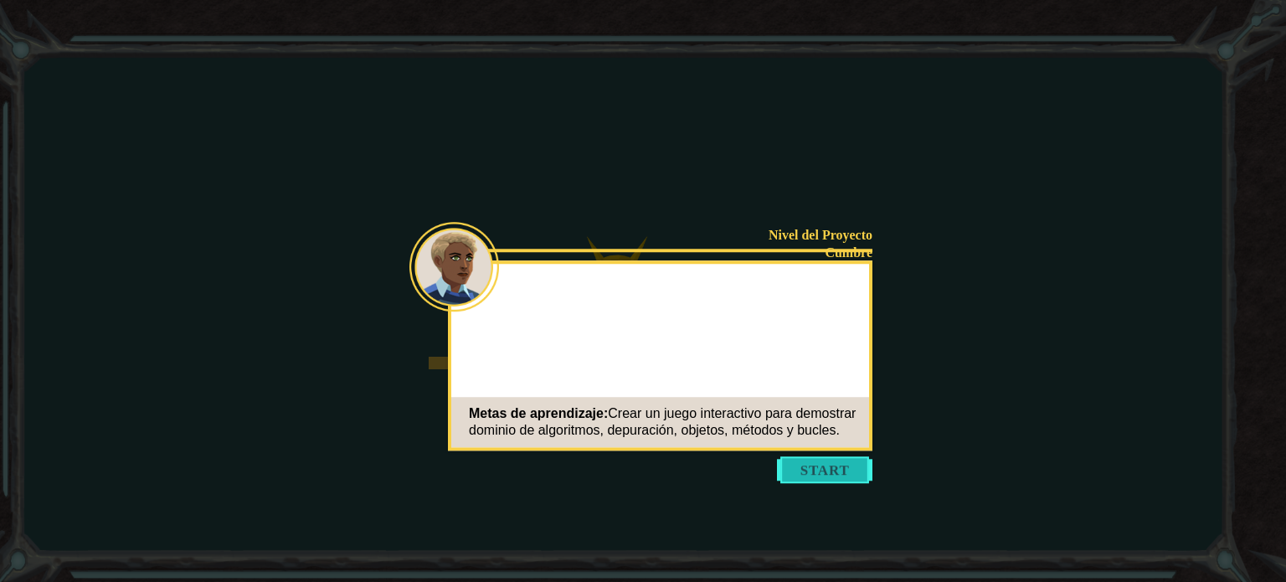
click at [832, 465] on button "Start" at bounding box center [824, 469] width 95 height 27
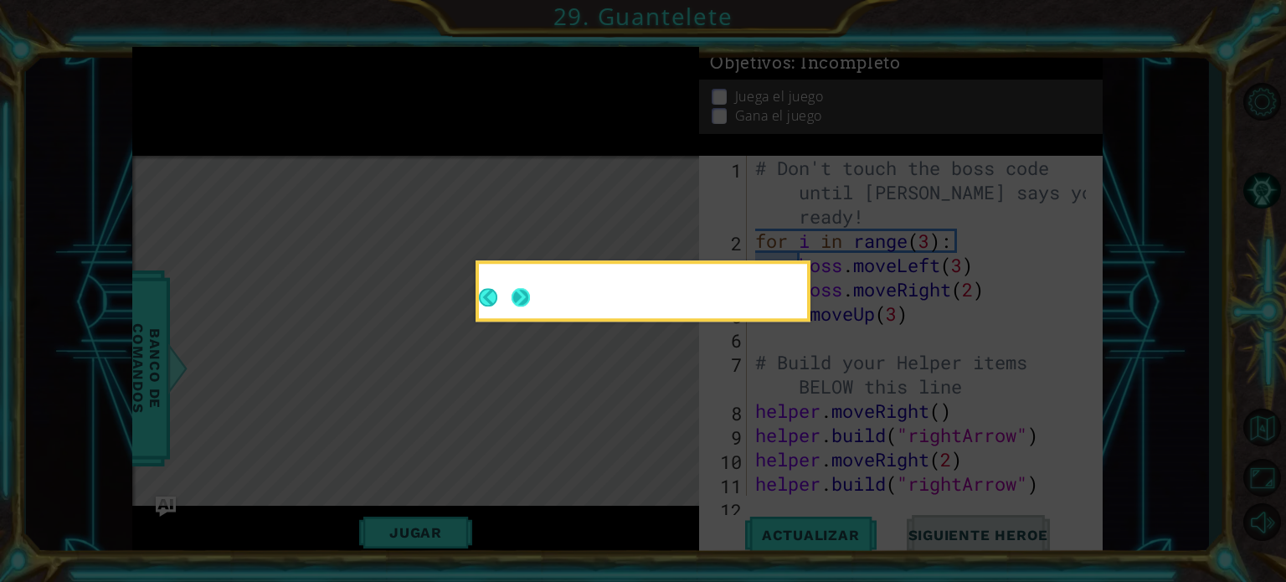
click at [511, 290] on button "Next" at bounding box center [520, 298] width 28 height 28
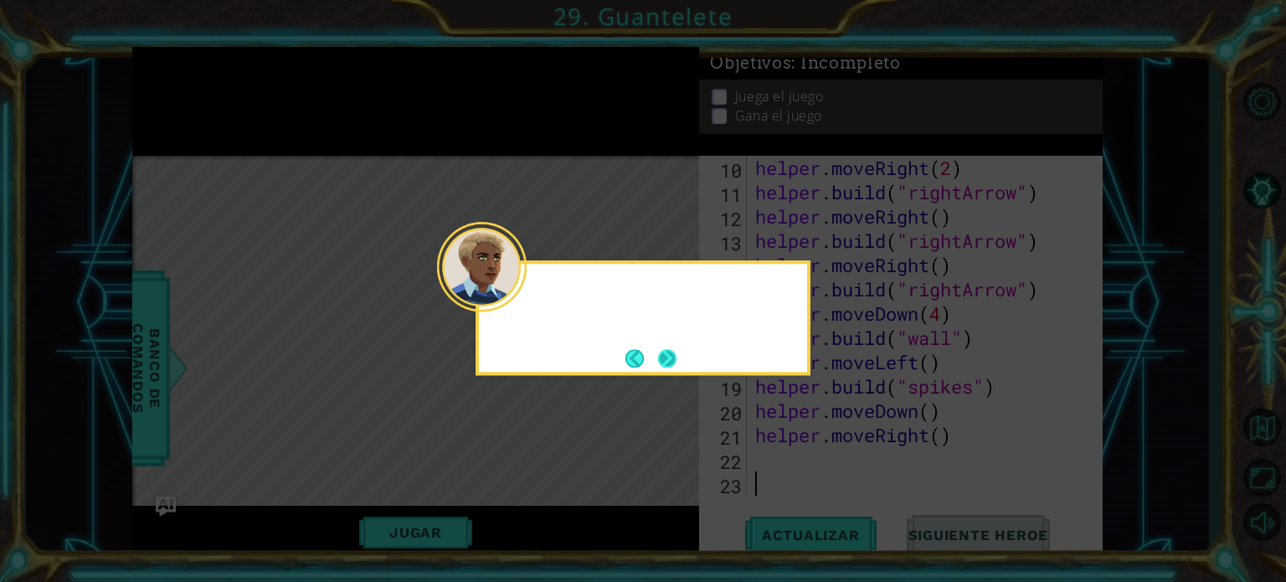
scroll to position [291, 0]
click at [660, 353] on button "Next" at bounding box center [667, 358] width 29 height 29
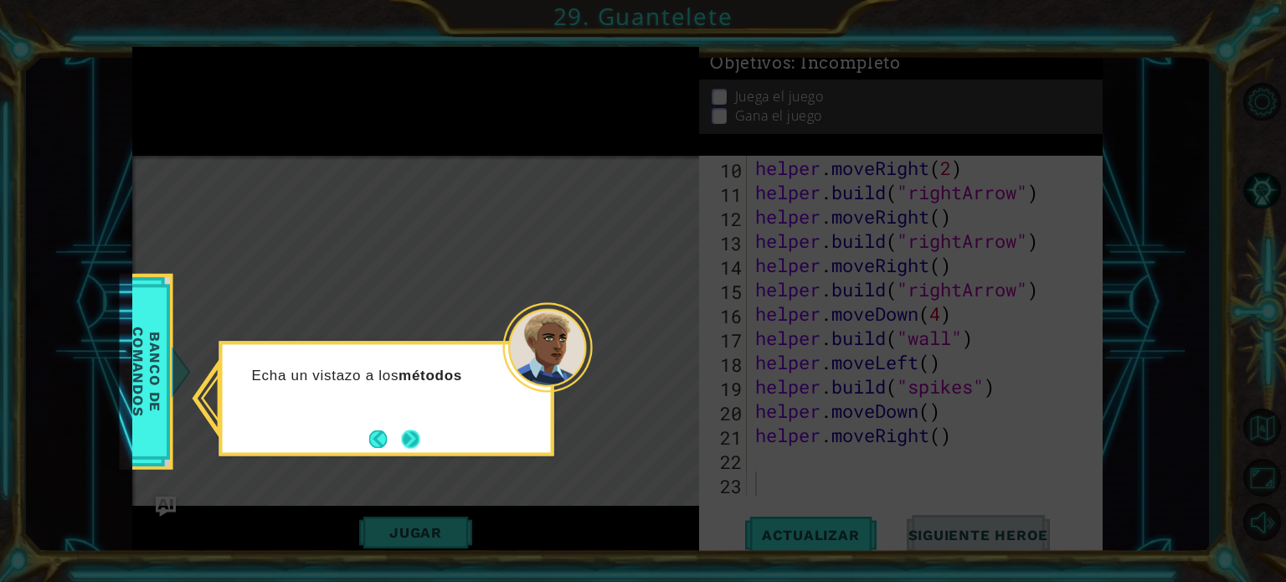
click at [405, 437] on button "Next" at bounding box center [410, 439] width 31 height 31
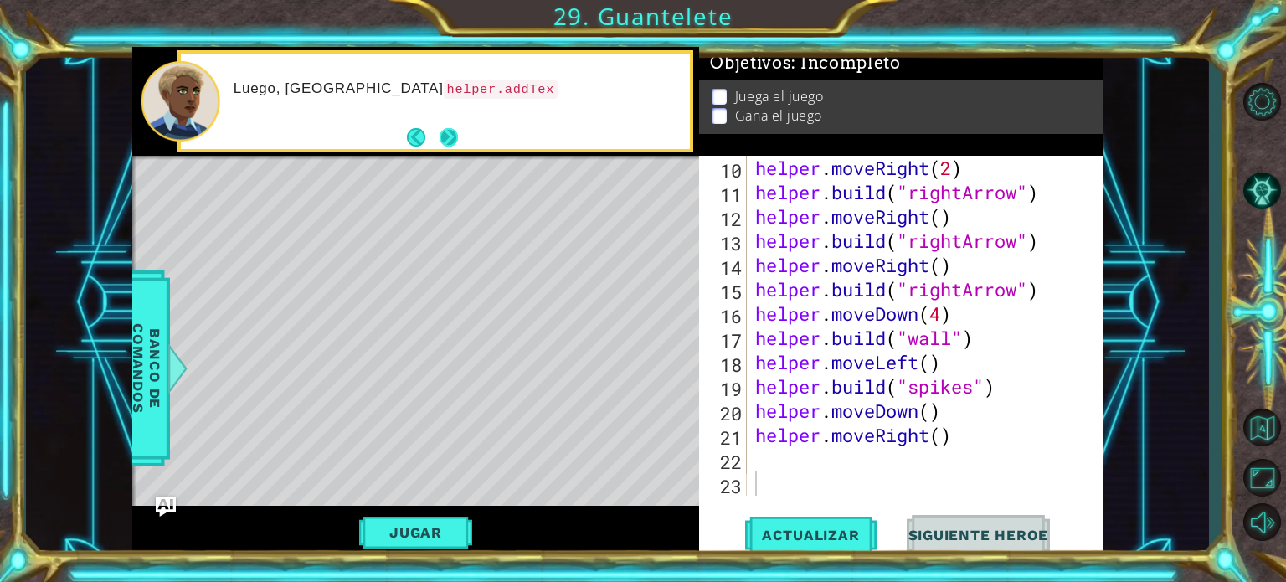
click at [452, 133] on button "Next" at bounding box center [448, 137] width 19 height 19
click at [452, 134] on button "Next" at bounding box center [449, 137] width 31 height 31
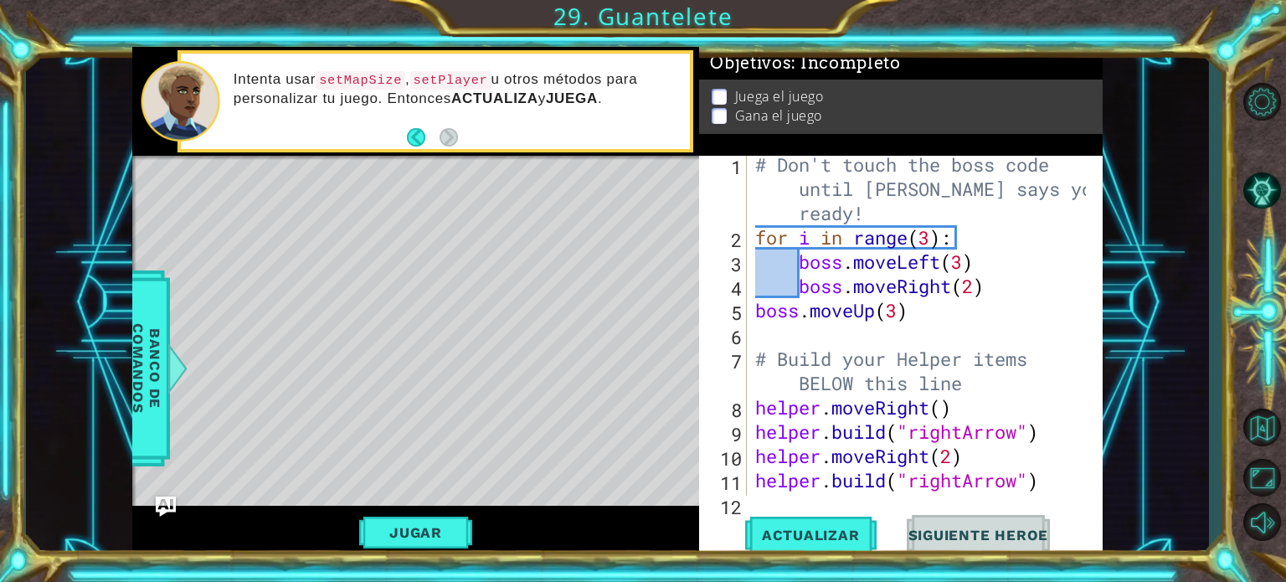
scroll to position [0, 0]
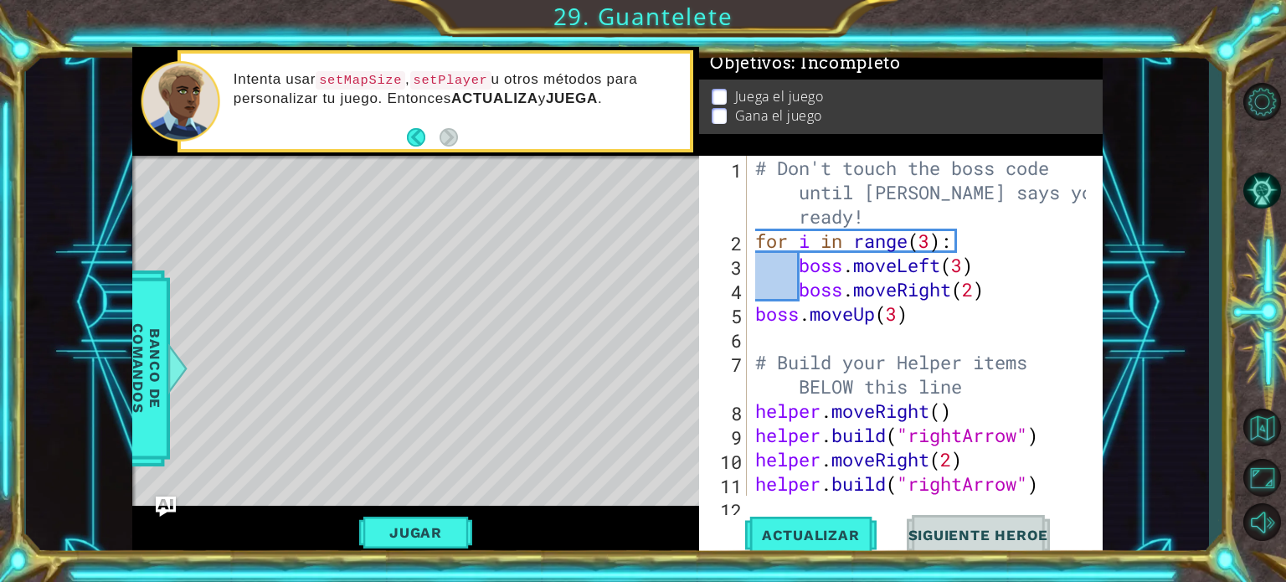
type textarea "for i in range(3):"
click at [972, 240] on div "# Don't touch the boss code until [PERSON_NAME] says you're ready! for i in ran…" at bounding box center [923, 374] width 342 height 437
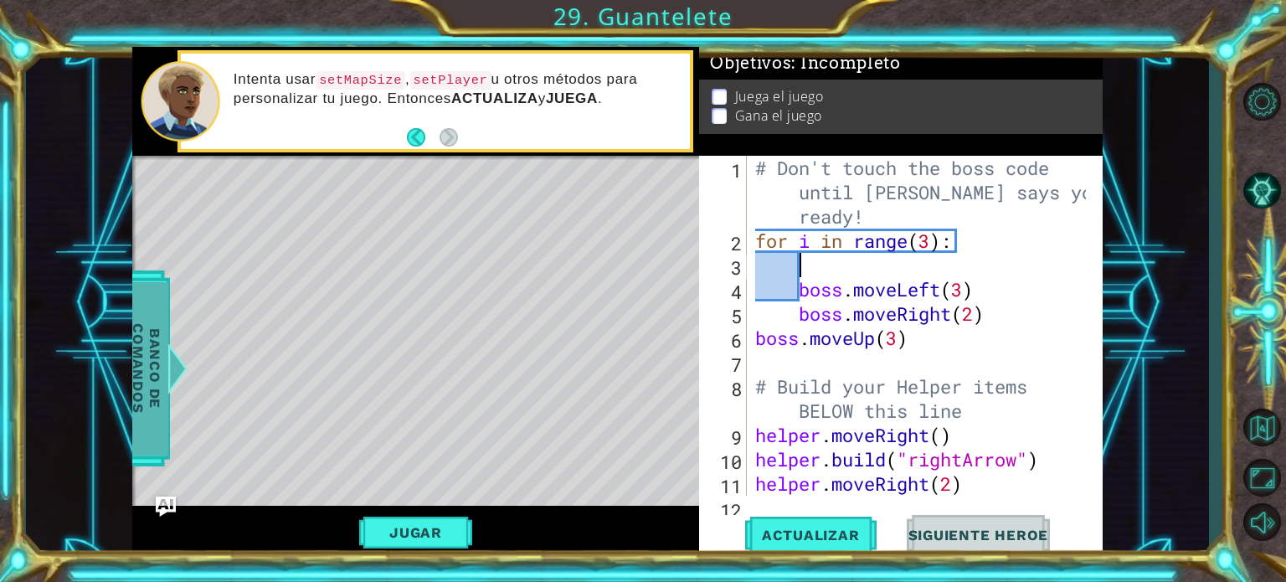
click at [164, 331] on span "Banco de comandos" at bounding box center [147, 367] width 44 height 173
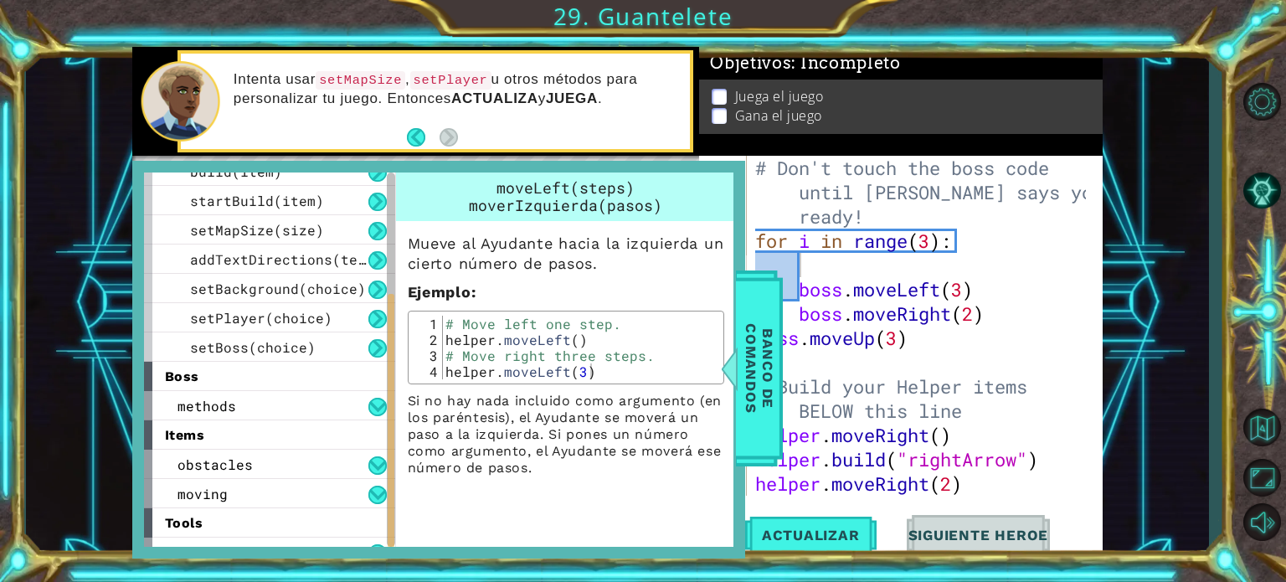
scroll to position [211, 0]
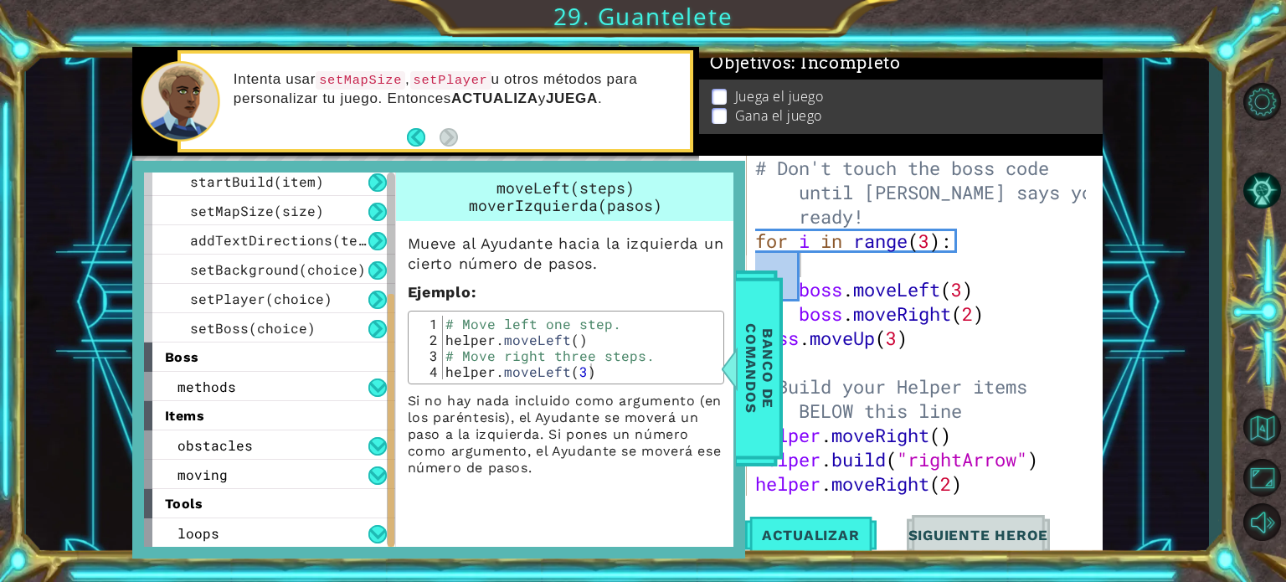
drag, startPoint x: 390, startPoint y: 229, endPoint x: 398, endPoint y: 373, distance: 145.1
click at [398, 373] on div "helper methods moveLeft(steps) moveRight(steps) moveUp(steps) moveDown(steps) b…" at bounding box center [438, 359] width 589 height 374
click at [376, 382] on button at bounding box center [377, 387] width 18 height 18
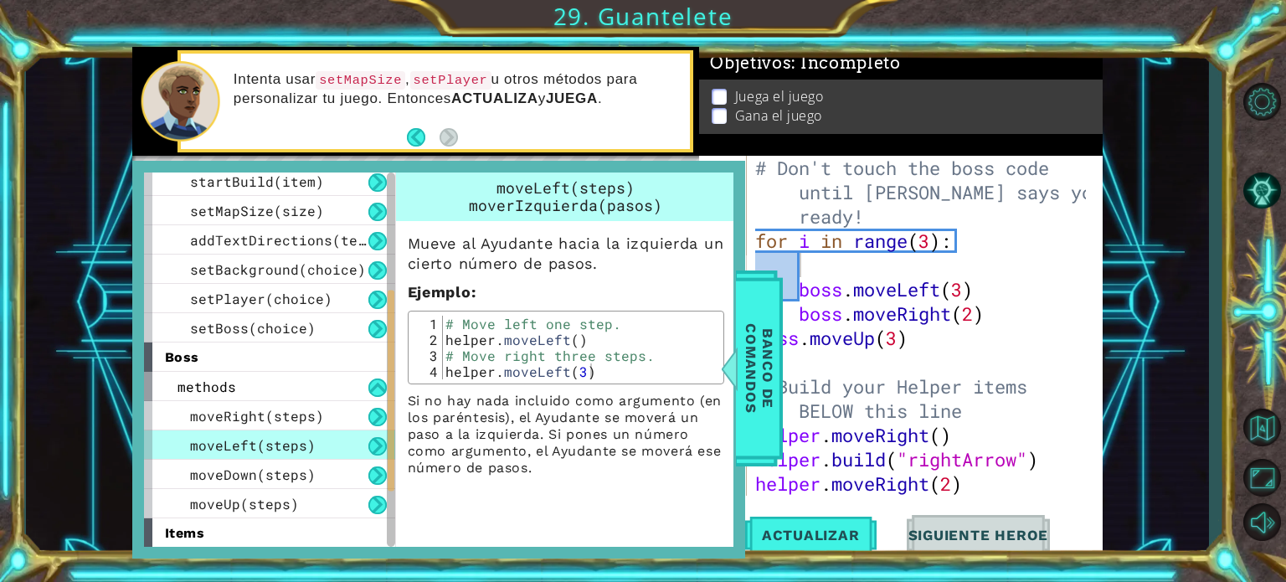
drag, startPoint x: 395, startPoint y: 318, endPoint x: 386, endPoint y: 254, distance: 65.1
click at [386, 254] on div "helper methods moveLeft(steps) moveRight(steps) moveUp(steps) moveDown(steps) b…" at bounding box center [438, 359] width 589 height 374
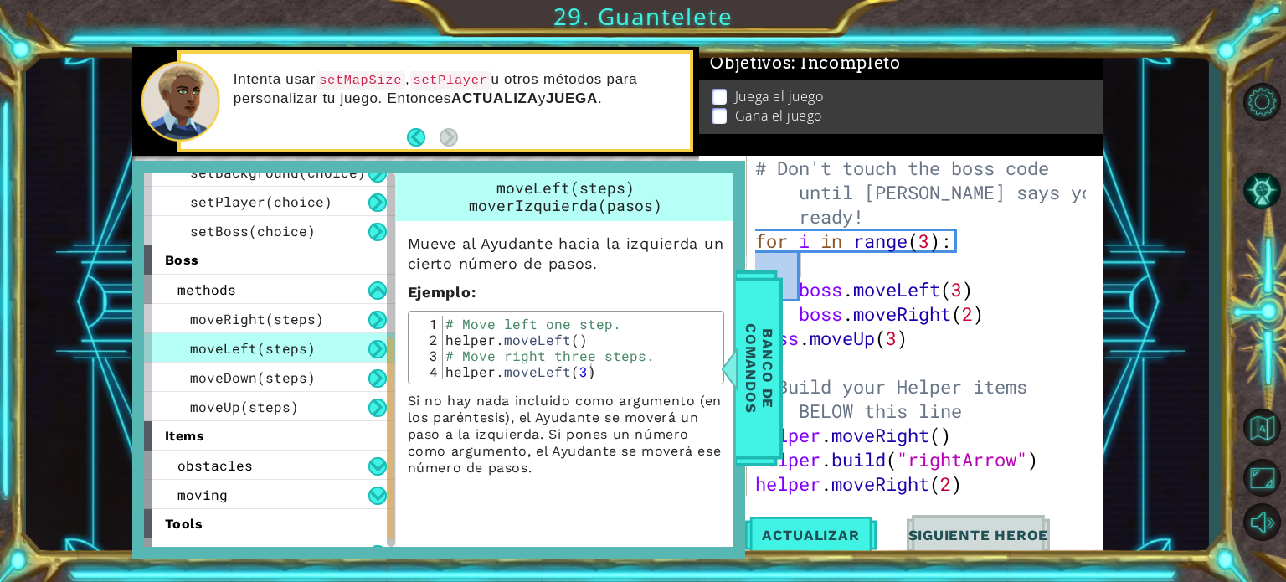
scroll to position [328, 0]
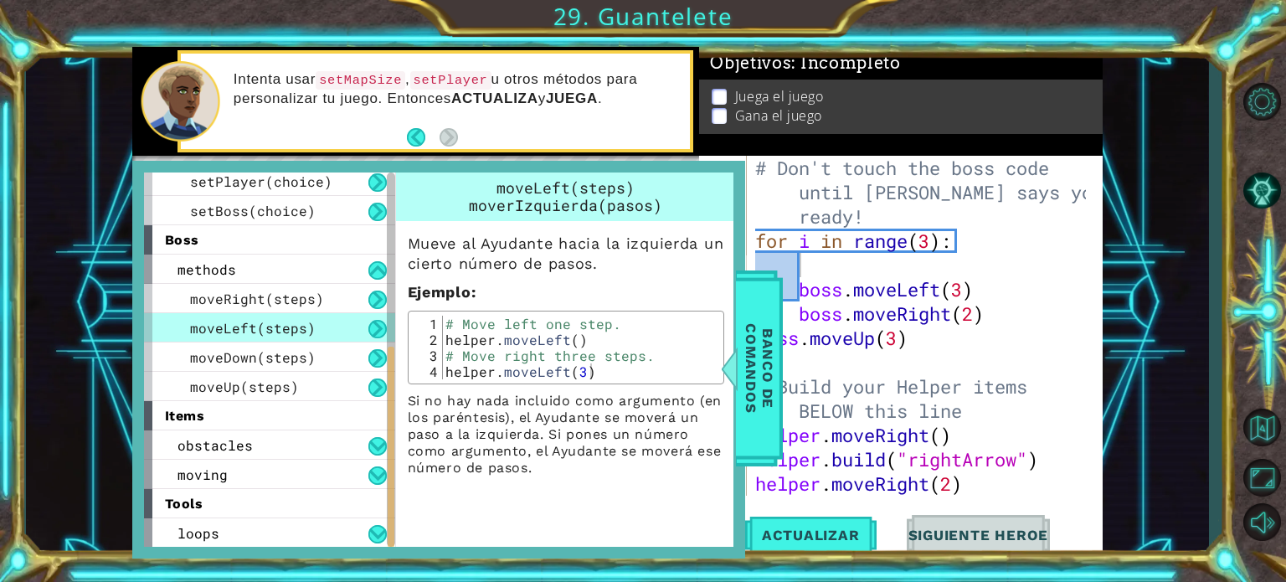
drag, startPoint x: 389, startPoint y: 323, endPoint x: 408, endPoint y: 432, distance: 110.5
click at [408, 432] on div "helper methods moveLeft(steps) moveRight(steps) moveUp(steps) moveDown(steps) b…" at bounding box center [438, 359] width 589 height 374
click at [375, 438] on button at bounding box center [377, 446] width 18 height 18
drag, startPoint x: 395, startPoint y: 403, endPoint x: 397, endPoint y: 466, distance: 62.8
click at [397, 466] on div "Mueve al Ayudante hacia la izquierda un cierto número [PERSON_NAME]. Ejemplo : …" at bounding box center [566, 348] width 340 height 255
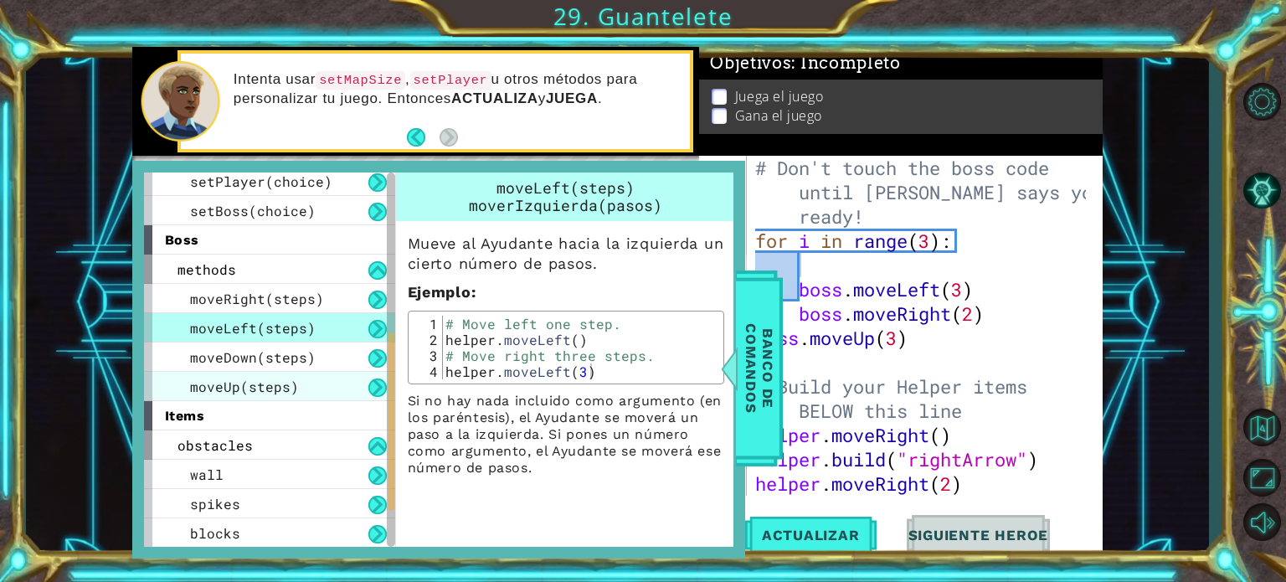
click at [323, 373] on div "moveUp(steps)" at bounding box center [269, 386] width 251 height 29
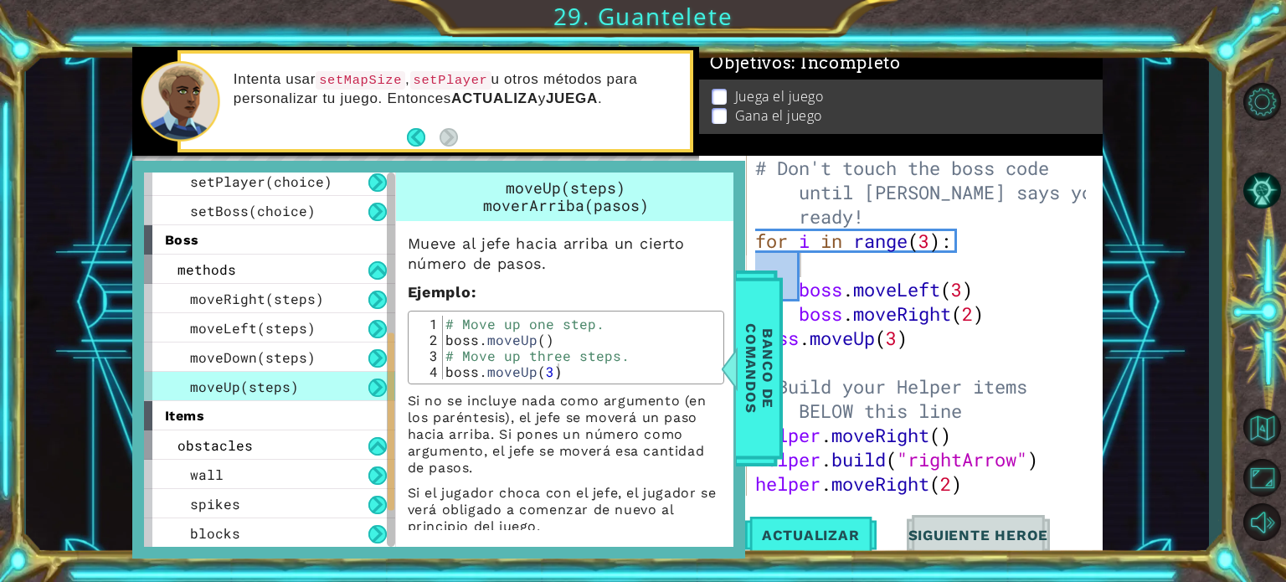
click at [378, 385] on button at bounding box center [377, 387] width 18 height 18
click at [372, 277] on button at bounding box center [377, 270] width 18 height 18
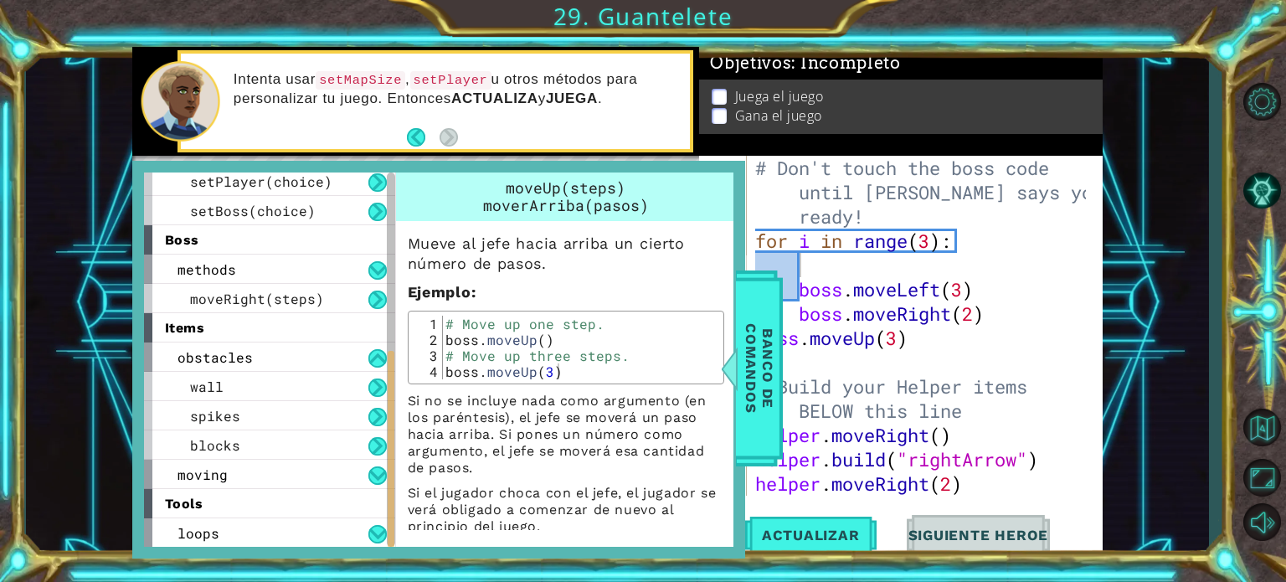
scroll to position [298, 0]
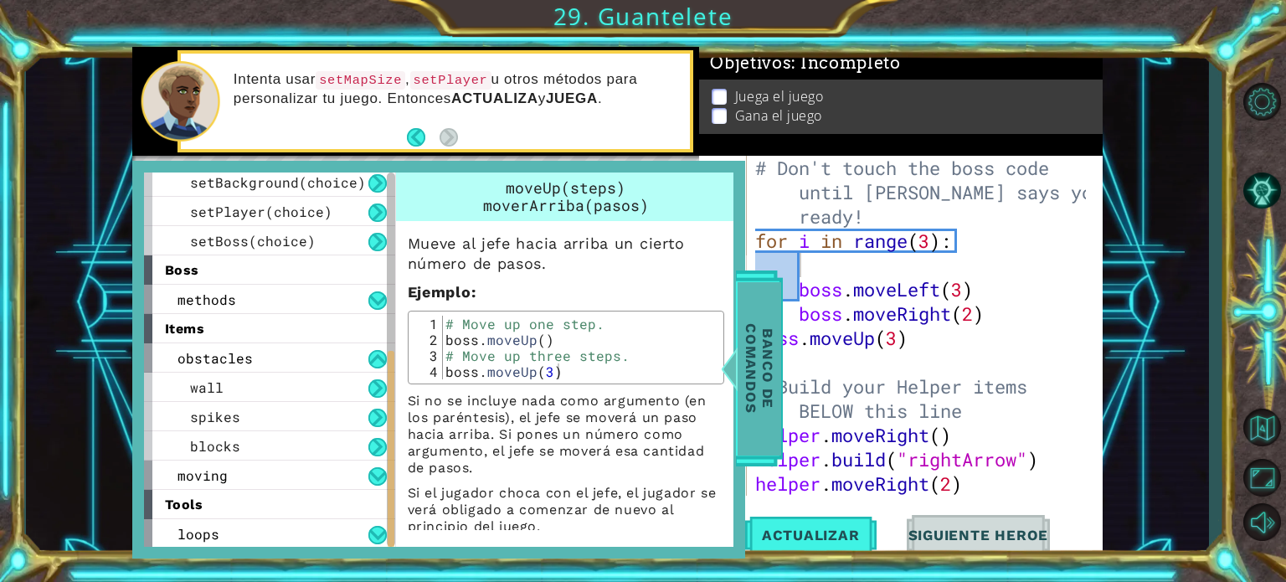
click at [759, 387] on span "Banco de comandos" at bounding box center [759, 367] width 44 height 173
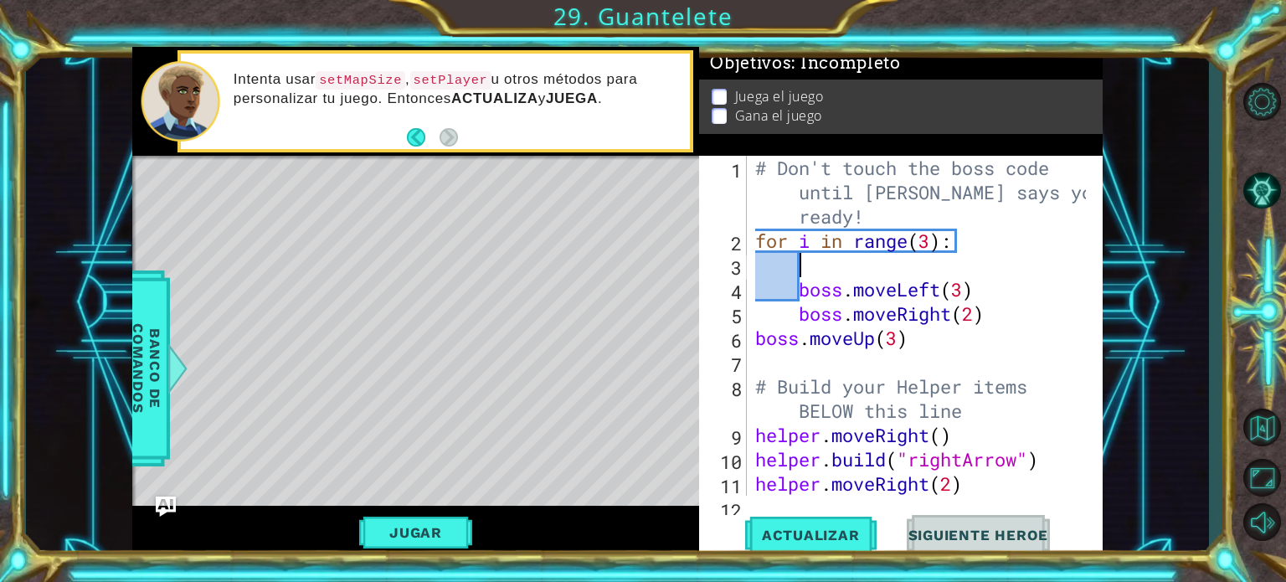
click at [817, 275] on div "# Don't touch the boss code until [PERSON_NAME] says you're ready! for i in ran…" at bounding box center [923, 374] width 342 height 437
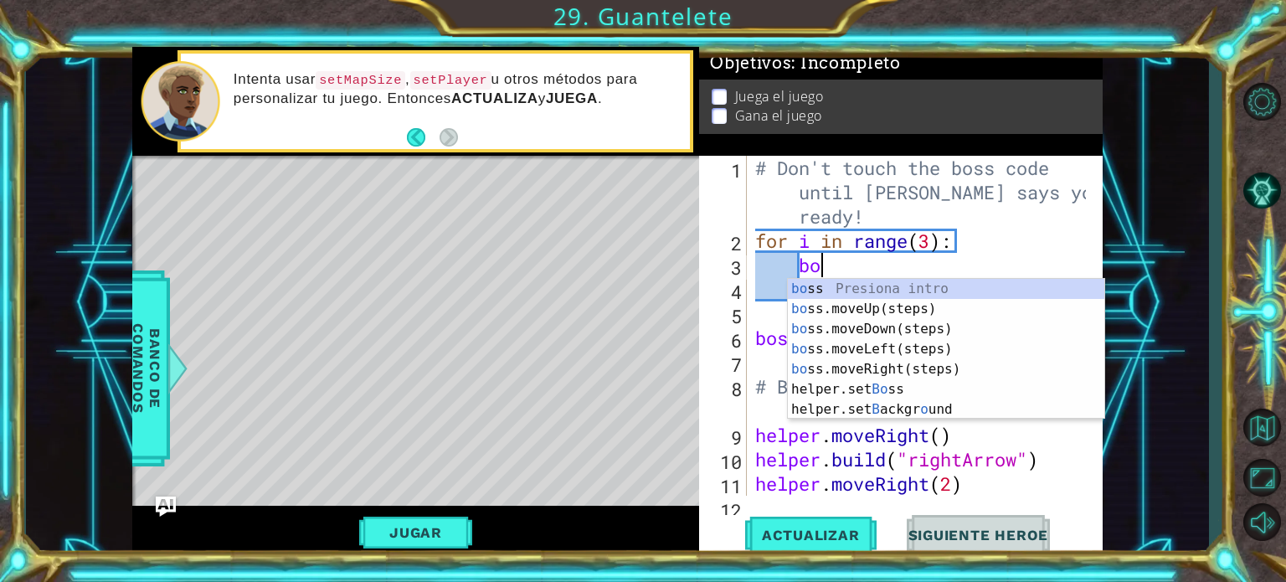
scroll to position [0, 2]
type textarea "bos"
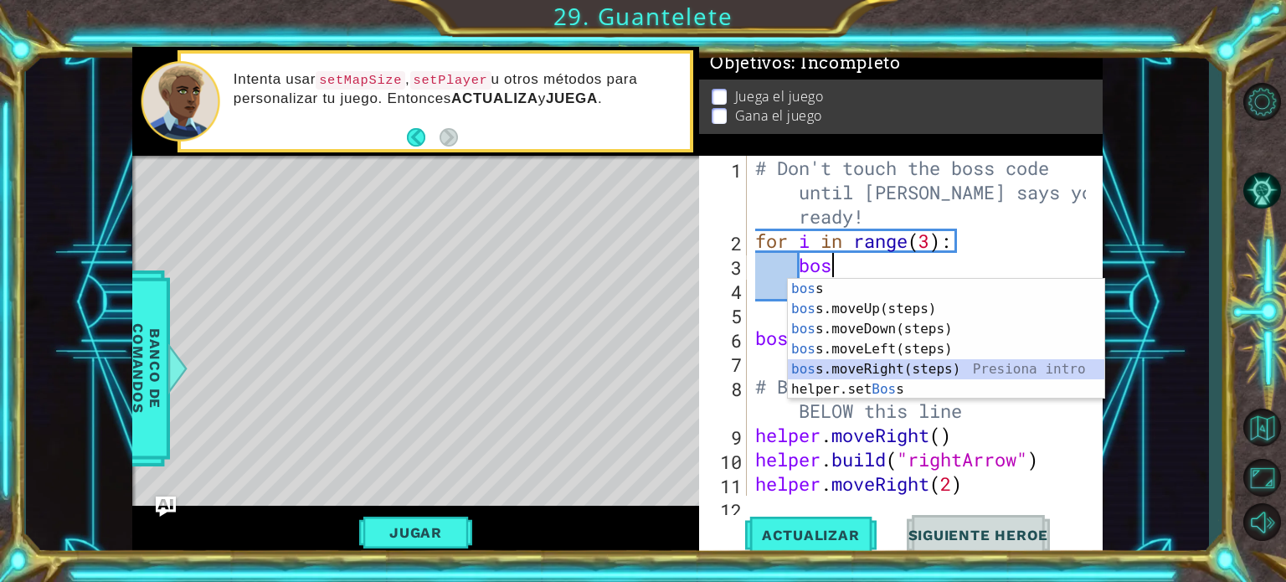
click at [845, 362] on div "bos s Presiona intro bos s.moveUp(steps) Presiona intro bos s.moveDown(steps) P…" at bounding box center [946, 359] width 316 height 161
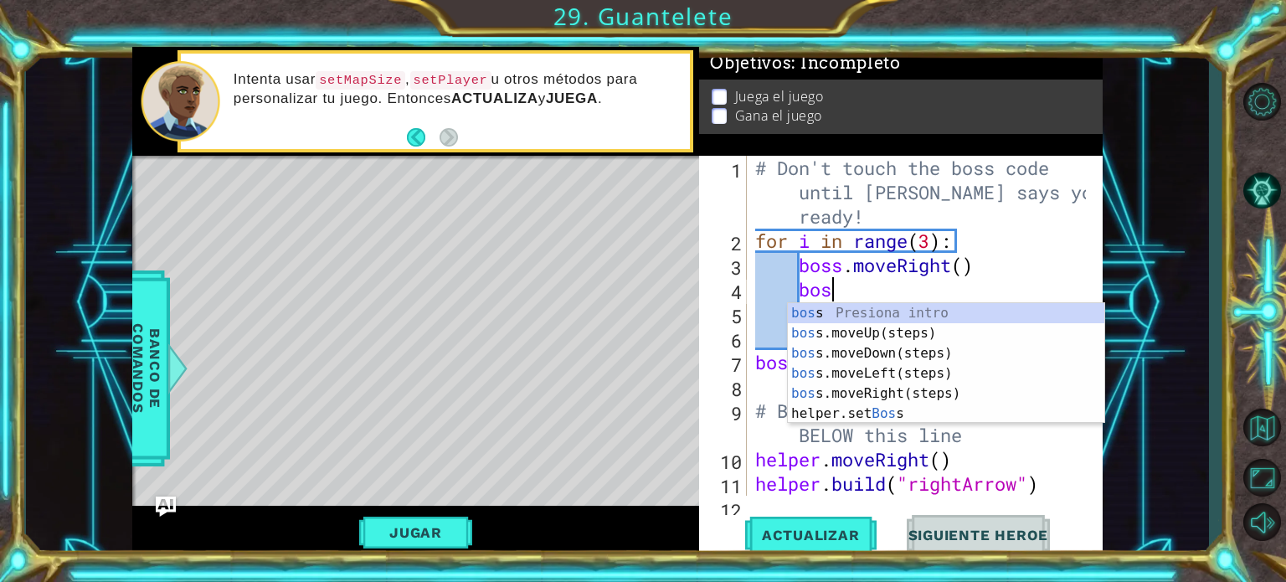
type textarea "boss"
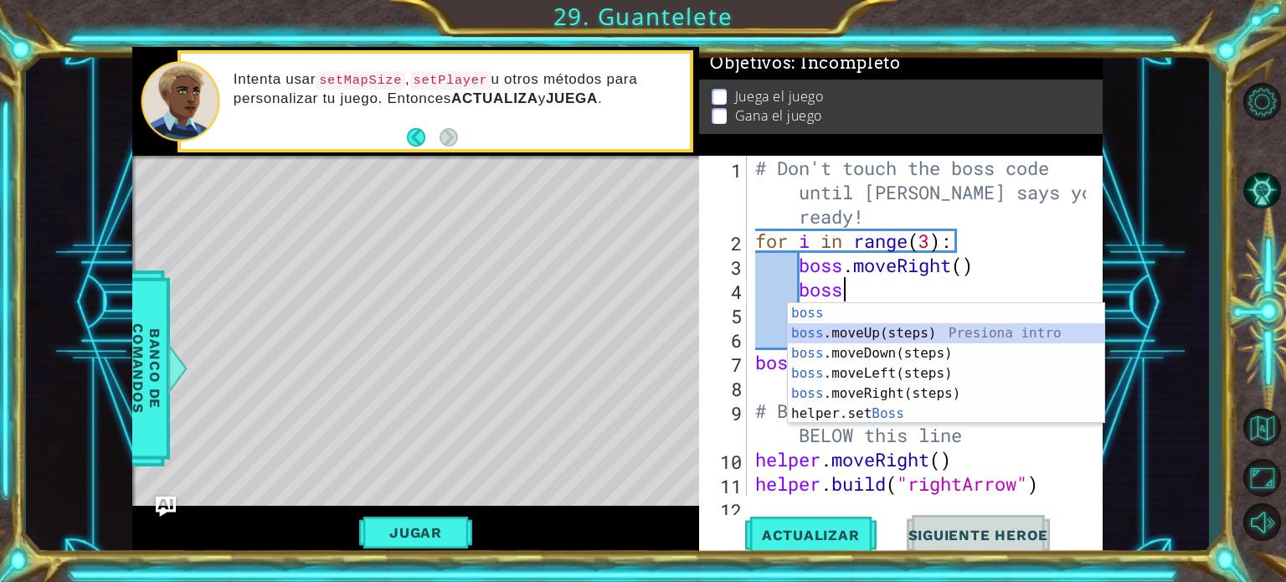
click at [864, 330] on div "boss Presiona intro boss .moveUp(steps) Presiona intro boss .moveDown(steps) Pr…" at bounding box center [946, 383] width 316 height 161
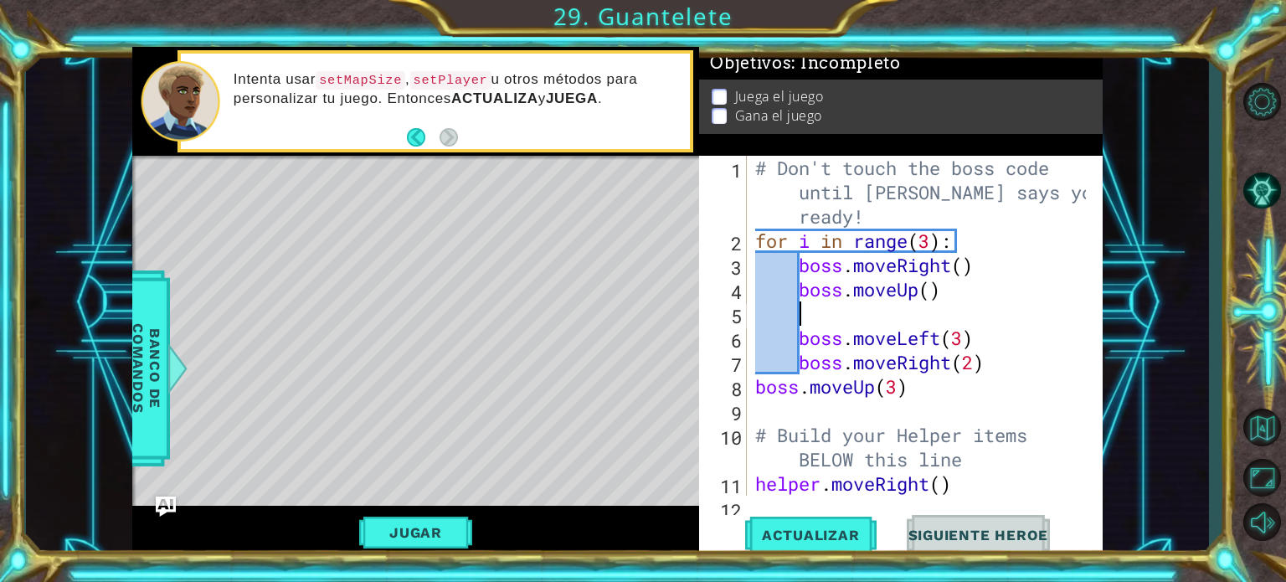
scroll to position [0, 0]
click at [813, 538] on span "Actualizar" at bounding box center [810, 535] width 131 height 17
click at [402, 533] on button "Jugar" at bounding box center [415, 532] width 113 height 32
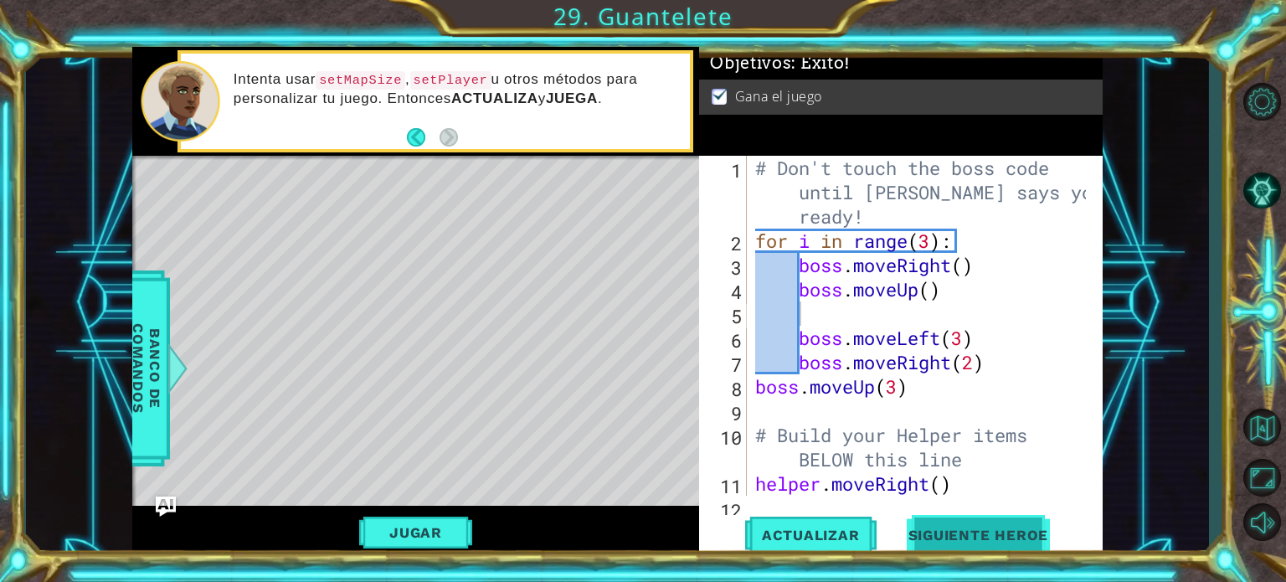
click at [947, 527] on button "Siguiente Heroe" at bounding box center [978, 535] width 174 height 40
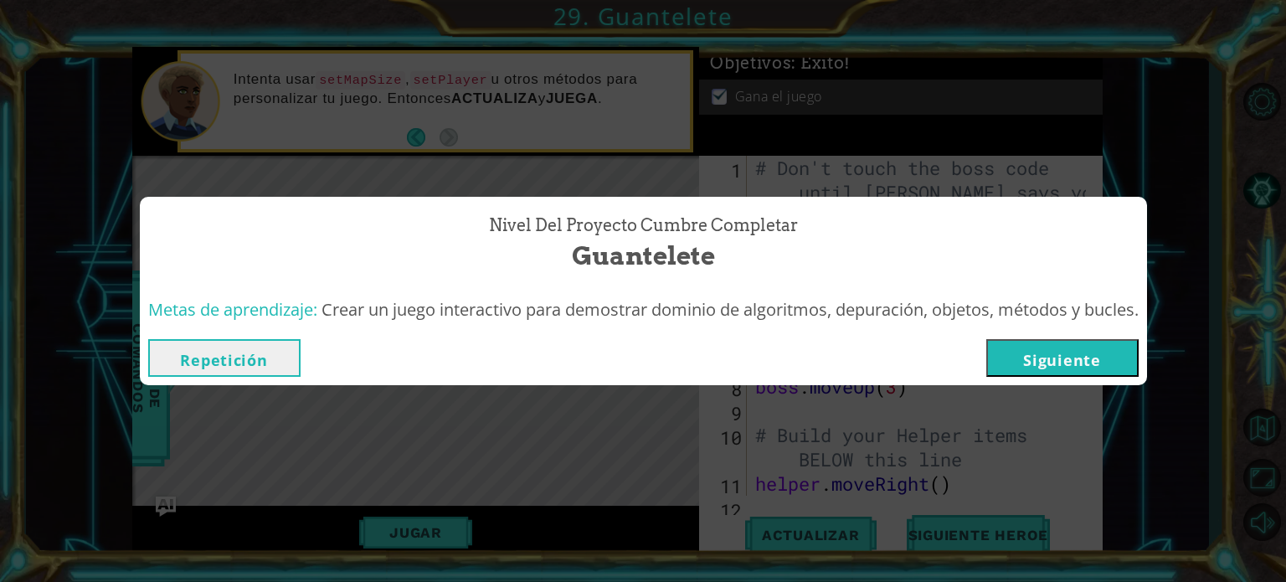
click at [1056, 351] on button "Siguiente" at bounding box center [1062, 358] width 152 height 38
